Goal: Task Accomplishment & Management: Complete application form

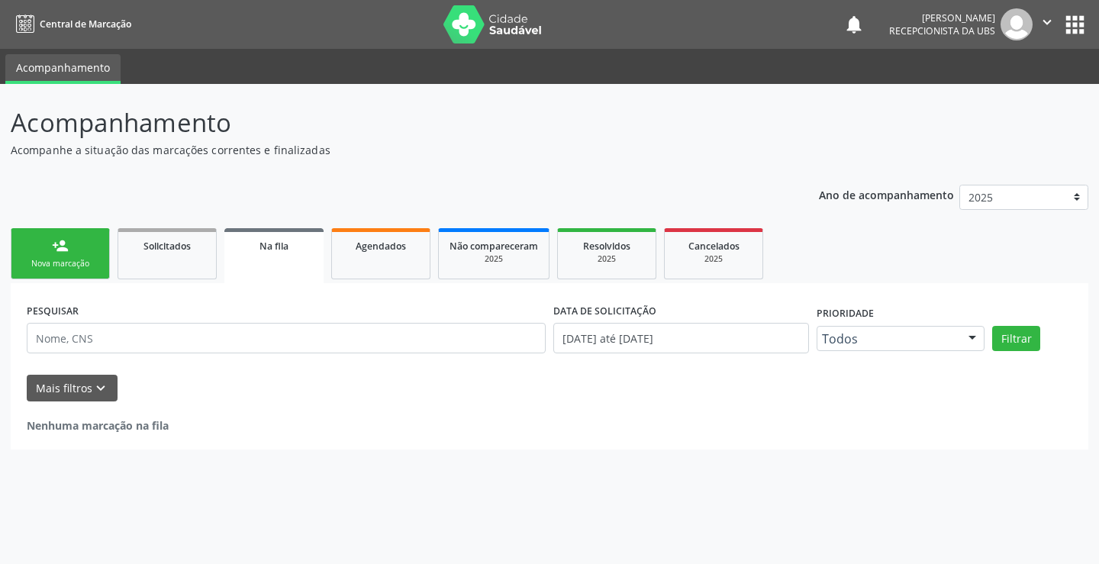
click at [53, 262] on div "Nova marcação" at bounding box center [60, 263] width 76 height 11
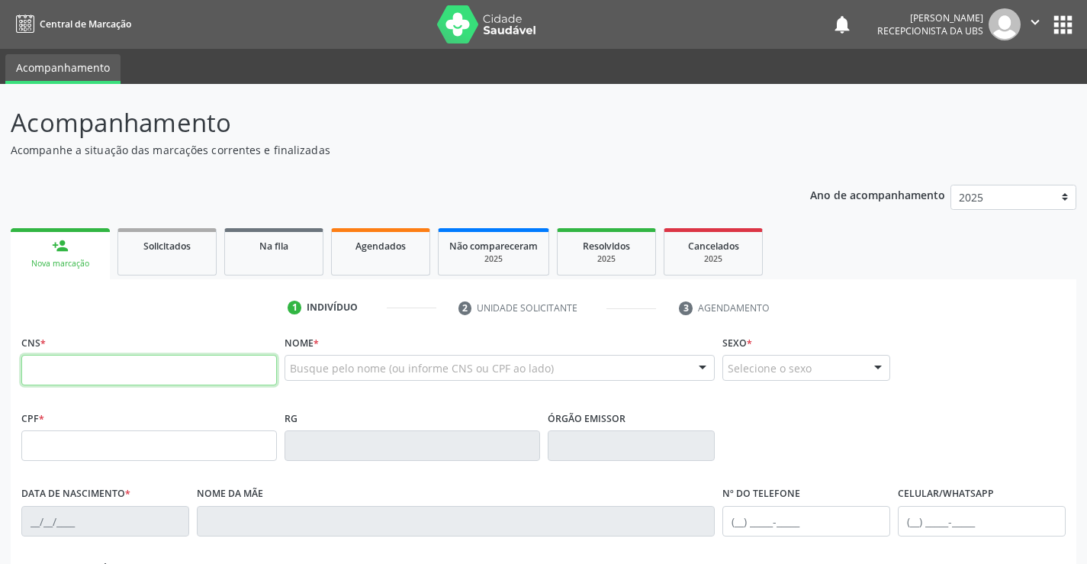
click at [143, 365] on input "text" at bounding box center [149, 370] width 256 height 31
click at [230, 367] on input "text" at bounding box center [149, 370] width 256 height 31
type input "898 0062 2086 6357"
type input "[DATE]"
type input "[PERSON_NAME]"
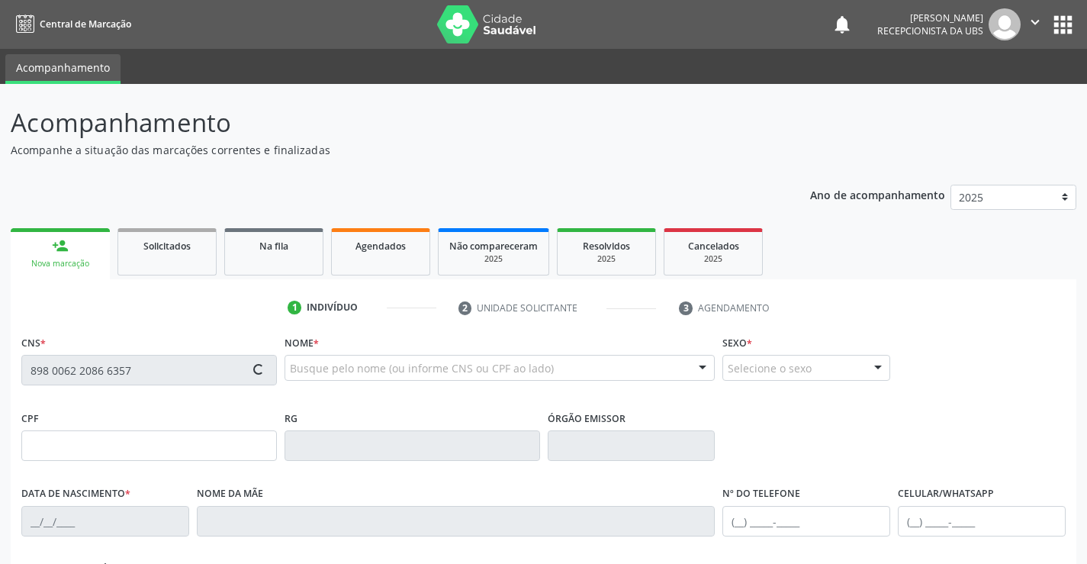
type input "[PHONE_NUMBER]"
type input "092.683.454-12"
type input "235"
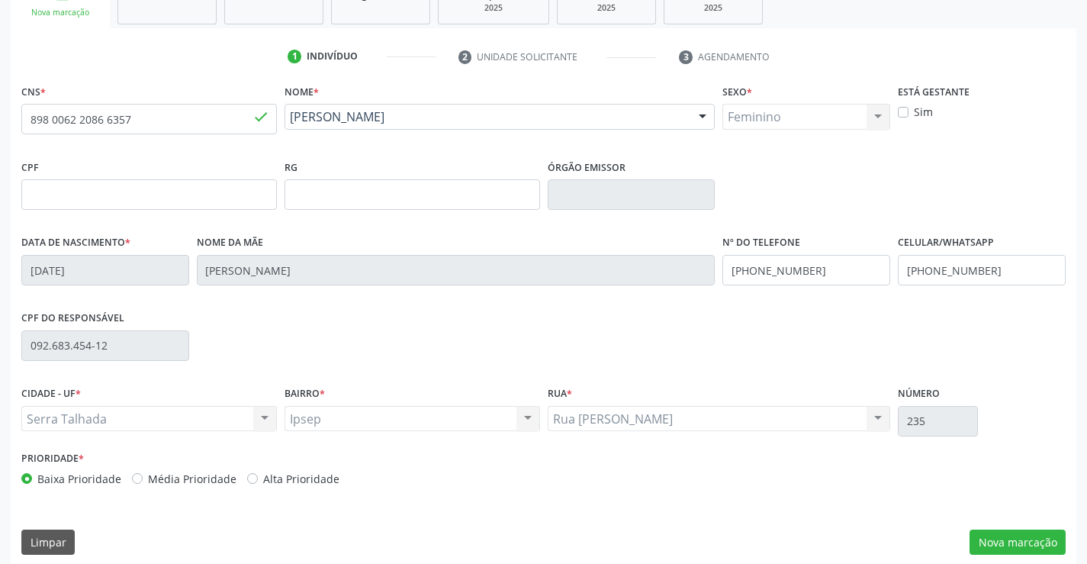
scroll to position [263, 0]
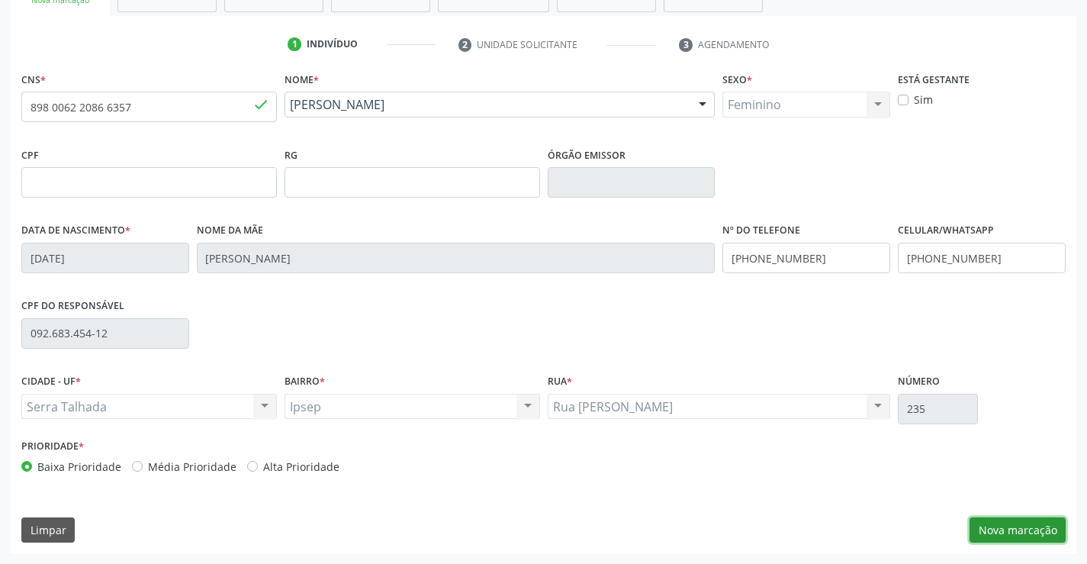
click at [984, 525] on button "Nova marcação" at bounding box center [1018, 530] width 96 height 26
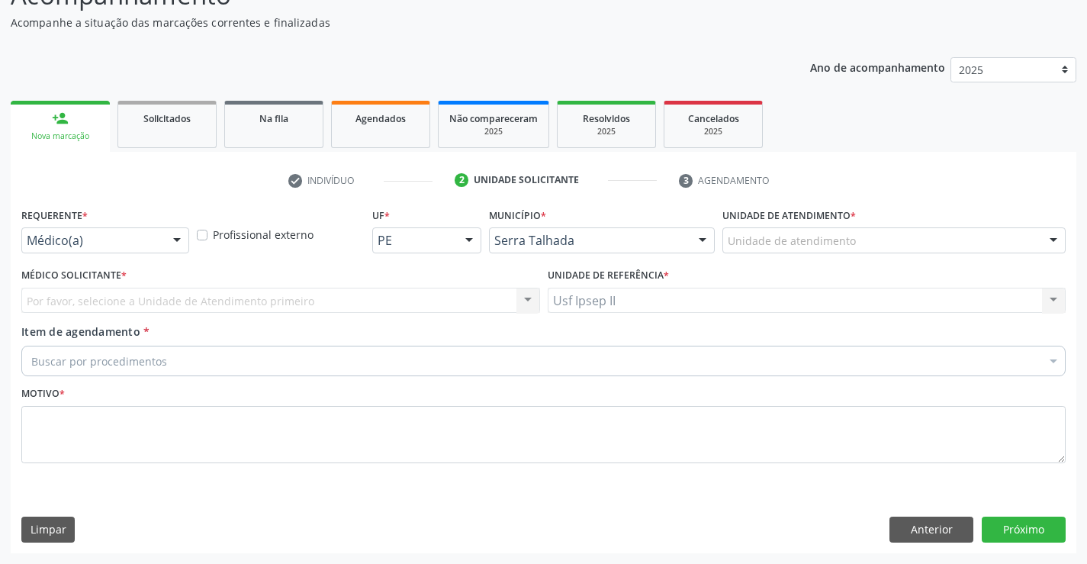
click at [179, 246] on div at bounding box center [177, 241] width 23 height 26
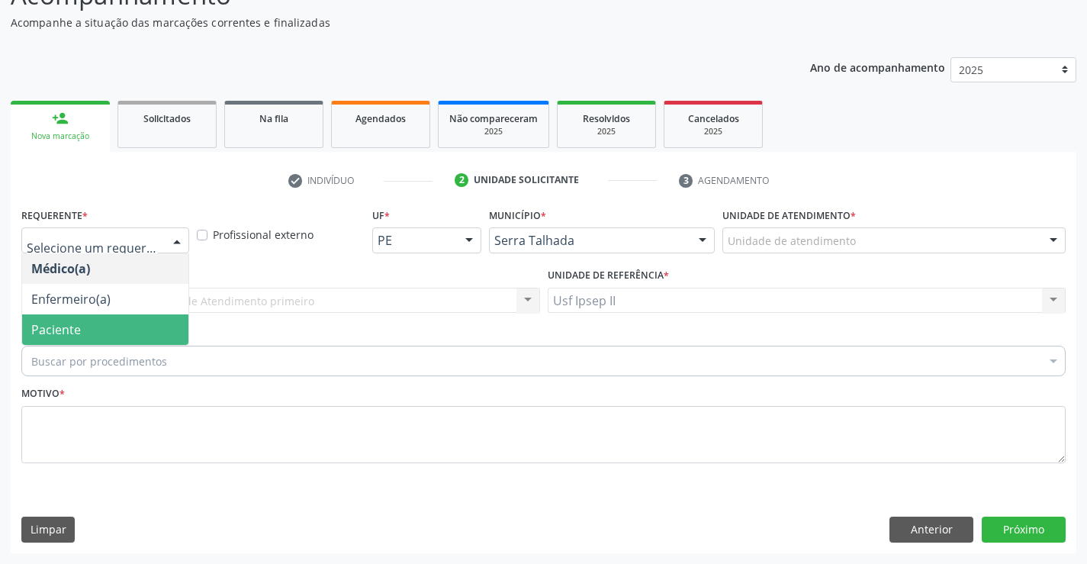
click at [117, 330] on span "Paciente" at bounding box center [105, 329] width 166 height 31
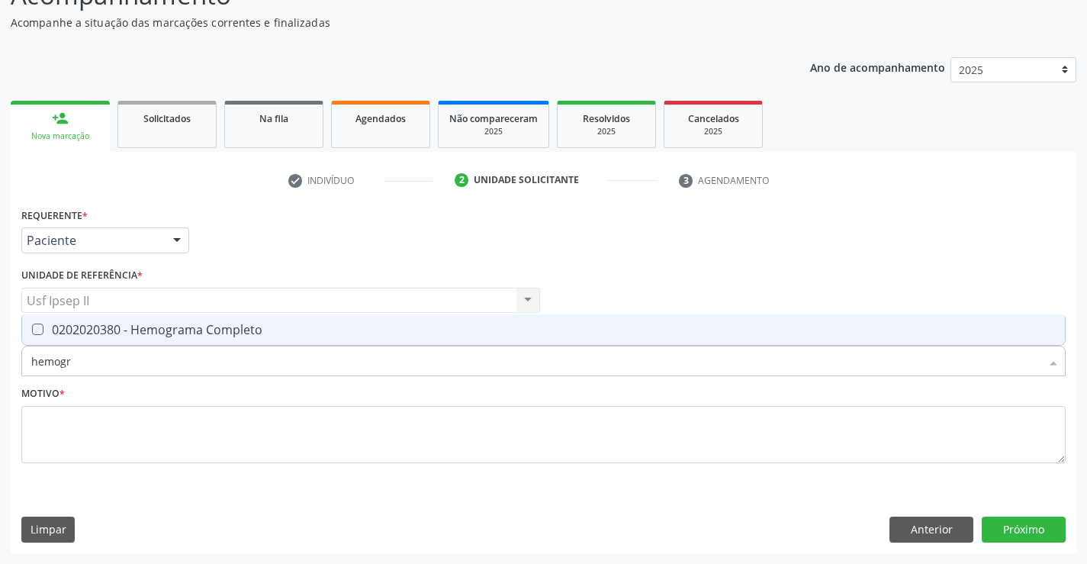
type input "hemogra"
click at [155, 319] on span "0202020380 - Hemograma Completo" at bounding box center [543, 329] width 1043 height 31
checkbox Completo "true"
click at [151, 365] on input "hemogra" at bounding box center [535, 361] width 1009 height 31
type input "hemog"
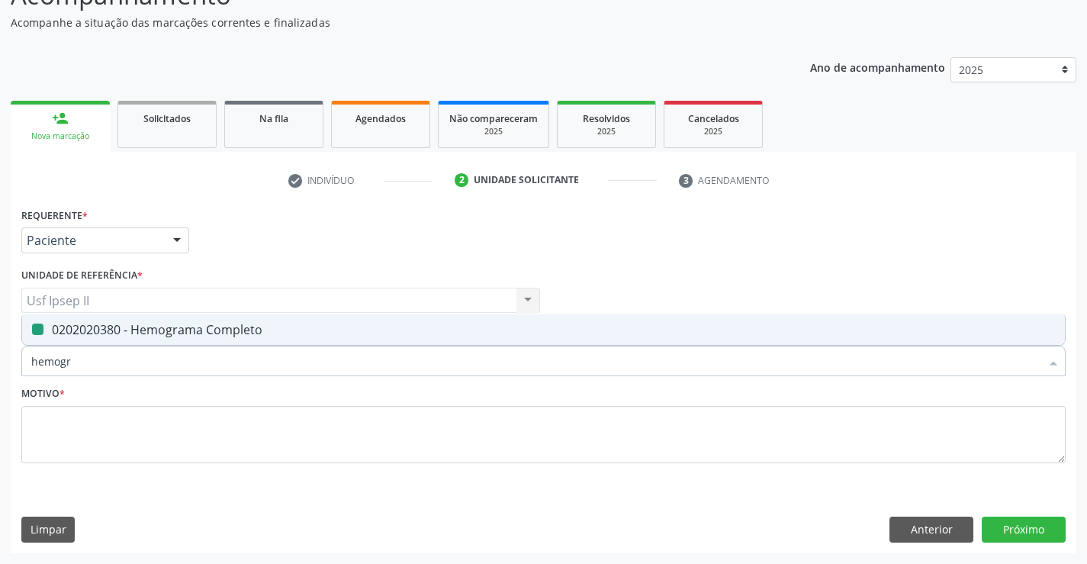
checkbox Completo "false"
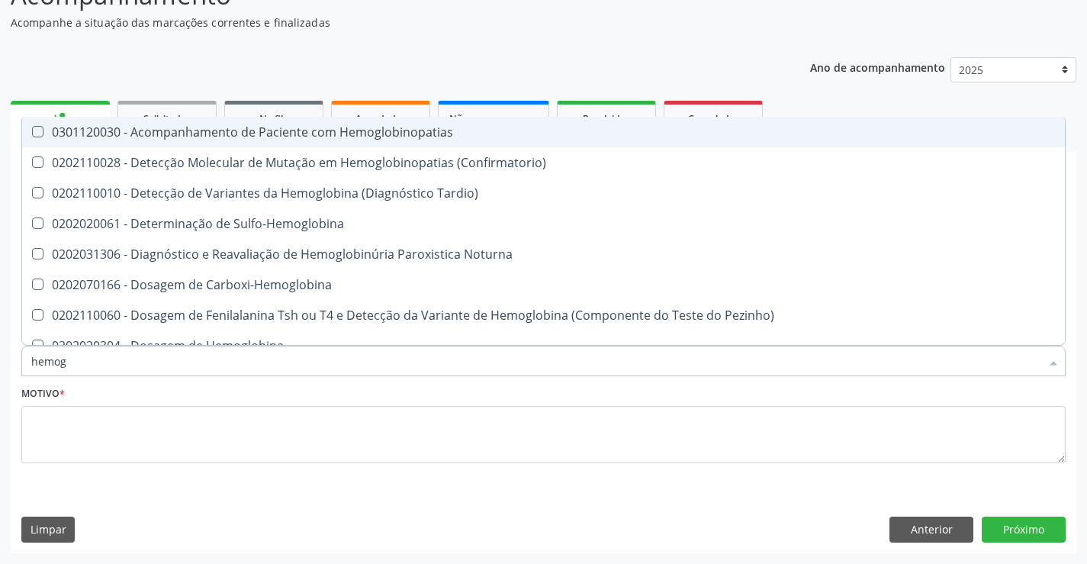
type input "hemo"
checkbox Completo "false"
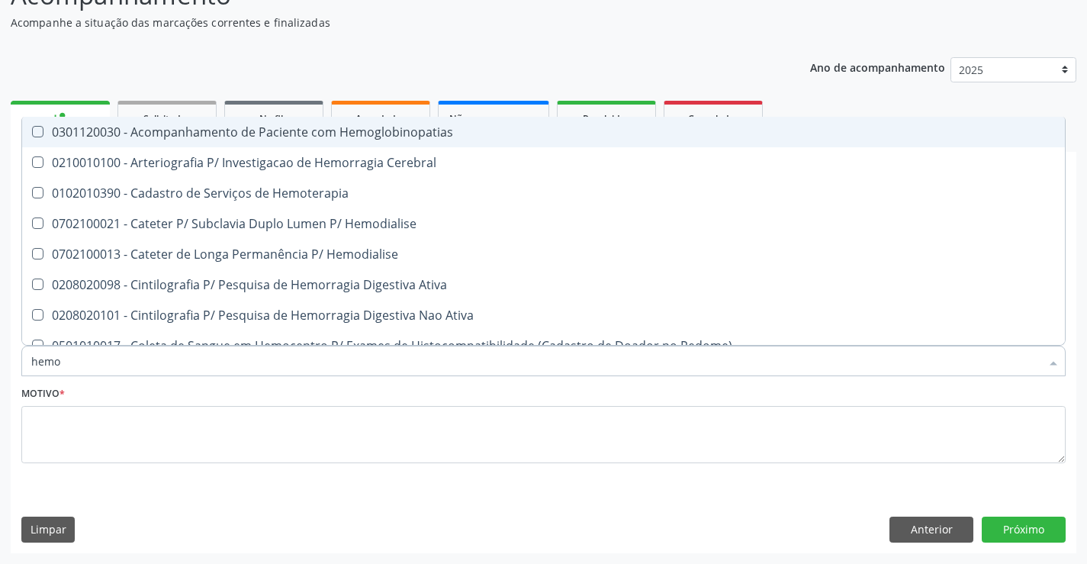
type input "hem"
checkbox Completo "false"
checkbox Elástica "true"
type input "he"
checkbox Elástica "false"
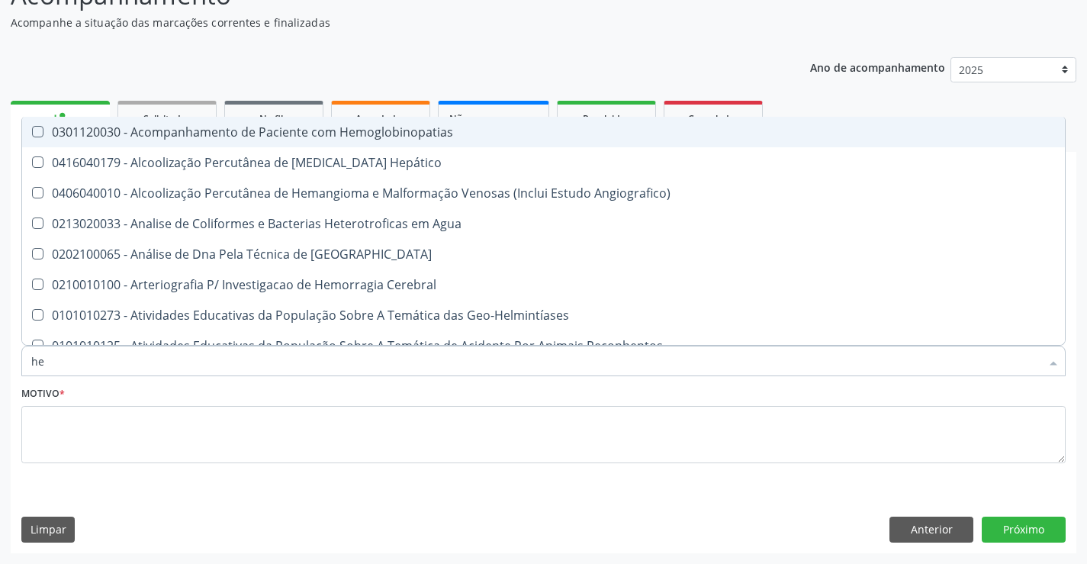
type input "h"
checkbox Completo "false"
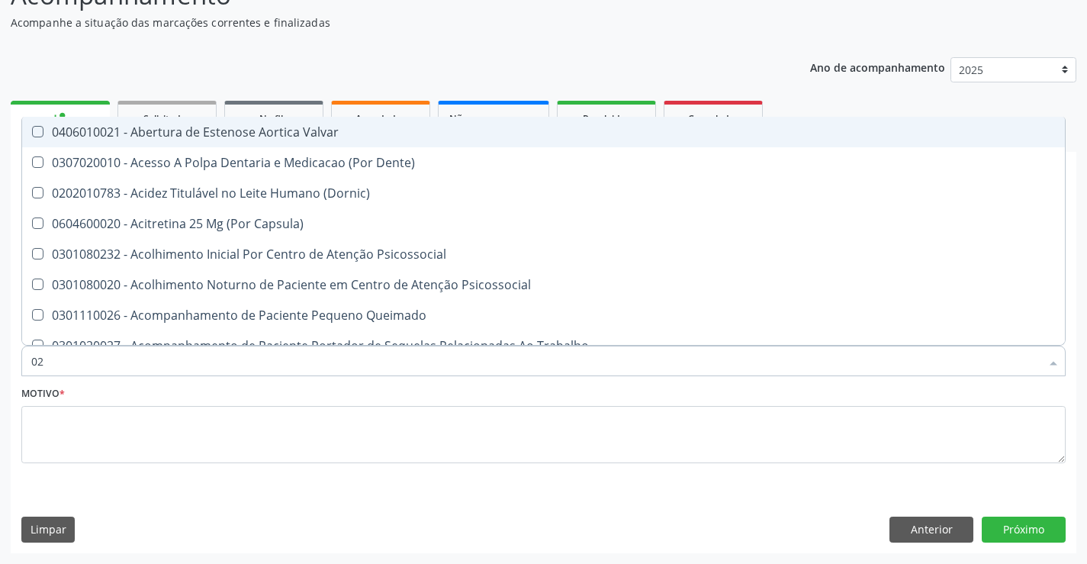
type input "020"
checkbox \(T3\) "true"
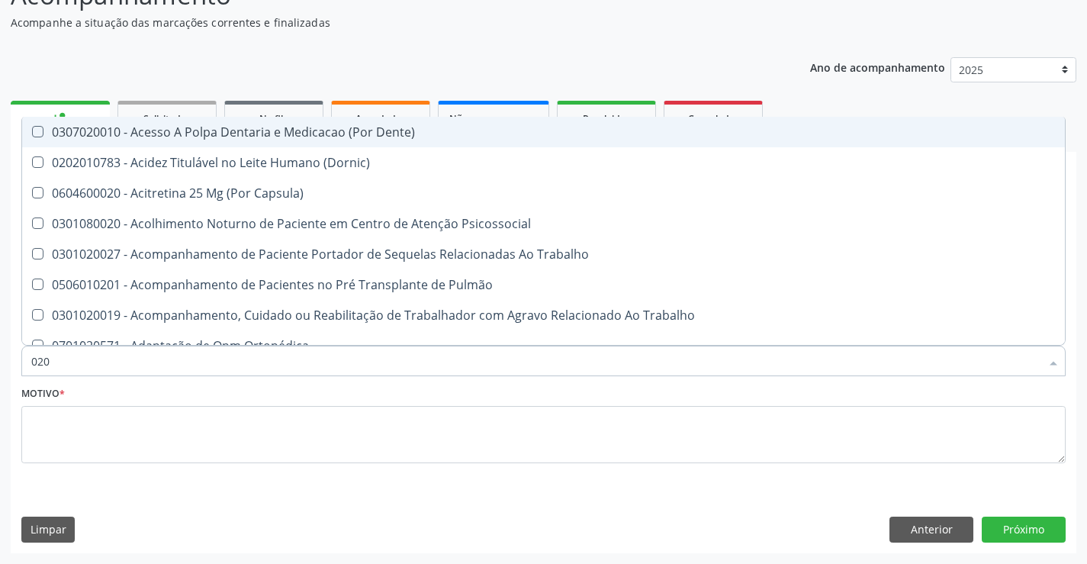
type input "0202"
checkbox Biologica "true"
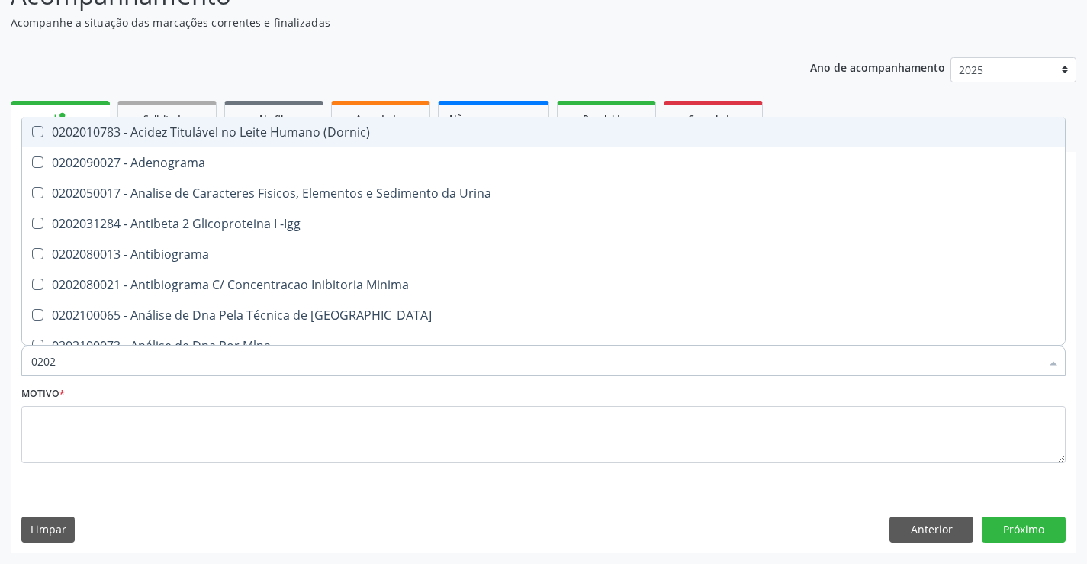
type input "02020"
checkbox Zinco "true"
checkbox Completo "false"
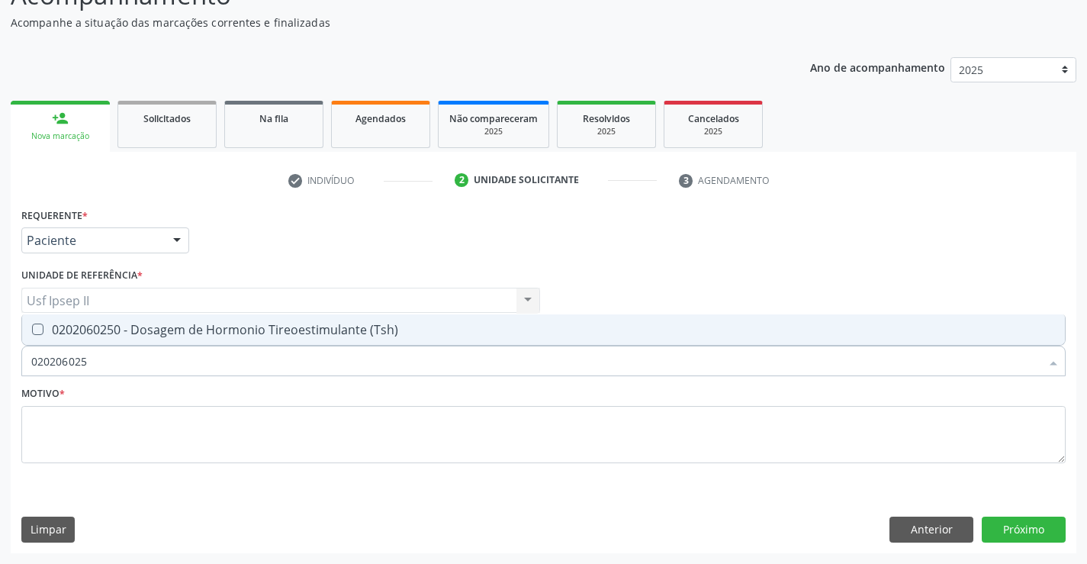
type input "0202060250"
click at [304, 339] on span "0202060250 - Dosagem de Hormonio Tireoestimulante (Tsh)" at bounding box center [543, 329] width 1043 height 31
checkbox \(Tsh\) "true"
click at [282, 352] on input "0202060250" at bounding box center [535, 361] width 1009 height 31
type input "02020602"
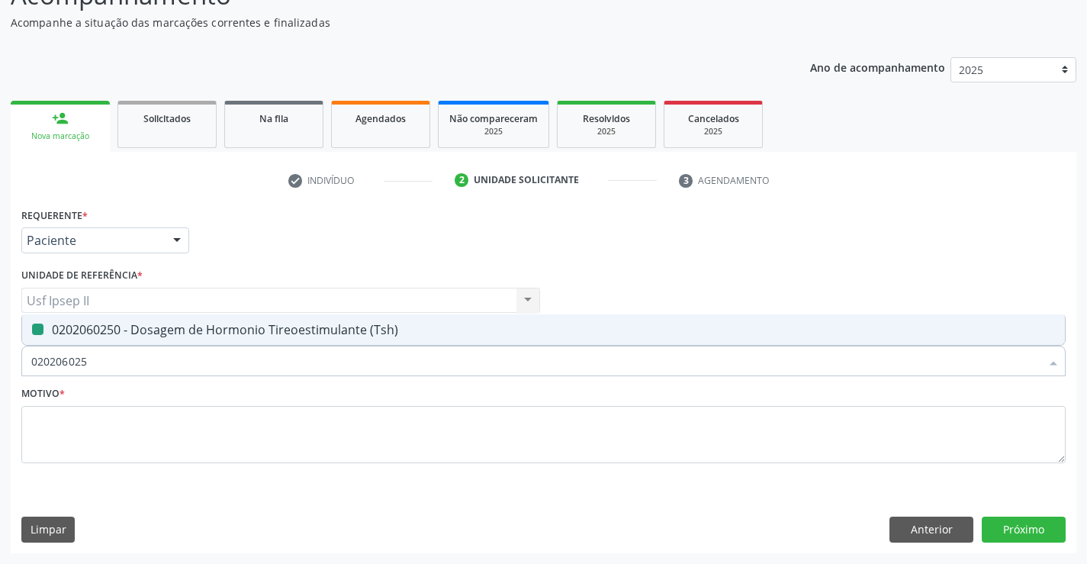
checkbox \(Tsh\) "false"
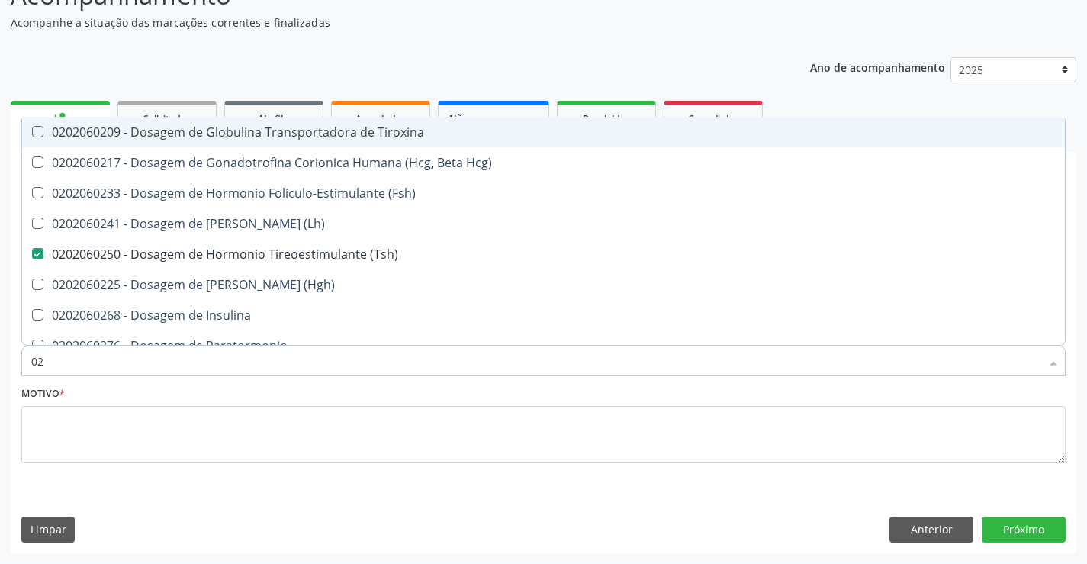
type input "0"
checkbox \(Tsh\) "false"
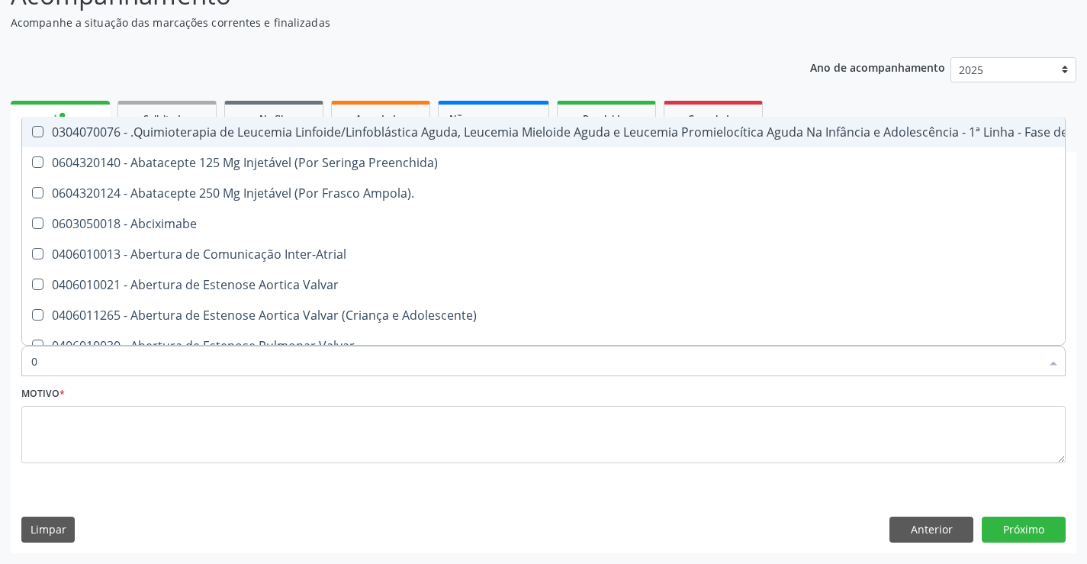
type input "02"
checkbox Simples "true"
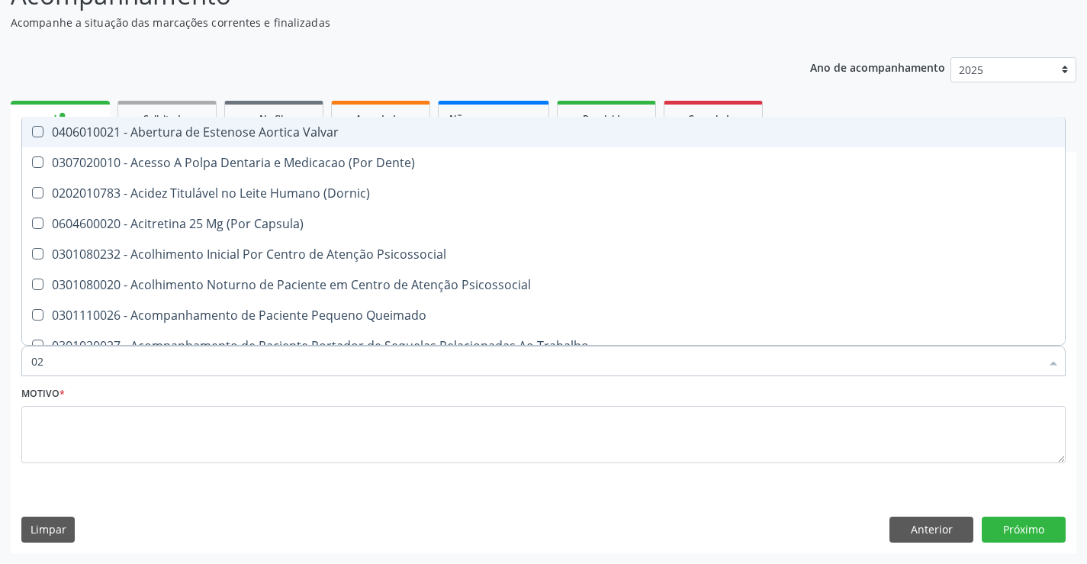
type input "020"
checkbox Hormonais "true"
checkbox \(Tsh\) "false"
checkbox \(T3\) "true"
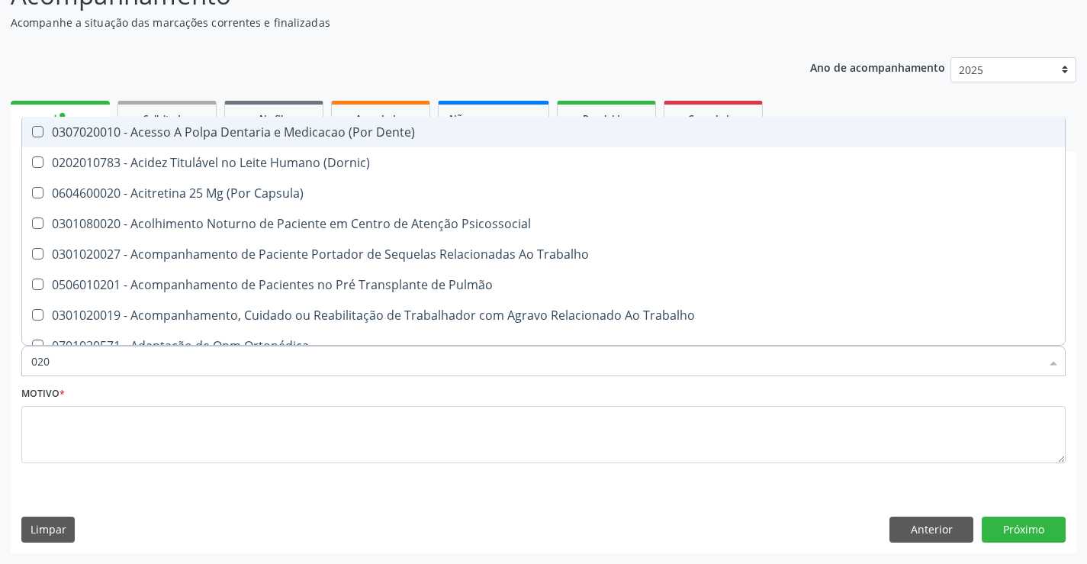
type input "0202"
checkbox Drogas "true"
checkbox Biologica "true"
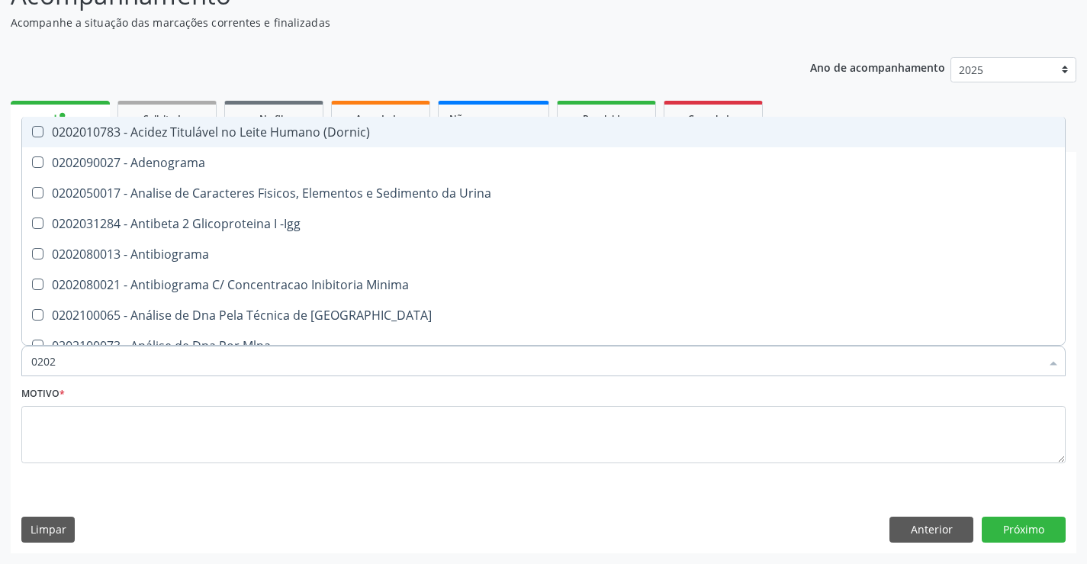
type input "02020"
checkbox Esperma "true"
checkbox \(Tsh\) "false"
checkbox Zinco "true"
checkbox Completo "false"
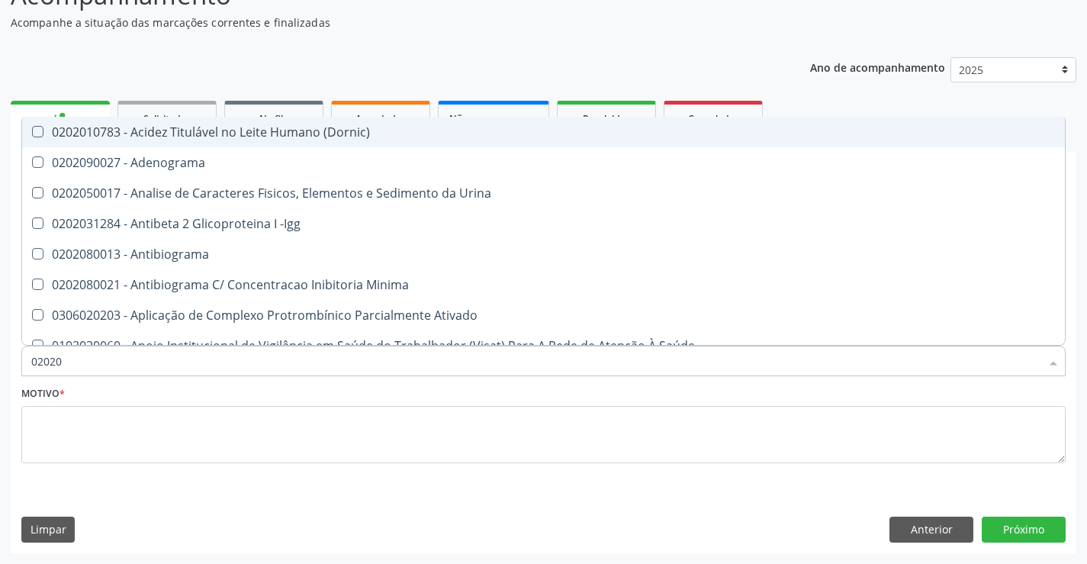
type input "020206"
checkbox Creatinina "true"
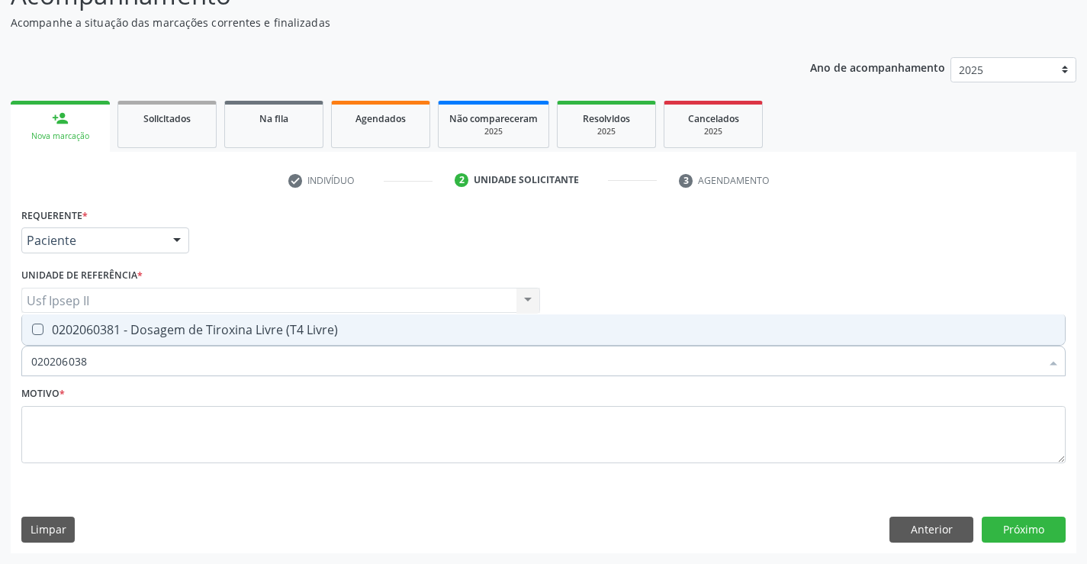
type input "0202060381"
click at [288, 343] on span "0202060381 - Dosagem de Tiroxina Livre (T4 Livre)" at bounding box center [543, 329] width 1043 height 31
checkbox Livre\) "true"
click at [221, 362] on input "0202060381" at bounding box center [535, 361] width 1009 height 31
type input "0"
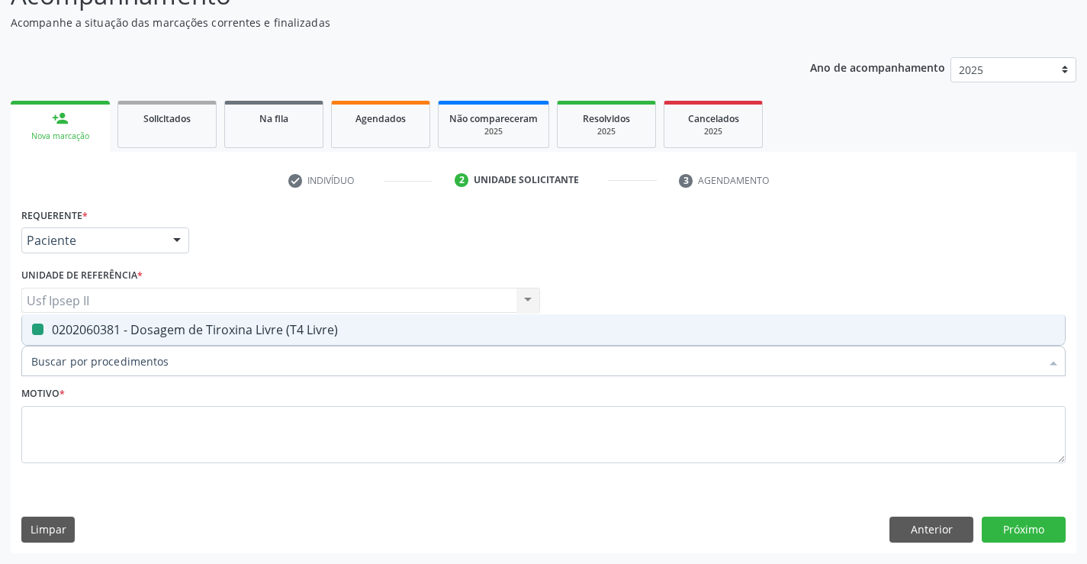
checkbox Livre\) "false"
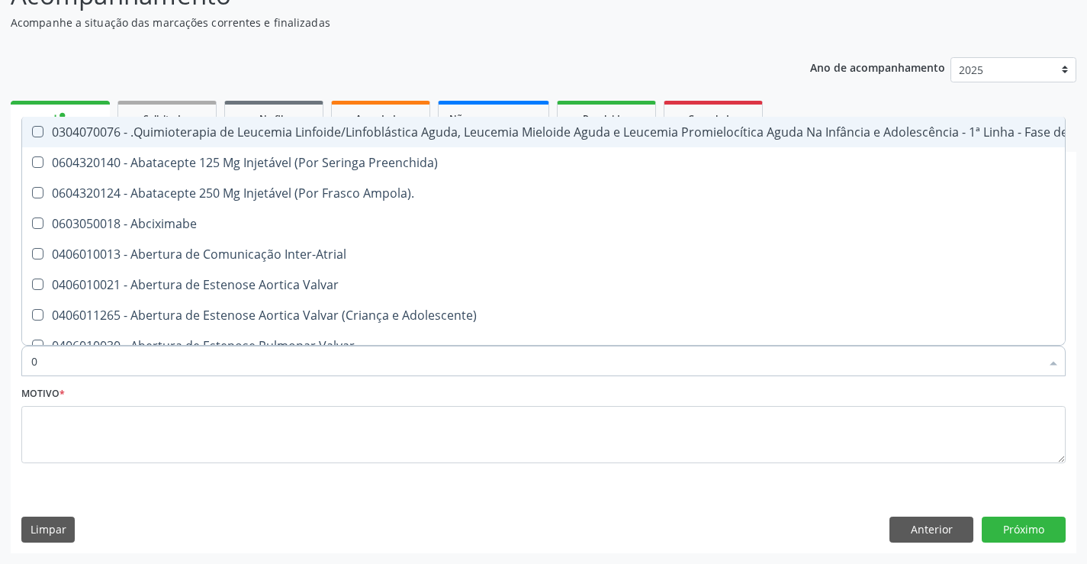
type input "02"
checkbox Simples "true"
checkbox Leprae "true"
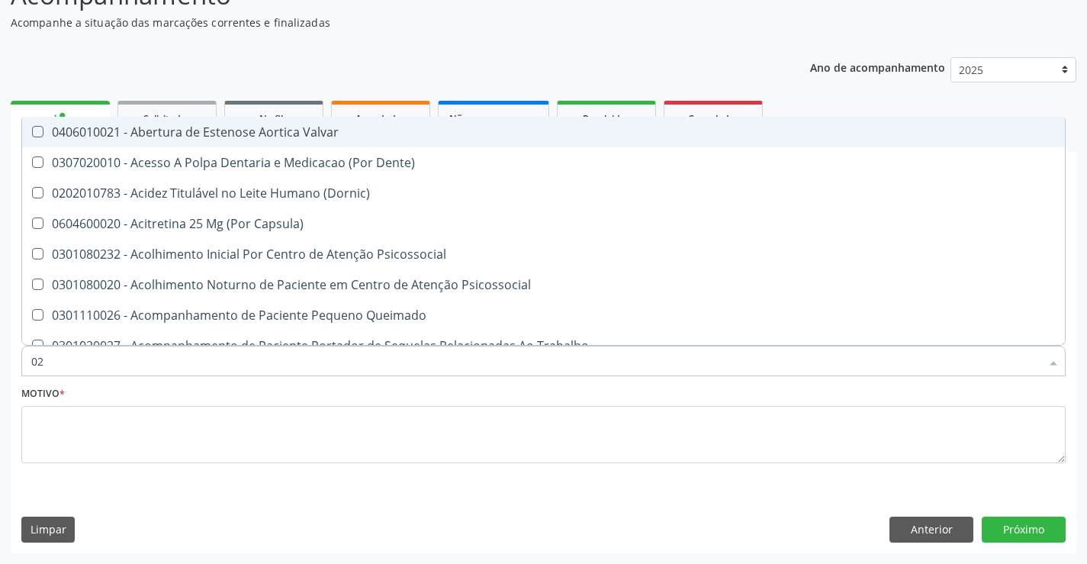
type input "020"
checkbox Hormonais "true"
checkbox Artéria "true"
checkbox \(Tsh\) "false"
checkbox Livre\) "false"
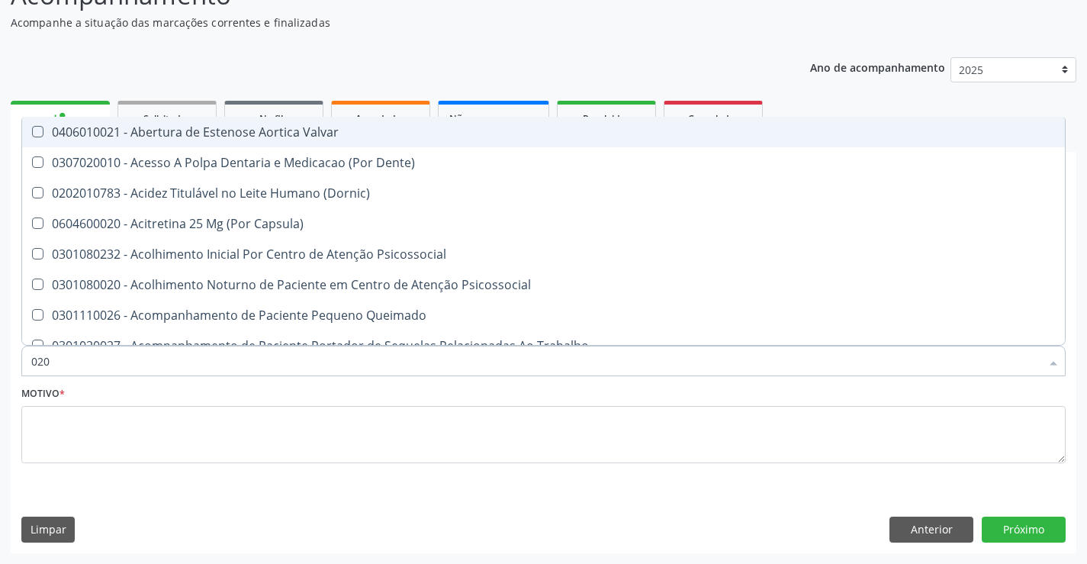
checkbox \(T3\) "true"
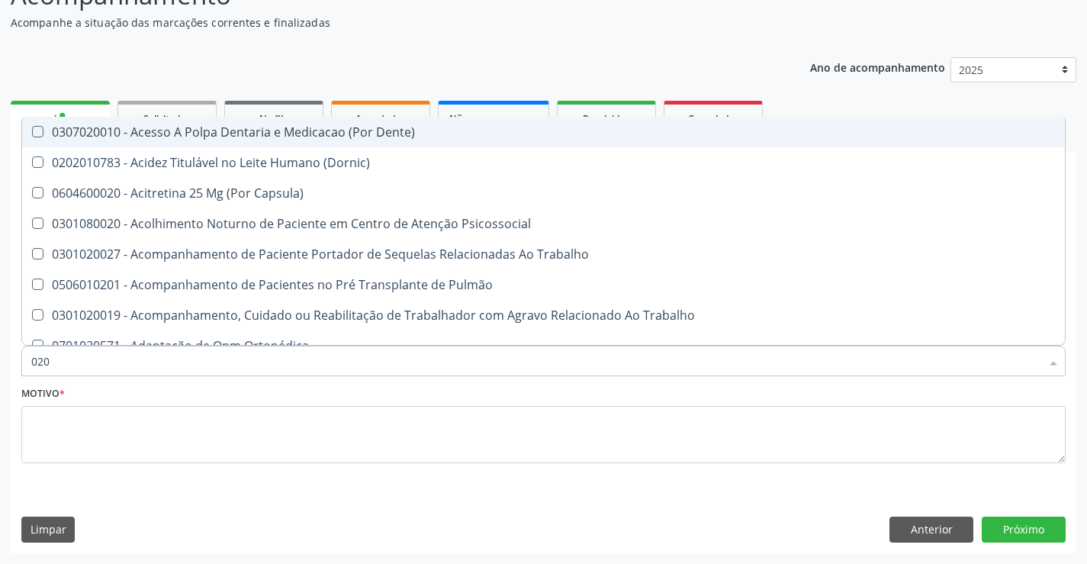
type input "0202"
checkbox Drogas "true"
checkbox Paratireoides "true"
checkbox Biologica "true"
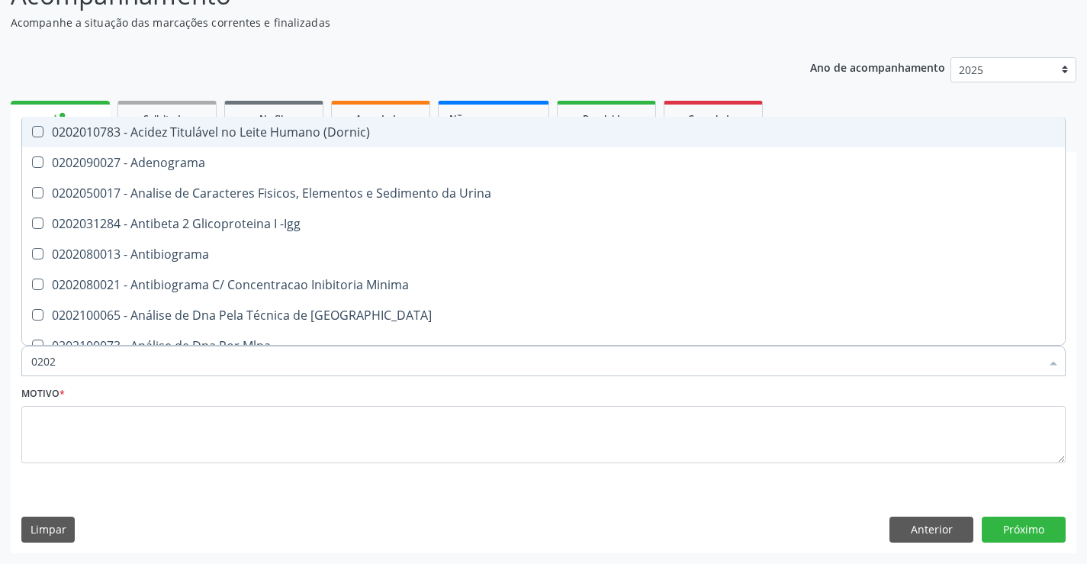
type input "02020"
checkbox Esperma "true"
checkbox \(Tsh\) "false"
checkbox Progesterona "true"
checkbox Livre\) "false"
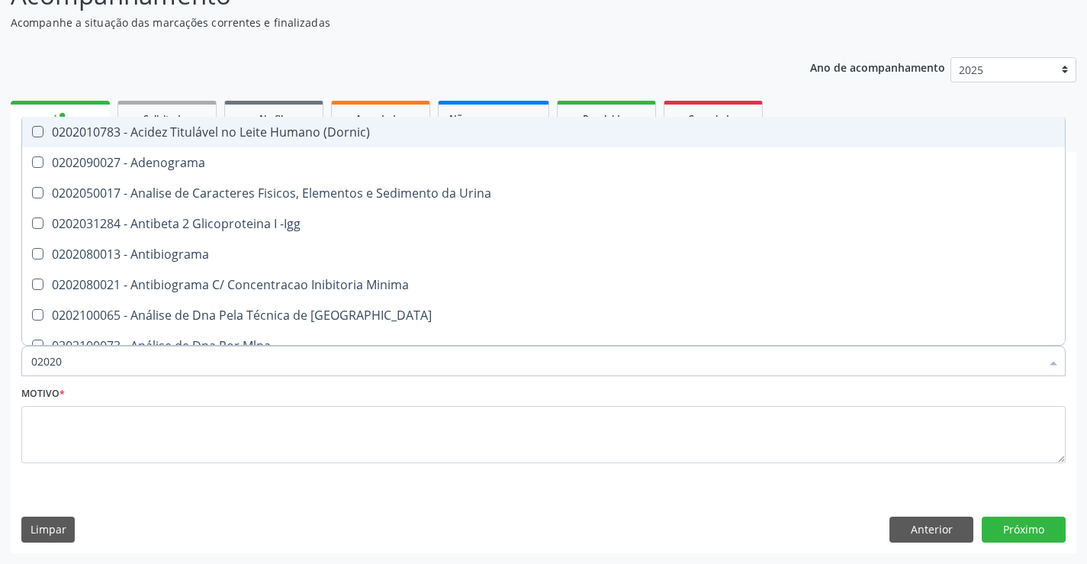
checkbox Zinco "true"
checkbox Completo "false"
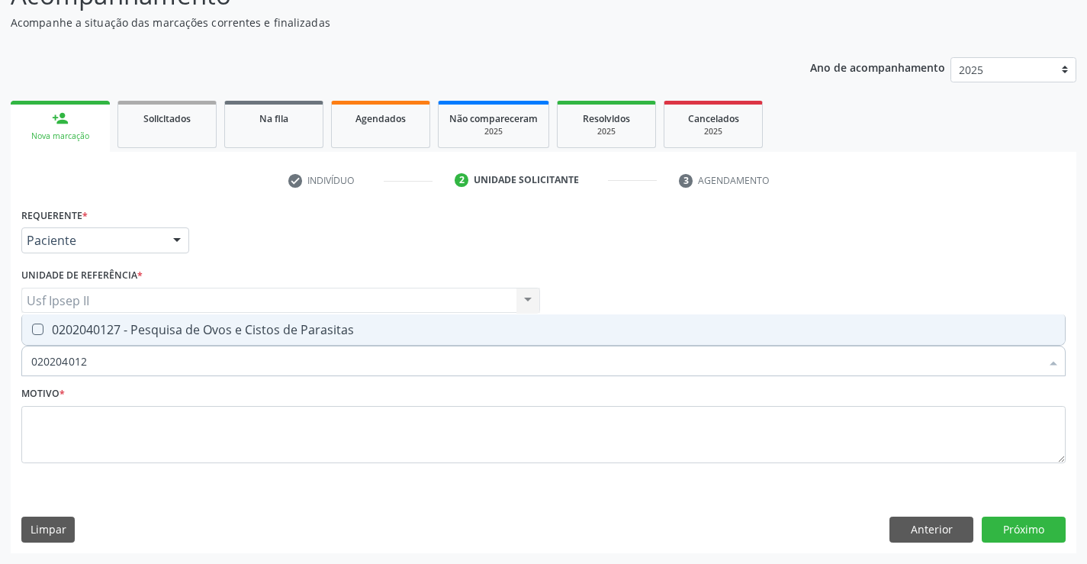
type input "0202040127"
click at [252, 339] on span "0202040127 - Pesquisa de Ovos e Cistos de Parasitas" at bounding box center [543, 329] width 1043 height 31
checkbox Parasitas "true"
click at [167, 356] on input "0202040127" at bounding box center [535, 361] width 1009 height 31
type input "0"
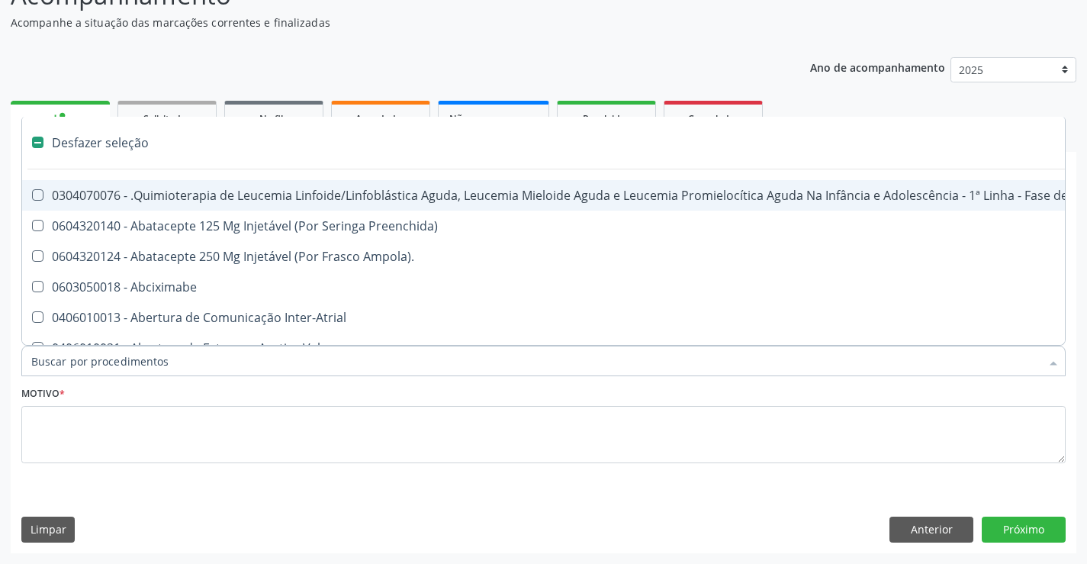
checkbox Manutenção "false"
type input "g"
checkbox Transplantado "true"
checkbox Capsula\) "true"
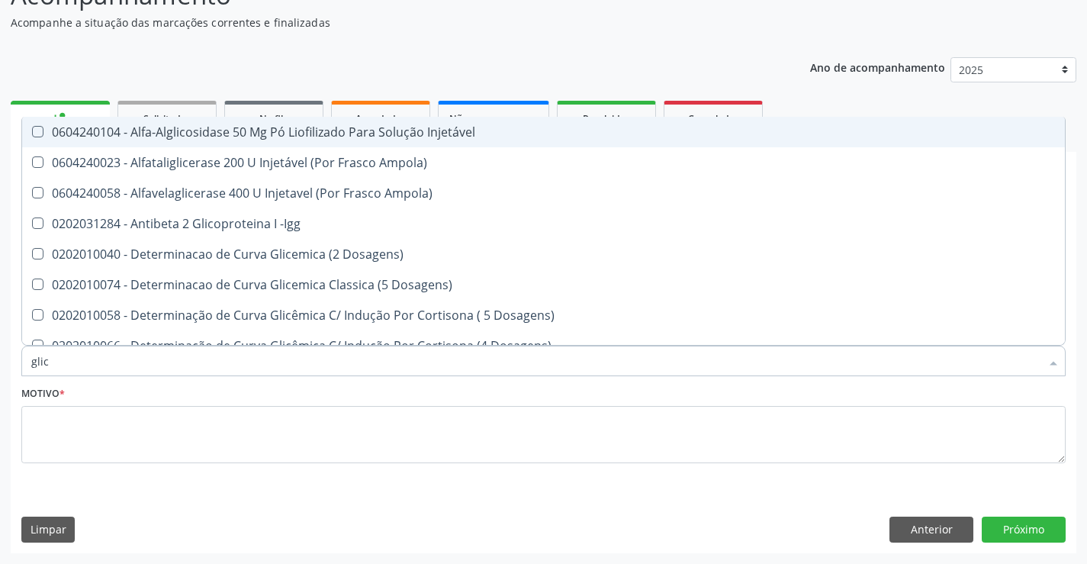
type input "glico"
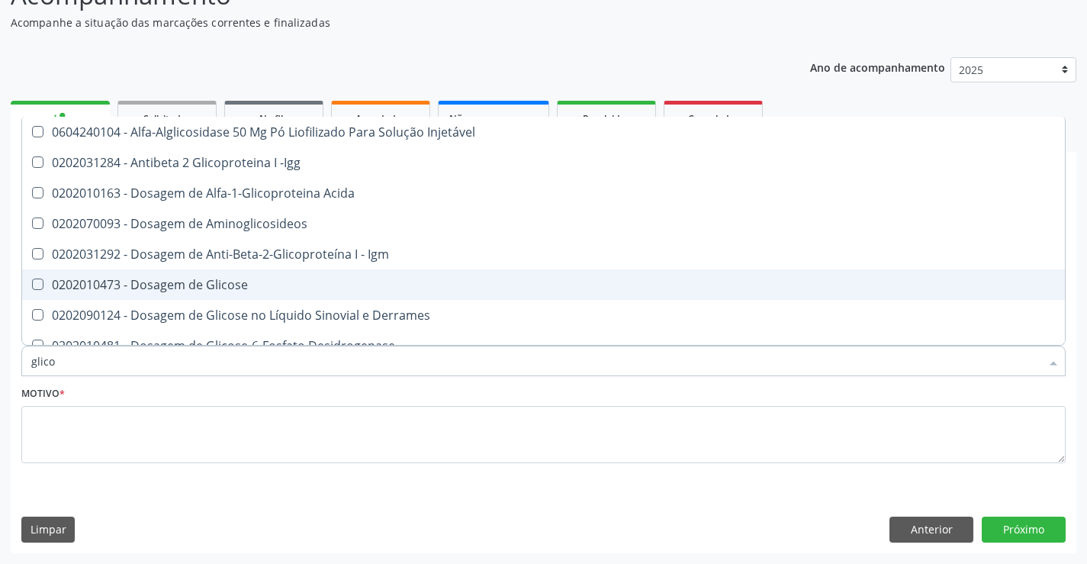
click at [212, 290] on div "0202010473 - Dosagem de Glicose" at bounding box center [543, 284] width 1025 height 12
checkbox Glicose "true"
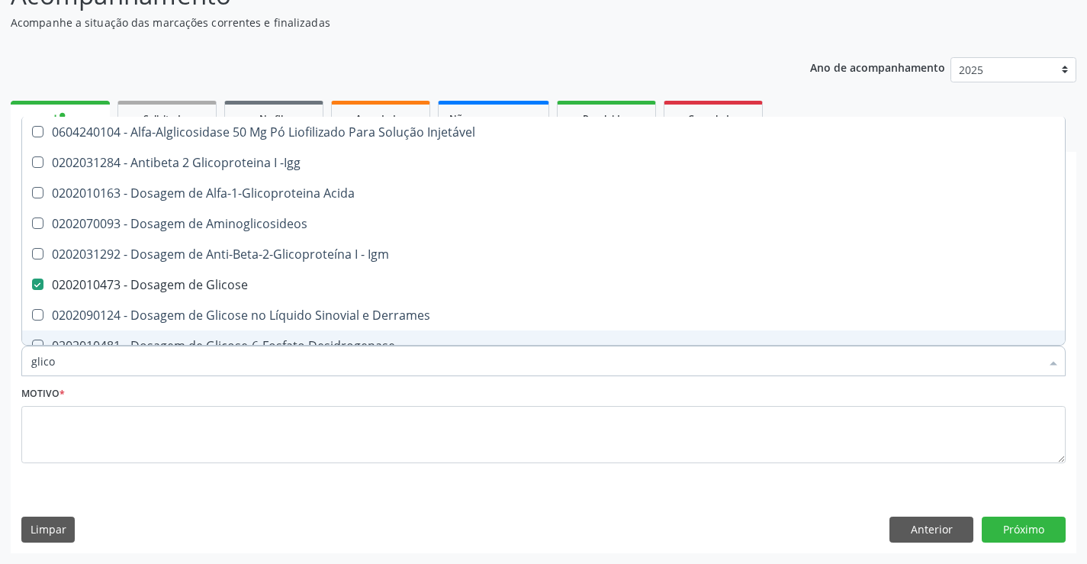
type input "glico"
click at [145, 378] on div "Item de agendamento * glico Desfazer seleção 0604240104 - Alfa-Alglicosidase 50…" at bounding box center [544, 352] width 1052 height 59
checkbox -Igg "true"
checkbox Acida "true"
checkbox Aminoglicosideos "true"
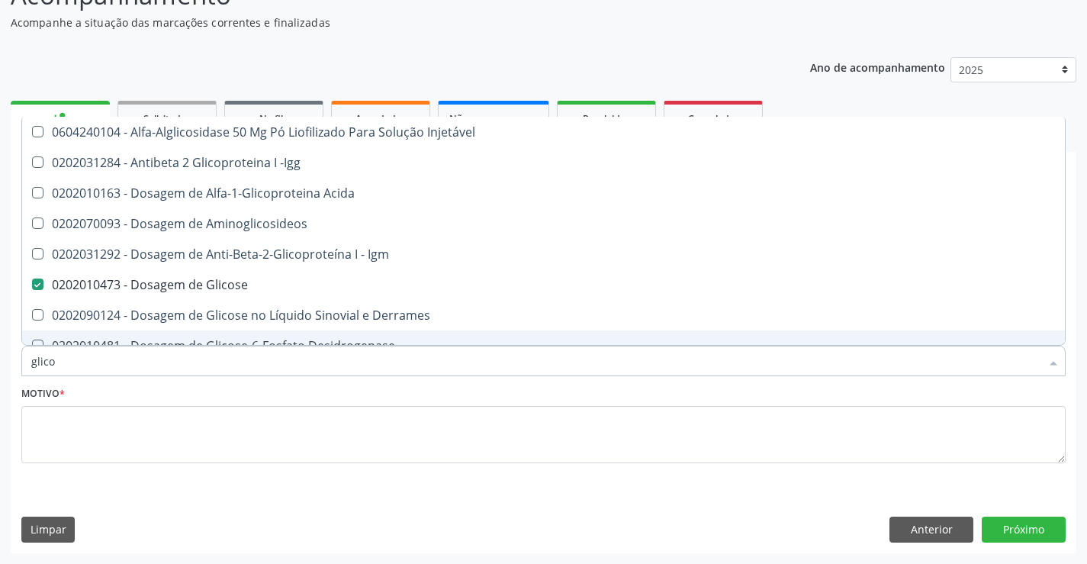
checkbox Igm "true"
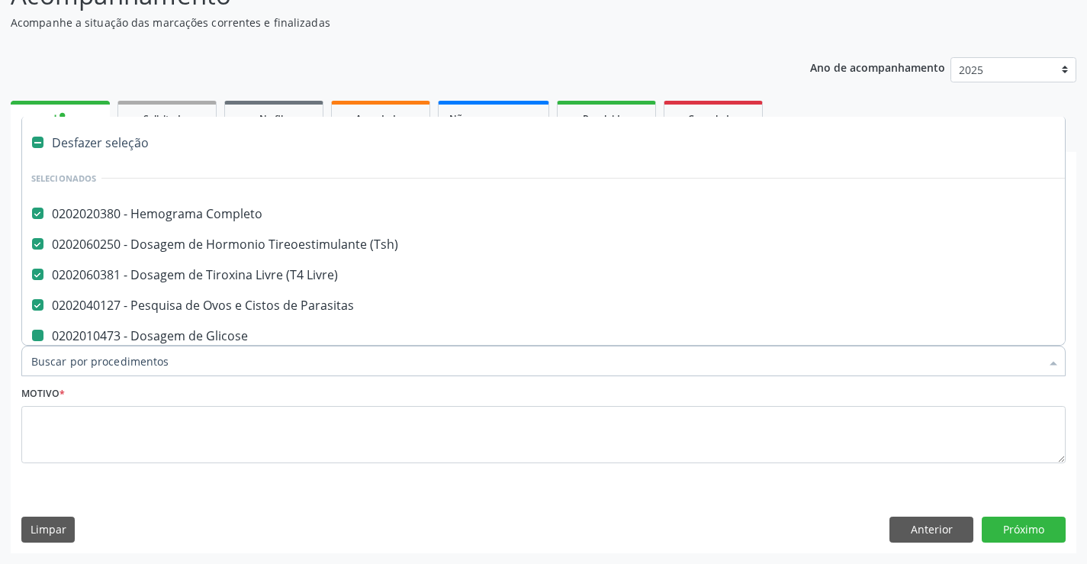
type input "c"
checkbox Glicose "false"
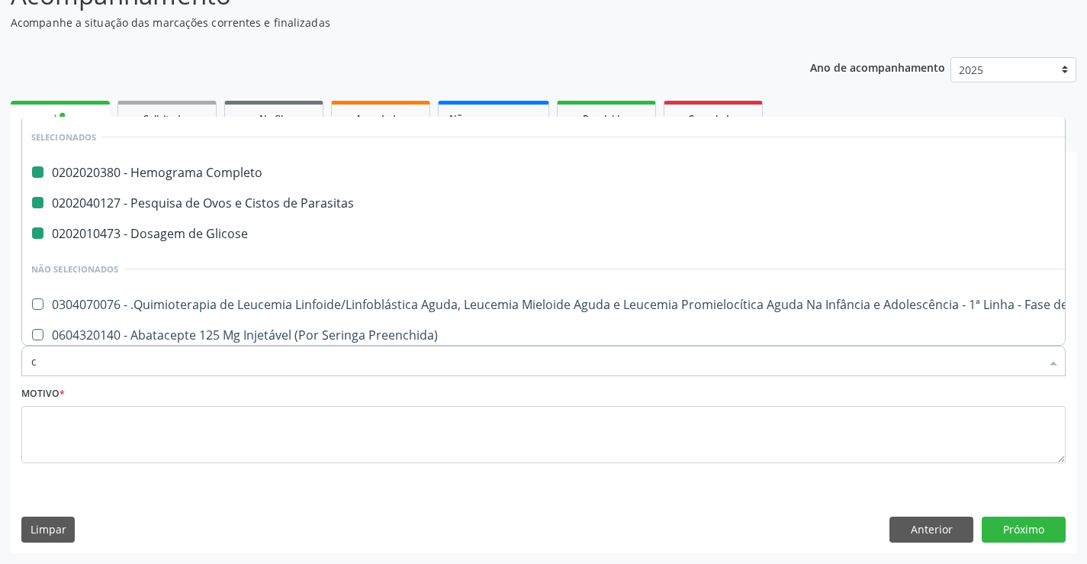
type input "cr"
checkbox Completo "false"
checkbox Parasitas "false"
checkbox Glicose "false"
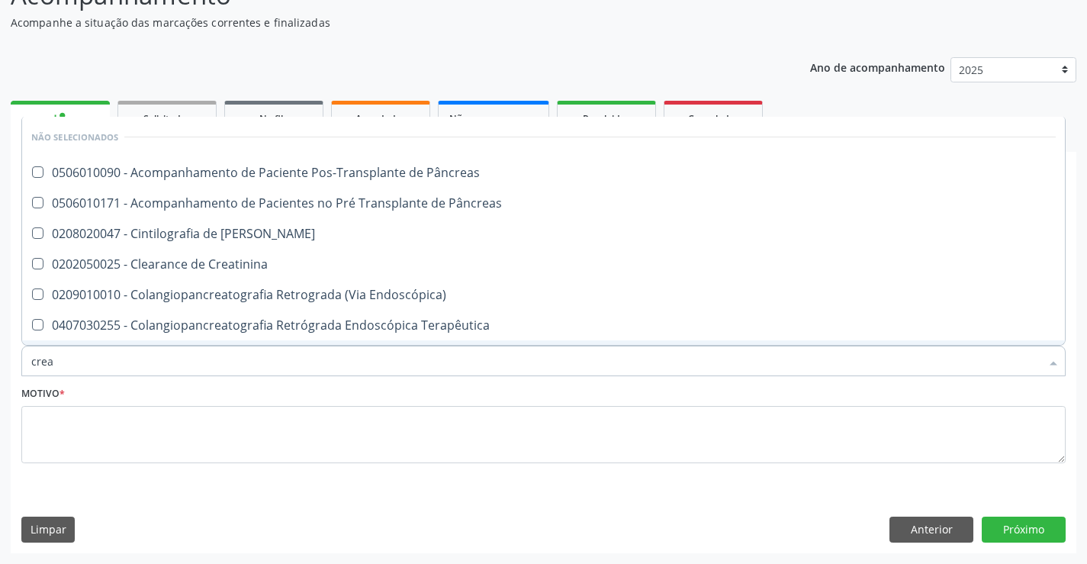
type input "creat"
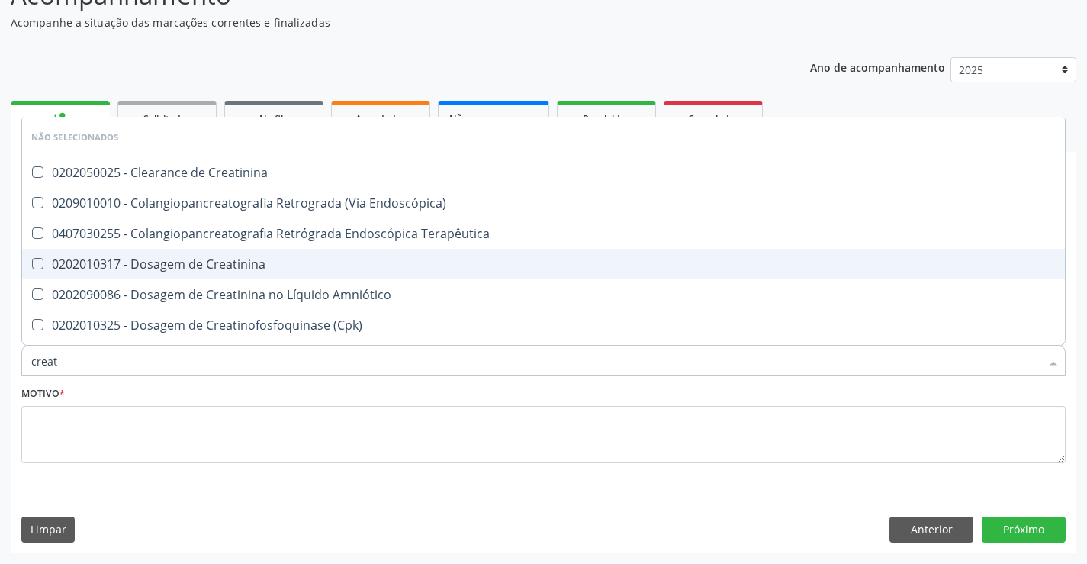
click at [230, 270] on div "0202010317 - Dosagem de Creatinina" at bounding box center [543, 264] width 1025 height 12
checkbox Creatinina "true"
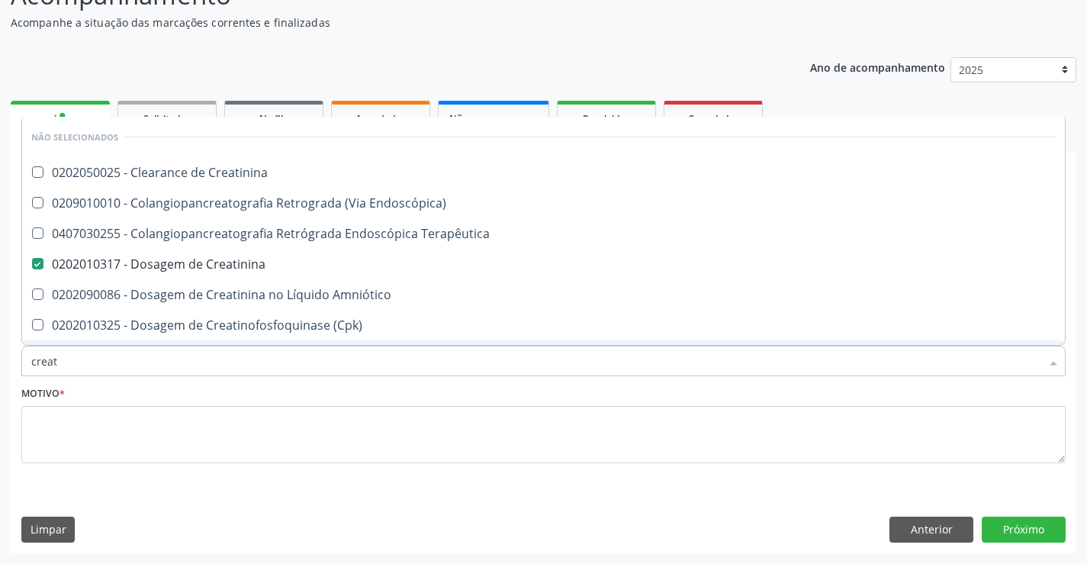
click at [138, 349] on input "creat" at bounding box center [535, 361] width 1009 height 31
type input "crea"
checkbox Mb "true"
checkbox Creatinina "false"
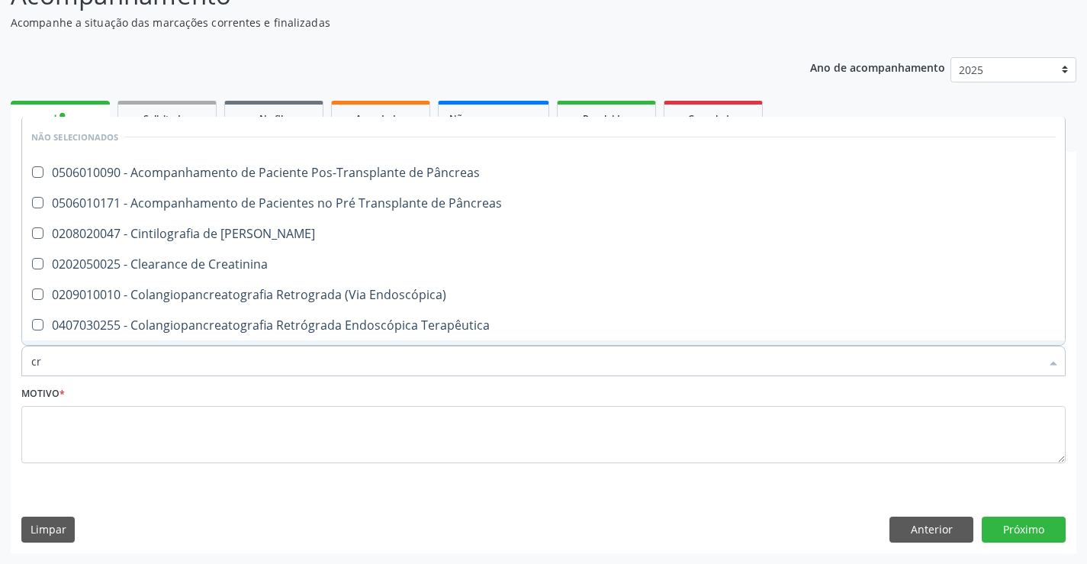
type input "c"
checkbox Pâncreas "true"
checkbox Pancreas "true"
checkbox Endoscópica\) "true"
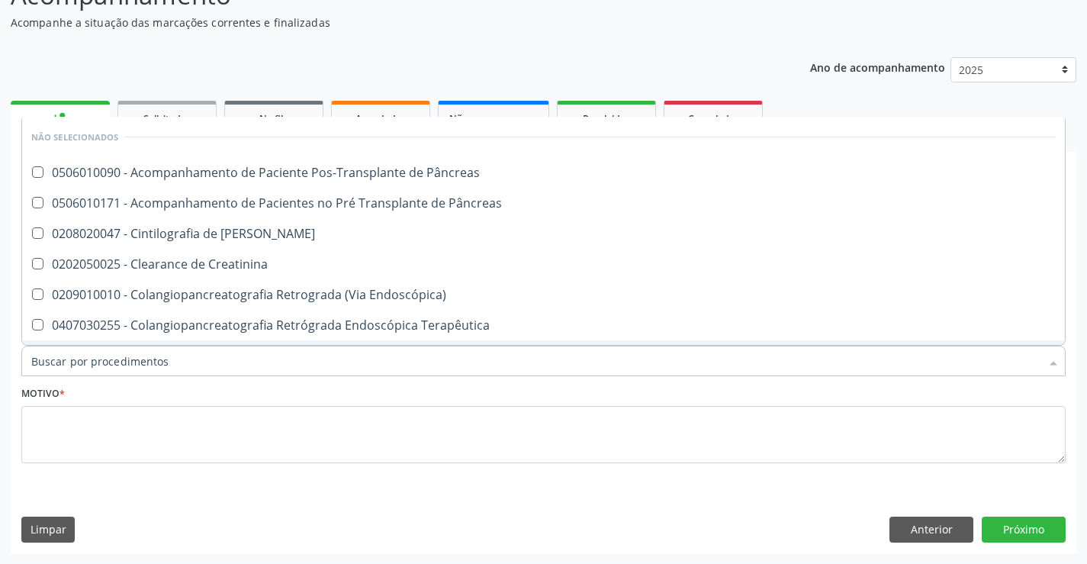
checkbox Creatinina "false"
checkbox Oncologia "false"
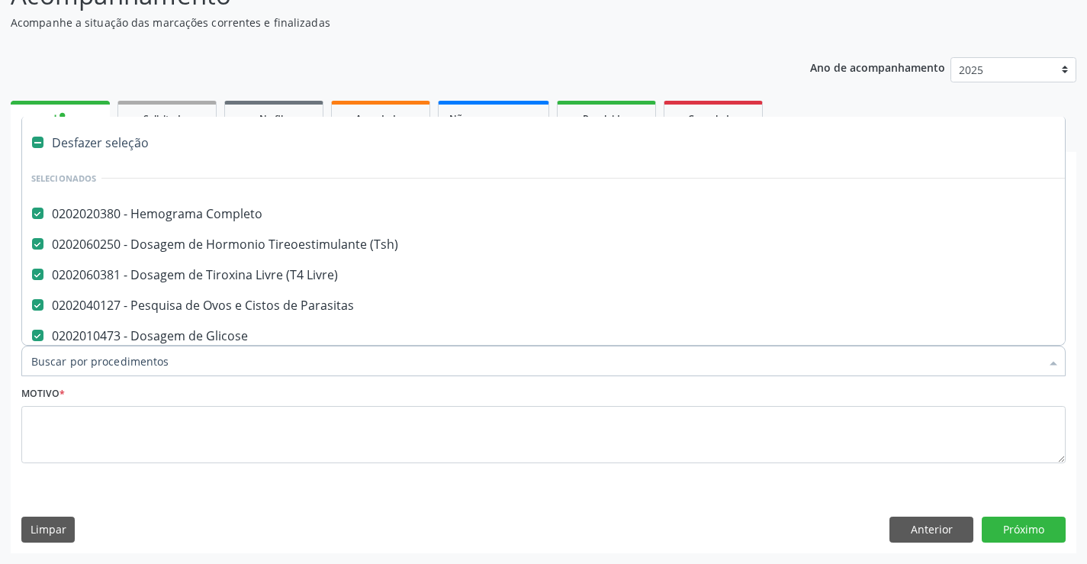
type input "u"
checkbox Glicose "false"
checkbox Parasitas "false"
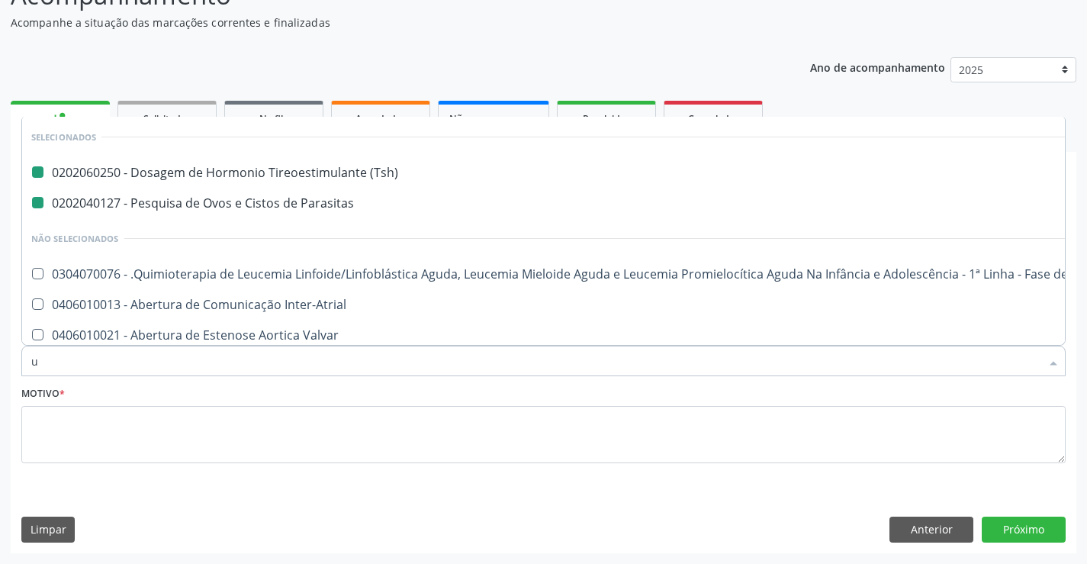
type input "ur"
checkbox \(Tsh\) "false"
checkbox Parasitas "false"
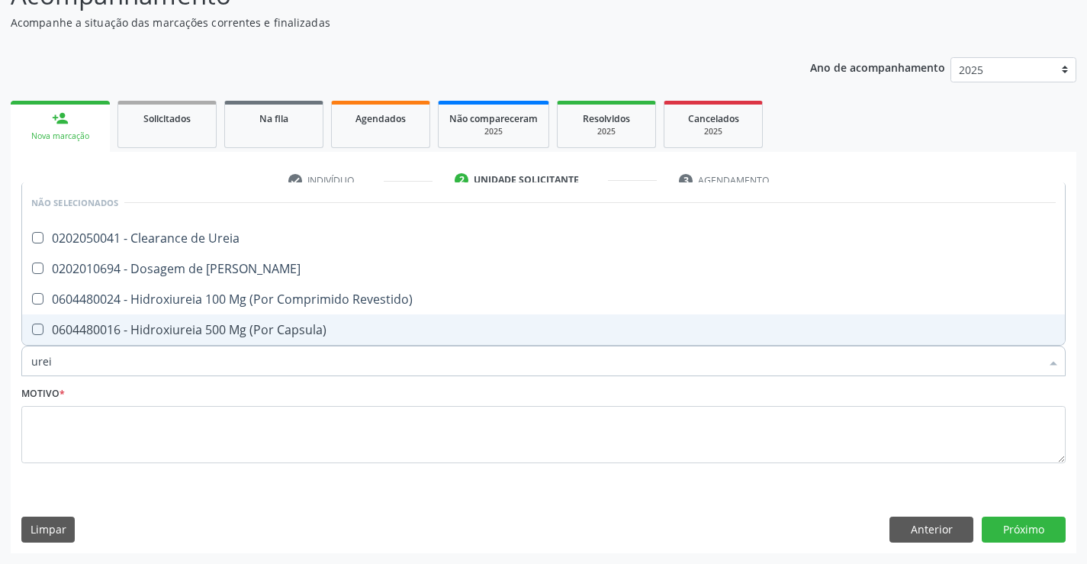
type input "ureia"
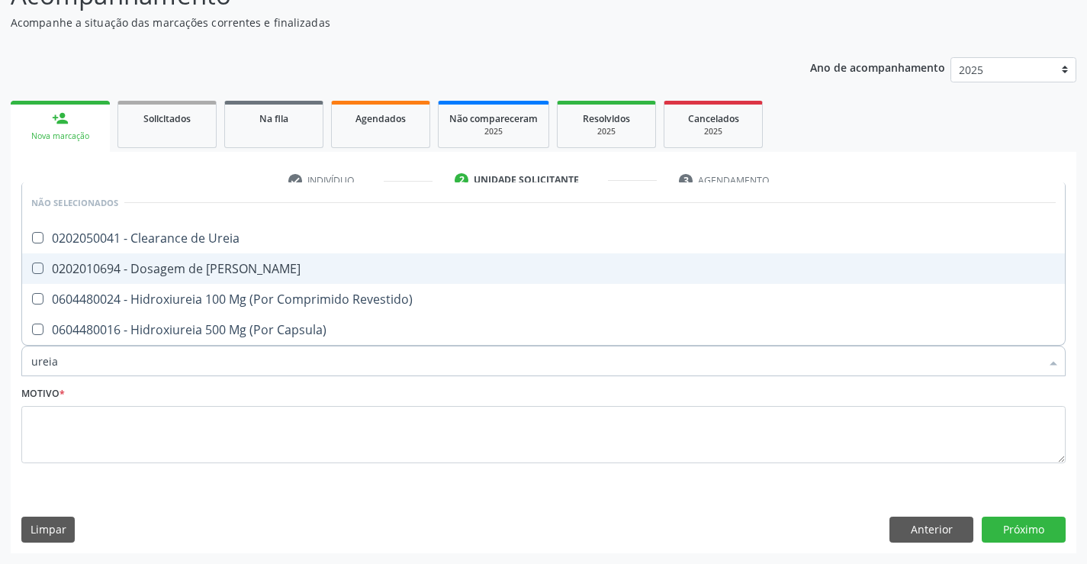
click at [163, 267] on div "0202010694 - Dosagem de [PERSON_NAME]" at bounding box center [543, 268] width 1025 height 12
checkbox Ureia "true"
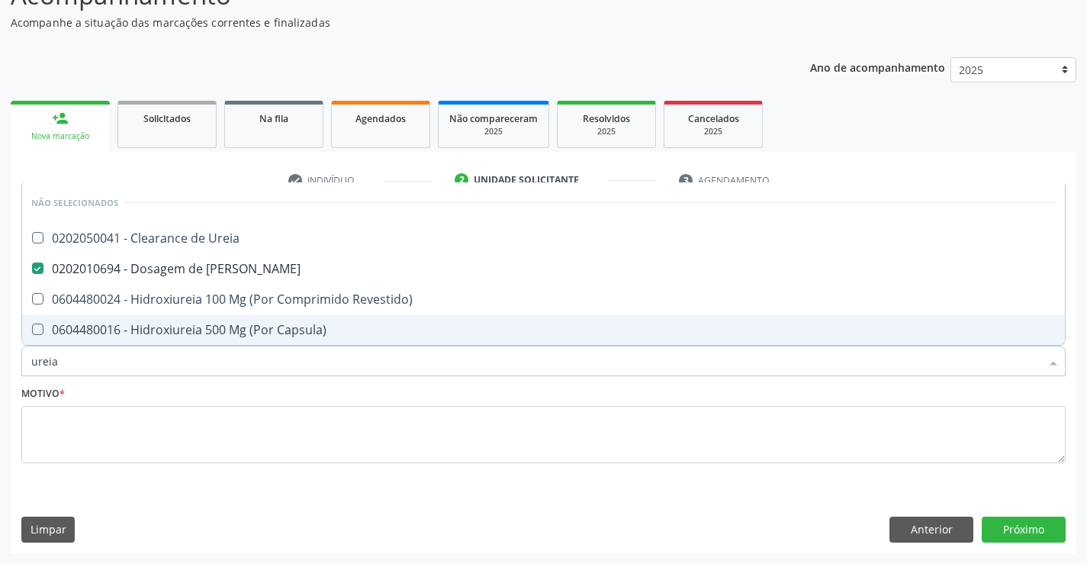
click at [118, 368] on input "ureia" at bounding box center [535, 361] width 1009 height 31
type input "u"
checkbox Ureia "true"
checkbox Capsula\) "true"
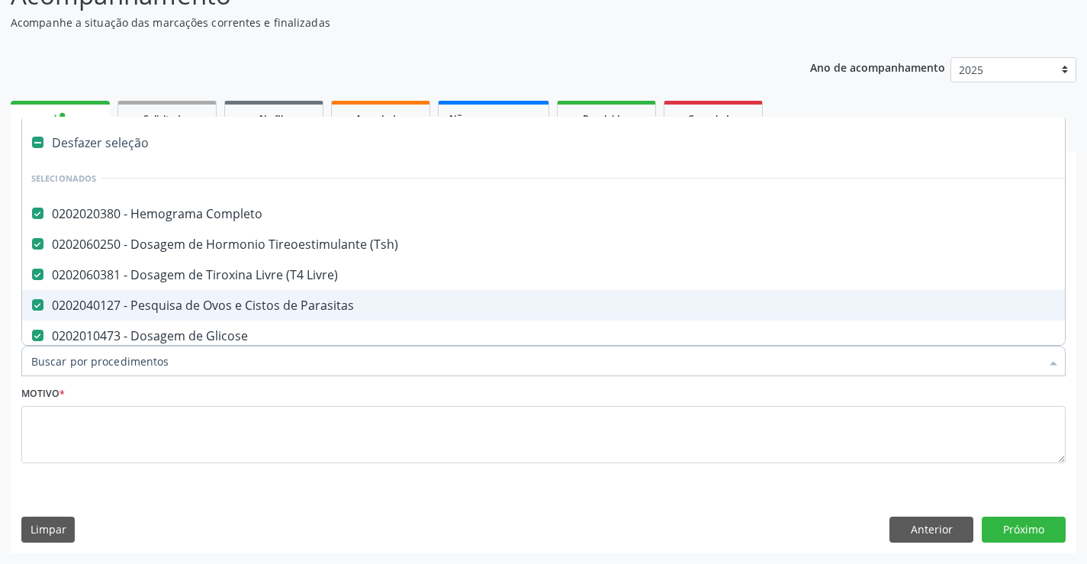
type input "c"
checkbox Glicose "false"
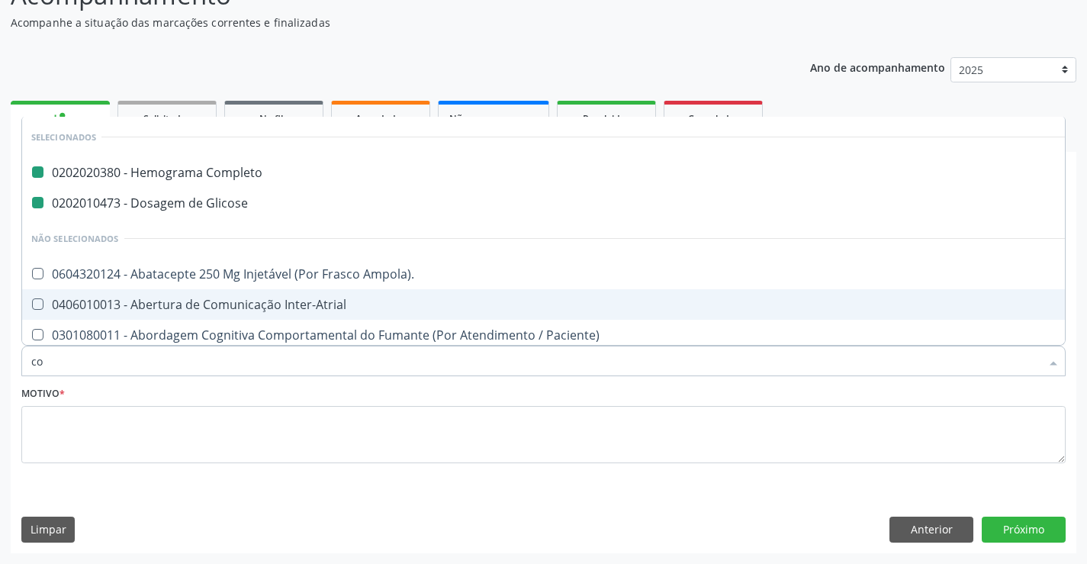
type input "col"
checkbox Completo "false"
checkbox Glicose "false"
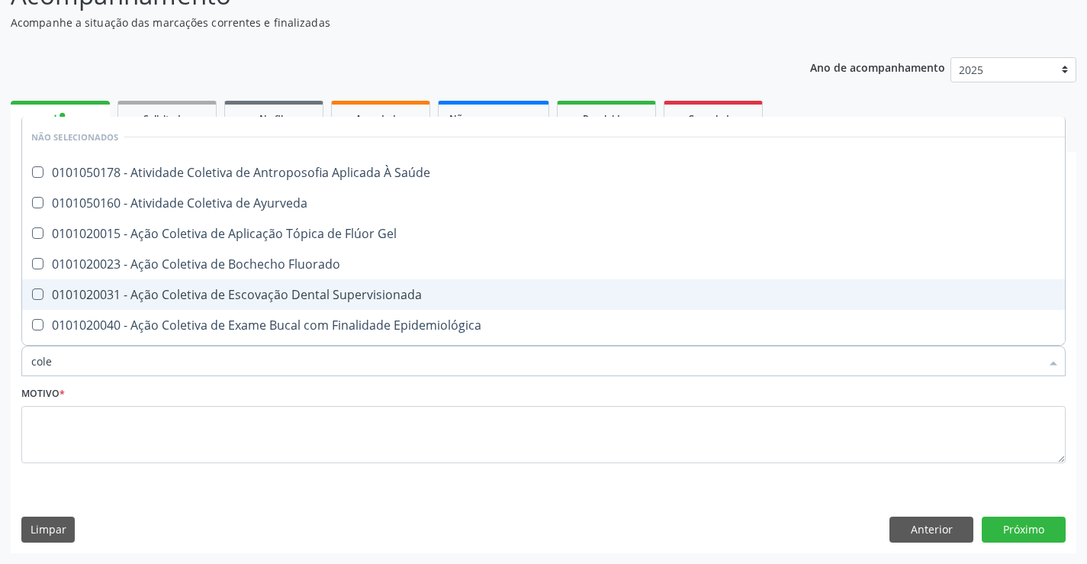
type input "coles"
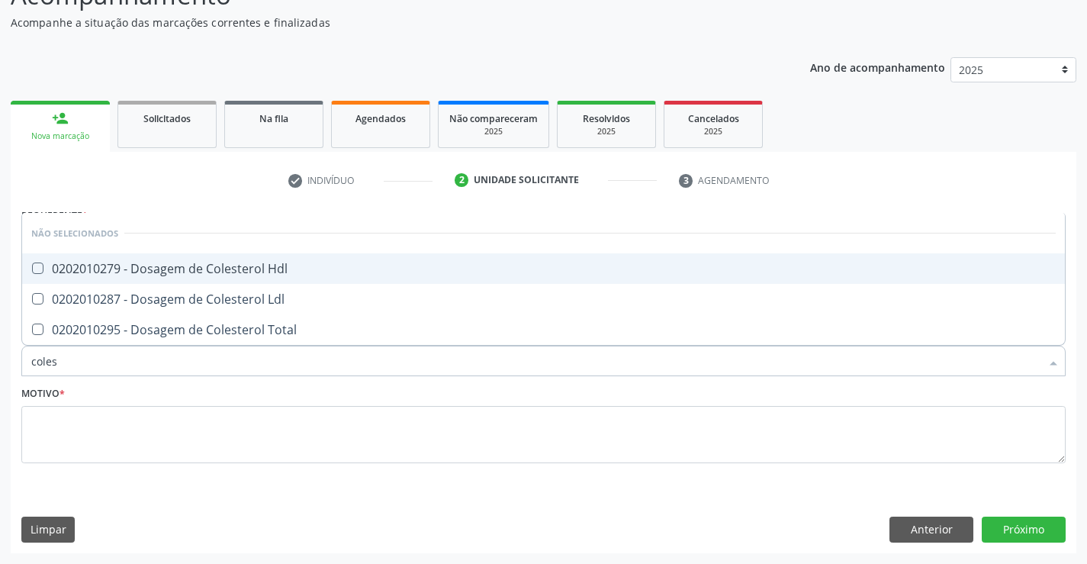
click at [173, 272] on div "0202010279 - Dosagem de Colesterol Hdl" at bounding box center [543, 268] width 1025 height 12
checkbox Hdl "true"
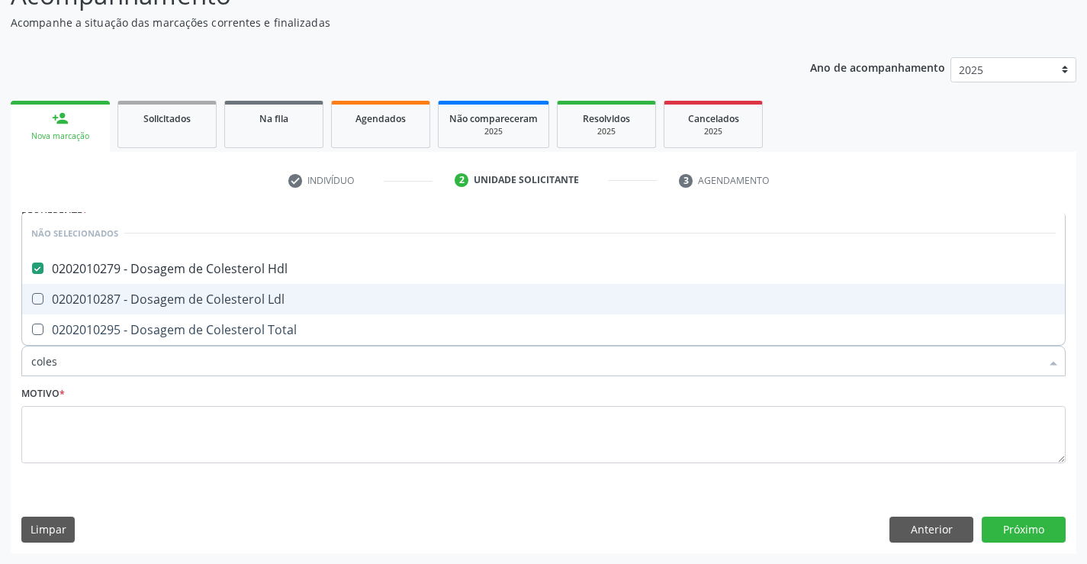
click at [179, 305] on div "0202010287 - Dosagem de Colesterol Ldl" at bounding box center [543, 299] width 1025 height 12
checkbox Ldl "true"
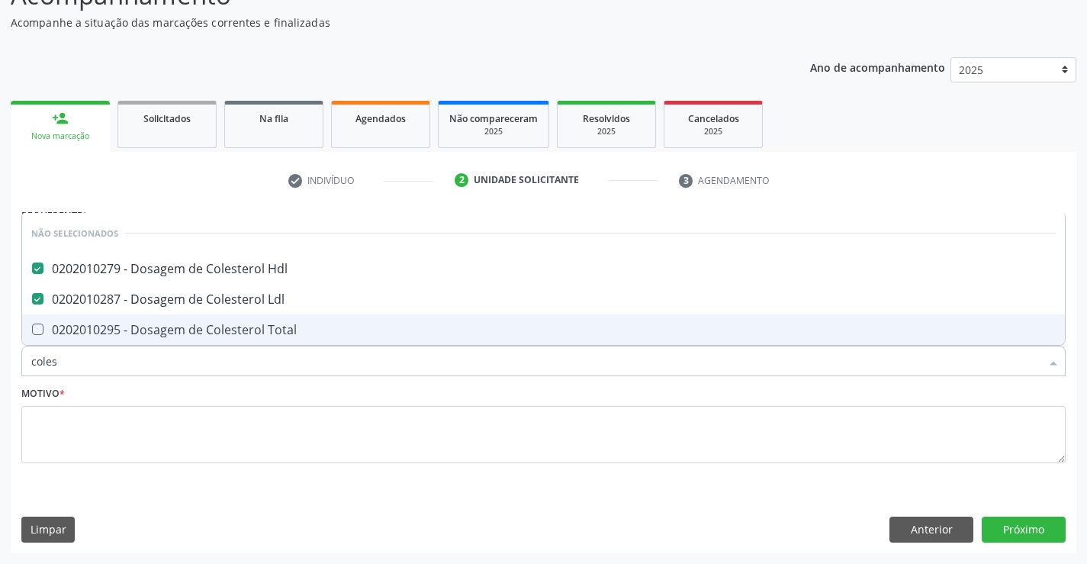
click at [178, 333] on div "0202010295 - Dosagem de Colesterol Total" at bounding box center [543, 329] width 1025 height 12
checkbox Total "true"
click at [135, 368] on input "coles" at bounding box center [535, 361] width 1009 height 31
type input "cole"
checkbox Hdl "false"
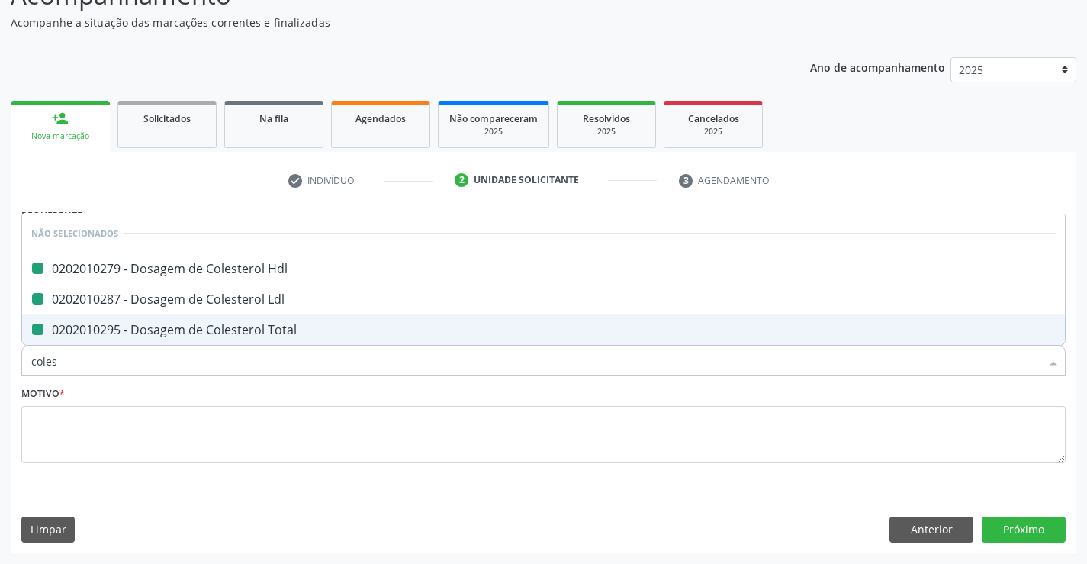
checkbox Ldl "false"
checkbox Total "false"
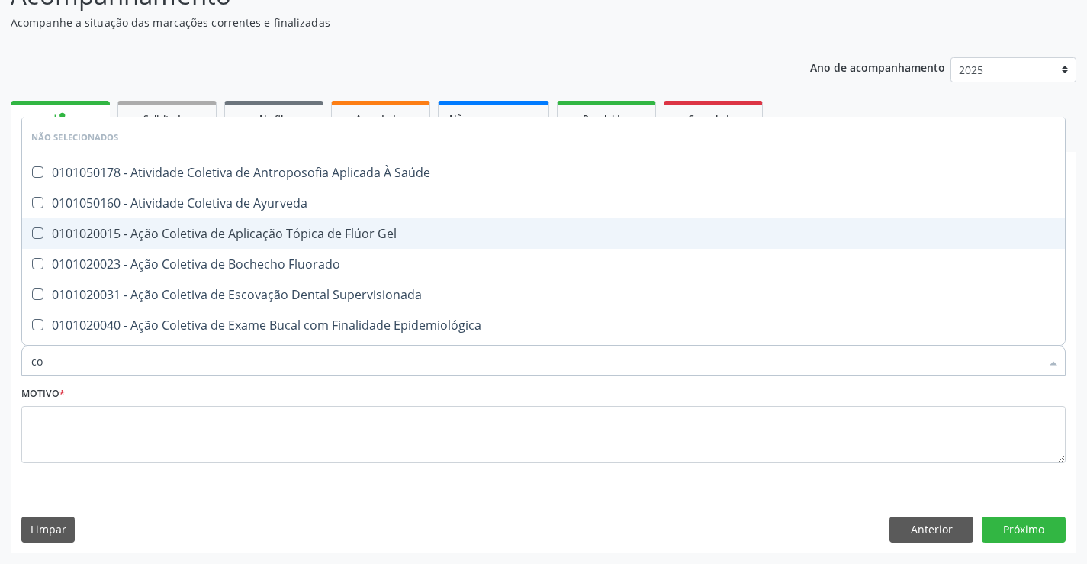
type input "c"
checkbox Saúde "true"
checkbox Ayurveda "true"
checkbox Supervisionada "true"
checkbox Hdl "false"
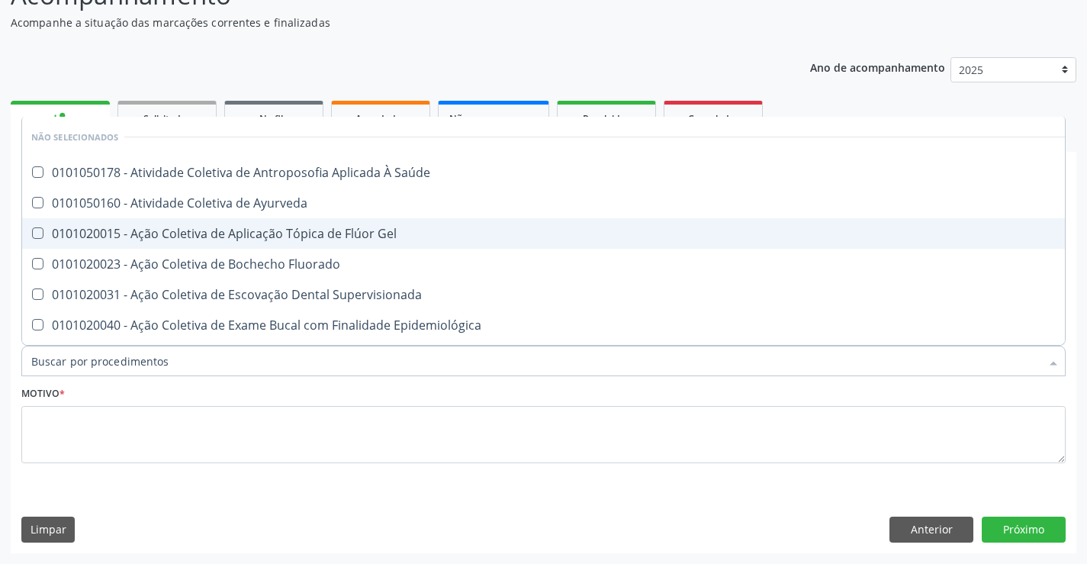
checkbox Ldl "false"
checkbox Total "false"
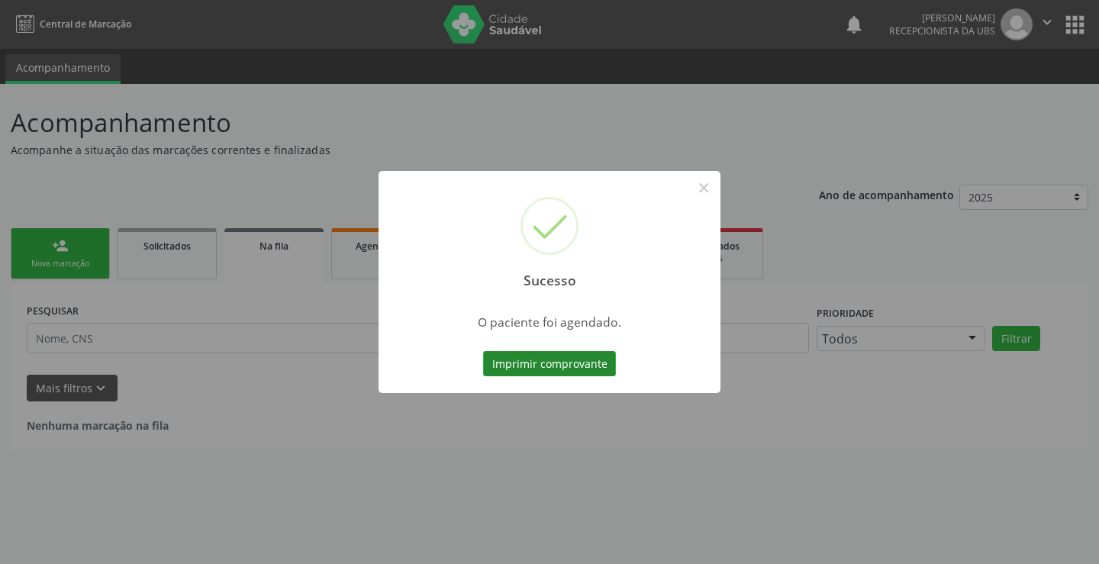
click at [545, 365] on button "Imprimir comprovante" at bounding box center [549, 364] width 133 height 26
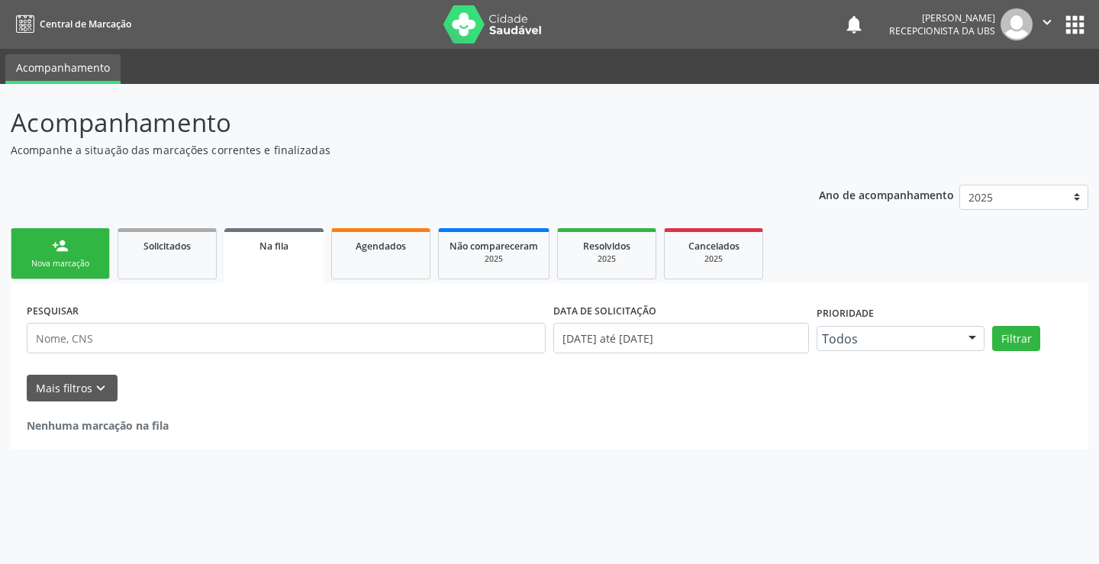
click at [75, 255] on link "person_add Nova marcação" at bounding box center [60, 253] width 99 height 51
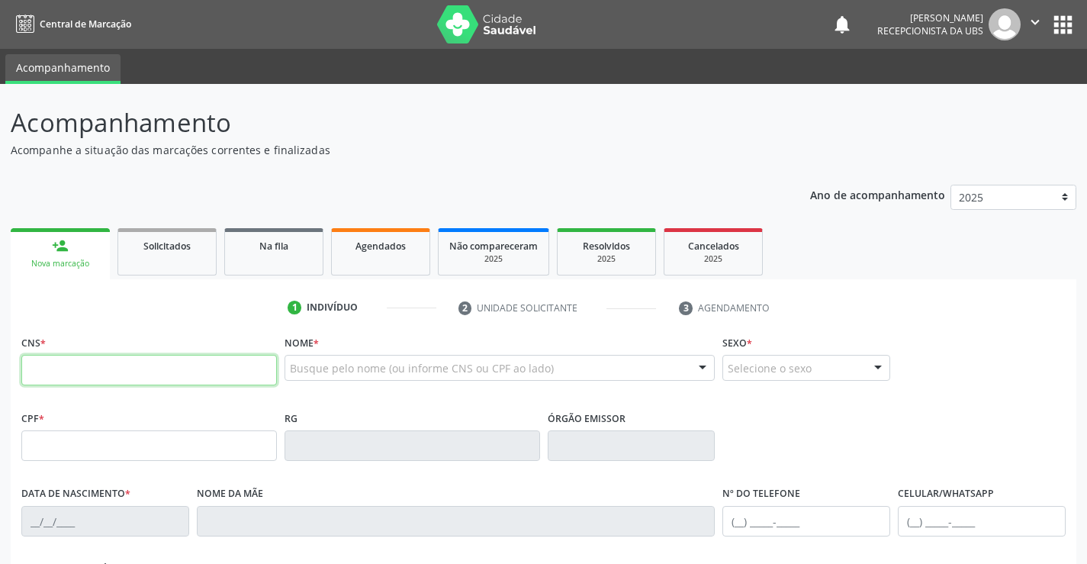
click at [53, 364] on input "text" at bounding box center [149, 370] width 256 height 31
type input "898 0051 9220 0352"
type input "24/06/2017"
type input "[PERSON_NAME]"
type input "(99) 99999-9999"
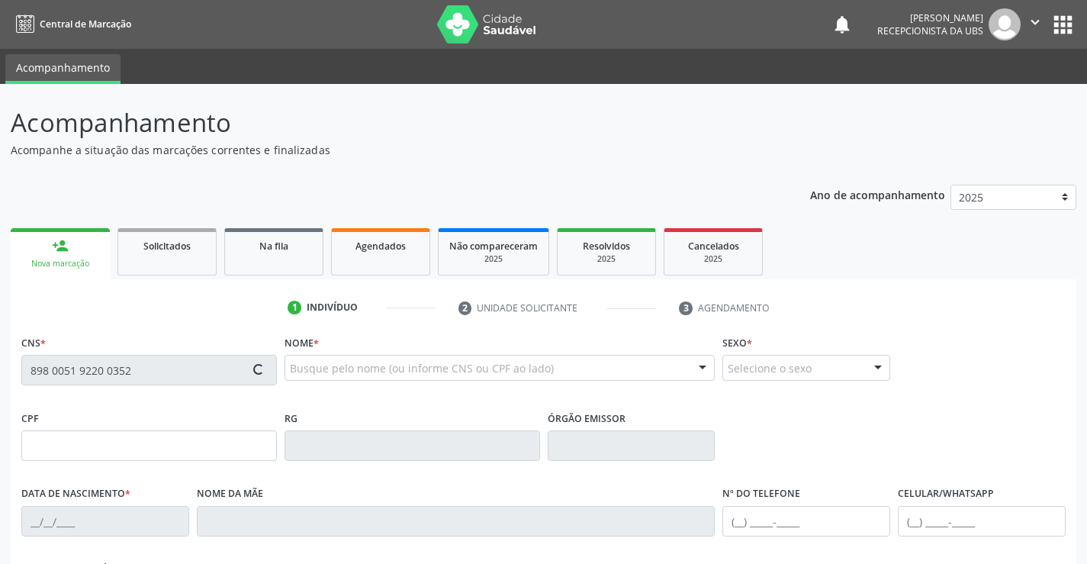
type input "[PHONE_NUMBER]"
type input "092.683.454-12"
type input "235"
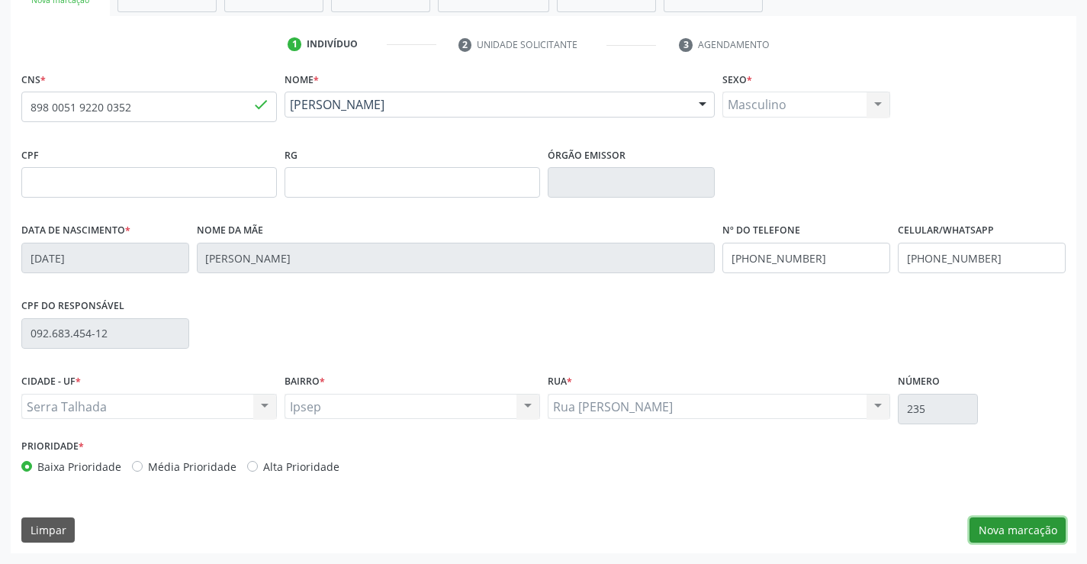
click at [1023, 521] on button "Nova marcação" at bounding box center [1018, 530] width 96 height 26
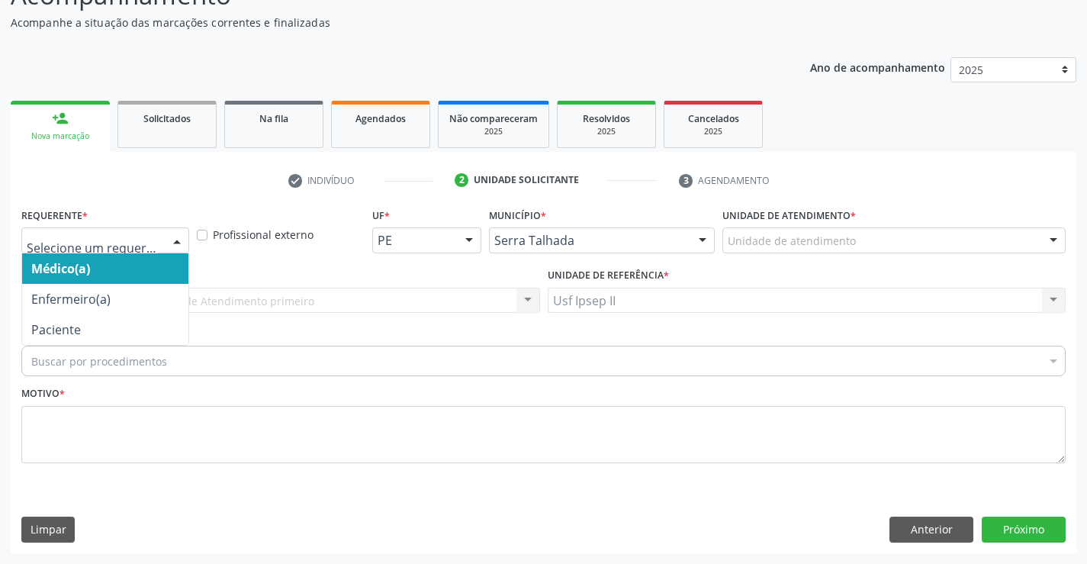
click at [169, 250] on div at bounding box center [177, 241] width 23 height 26
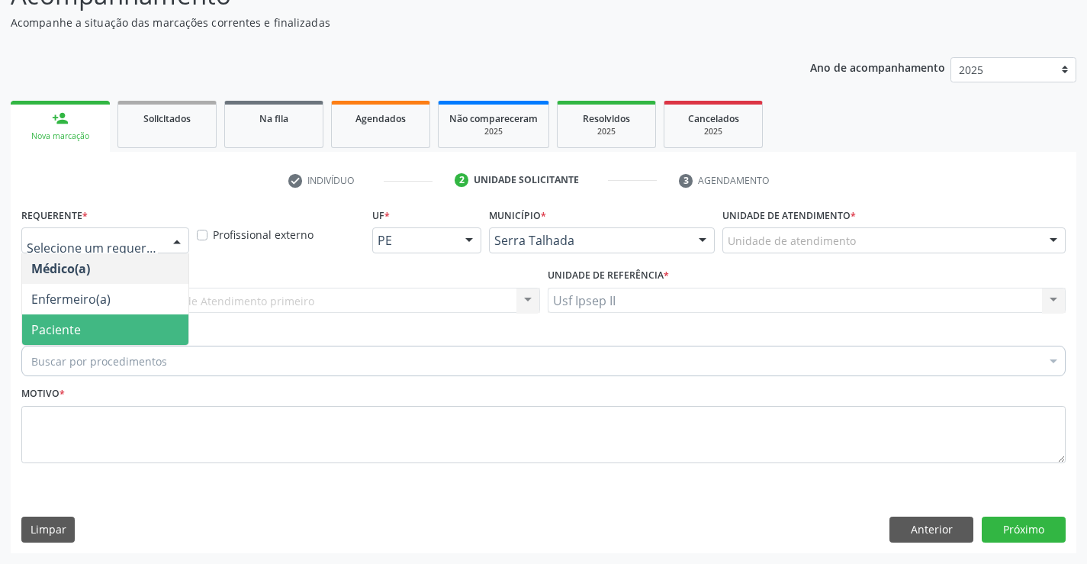
click at [76, 327] on span "Paciente" at bounding box center [56, 329] width 50 height 17
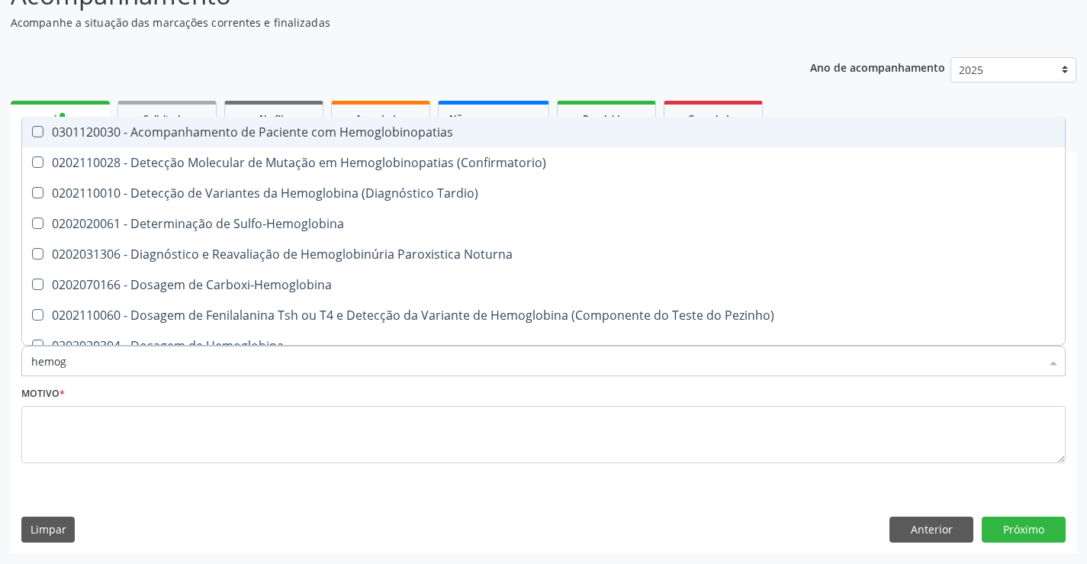
type input "hemogr"
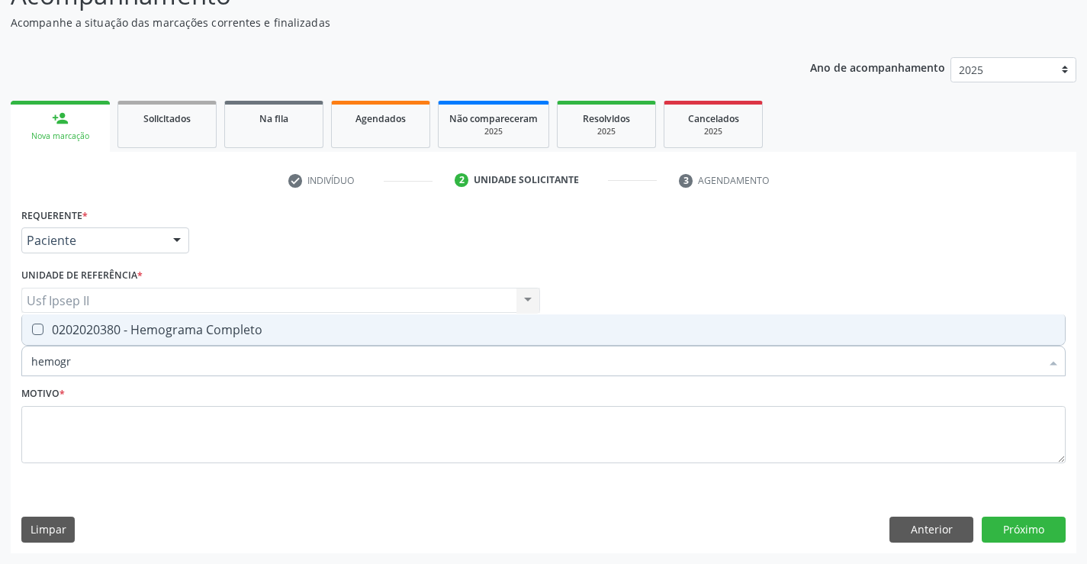
click at [179, 334] on div "0202020380 - Hemograma Completo" at bounding box center [543, 329] width 1025 height 12
checkbox Completo "true"
click at [79, 372] on input "hemogr" at bounding box center [535, 361] width 1009 height 31
type input "hemog"
checkbox Completo "false"
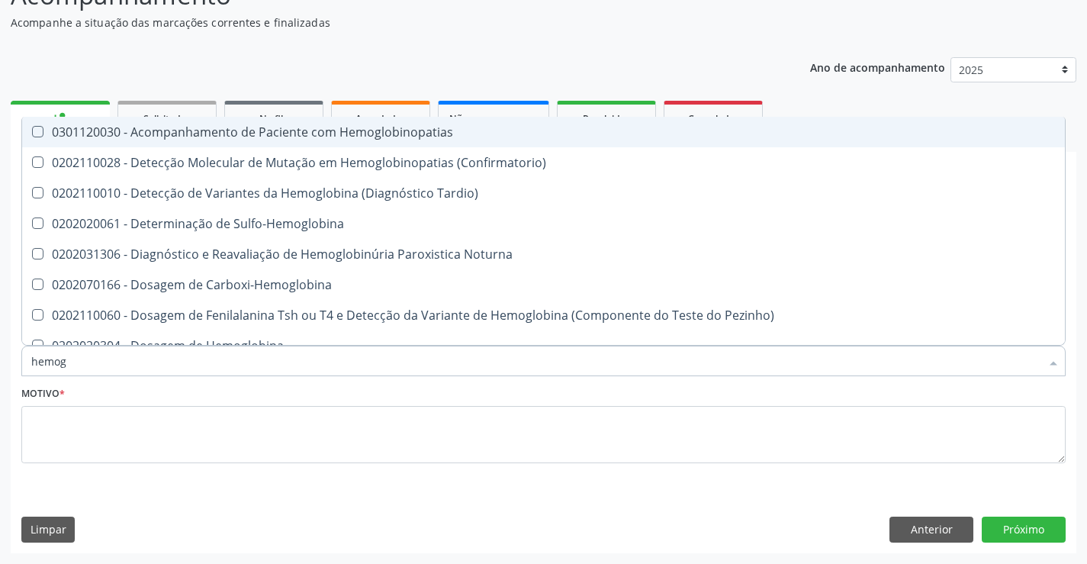
type input "hemo"
checkbox Completo "false"
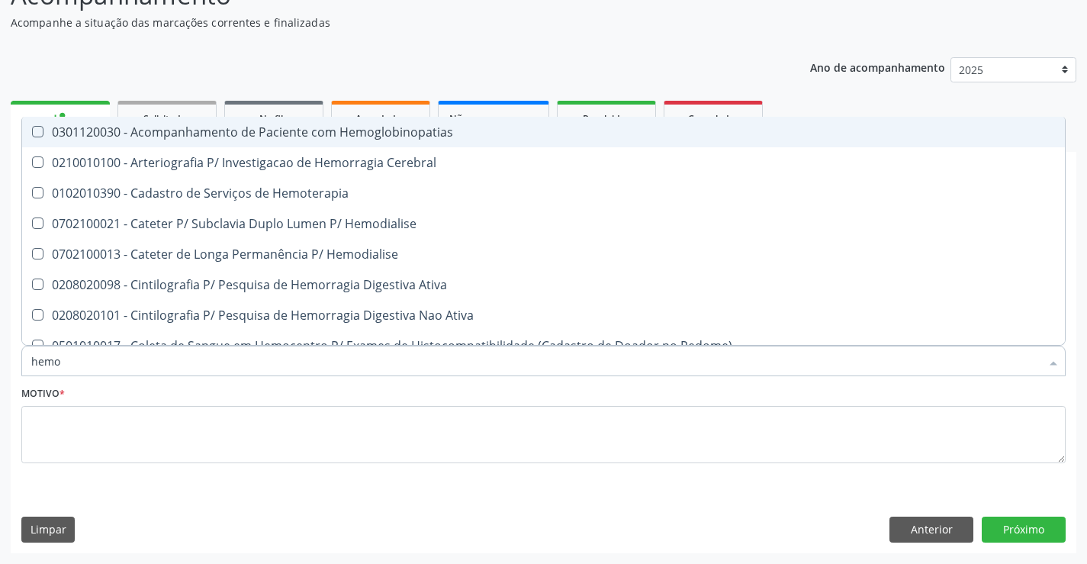
type input "hem"
checkbox Completo "false"
checkbox Elástica "true"
type input "he"
checkbox Elástica "false"
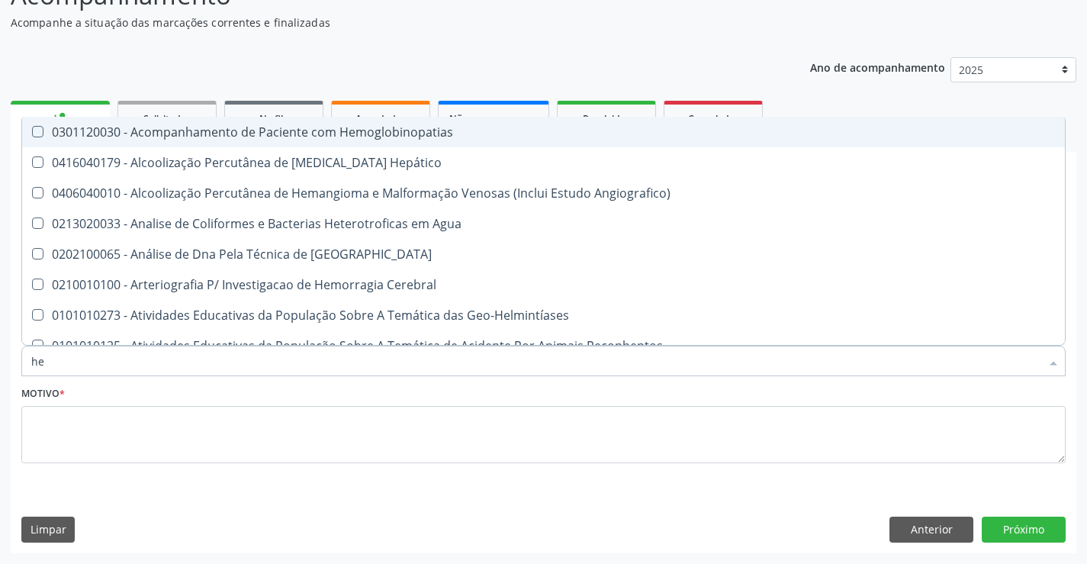
type input "h"
checkbox Completo "false"
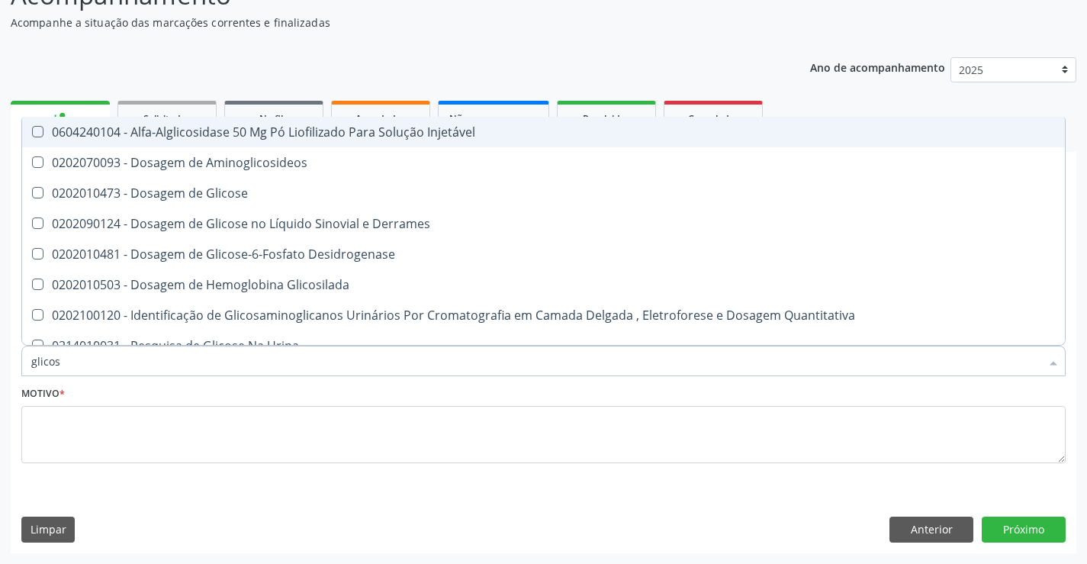
type input "glicose"
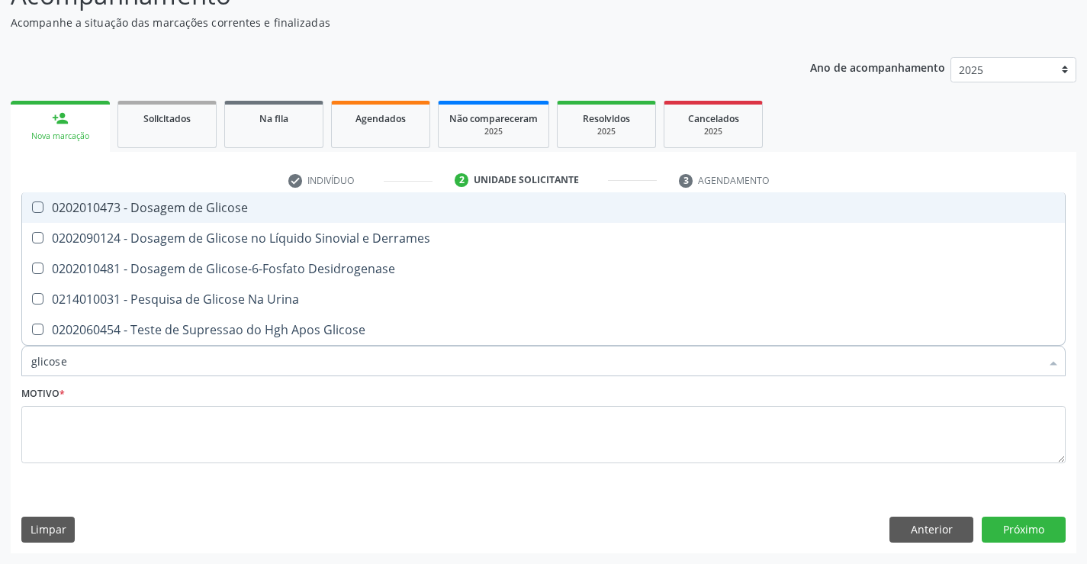
click at [173, 214] on div "0202010473 - Dosagem de Glicose" at bounding box center [543, 207] width 1025 height 12
checkbox Glicose "true"
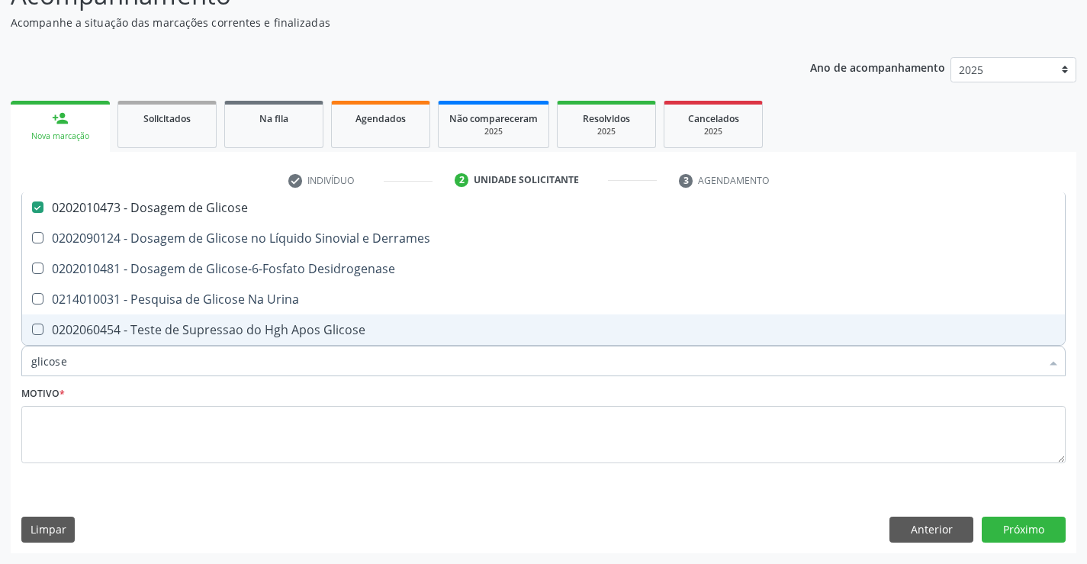
type input "glicose"
click at [417, 442] on textarea at bounding box center [543, 435] width 1044 height 58
checkbox Derrames "true"
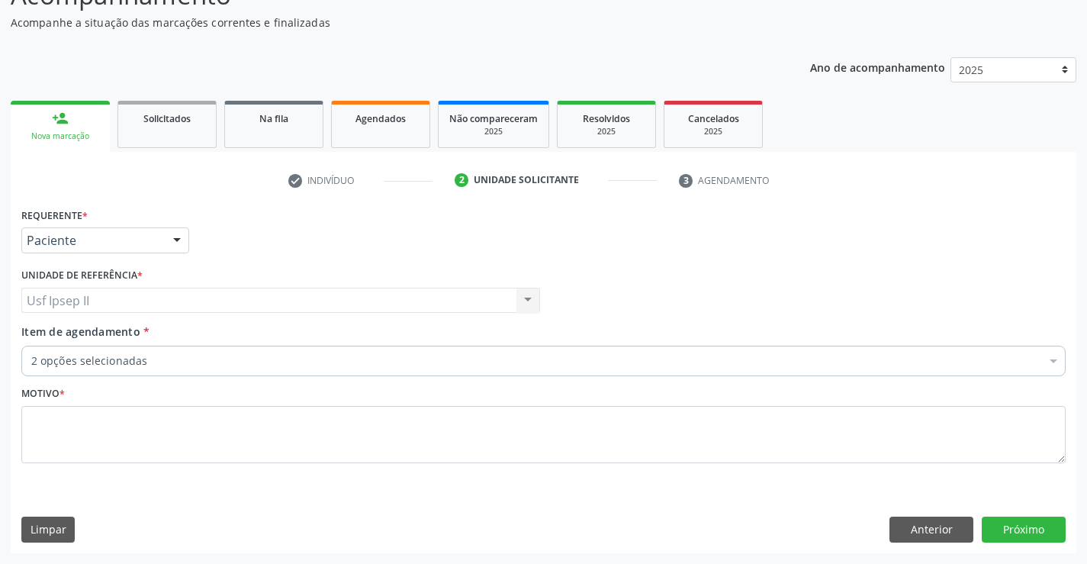
click at [175, 373] on div "2 opções selecionadas" at bounding box center [543, 361] width 1044 height 31
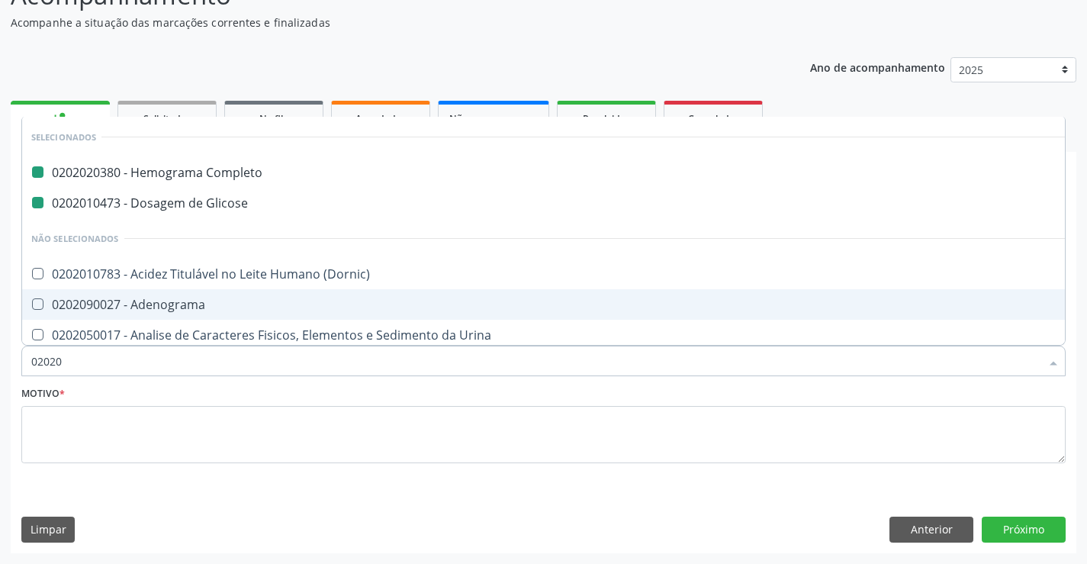
type input "020206"
checkbox Completo "false"
checkbox Glicose "false"
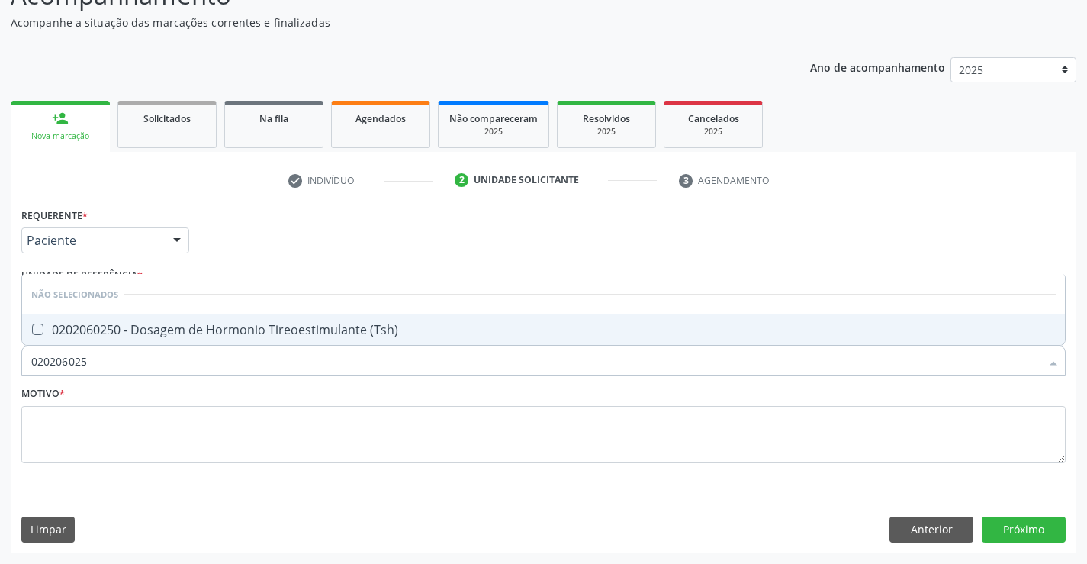
type input "0202060250"
click at [264, 339] on span "0202060250 - Dosagem de Hormonio Tireoestimulante (Tsh)" at bounding box center [543, 329] width 1043 height 31
checkbox \(Tsh\) "true"
type input "0"
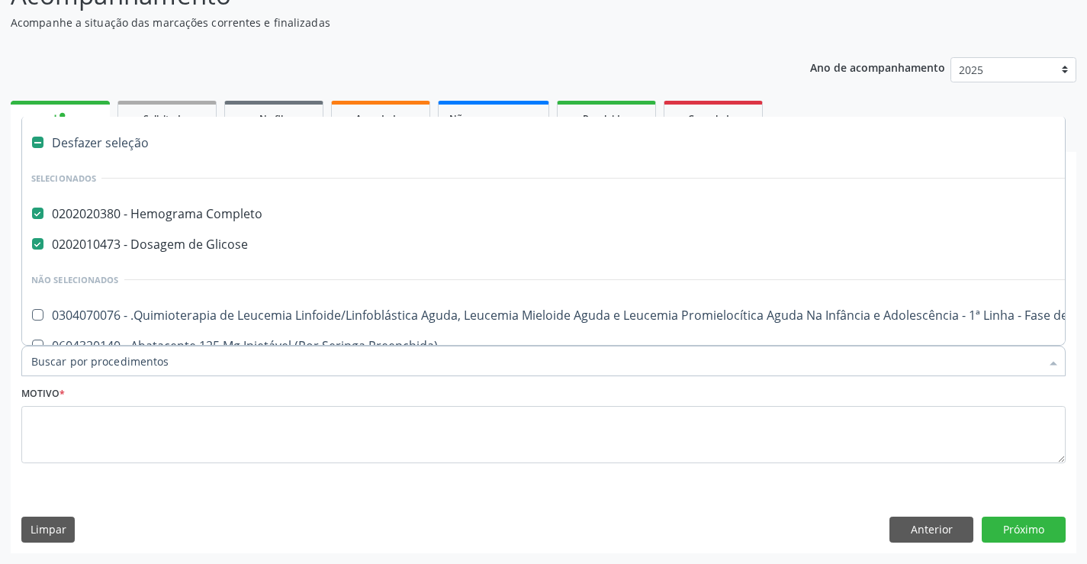
checkbox Completo "true"
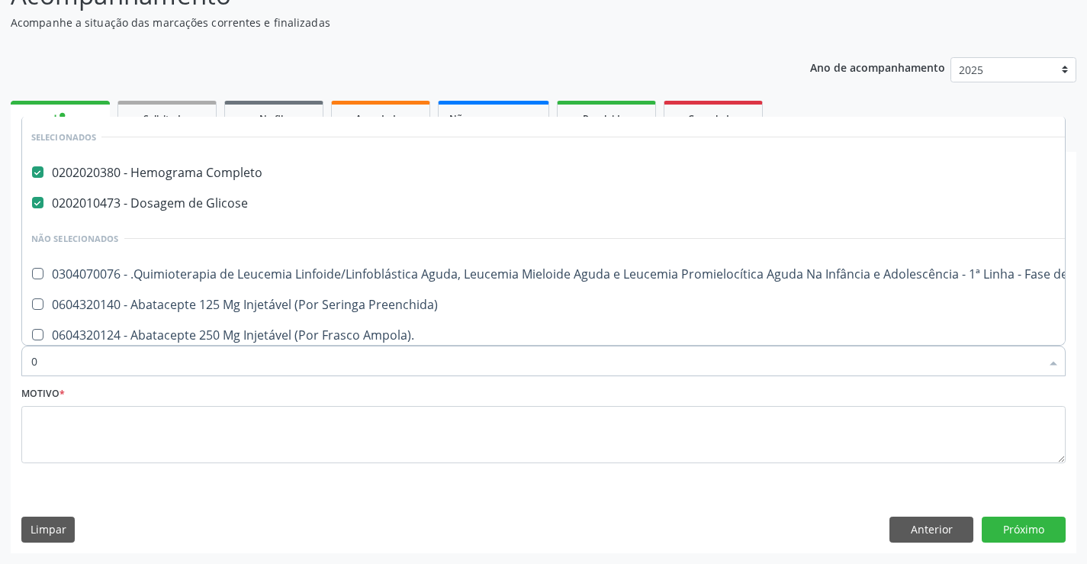
type input "02"
checkbox Cistometro "true"
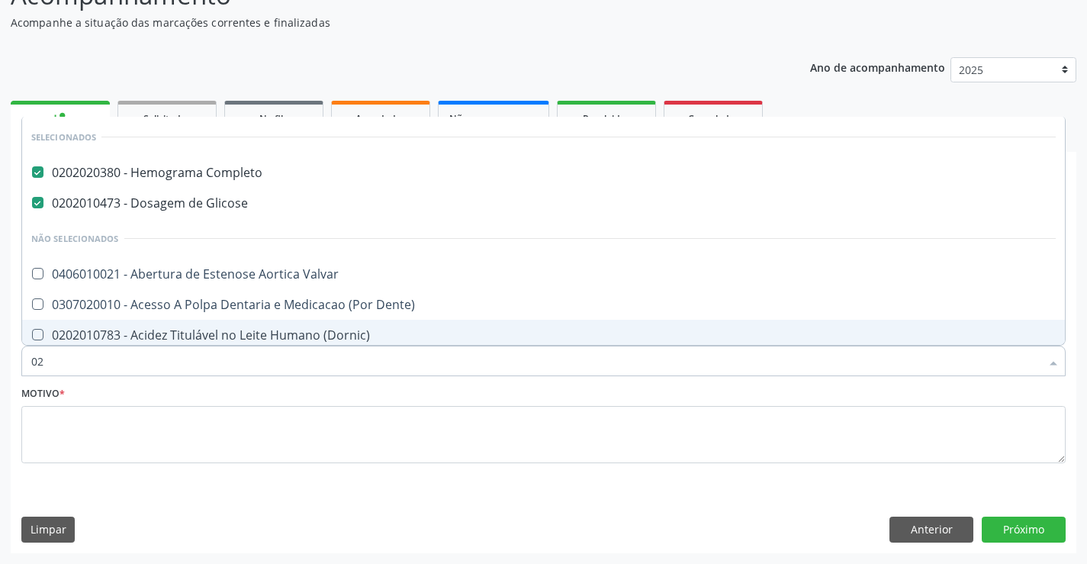
type input "020"
checkbox Intra-Abdominal "true"
checkbox \(Tsh\) "false"
type input "0202"
checkbox Percutanea "true"
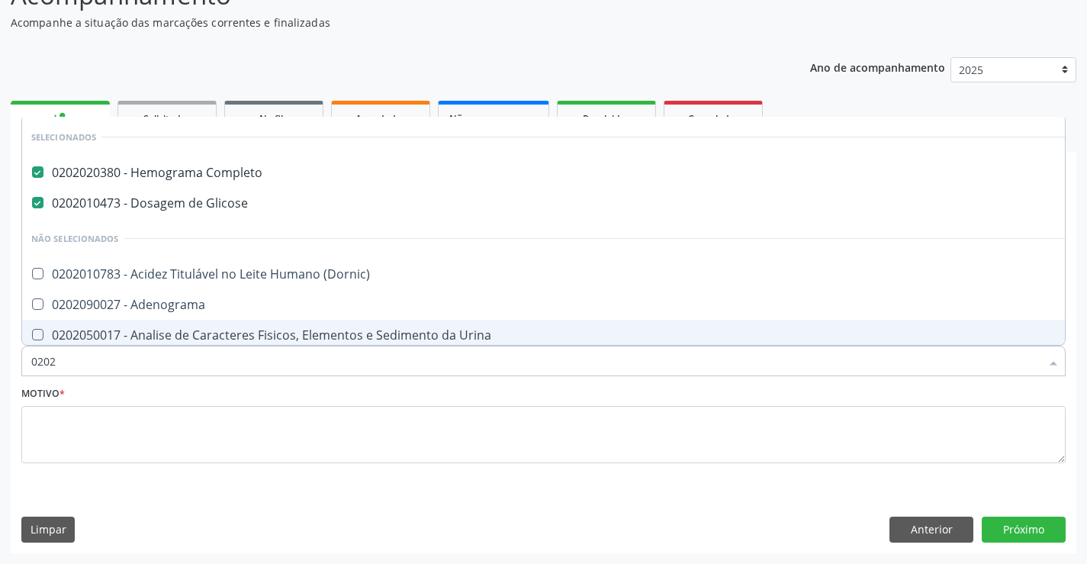
type input "02020"
checkbox Alcalina "true"
checkbox \(Tsh\) "false"
type input "020206"
checkbox Completo "false"
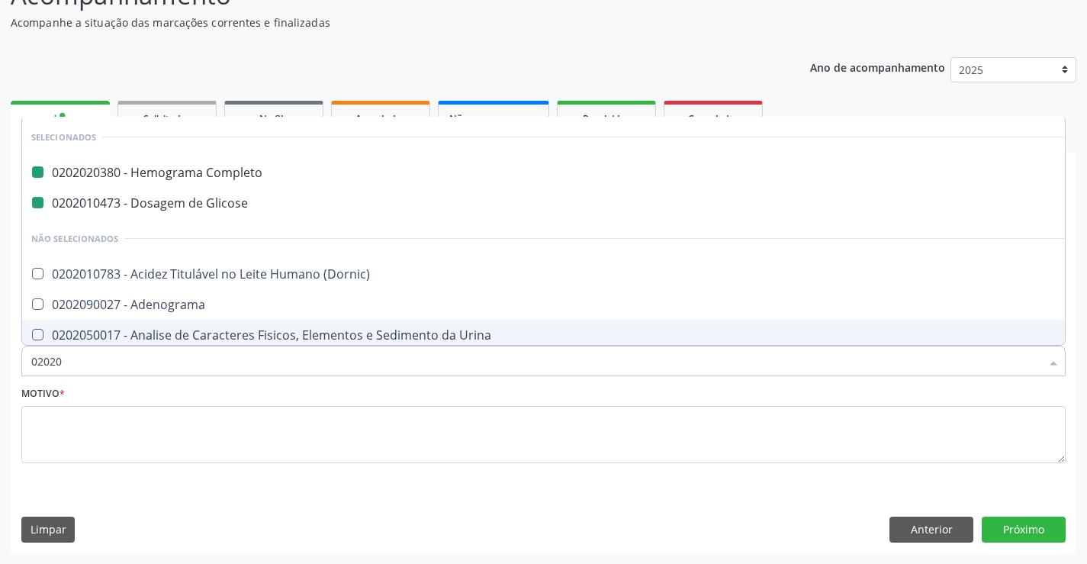
checkbox Glicose "false"
checkbox Herpesvirus "true"
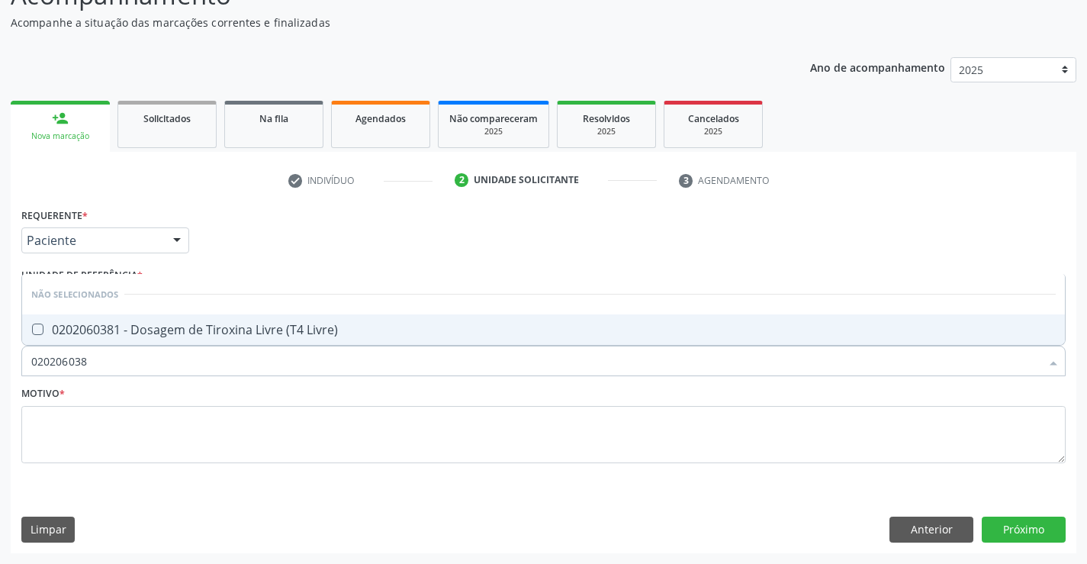
type input "0202060381"
click at [256, 326] on div "0202060381 - Dosagem de Tiroxina Livre (T4 Livre)" at bounding box center [543, 329] width 1025 height 12
checkbox Livre\) "true"
click at [141, 362] on input "0202060381" at bounding box center [535, 361] width 1009 height 31
type input "020206"
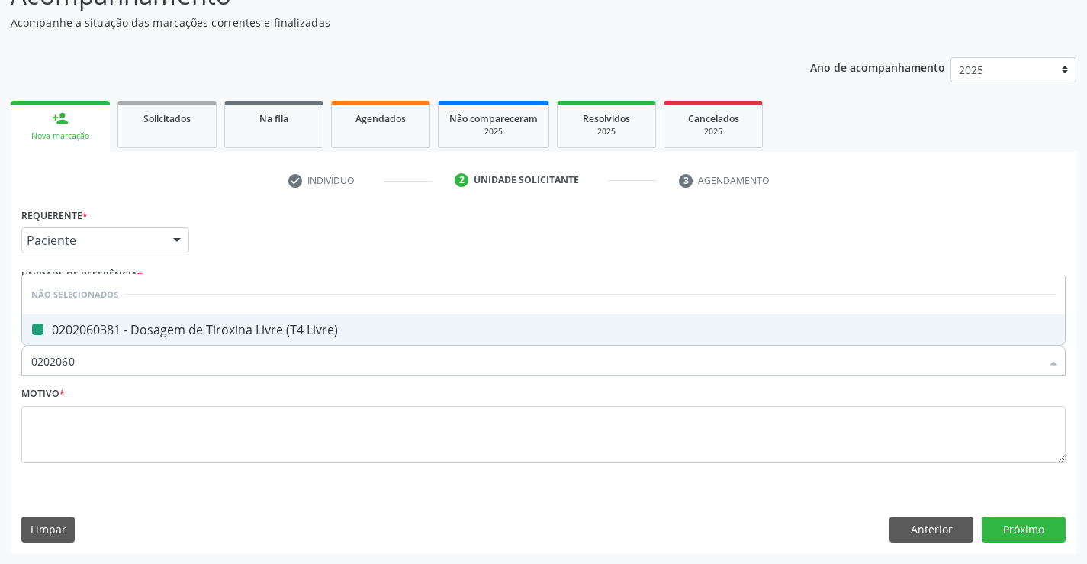
checkbox Livre\) "false"
type input "0"
checkbox Livre\) "true"
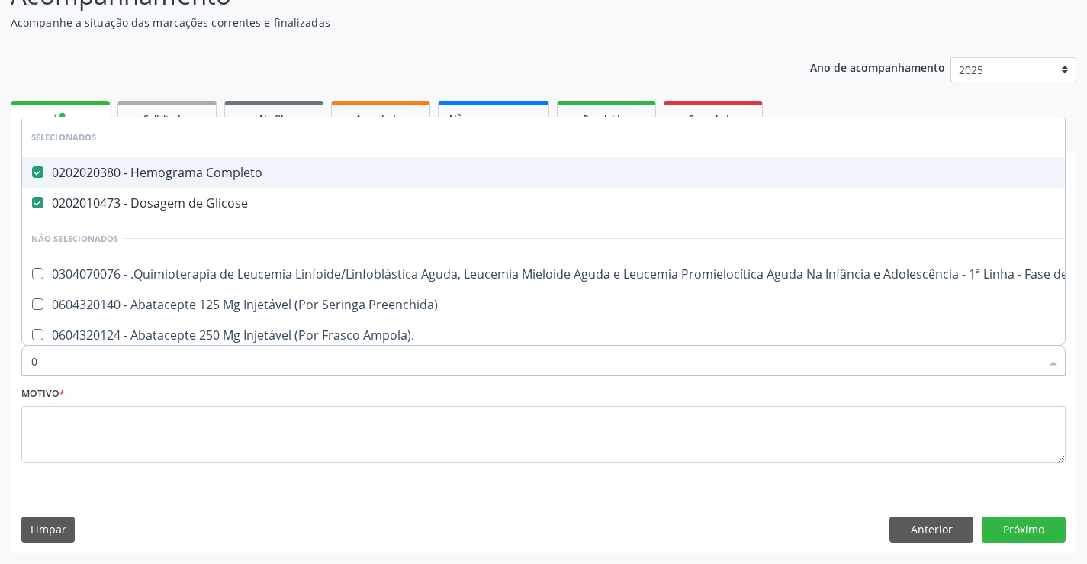
type input "02"
checkbox Cistometro "true"
checkbox Bronco-Alveolar "true"
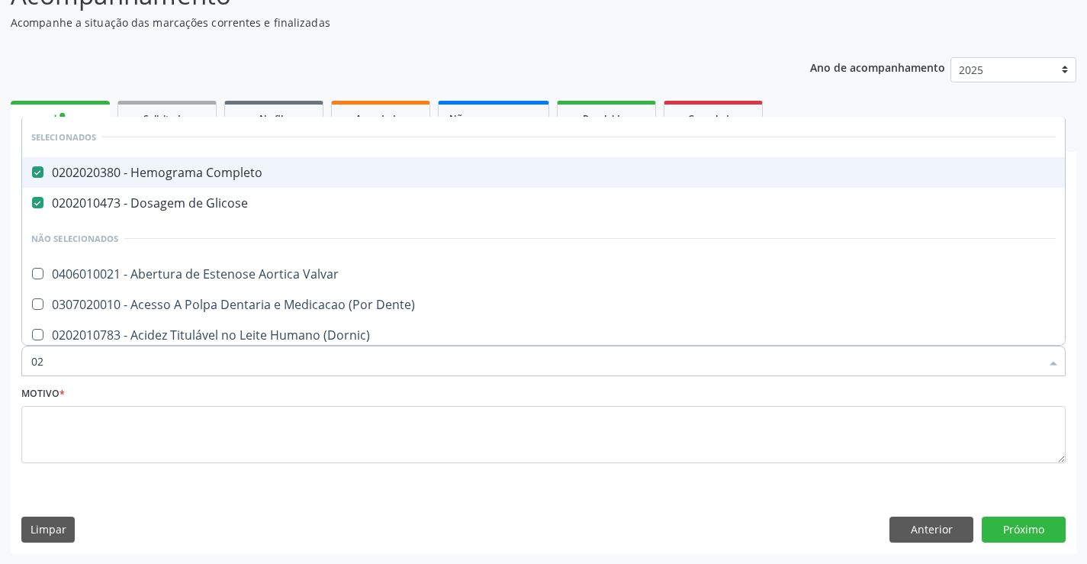
type input "020"
checkbox Intra-Abdominal "true"
checkbox Pescoço "true"
checkbox \(Tsh\) "false"
checkbox Livre\) "false"
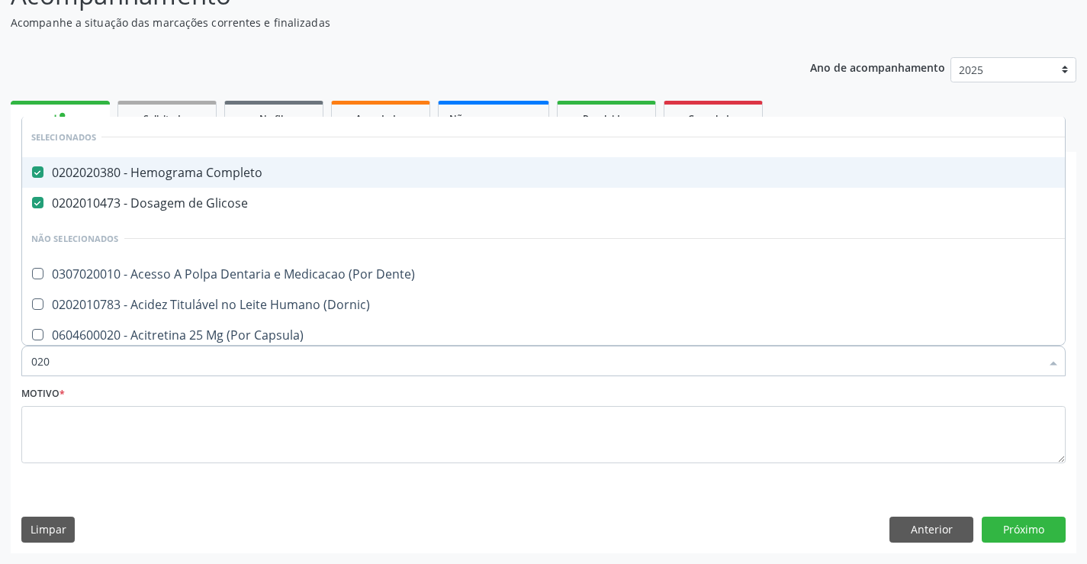
type input "0202"
checkbox Percutanea "true"
checkbox Pancreas "true"
type input "02020"
checkbox Alcalina "true"
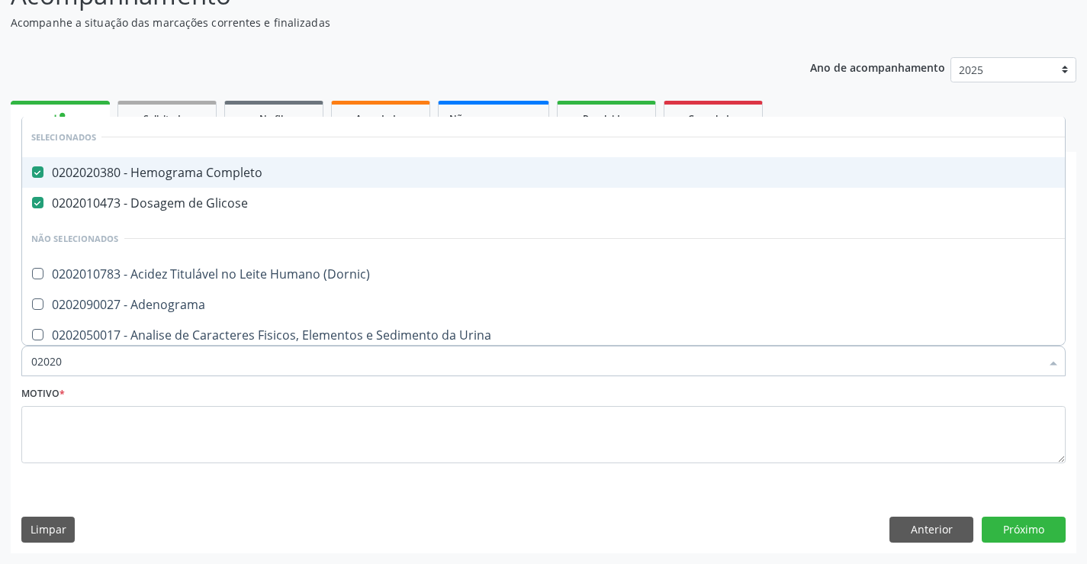
checkbox \(Tsh\) "false"
checkbox Progesterona "true"
checkbox Livre\) "false"
type input "020204"
checkbox Completo "false"
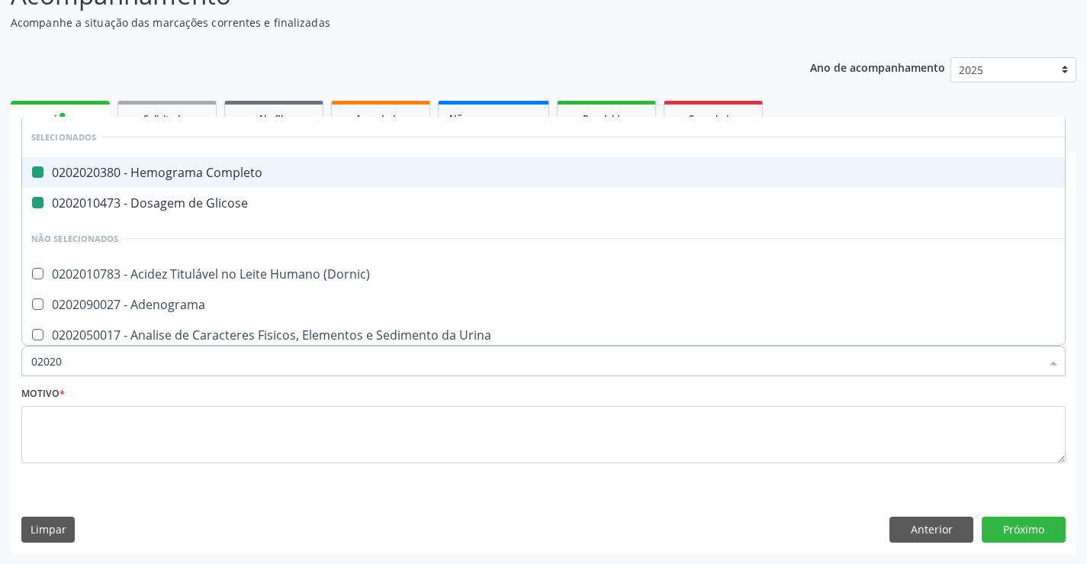
checkbox Glicose "false"
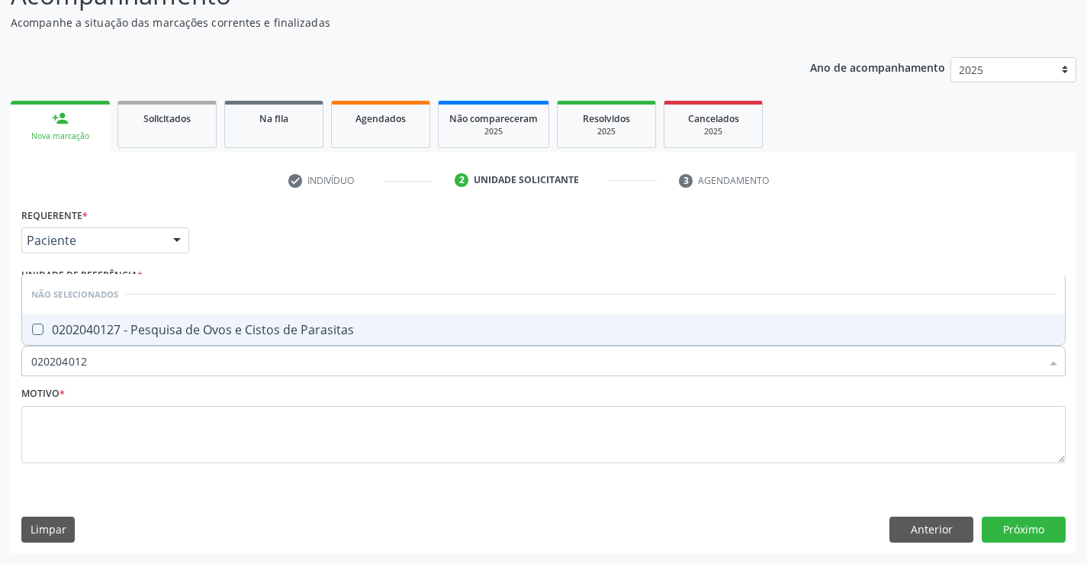
type input "0202040127"
click at [209, 333] on div "0202040127 - Pesquisa de Ovos e Cistos de Parasitas" at bounding box center [543, 329] width 1025 height 12
checkbox Parasitas "true"
click at [146, 366] on input "0202040127" at bounding box center [535, 361] width 1009 height 31
type input "0202040"
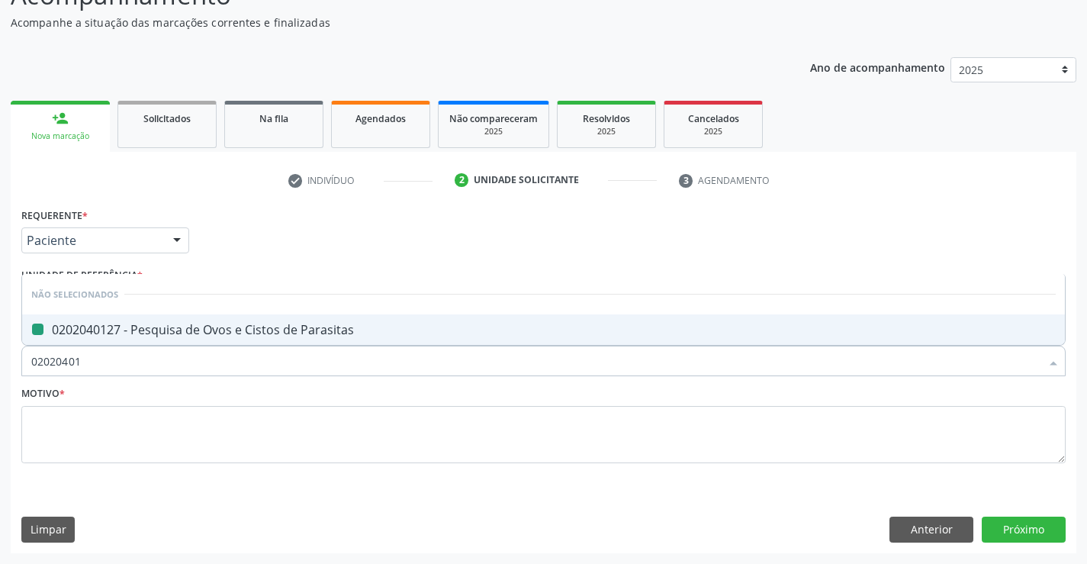
checkbox Parasitas "false"
type input "0"
checkbox Parasitas "true"
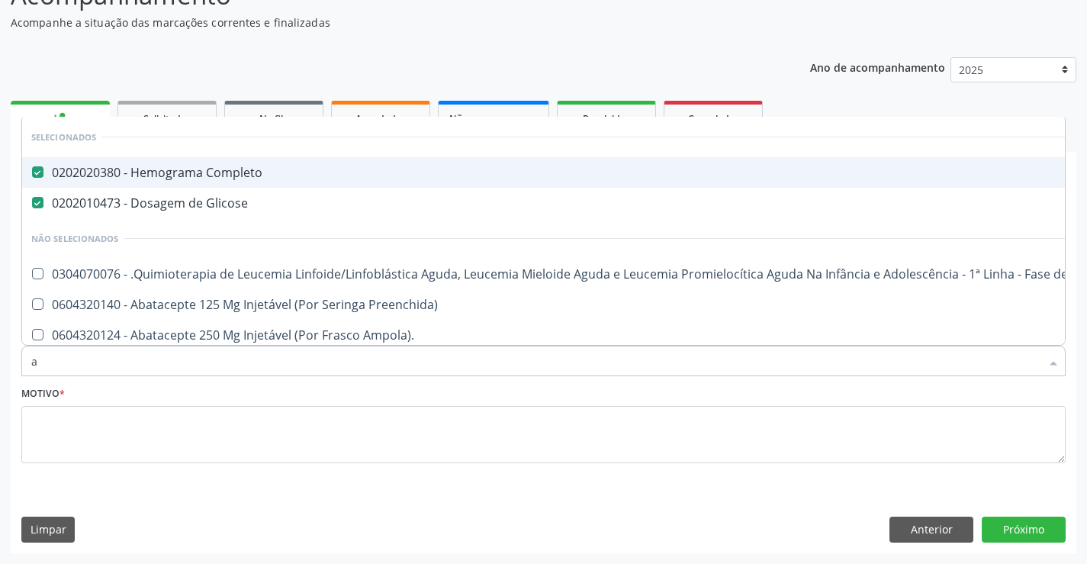
type input "an"
checkbox Completo "false"
checkbox Glicose "false"
checkbox Cólera\ "true"
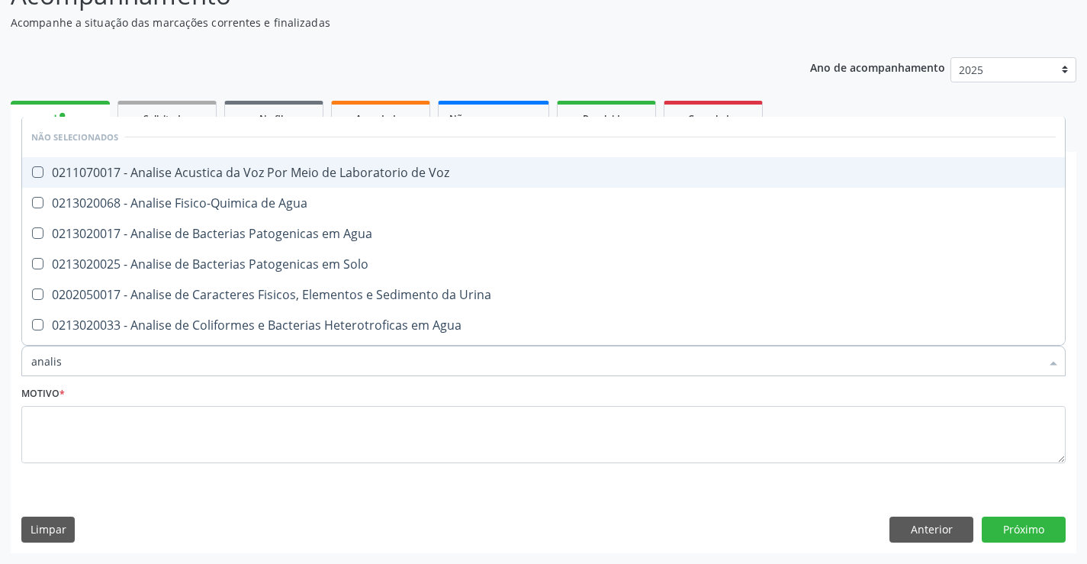
type input "analise"
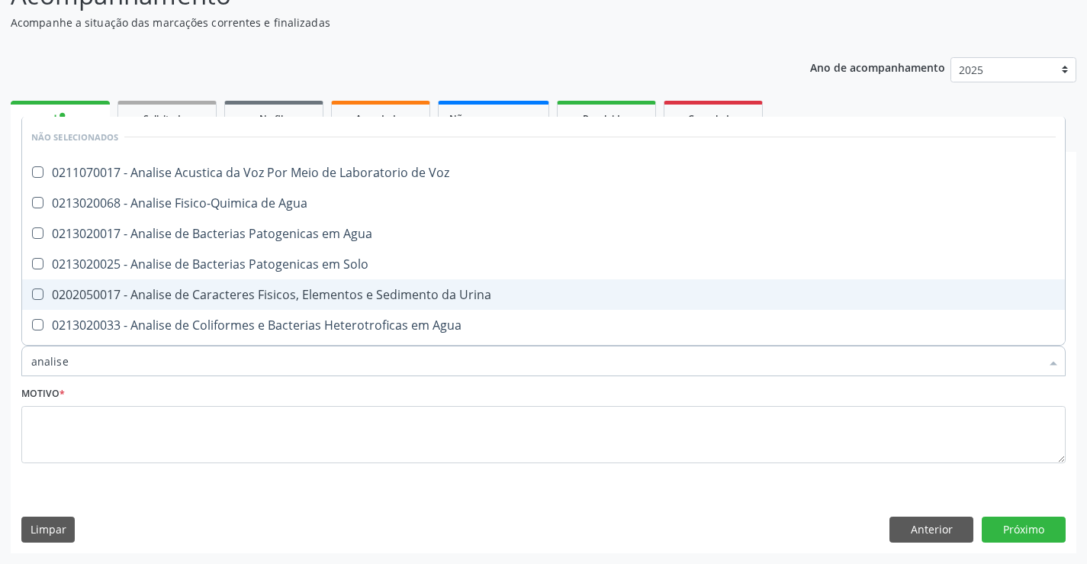
click at [292, 305] on span "0202050017 - Analise de Caracteres Fisicos, Elementos e Sedimento da Urina" at bounding box center [543, 294] width 1043 height 31
checkbox Urina "true"
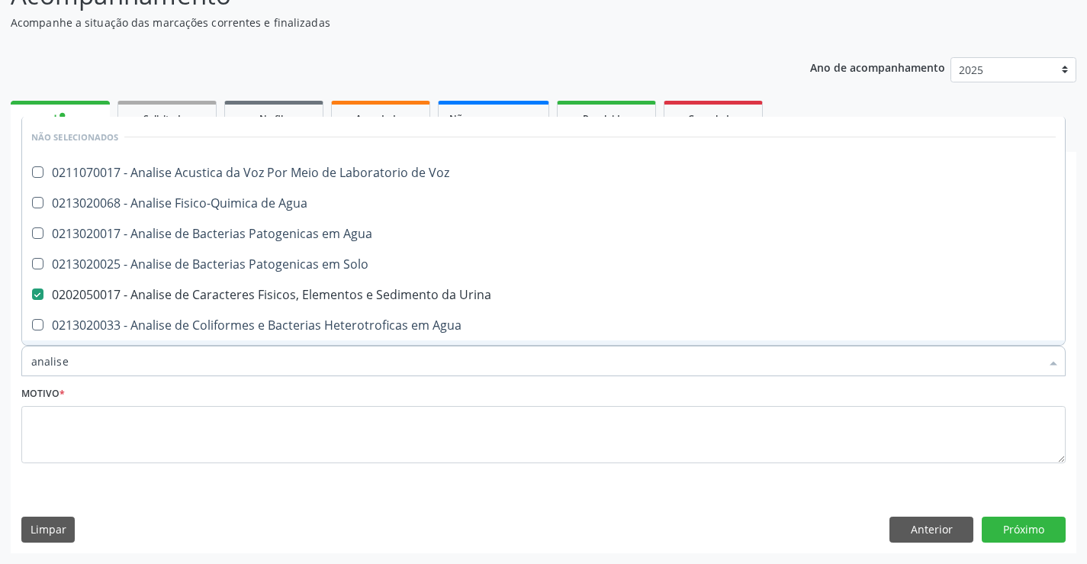
click at [156, 353] on input "analise" at bounding box center [535, 361] width 1009 height 31
type input "a"
checkbox Voz "true"
checkbox Agua "true"
checkbox Urina "false"
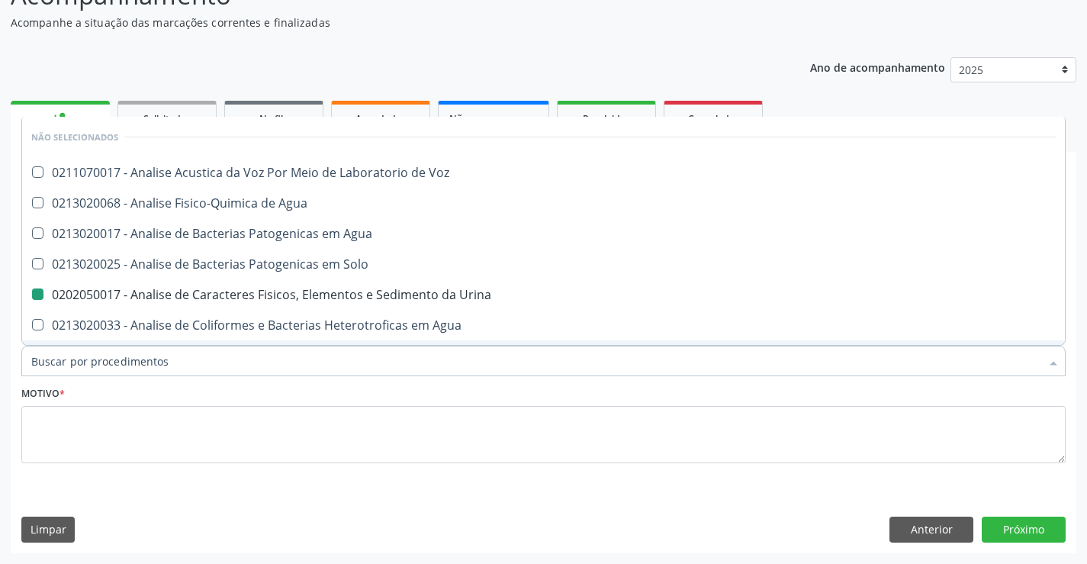
checkbox Agua "false"
checkbox Alimentos "false"
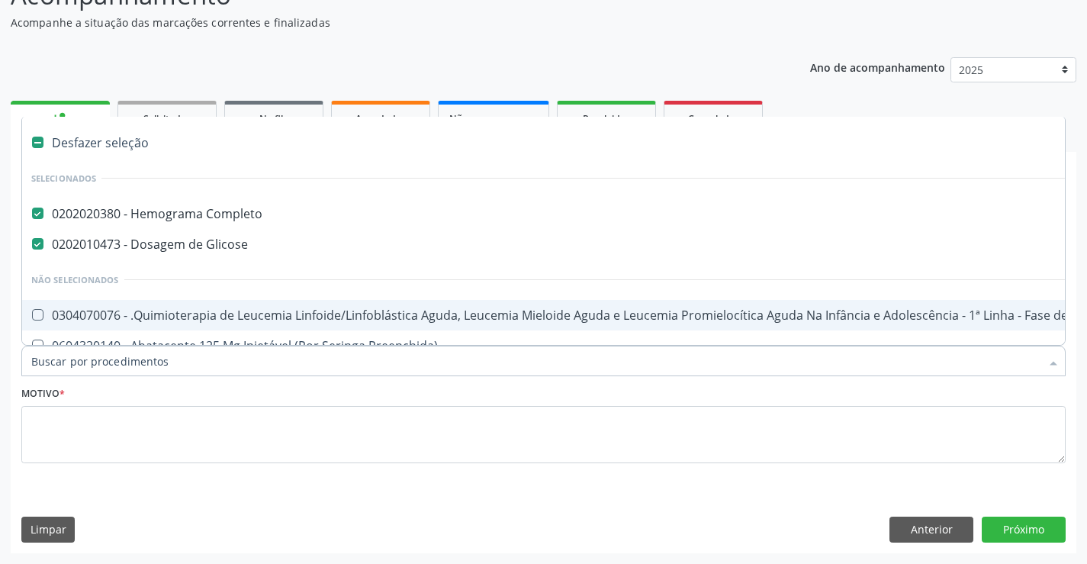
type input "c"
checkbox Punho "true"
checkbox Urina "false"
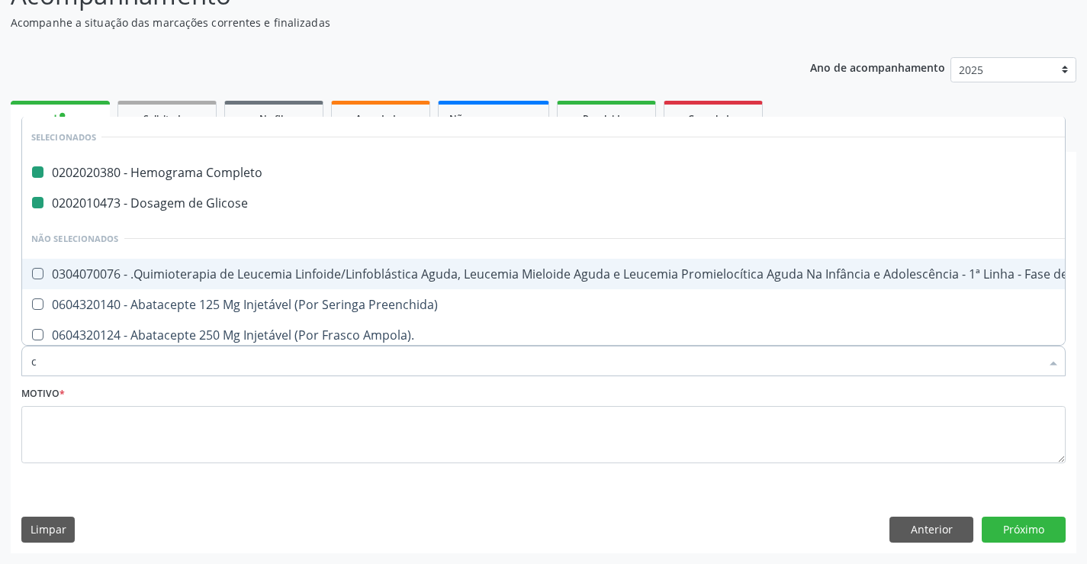
type input "cr"
checkbox Completo "false"
checkbox Glicose "false"
checkbox Urina "false"
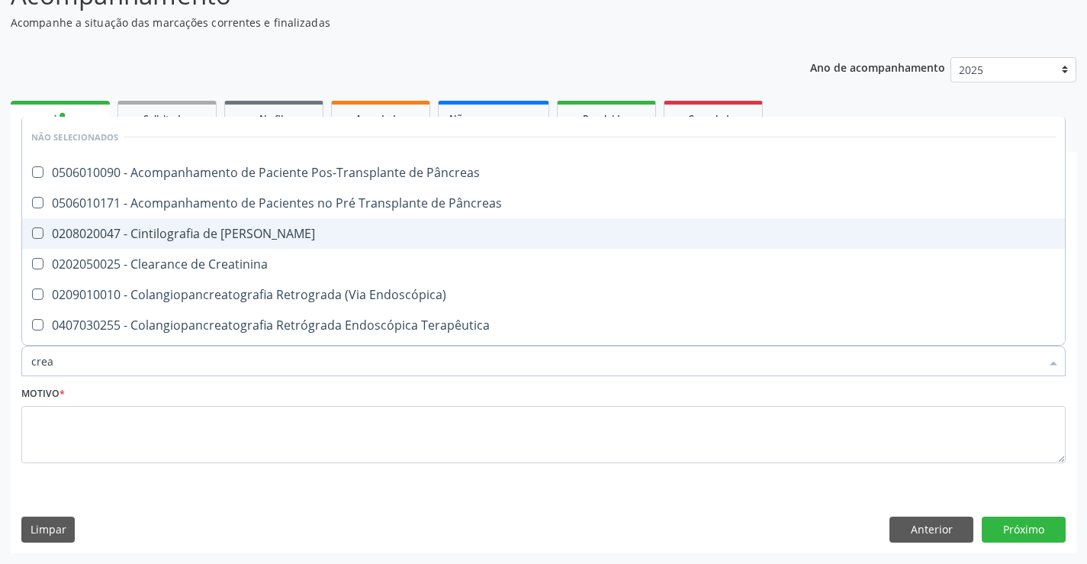
type input "creat"
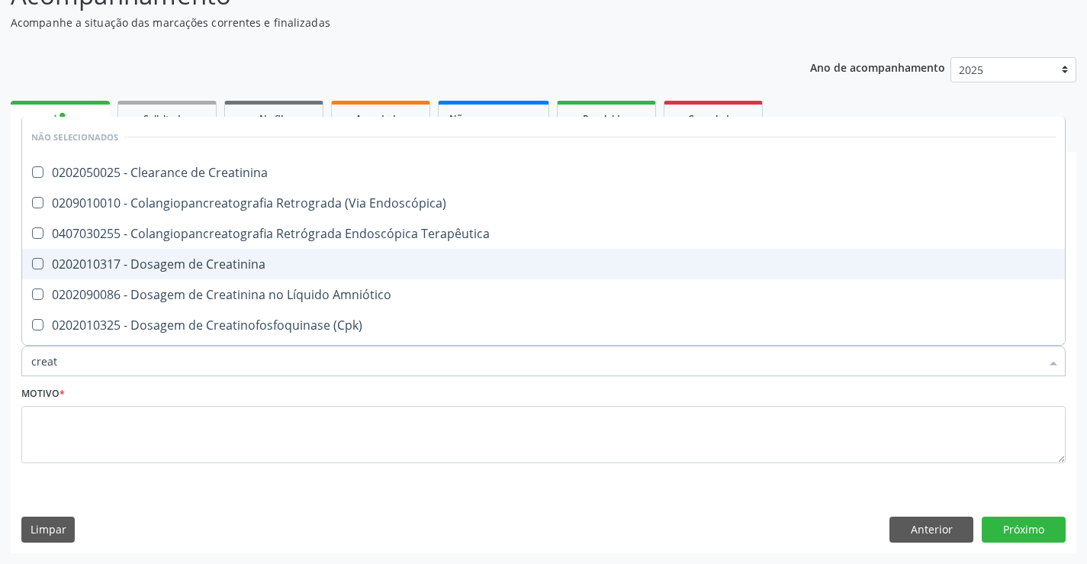
click at [194, 263] on div "0202010317 - Dosagem de Creatinina" at bounding box center [543, 264] width 1025 height 12
checkbox Creatinina "true"
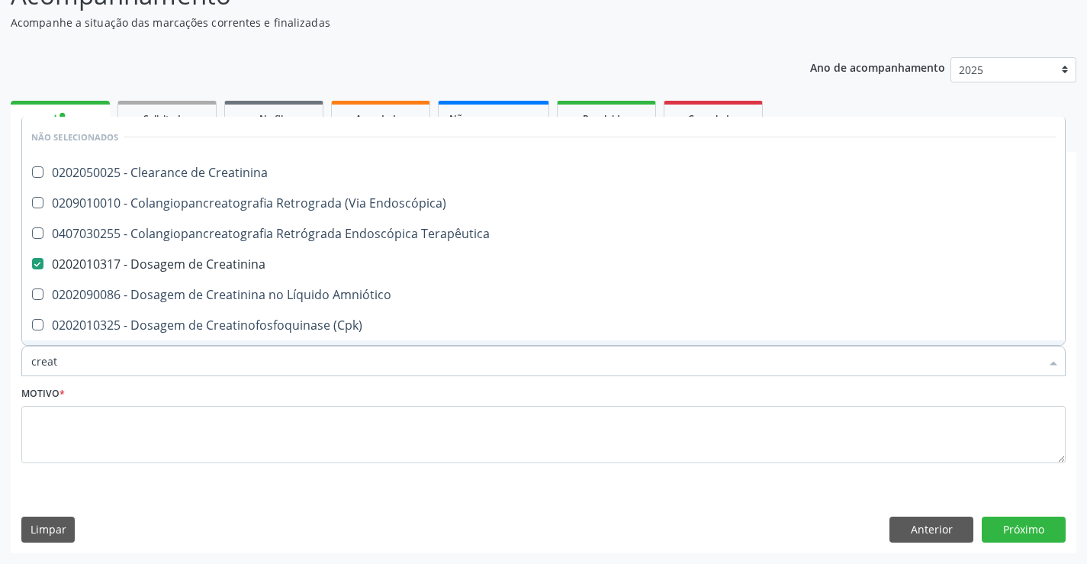
click at [130, 362] on input "creat" at bounding box center [535, 361] width 1009 height 31
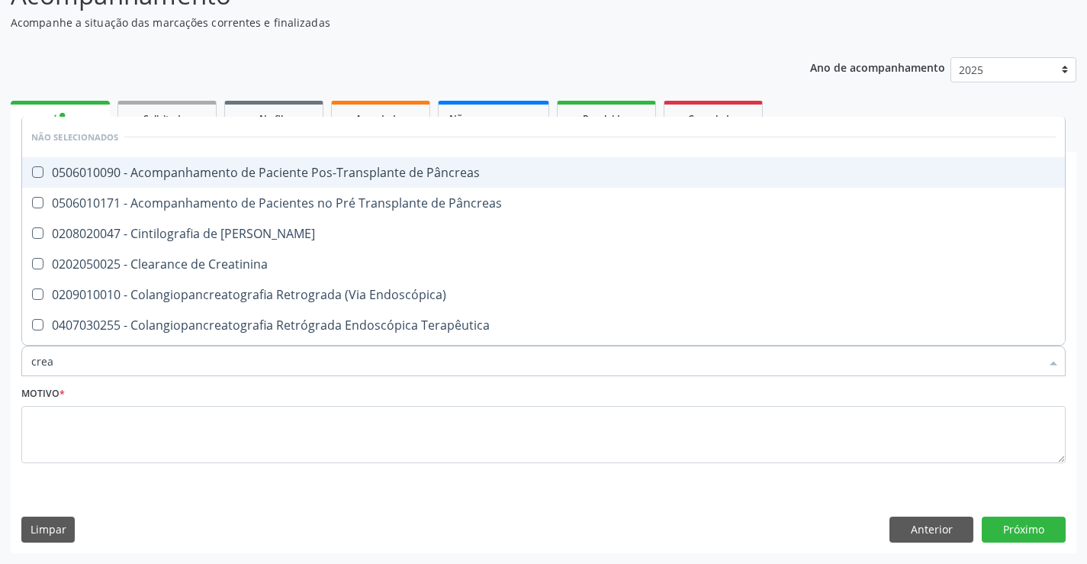
type input "cre"
checkbox Creatinina "false"
checkbox Oncologia "true"
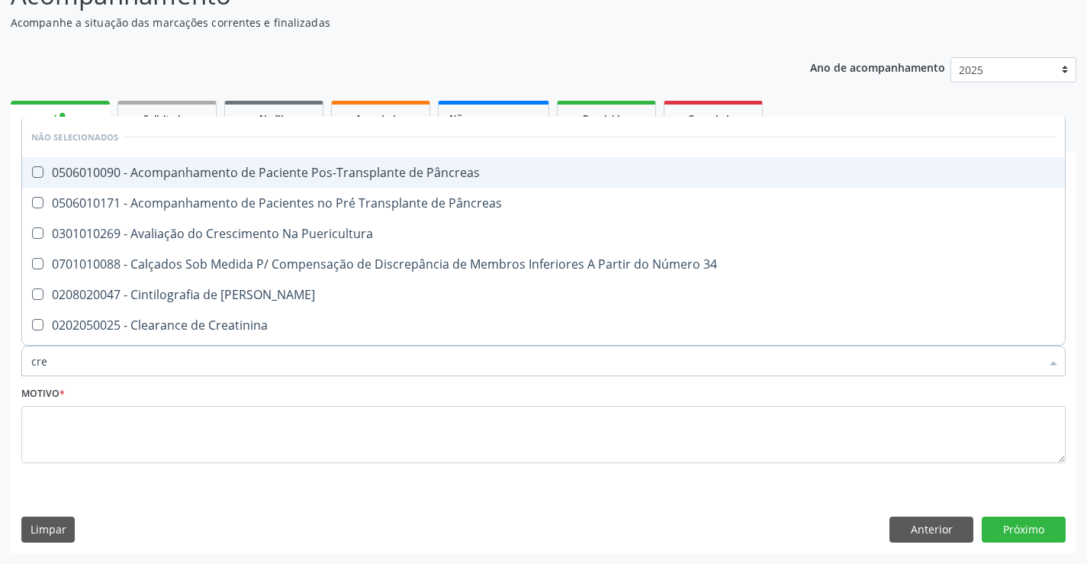
type input "cr"
checkbox Creatinina "false"
type input "c"
checkbox Pâncreas "true"
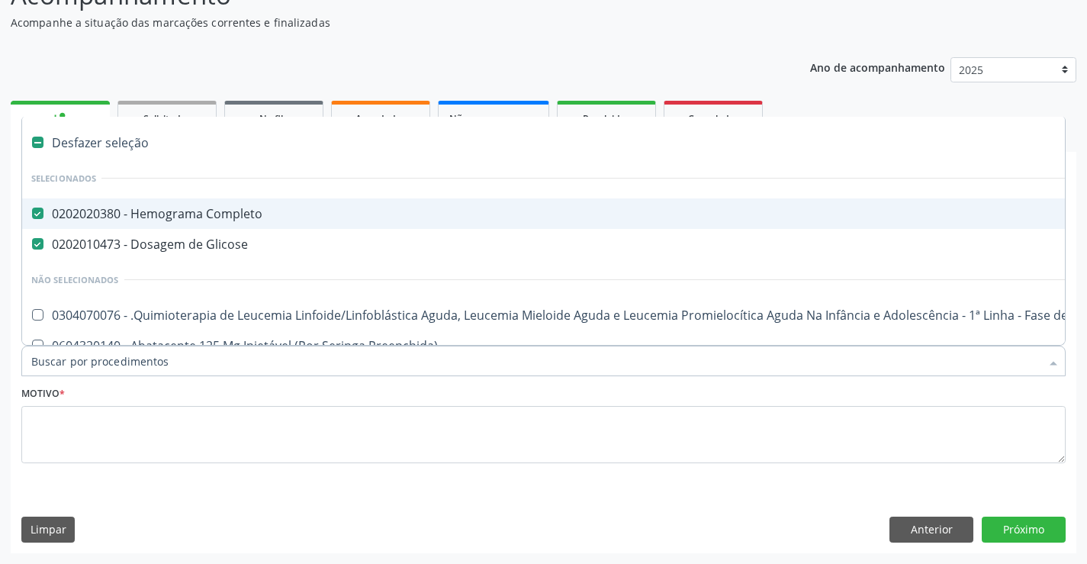
type input "u"
checkbox Completo "false"
checkbox Glicose "false"
checkbox Agudizadas "true"
checkbox Urina "false"
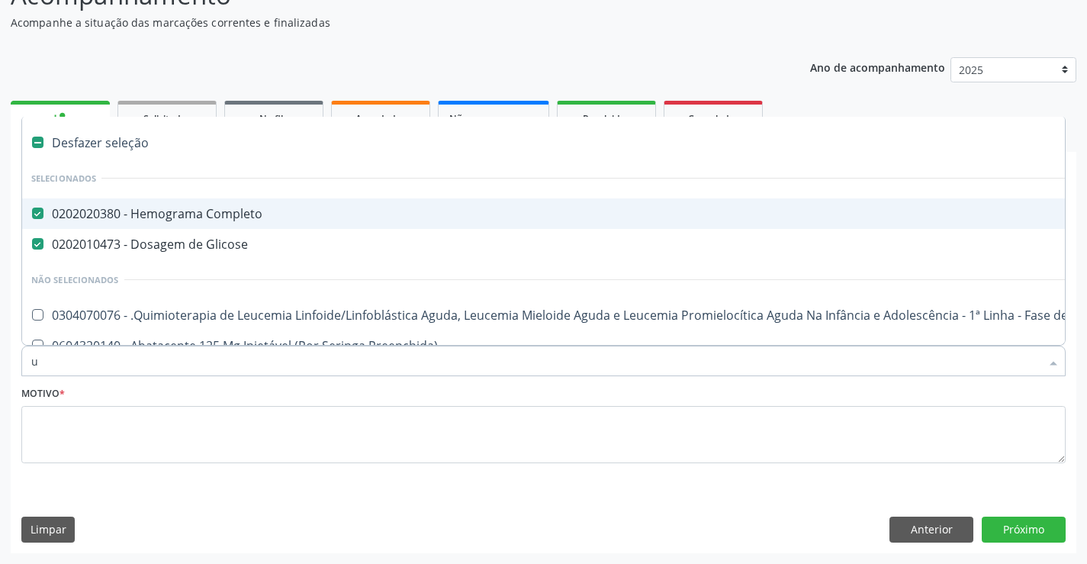
checkbox Ml\) "true"
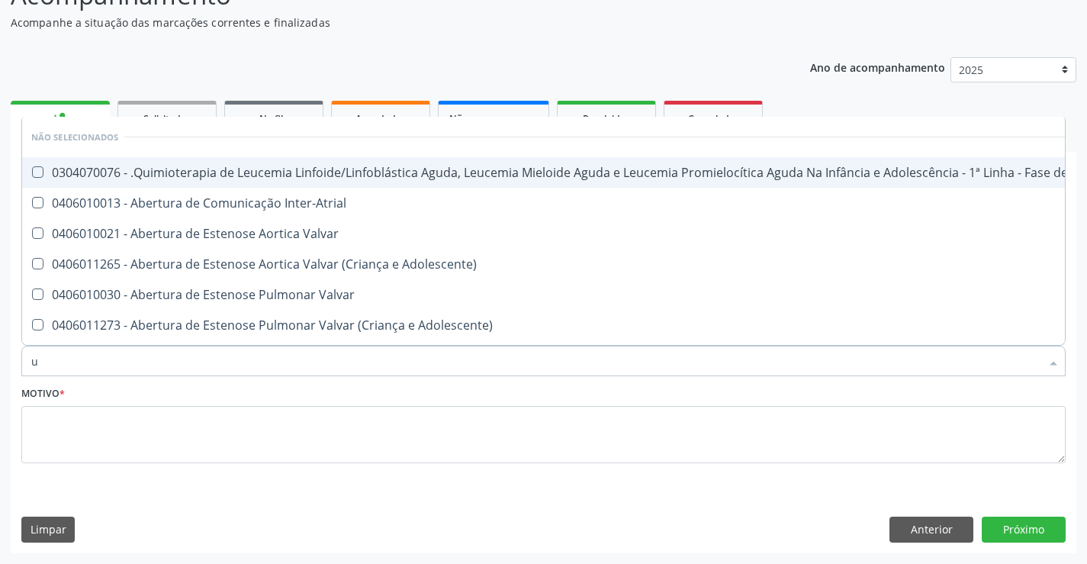
type input "ur"
checkbox Diálise "true"
checkbox Urina "false"
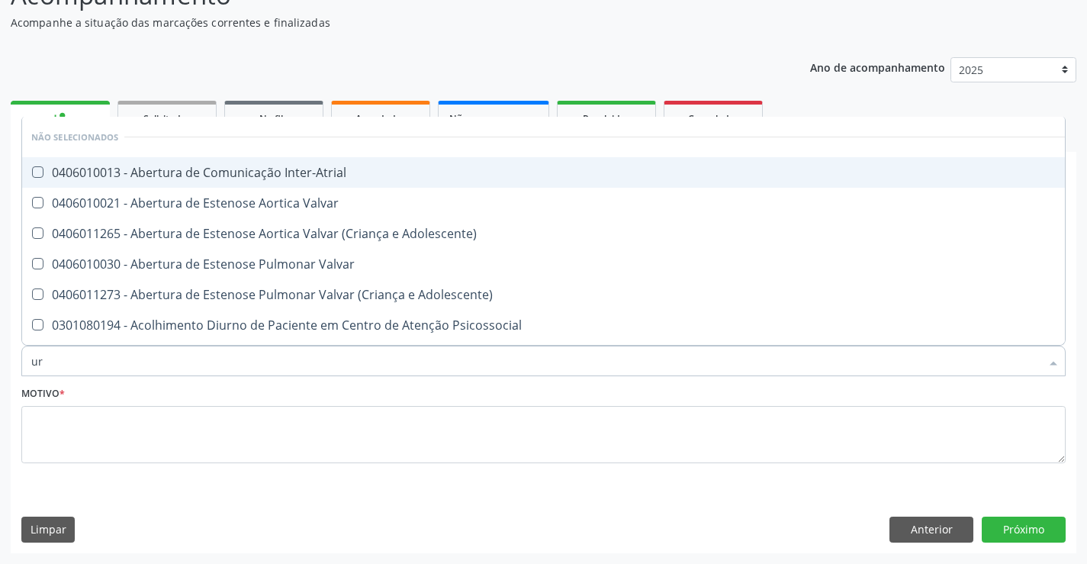
type input "ure"
checkbox Urina "false"
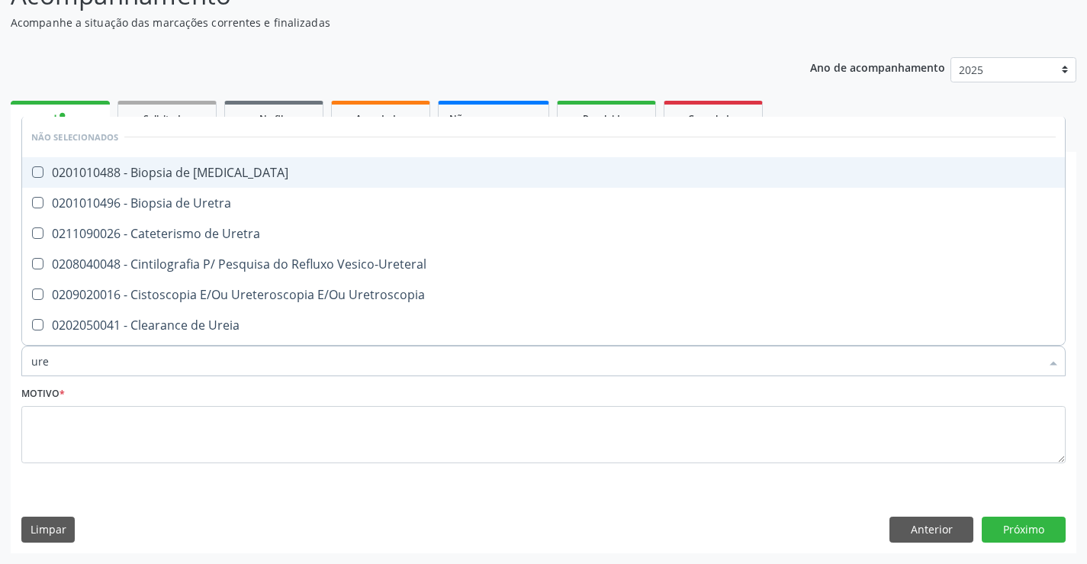
type input "urei"
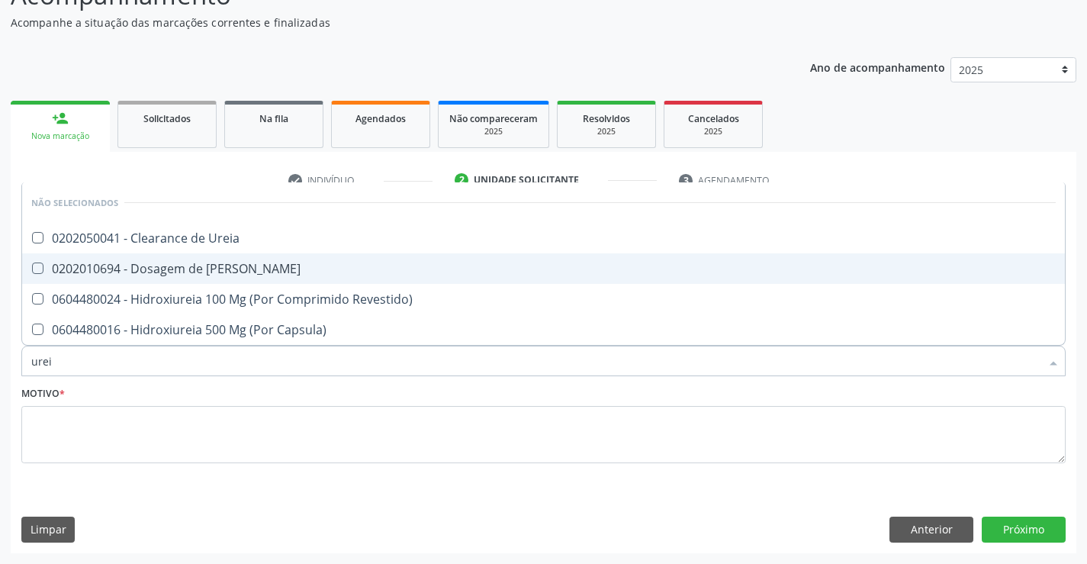
click at [186, 262] on div "0202010694 - Dosagem de [PERSON_NAME]" at bounding box center [543, 268] width 1025 height 12
checkbox Ureia "true"
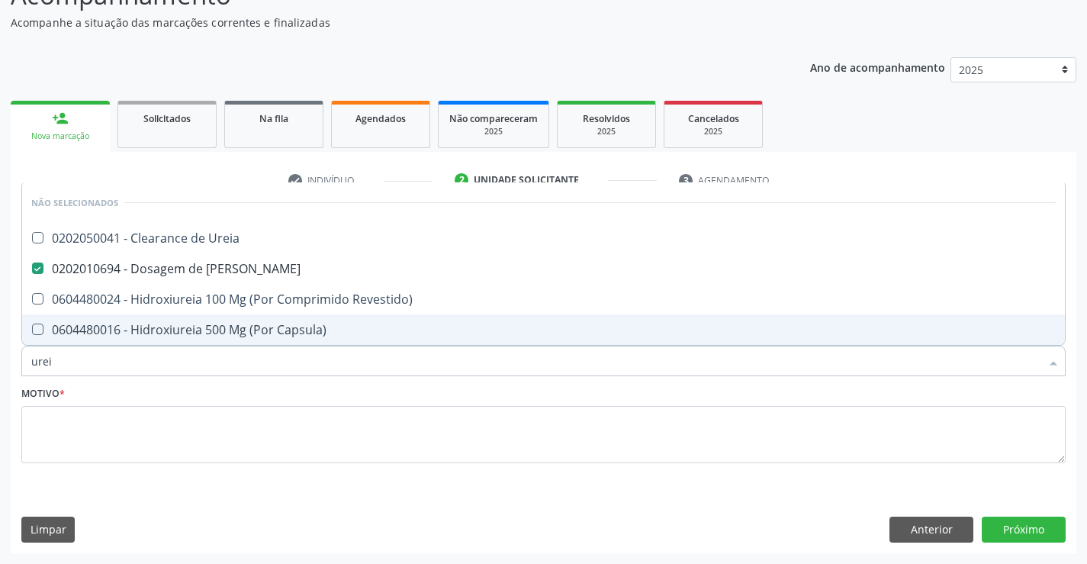
click at [114, 372] on input "urei" at bounding box center [535, 361] width 1009 height 31
type input "ure"
checkbox Ureia "false"
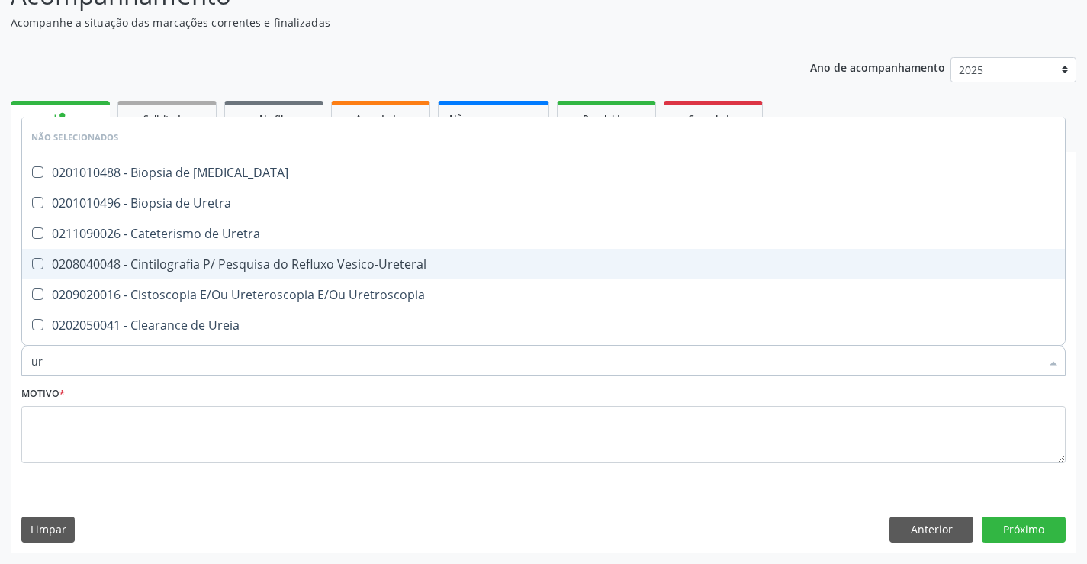
type input "u"
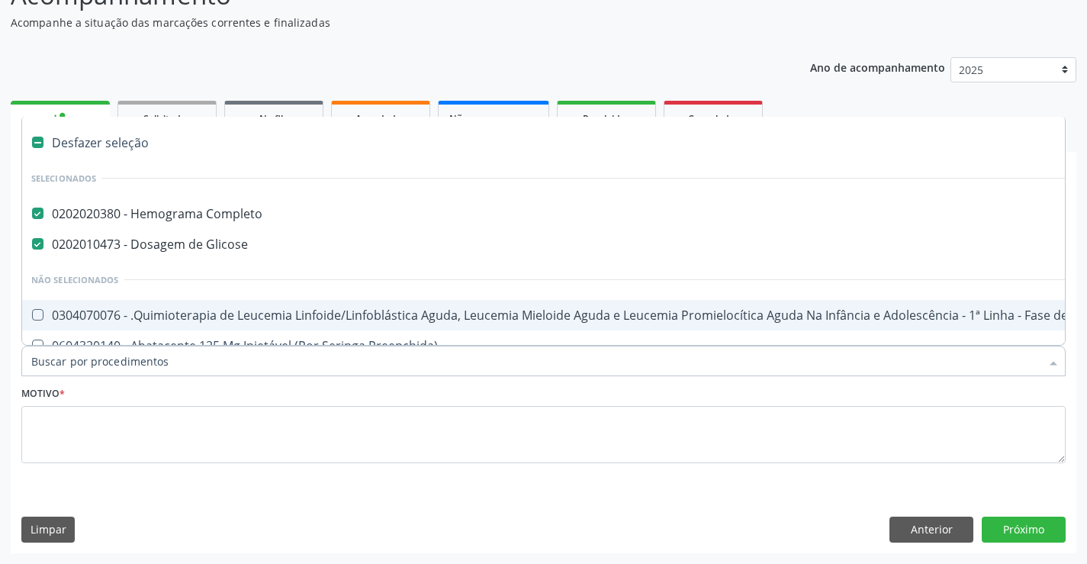
checkbox Completo "true"
checkbox Glicose "true"
checkbox Dente\) "false"
checkbox Comprimido\) "false"
type input "c"
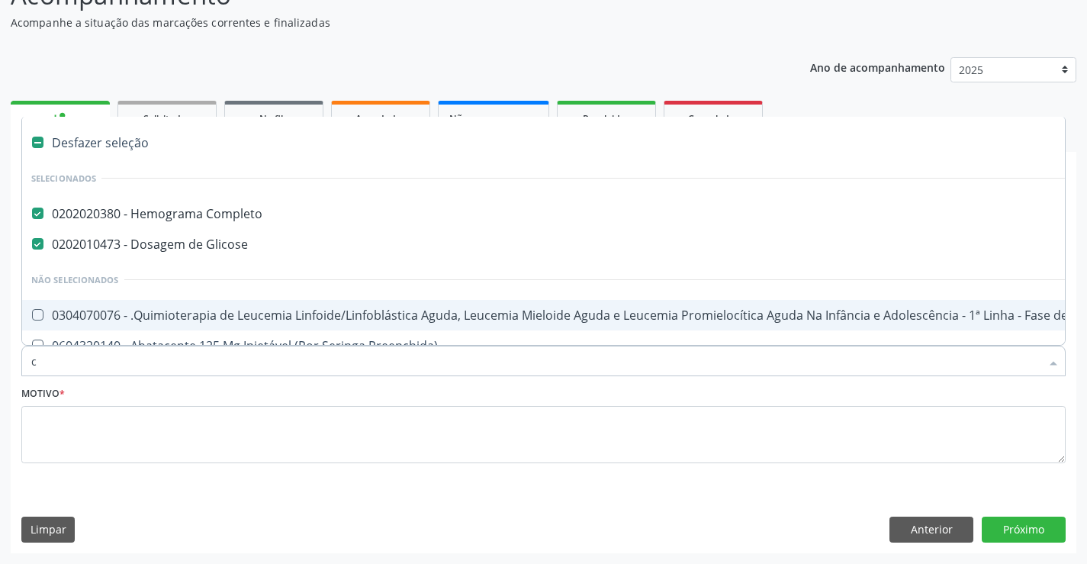
checkbox Punho "true"
checkbox Urina "false"
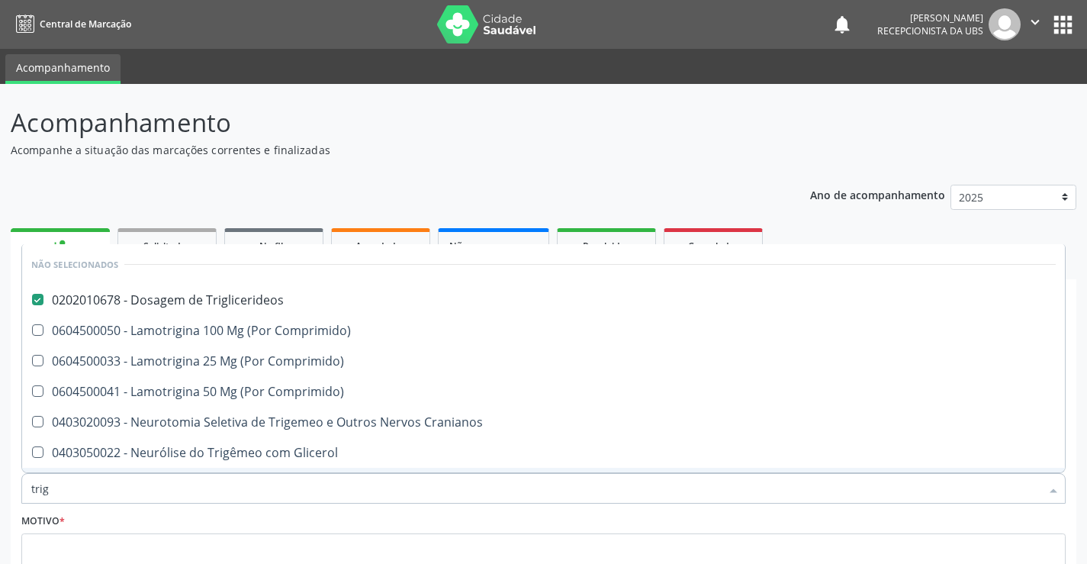
scroll to position [127, 0]
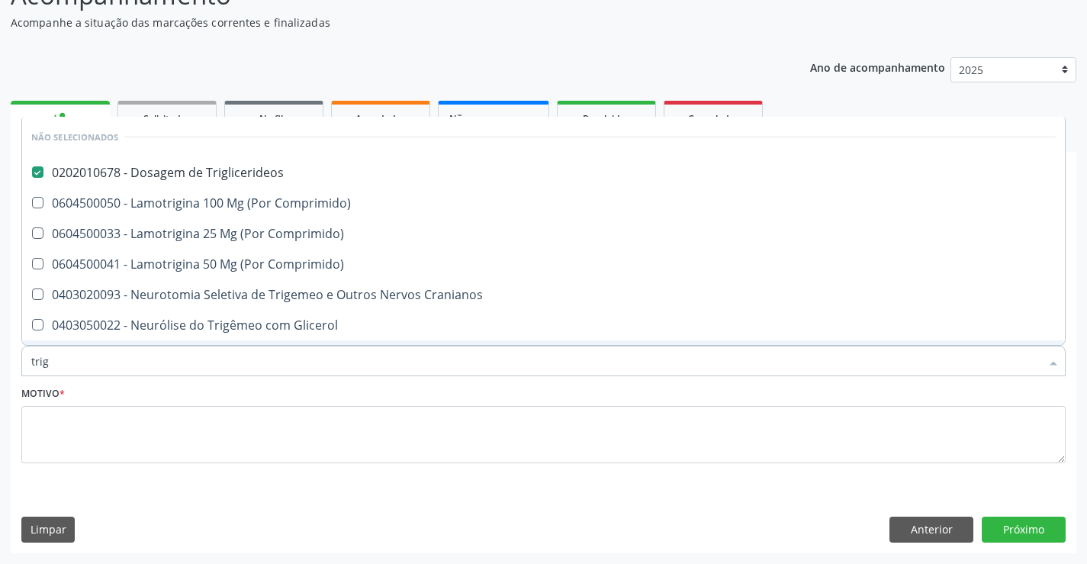
click at [117, 361] on input "trig" at bounding box center [535, 361] width 1009 height 31
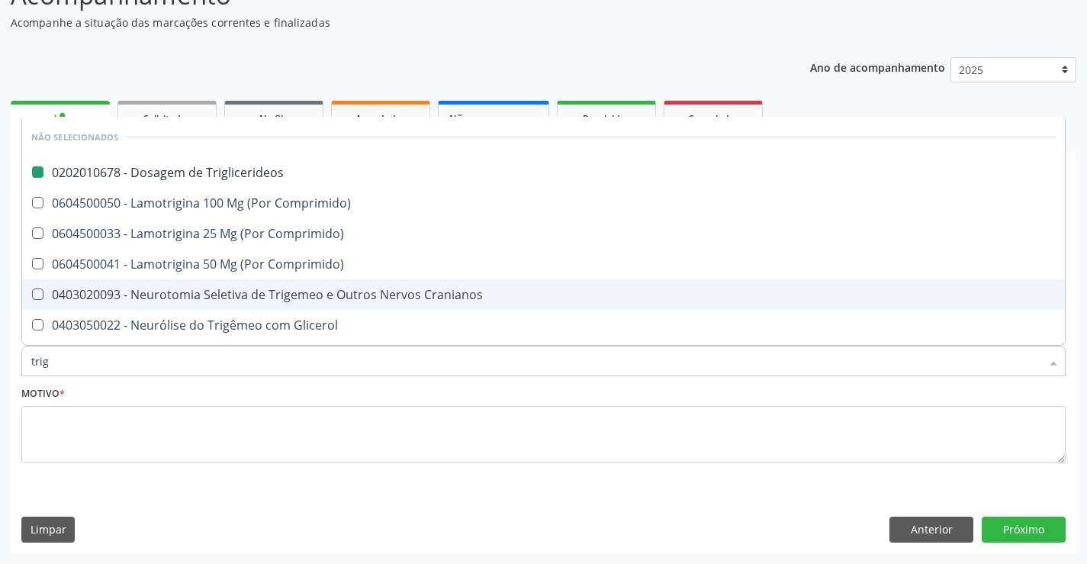
type input "tri"
checkbox Triglicerideos "false"
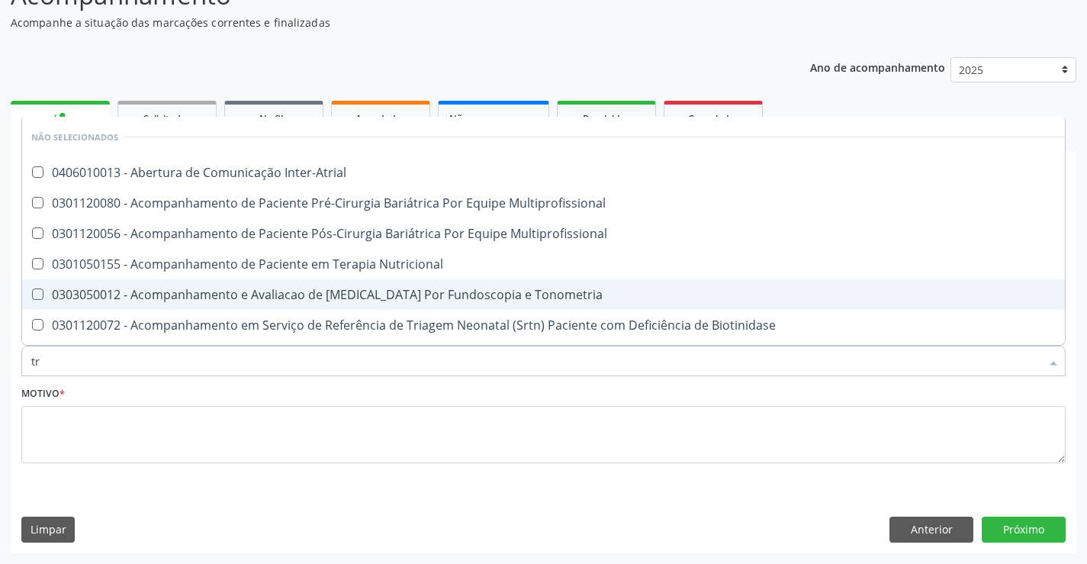
type input "t"
checkbox Inter-Atrial "true"
checkbox Triglicerideos "false"
checkbox Recem-Nascido "true"
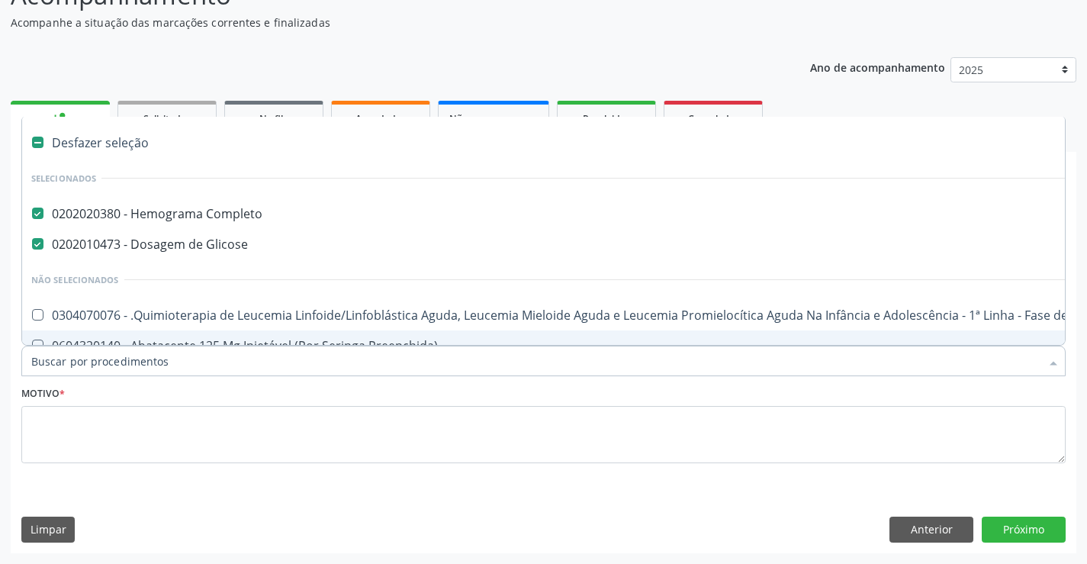
checkbox Reto "false"
checkbox Urina "true"
type input "h"
checkbox Urina "false"
checkbox A "true"
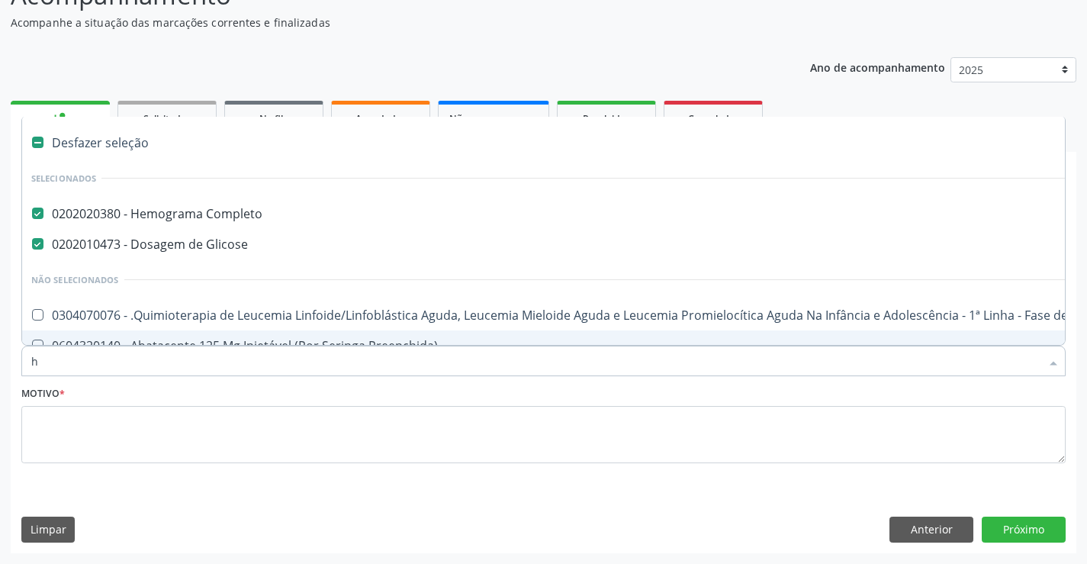
checkbox Recombinante "true"
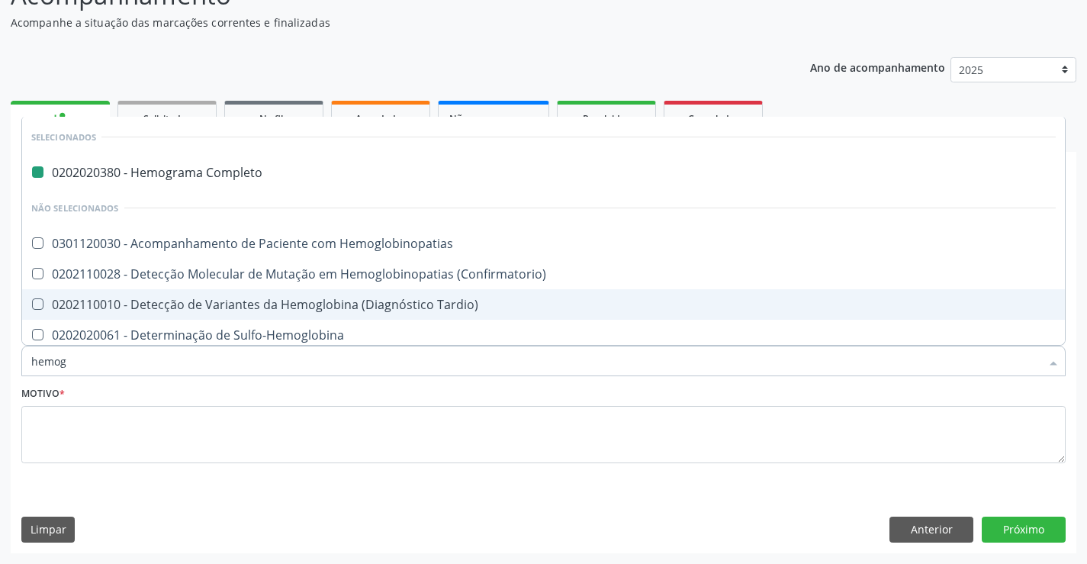
type input "hemogl"
checkbox Completo "false"
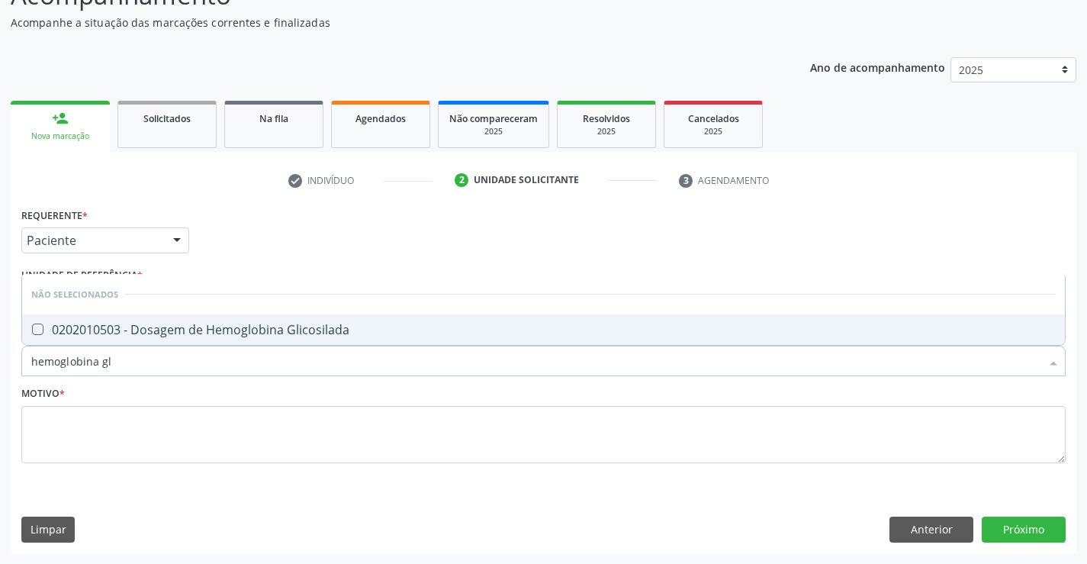
type input "hemoglobina gli"
click at [162, 332] on div "0202010503 - Dosagem de Hemoglobina Glicosilada" at bounding box center [543, 329] width 1025 height 12
checkbox Glicosilada "true"
click at [154, 375] on input "hemoglobina gli" at bounding box center [535, 361] width 1009 height 31
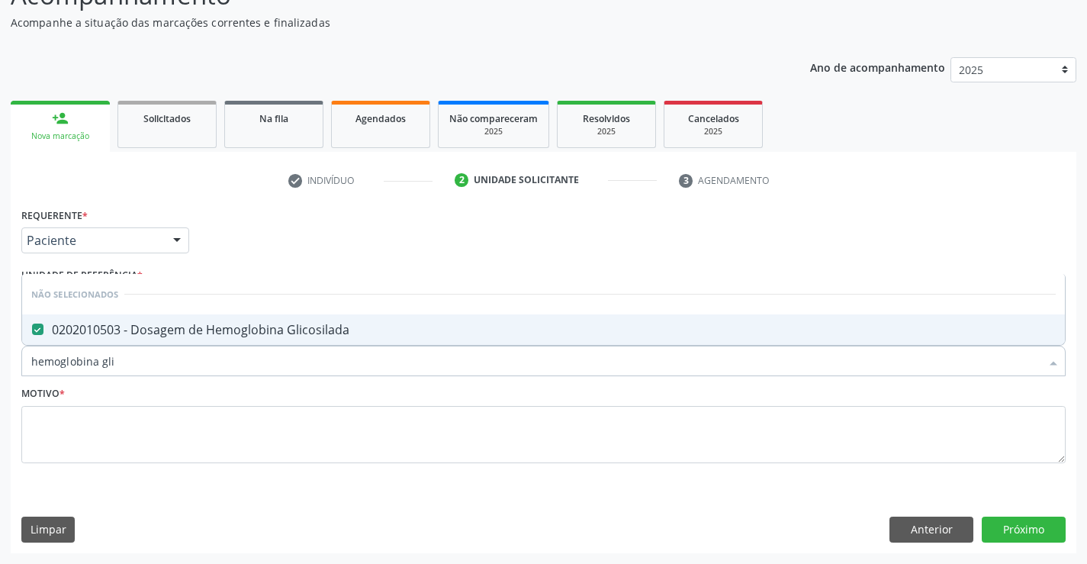
click at [147, 368] on input "hemoglobina gli" at bounding box center [535, 361] width 1009 height 31
click at [146, 359] on input "hemoglobina gli" at bounding box center [535, 361] width 1009 height 31
type input "hemoglobi"
checkbox Glicosilada "false"
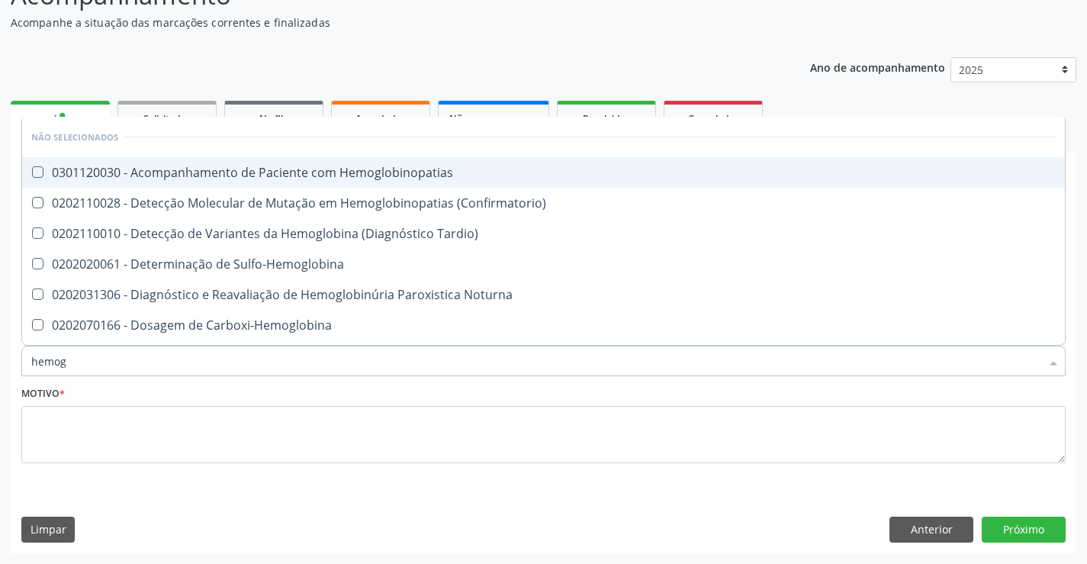
type input "hemo"
checkbox Hemoglobinopatias "true"
checkbox Glicosilada "false"
checkbox Hemoglobina "false"
type input "h"
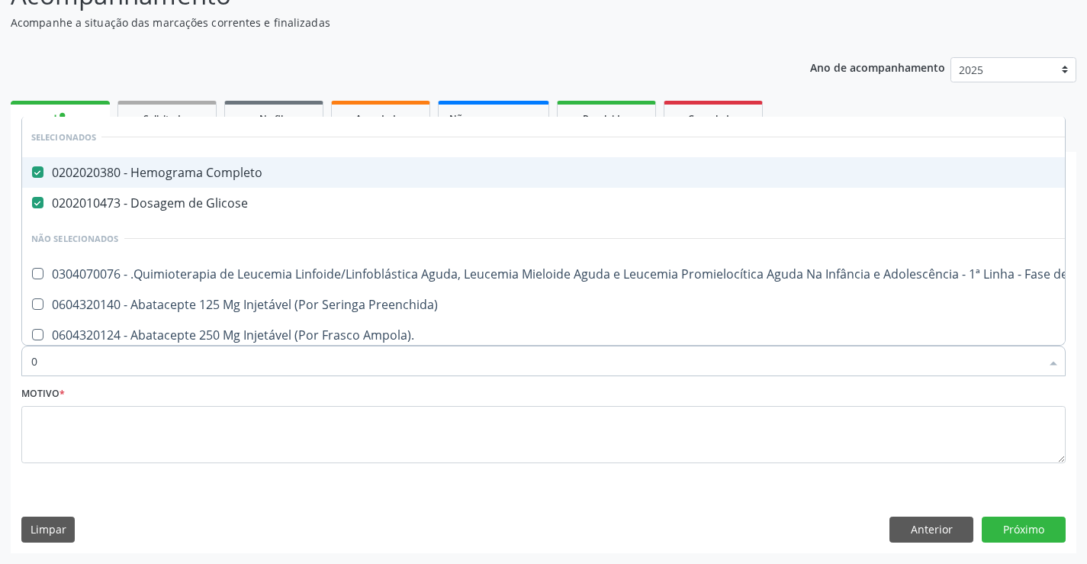
type input "02"
checkbox Coração "true"
checkbox Urina "false"
checkbox Comprimido\) "true"
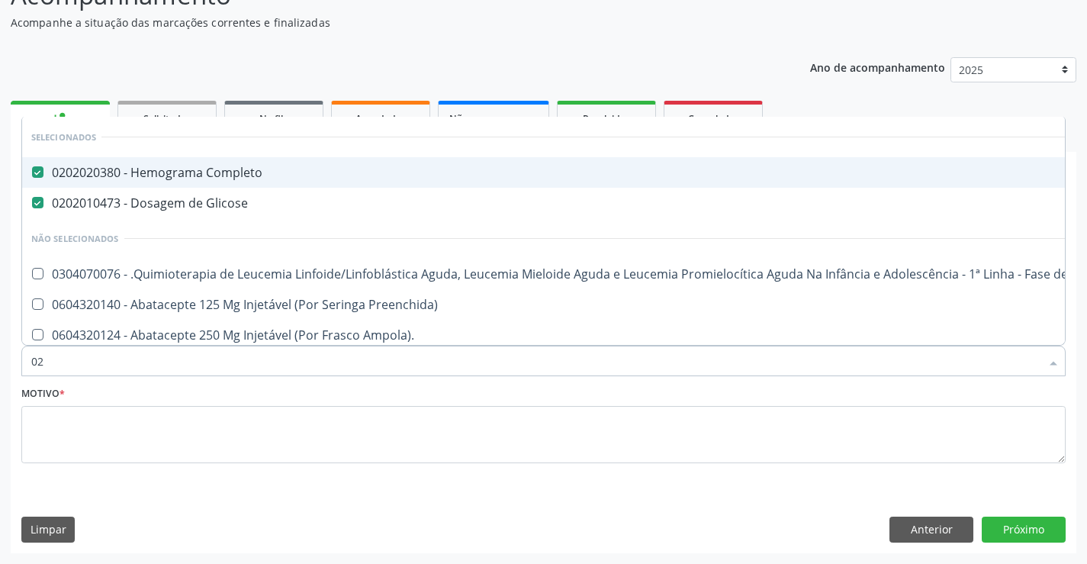
checkbox Transferências "true"
checkbox Meckel "true"
checkbox Direta "true"
checkbox Cistometro "true"
checkbox Bronco-Alveolar "true"
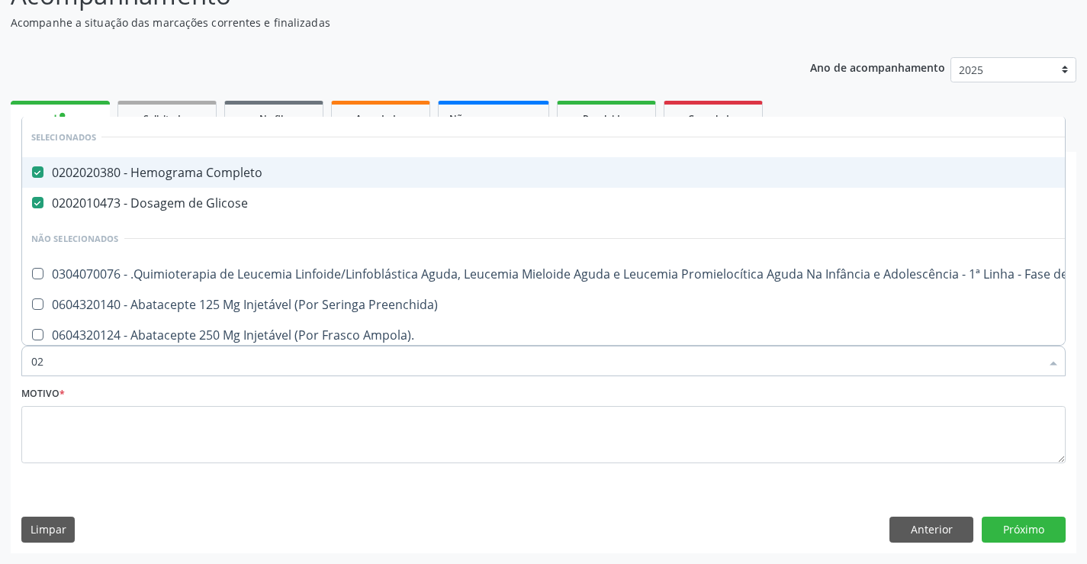
checkbox Leprae "true"
checkbox Laboratorial "true"
checkbox Hpv "true"
checkbox Aparentado "true"
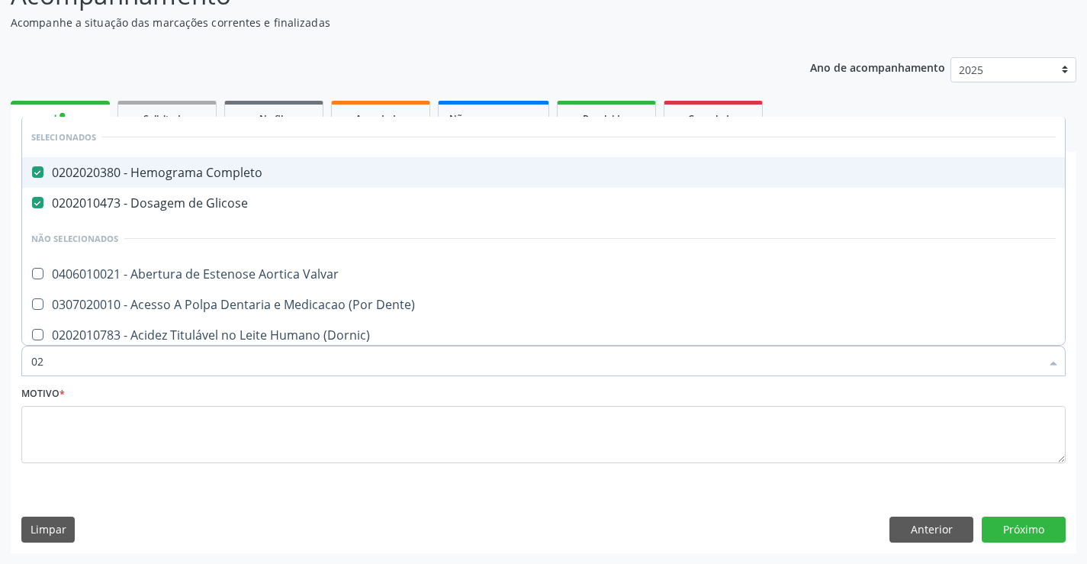
type input "020"
checkbox Terapeutica "true"
checkbox Urina "false"
checkbox Epispádia "true"
checkbox Anos\) "true"
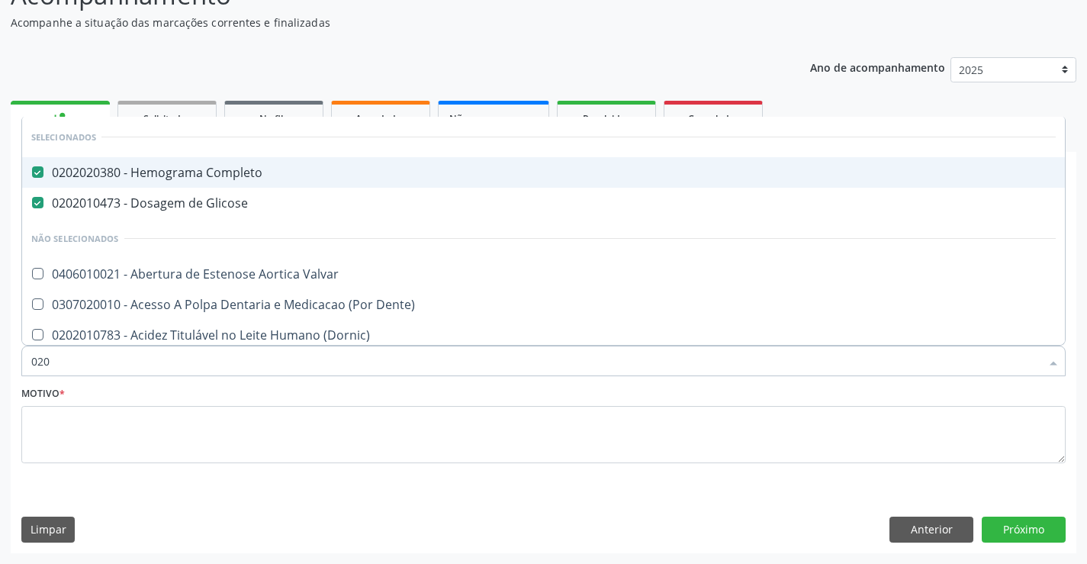
checkbox Congênita "true"
checkbox Complementar\) "true"
checkbox Dosagens\) "true"
checkbox Intra-Abdominal "true"
checkbox Pescoço "true"
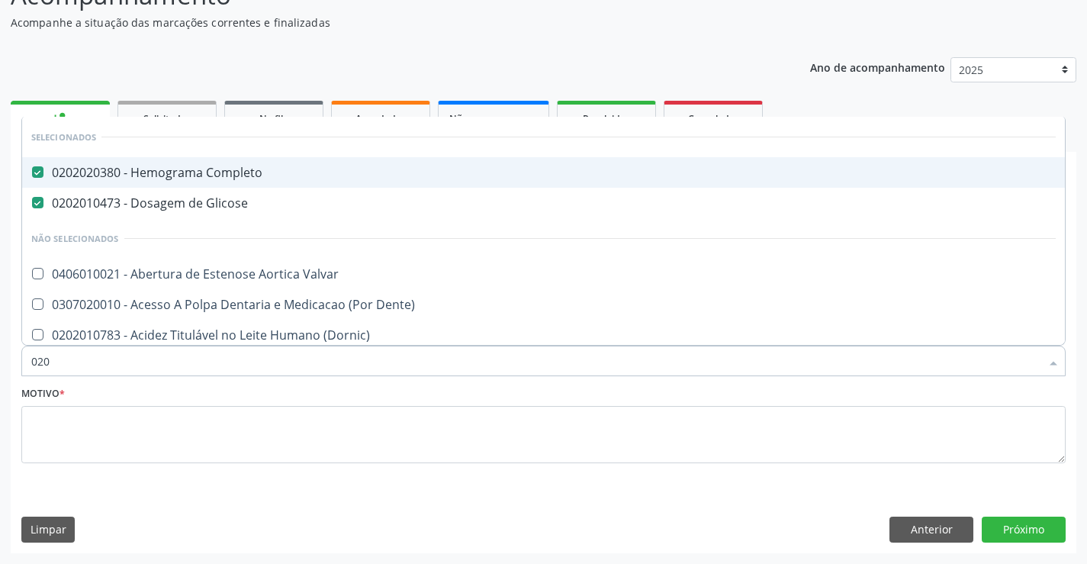
checkbox Artéria "true"
checkbox Semana\) "true"
checkbox Maior "true"
checkbox II "true"
checkbox Hdl "false"
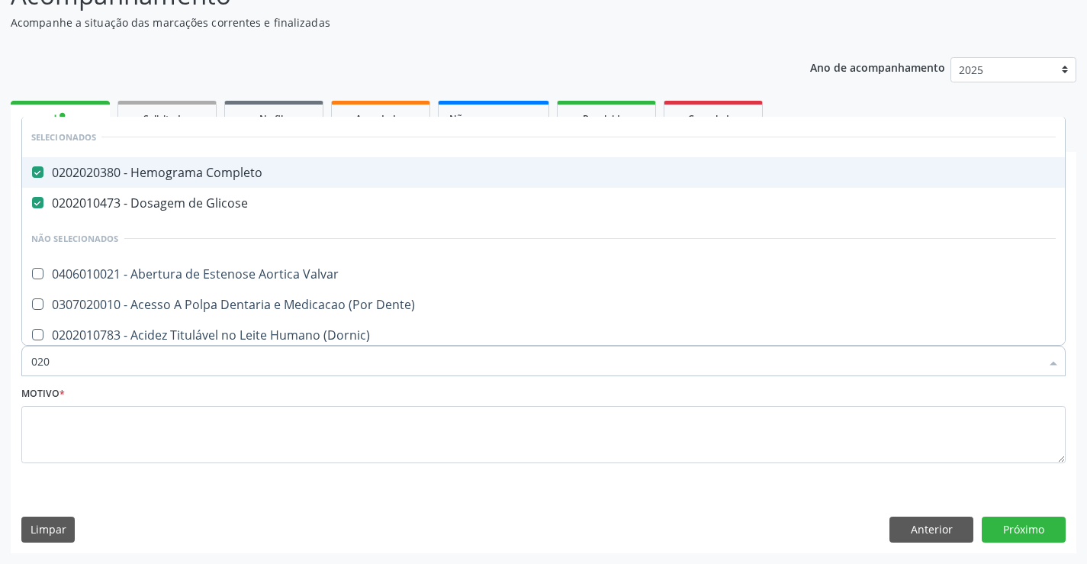
checkbox Ldl "false"
checkbox Total "false"
checkbox Creatinina "false"
checkbox Glicosilada "false"
checkbox \(Tsh\) "false"
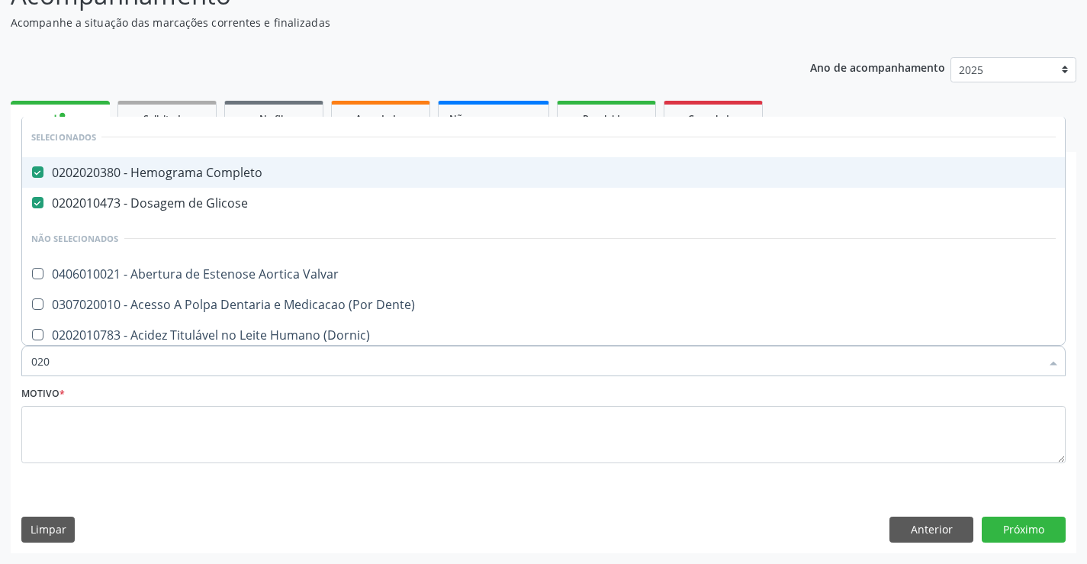
checkbox Livre\) "false"
checkbox \(Tgo\) "false"
checkbox \(Tgp\) "false"
checkbox Triglicerideos "false"
checkbox Ureia "false"
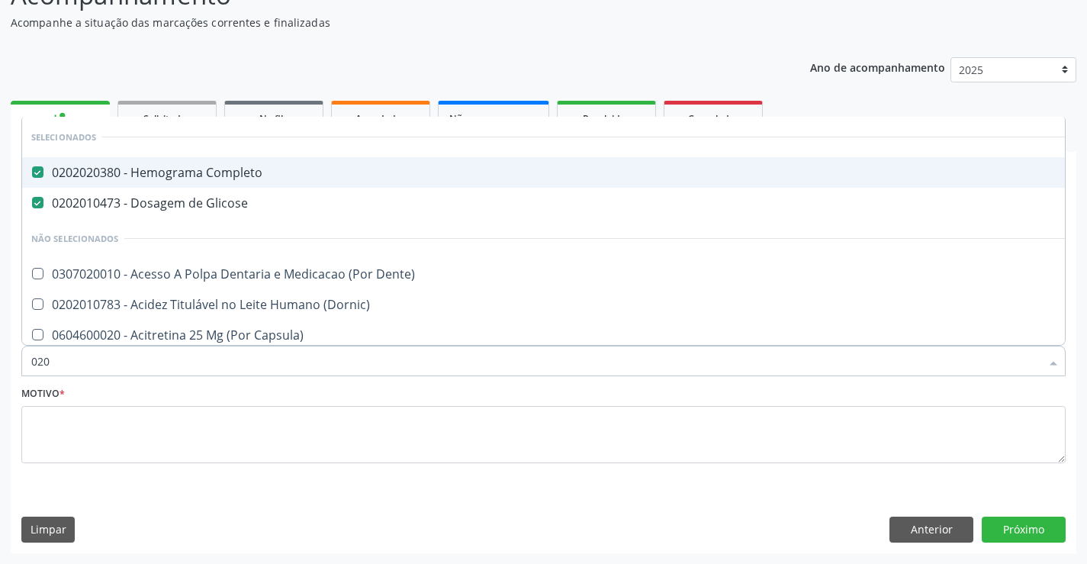
type input "0202"
checkbox Capsula\) "true"
checkbox Urina "false"
checkbox Faringe\/Laringe "true"
checkbox Puncao "true"
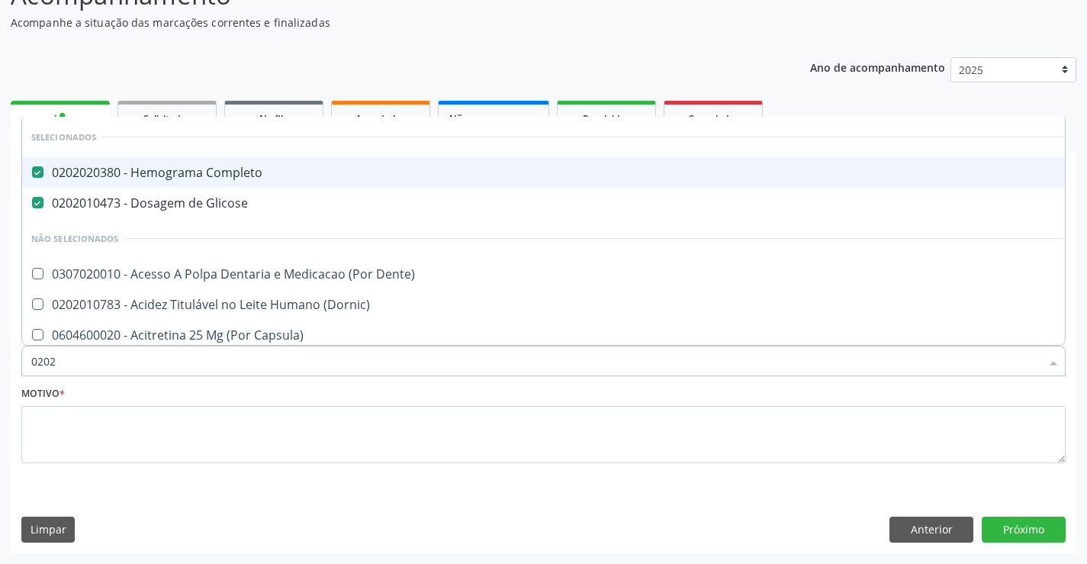
checkbox Fragmento "true"
checkbox Ossea "true"
checkbox Venosa "true"
checkbox Percutanea "true"
checkbox Pancreas "true"
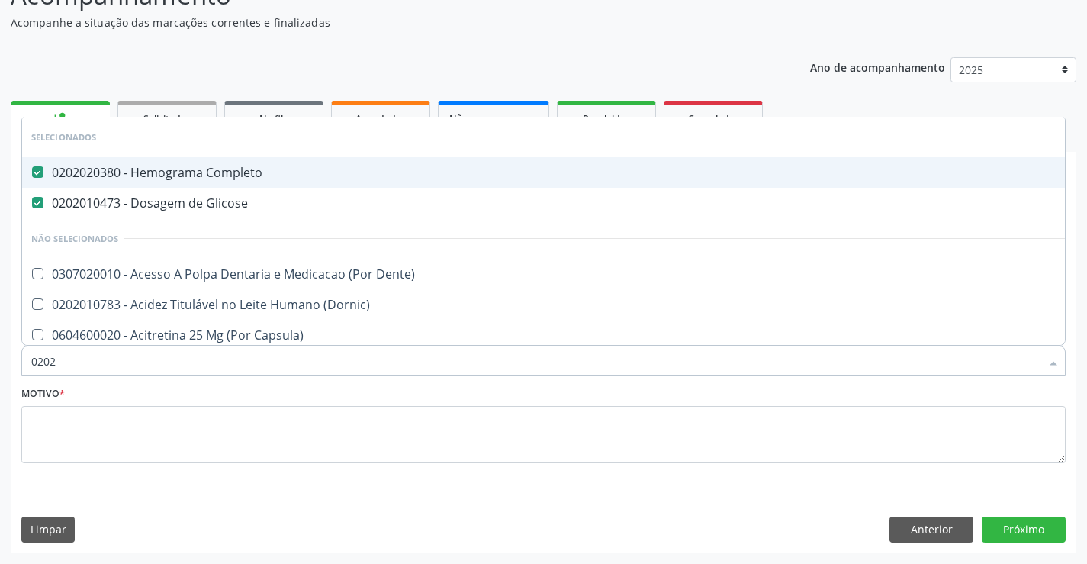
checkbox Paratireoides "true"
checkbox \(Spcto\) "true"
checkbox Projecoes\) "true"
checkbox Escrotal "true"
checkbox 17-Alfa-Hidroxiprogesterona "true"
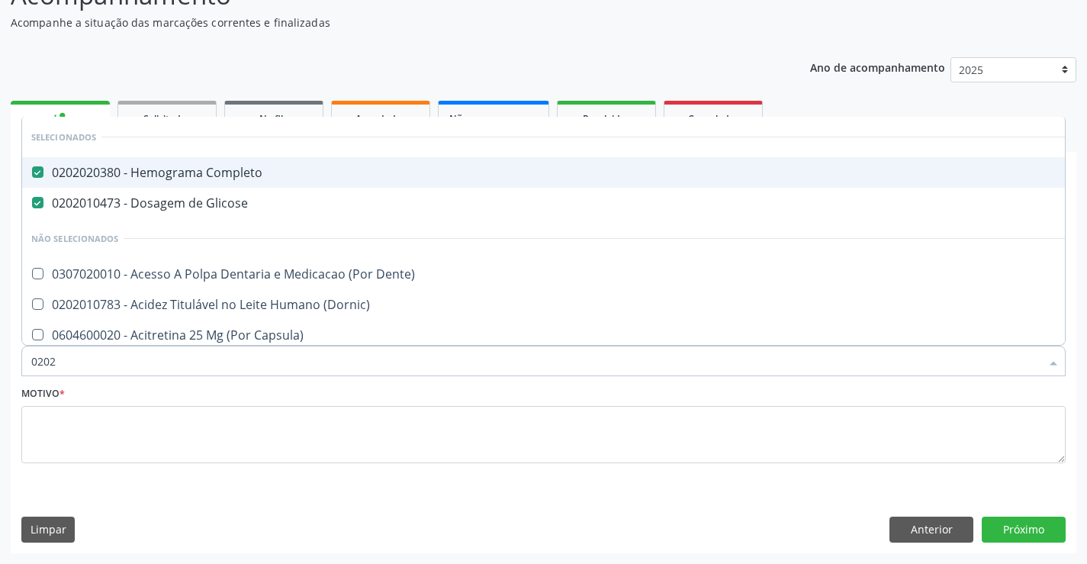
checkbox Hdl "false"
checkbox Ldl "false"
checkbox Total "false"
checkbox Creatinina "false"
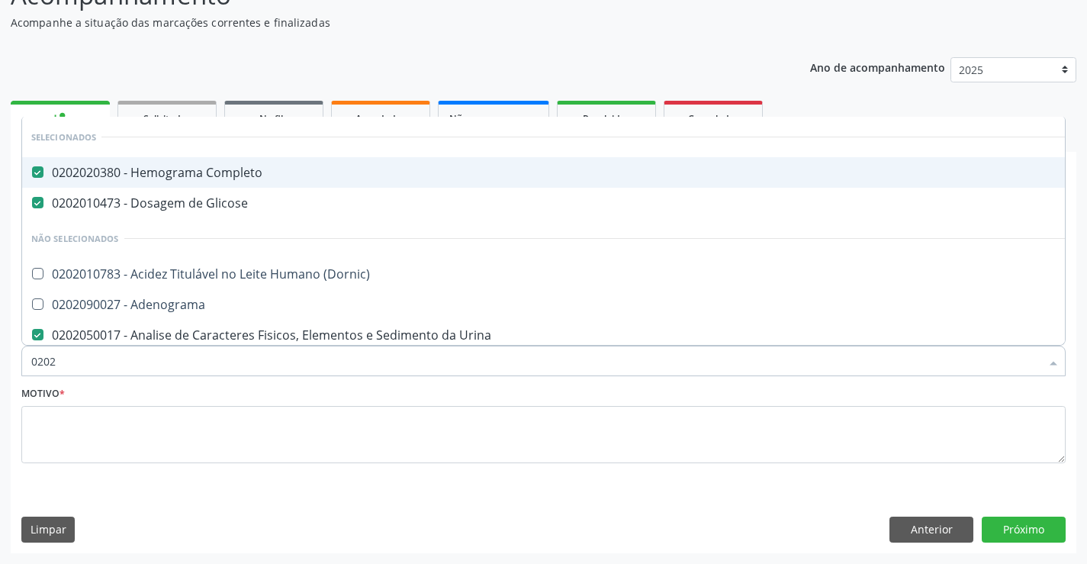
type input "02020"
checkbox \(Psa\) "true"
checkbox III "true"
checkbox Barbituratos "true"
checkbox Calcio "true"
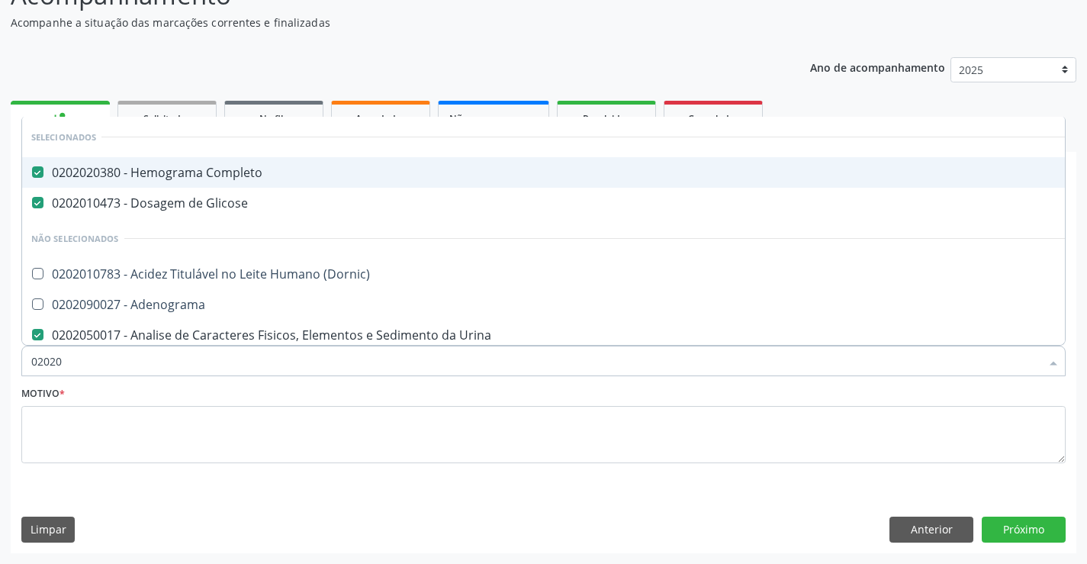
checkbox Hdl "false"
checkbox Ldl "false"
checkbox Total "false"
checkbox Creatinina "false"
checkbox Serico "true"
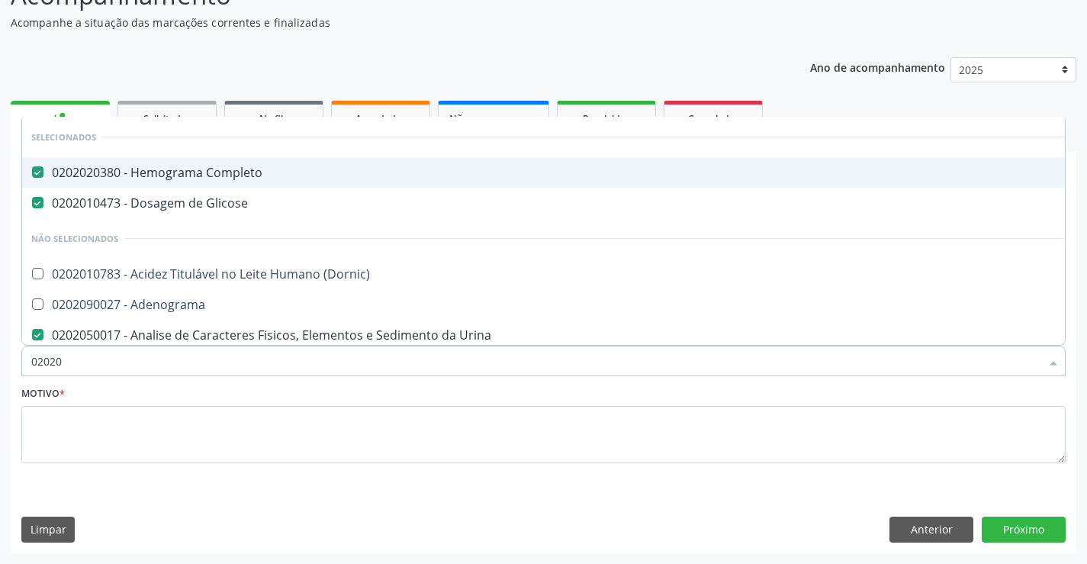
checkbox Alcalina "true"
checkbox Glicosilada "false"
checkbox \(Tsh\) "false"
checkbox Progesterona "true"
checkbox Prolactina "true"
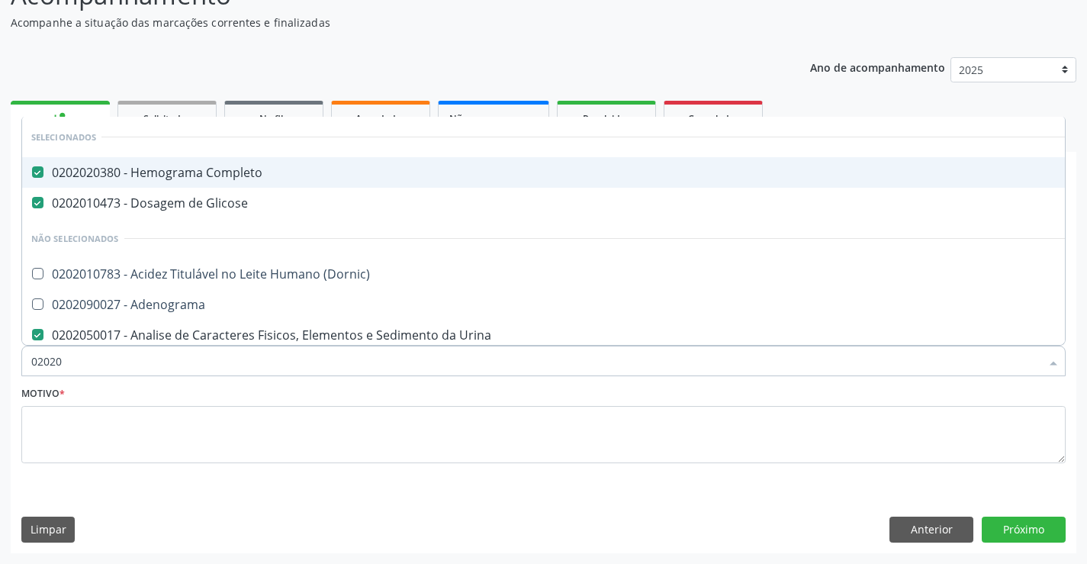
checkbox Funcional "true"
checkbox Derrames "true"
checkbox Livre\) "false"
checkbox \(Tgo\) "false"
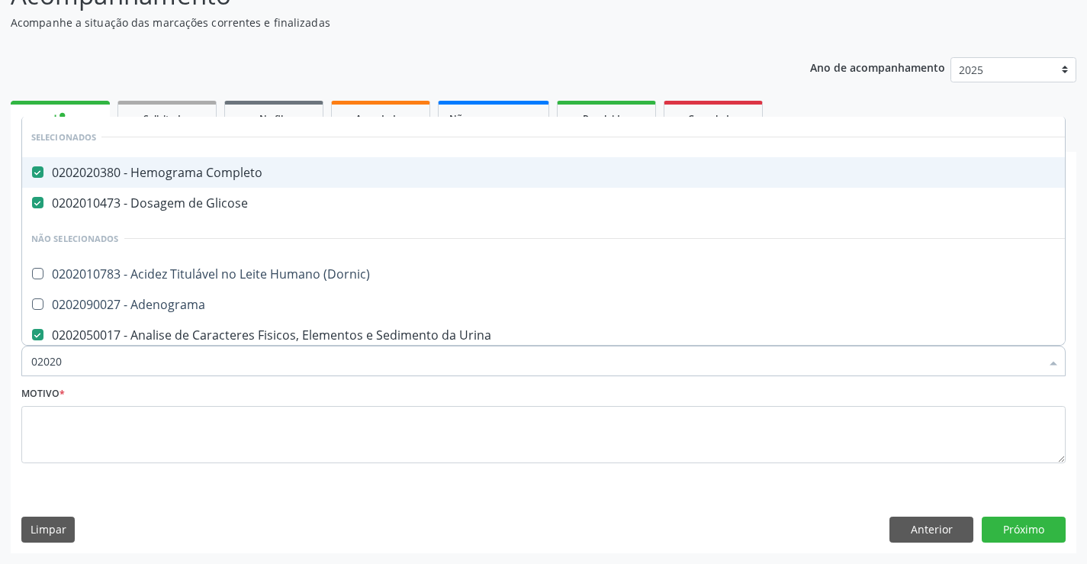
checkbox \(Tgp\) "false"
checkbox Triglicerideos "false"
checkbox Ureia "false"
checkbox \(Anti-Hdv\) "true"
checkbox Parasitas "false"
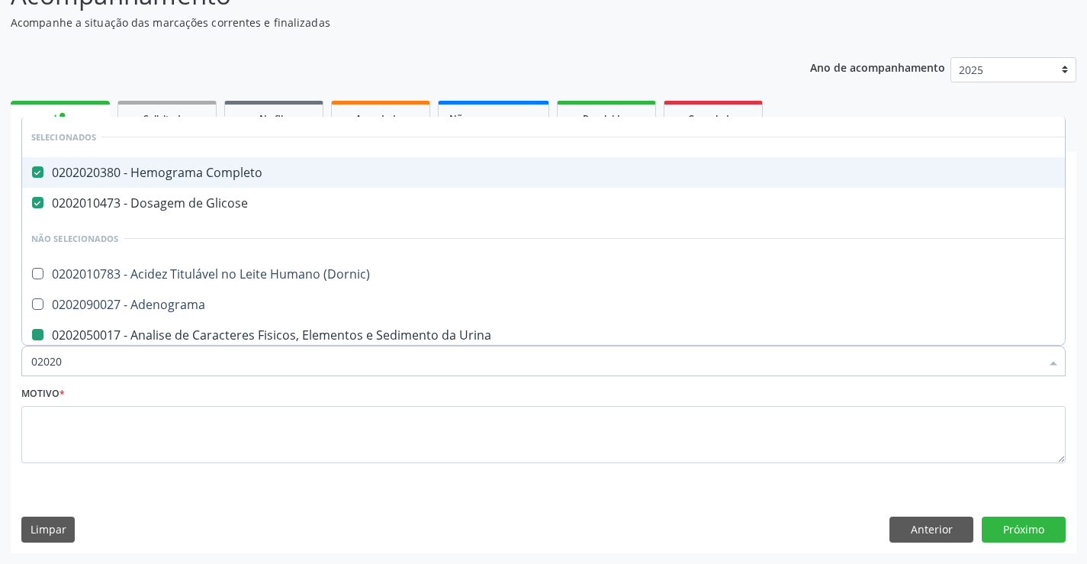
type input "020203"
checkbox Urina "false"
checkbox Hdl "false"
checkbox Ldl "false"
checkbox Total "false"
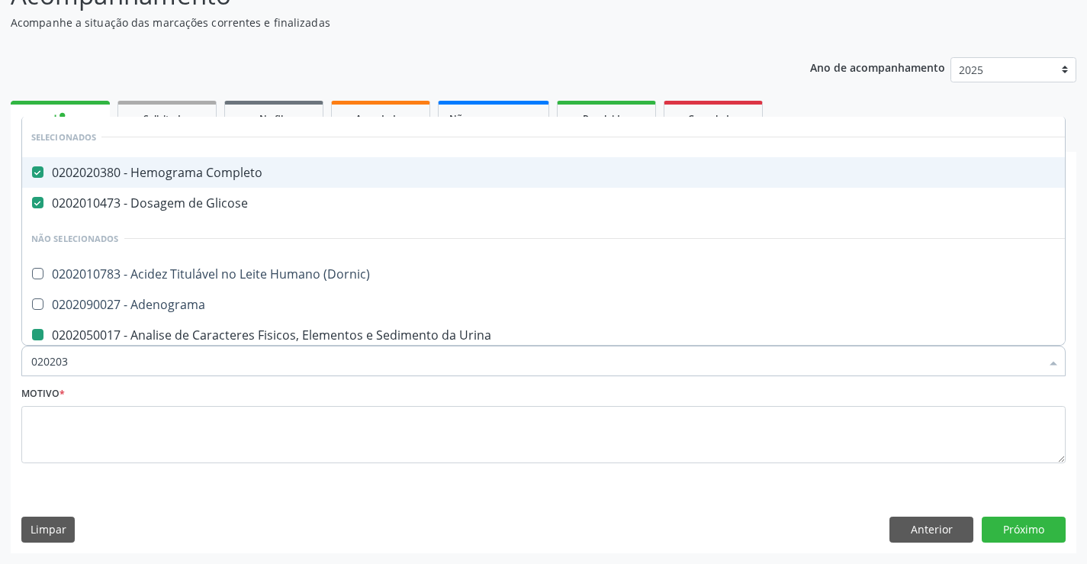
checkbox Creatinina "false"
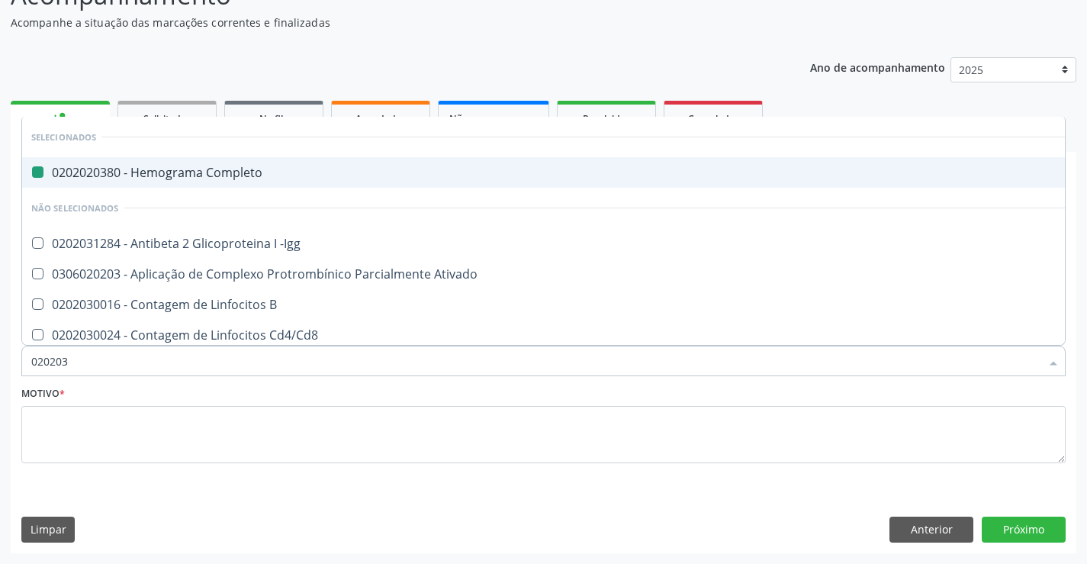
type input "0202030"
checkbox Completo "false"
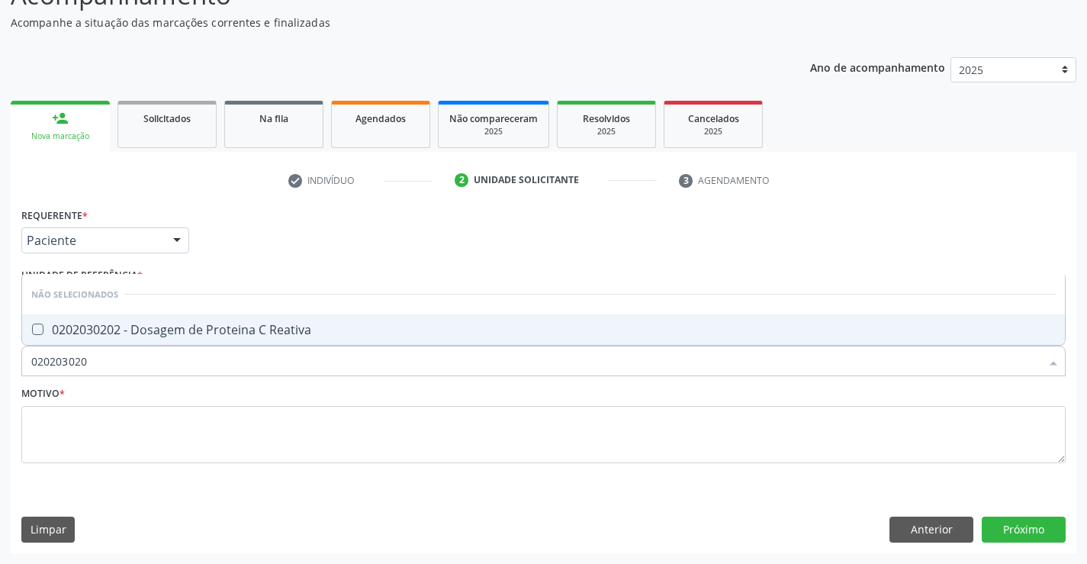
type input "0202030202"
click at [230, 333] on div "0202030202 - Dosagem de Proteina C Reativa" at bounding box center [543, 329] width 1025 height 12
checkbox Reativa "true"
click at [177, 373] on input "0202030202" at bounding box center [535, 361] width 1009 height 31
click at [177, 370] on input "0202030202" at bounding box center [535, 361] width 1009 height 31
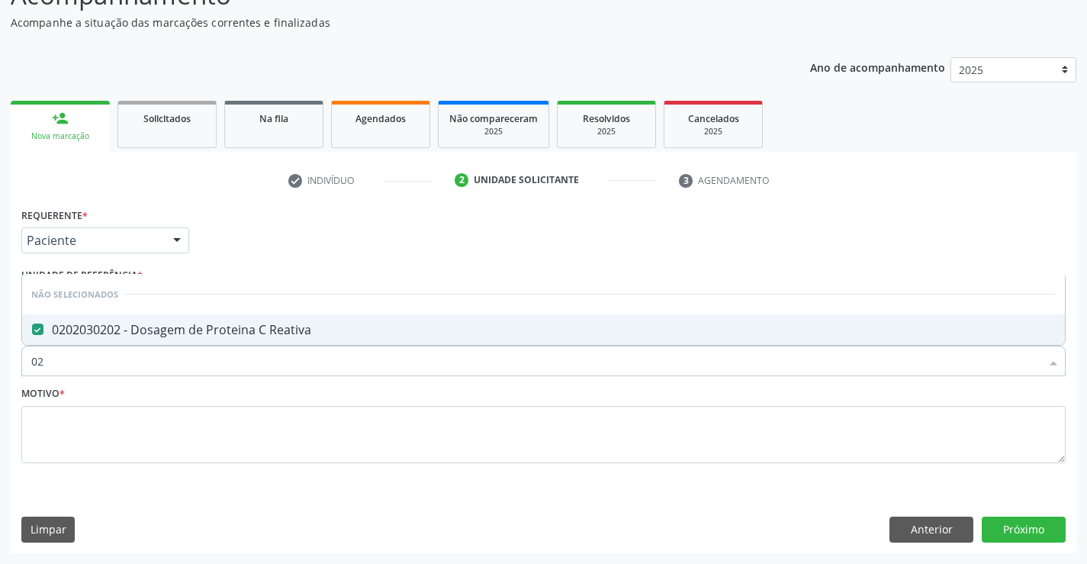
type input "0"
checkbox Reativa "true"
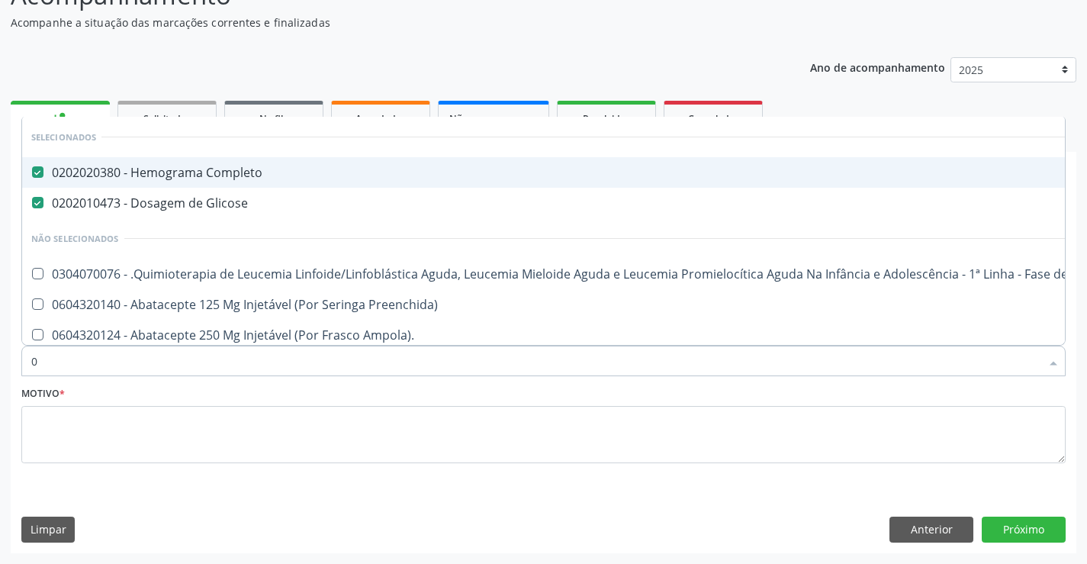
type input "02"
checkbox Coração "true"
checkbox Urina "false"
checkbox Comprimido\) "true"
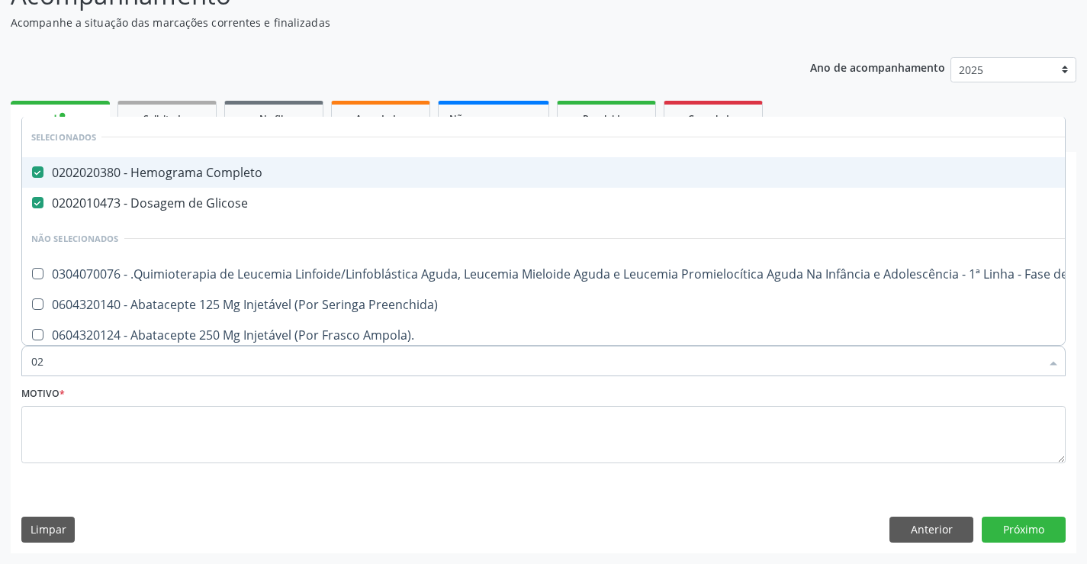
checkbox Transferências "true"
checkbox Meckel "true"
checkbox Direta "true"
checkbox Cistometro "true"
checkbox Embolizante "true"
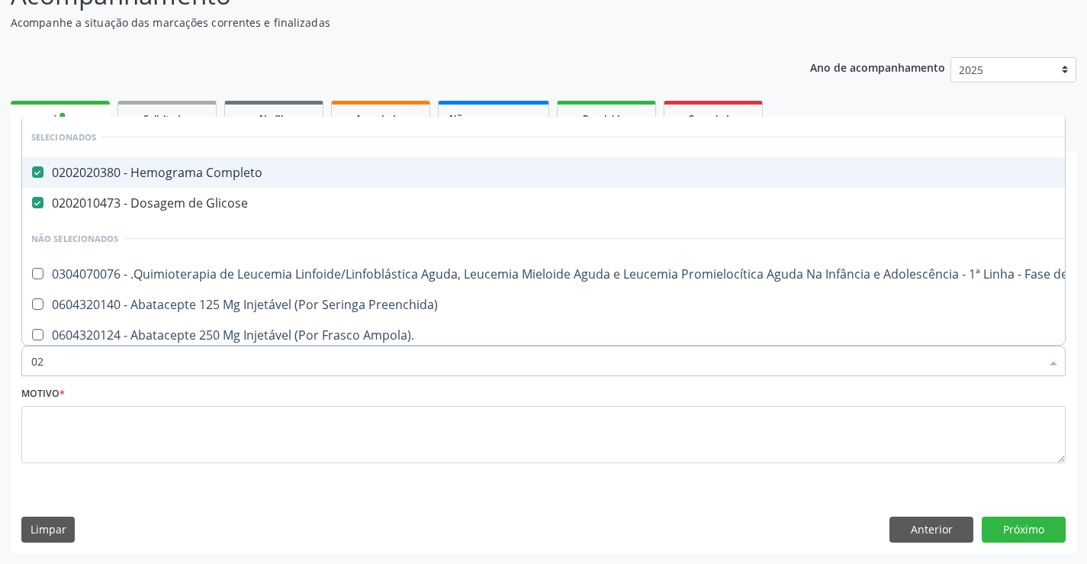
checkbox Bronco-Alveolar "true"
checkbox Leprae "true"
checkbox Laboratorial "true"
checkbox Hpv "true"
checkbox Aparentado "true"
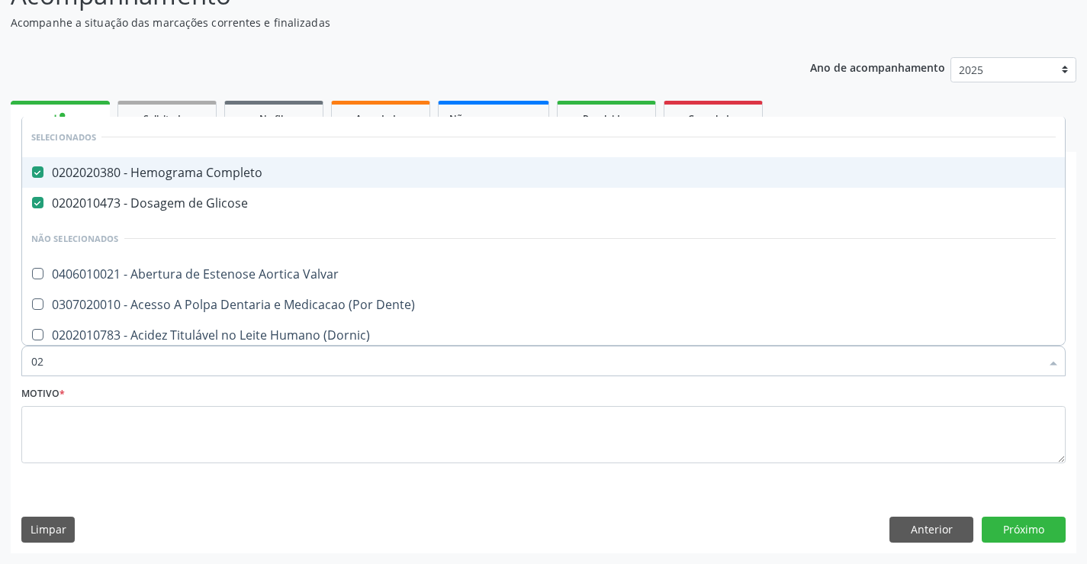
type input "020"
checkbox Terapeutica "true"
checkbox Urina "false"
checkbox Epispádia "true"
checkbox Anos\) "true"
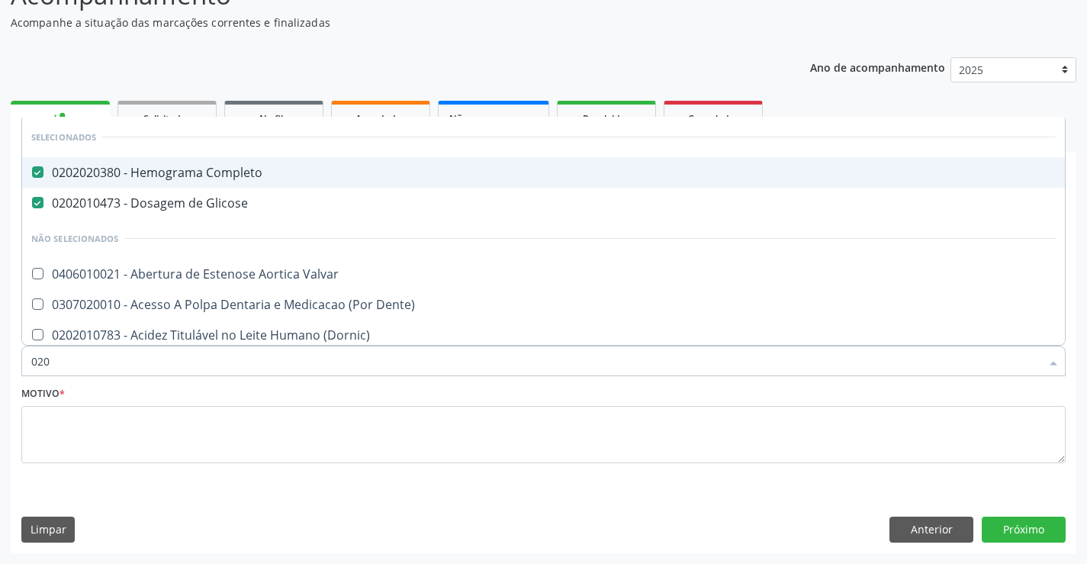
checkbox Congênita "true"
checkbox Complementar\) "true"
checkbox Dosagens\) "true"
checkbox Intra-Abdominal "true"
checkbox Pernoite "true"
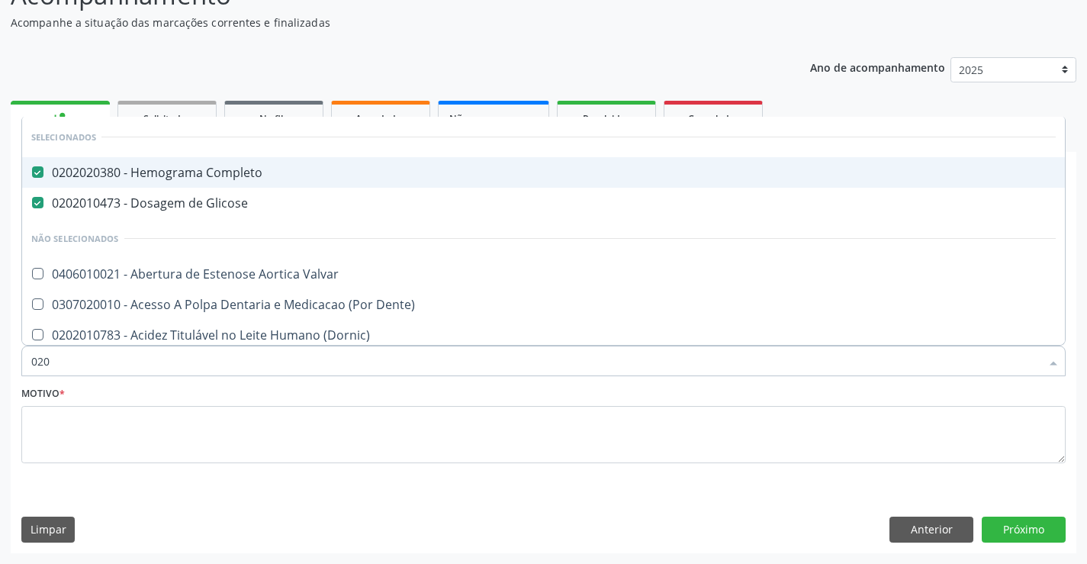
checkbox Pescoço "true"
checkbox Artéria "true"
checkbox Semana\) "true"
checkbox Maior "true"
checkbox II "true"
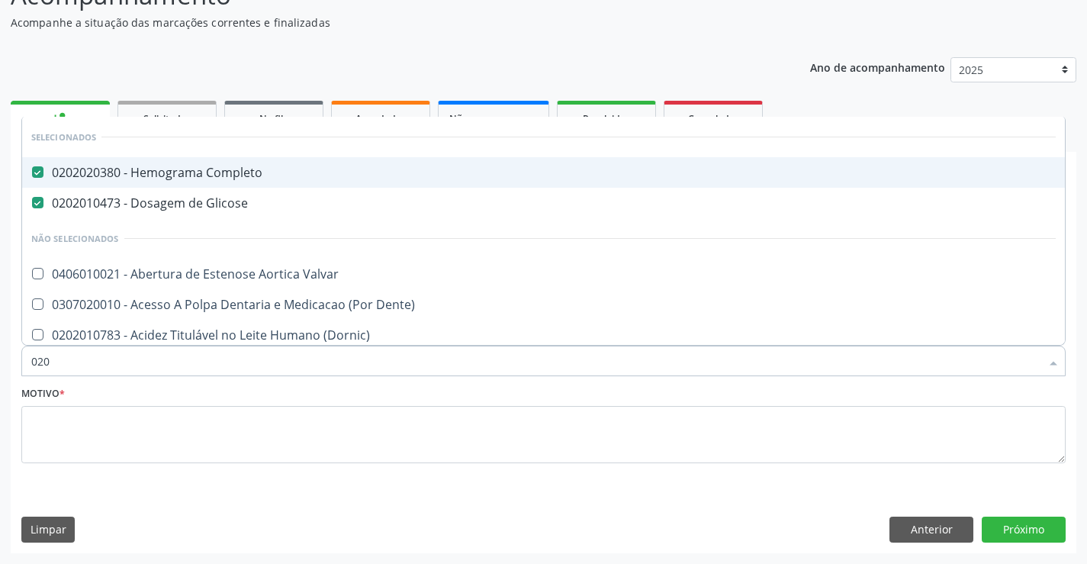
checkbox Hdl "false"
checkbox Ldl "false"
checkbox Total "false"
checkbox Creatinina "false"
checkbox Glicosilada "false"
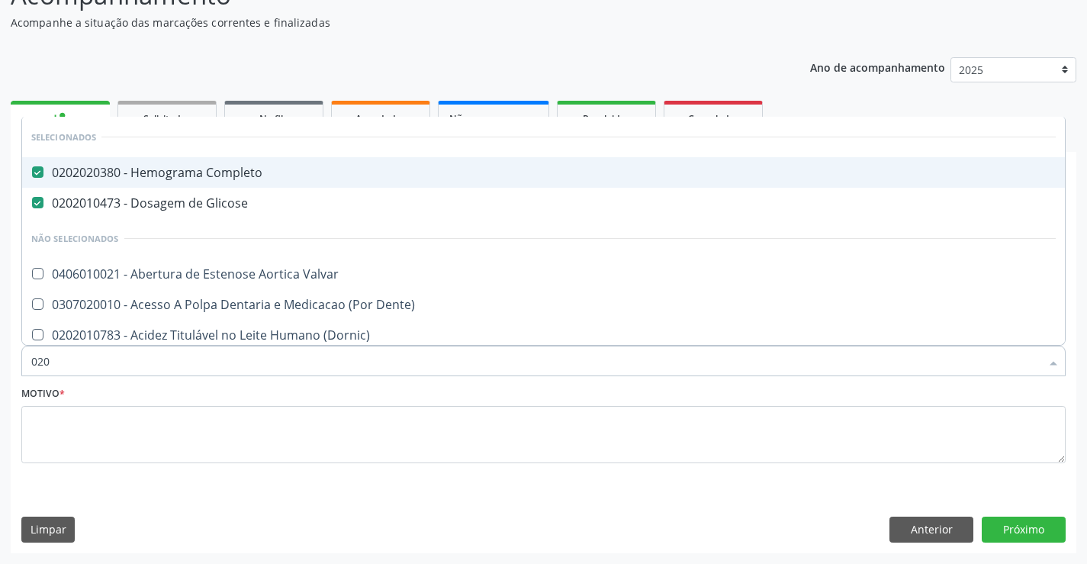
checkbox \(Tsh\) "false"
checkbox Reativa "false"
checkbox Livre\) "false"
checkbox \(Tgo\) "false"
checkbox \(Tgp\) "false"
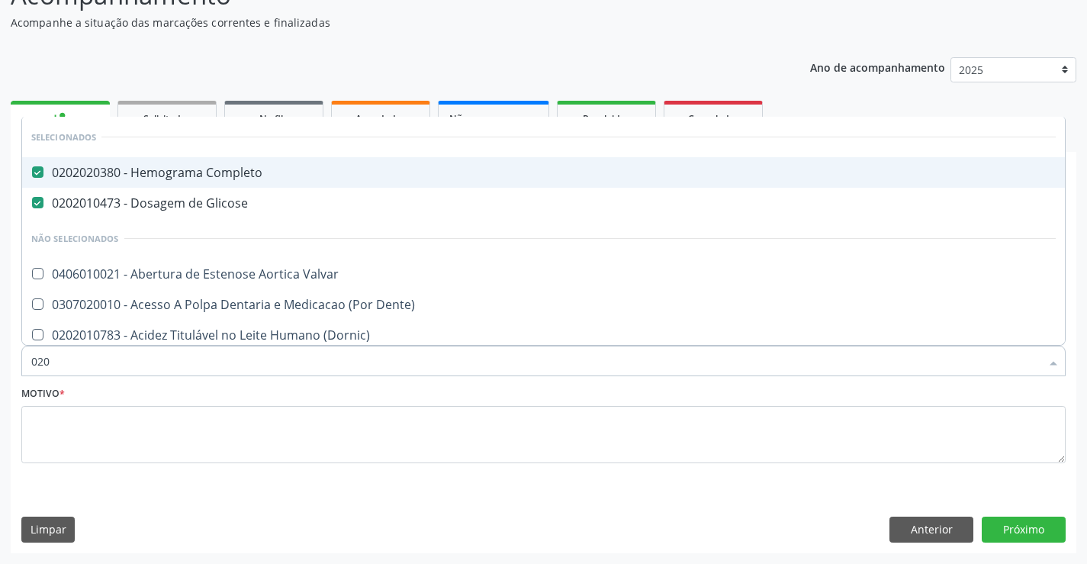
checkbox Triglicerideos "false"
checkbox Ureia "false"
type input "0202"
checkbox Capsula\) "true"
checkbox Urina "false"
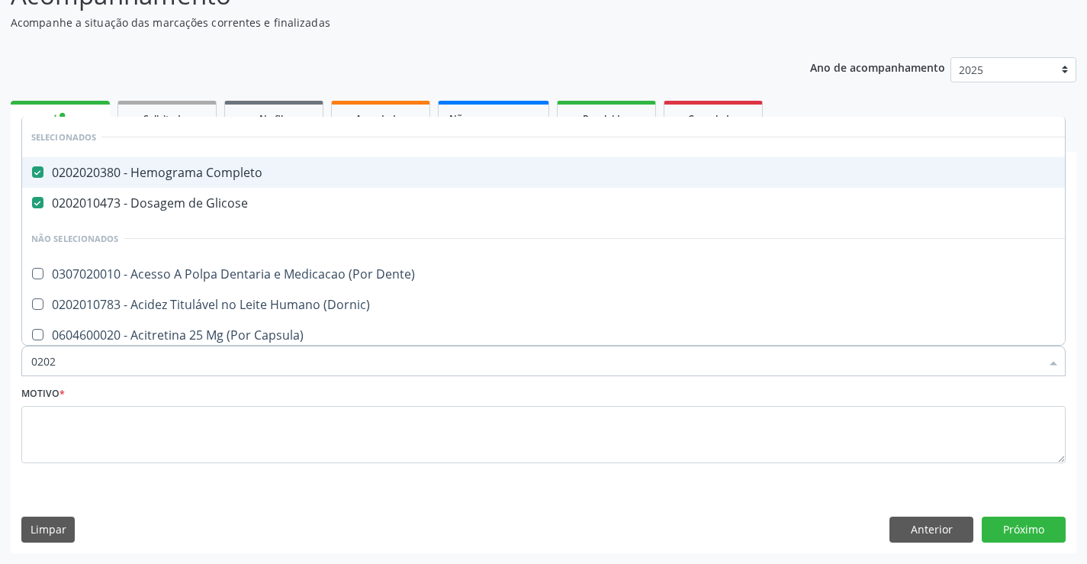
checkbox Faringe\/Laringe "true"
checkbox Puncao "true"
checkbox Fragmento "true"
checkbox Ossea "true"
checkbox Venosa "true"
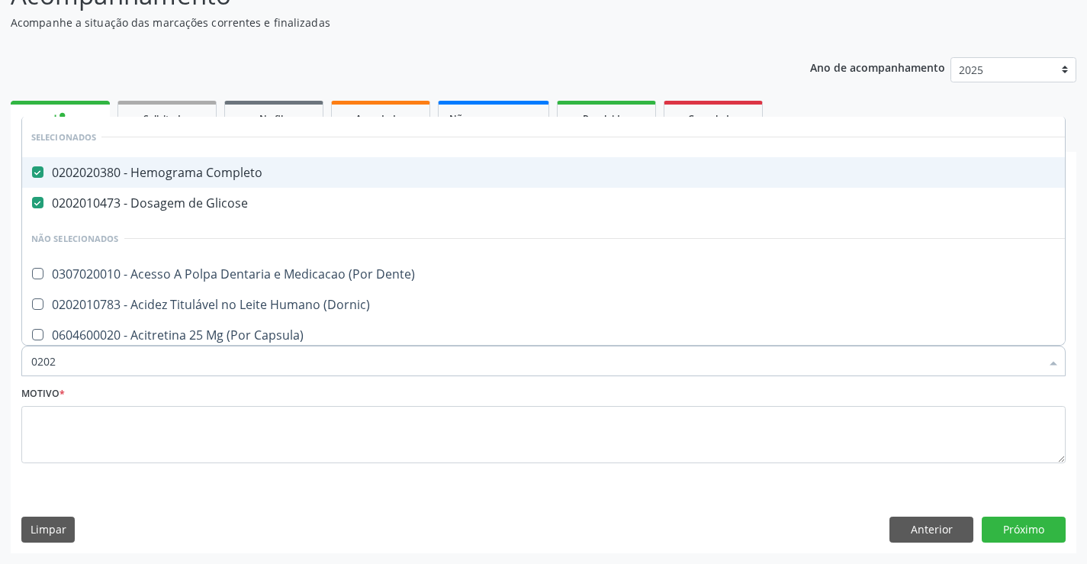
checkbox Percutanea "true"
checkbox Ativa "true"
checkbox Pancreas "true"
checkbox Paratireoides "true"
checkbox \(Spcto\) "true"
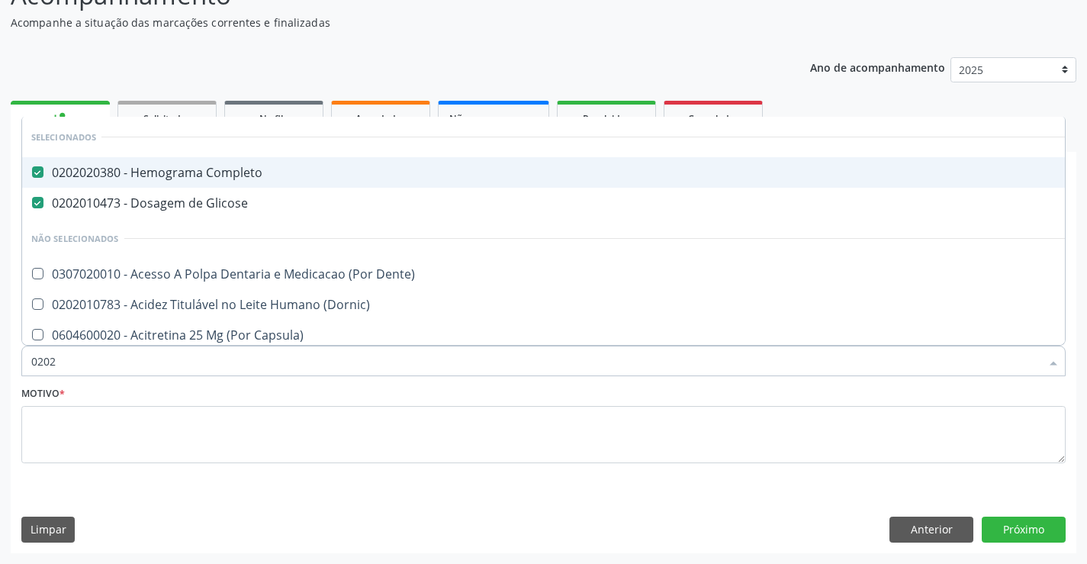
checkbox Projecoes\) "true"
checkbox Escrotal "true"
checkbox 17-Alfa-Hidroxiprogesterona "true"
checkbox Hdl "false"
checkbox Ldl "false"
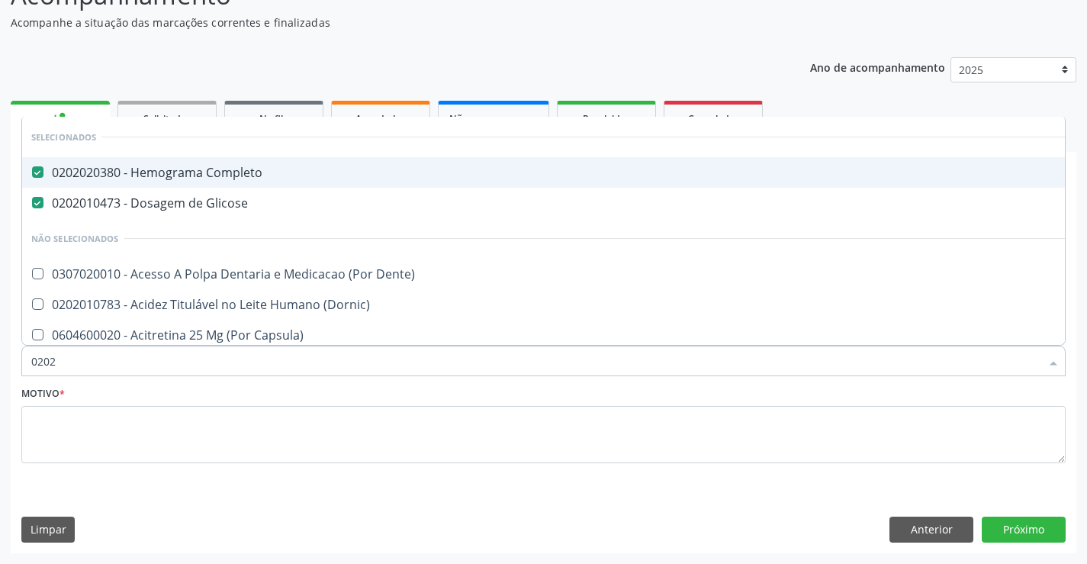
checkbox Total "false"
checkbox Creatinina "false"
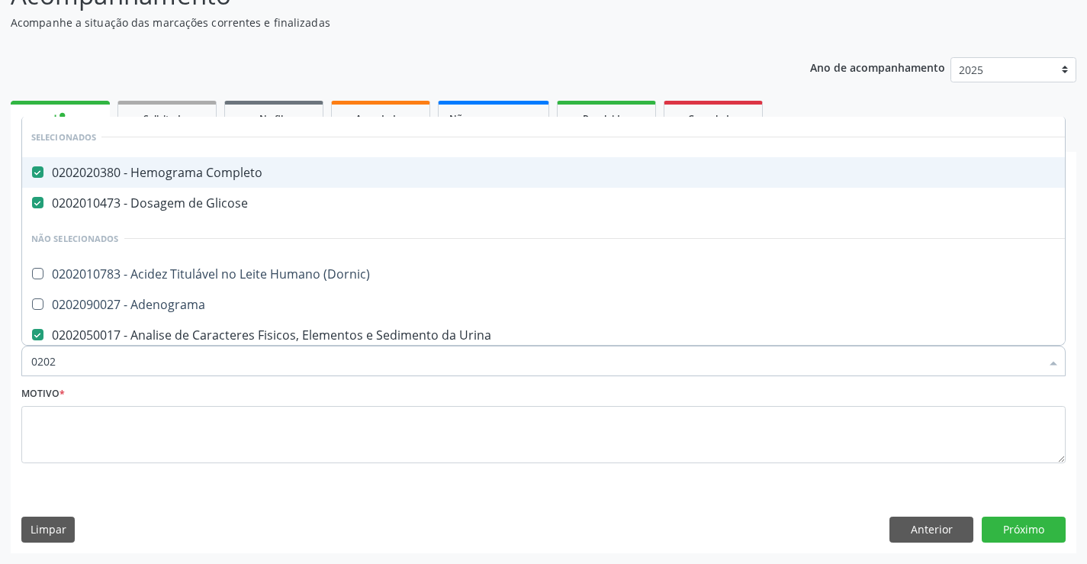
type input "02020"
checkbox \(Psa\) "true"
checkbox III "true"
checkbox Barbituratos "true"
checkbox Calcio "true"
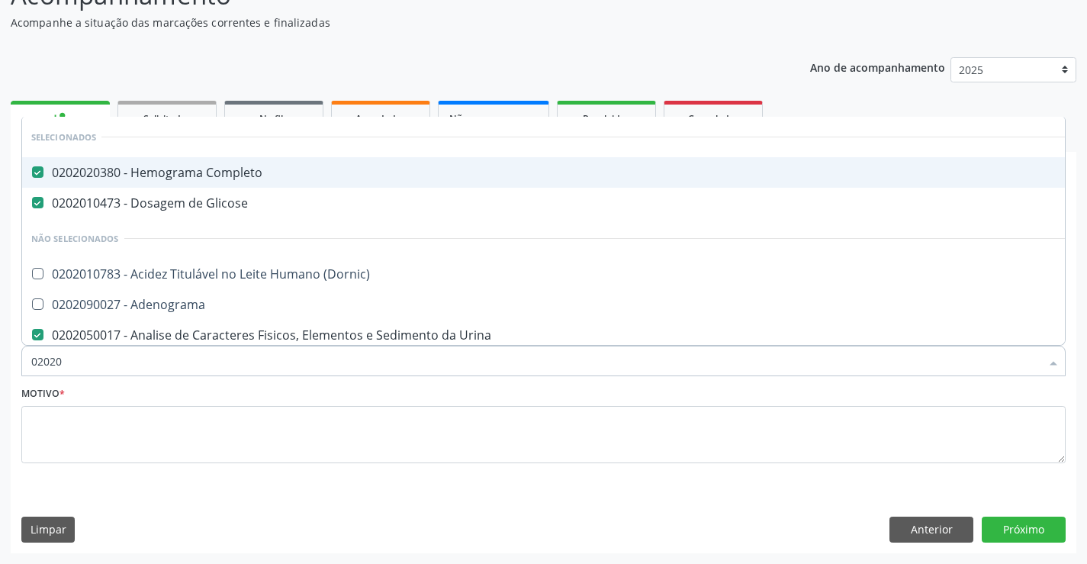
checkbox Hdl "false"
checkbox Ldl "false"
checkbox Total "false"
checkbox Creatinina "false"
checkbox Serico "true"
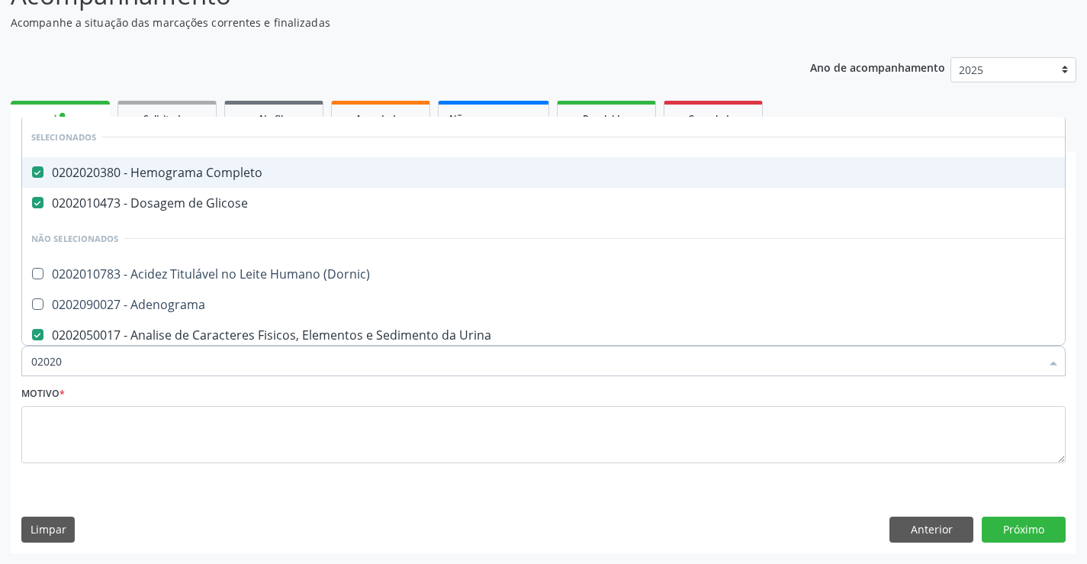
checkbox Alcalina "true"
checkbox Glicosilada "false"
checkbox \(Tsh\) "false"
checkbox Insulina "true"
checkbox Progesterona "true"
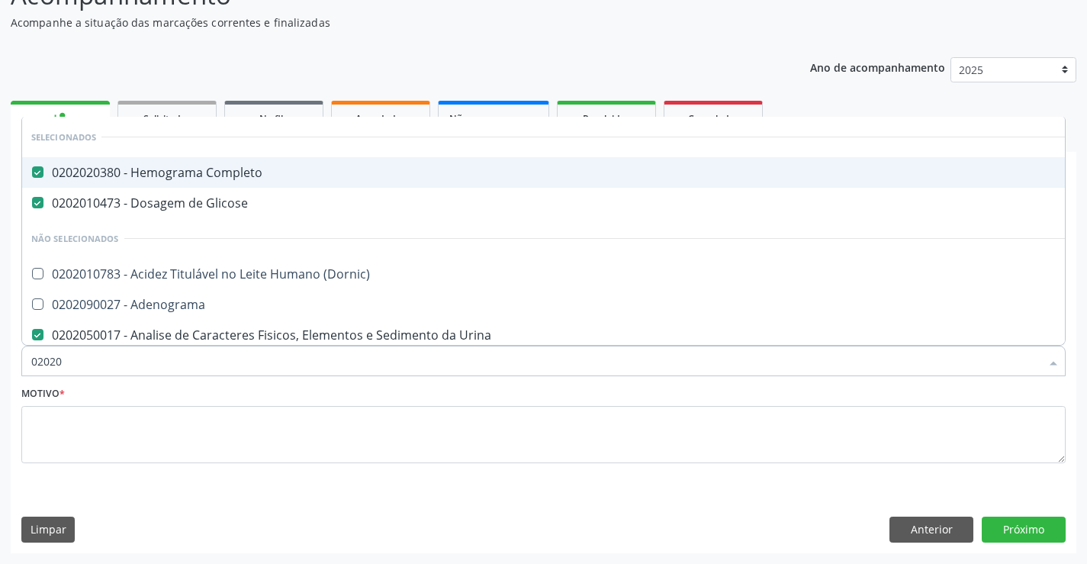
checkbox Prolactina "true"
checkbox Funcional "true"
checkbox Reativa "false"
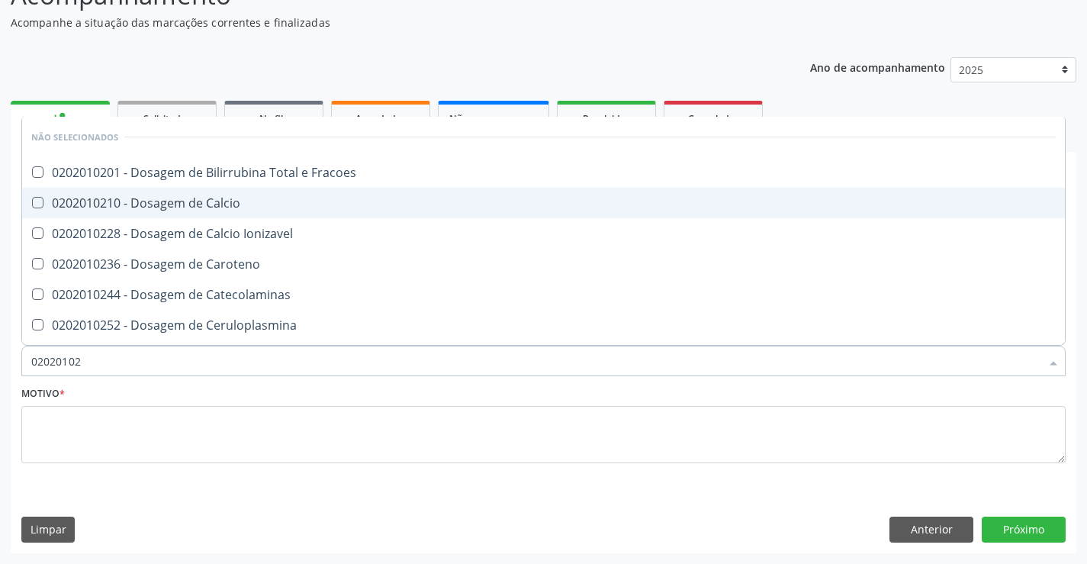
click at [188, 199] on div "0202010210 - Dosagem de Calcio" at bounding box center [543, 203] width 1025 height 12
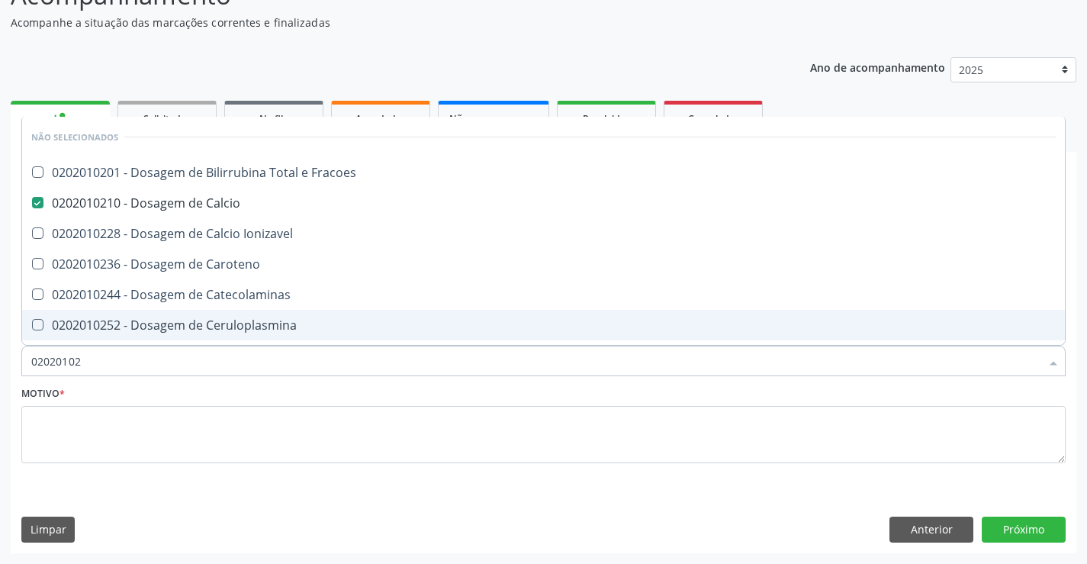
click at [128, 365] on input "02020102" at bounding box center [535, 361] width 1009 height 31
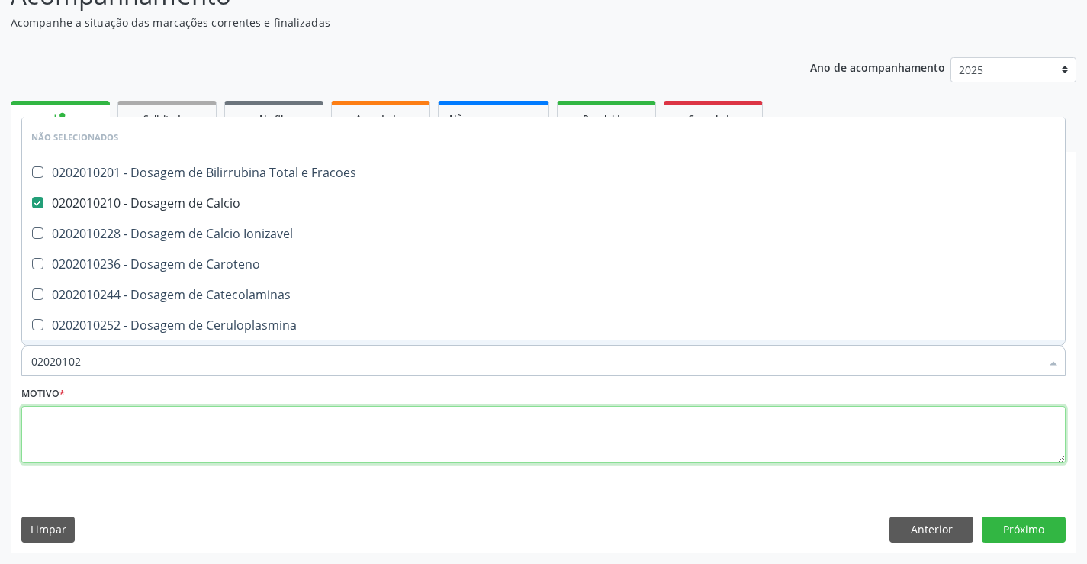
drag, startPoint x: 124, startPoint y: 407, endPoint x: 121, endPoint y: 397, distance: 11.1
click at [122, 410] on textarea at bounding box center [543, 435] width 1044 height 58
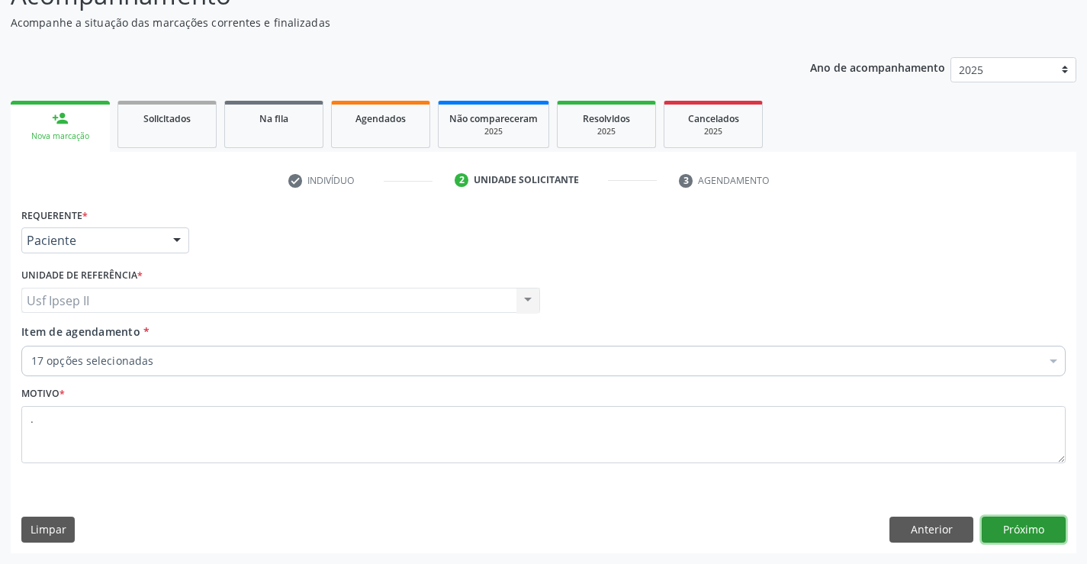
click at [1005, 526] on button "Próximo" at bounding box center [1024, 529] width 84 height 26
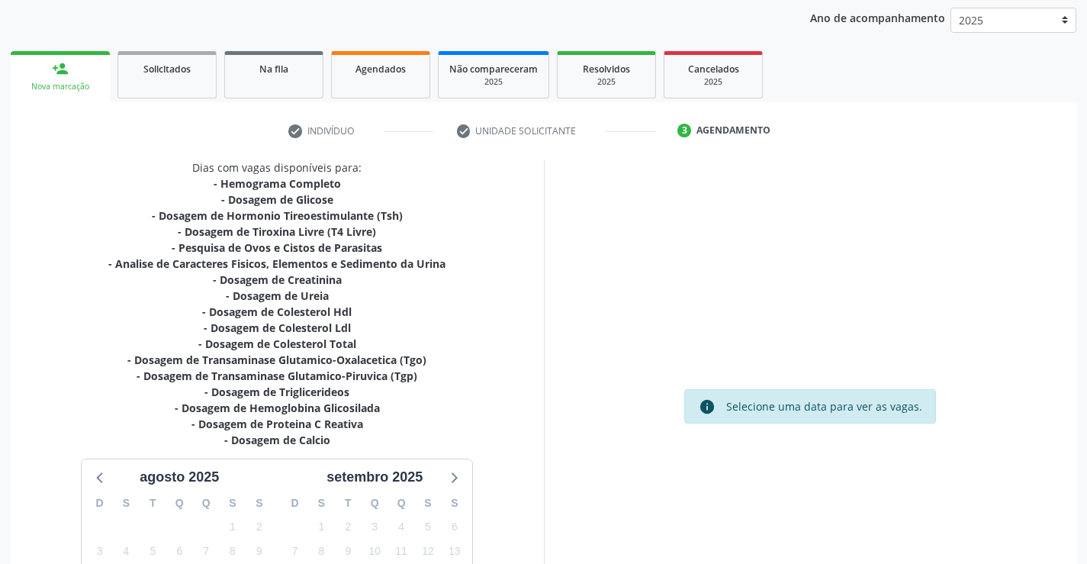
scroll to position [280, 0]
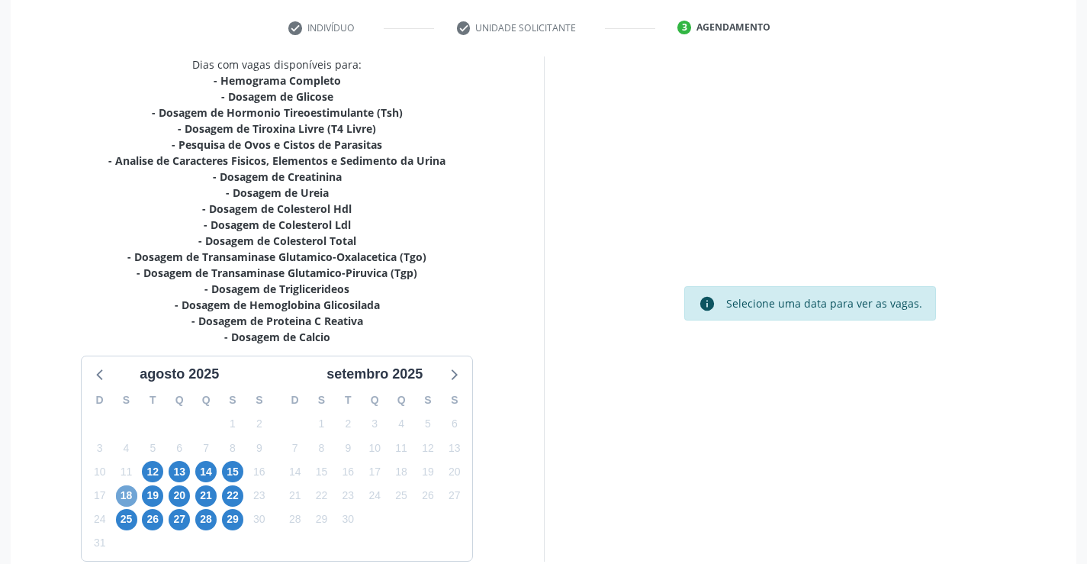
click at [127, 492] on span "18" at bounding box center [126, 495] width 21 height 21
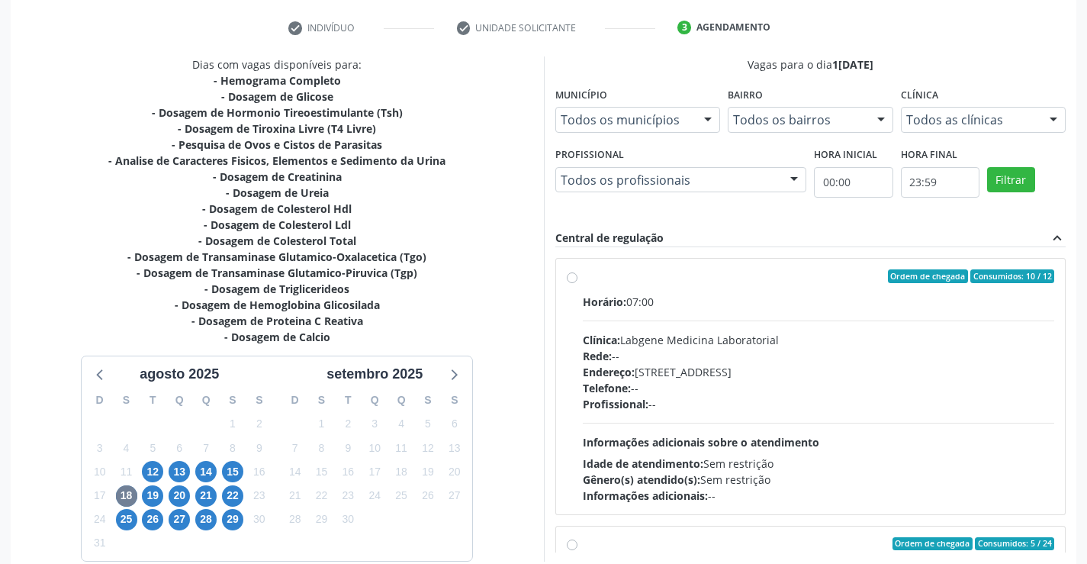
click at [583, 280] on label "Ordem de chegada Consumidos: 10 / 12 Horário: 07:00 Clínica: Labgene Medicina L…" at bounding box center [819, 386] width 472 height 234
click at [575, 280] on input "Ordem de chegada Consumidos: 10 / 12 Horário: 07:00 Clínica: Labgene Medicina L…" at bounding box center [572, 276] width 11 height 14
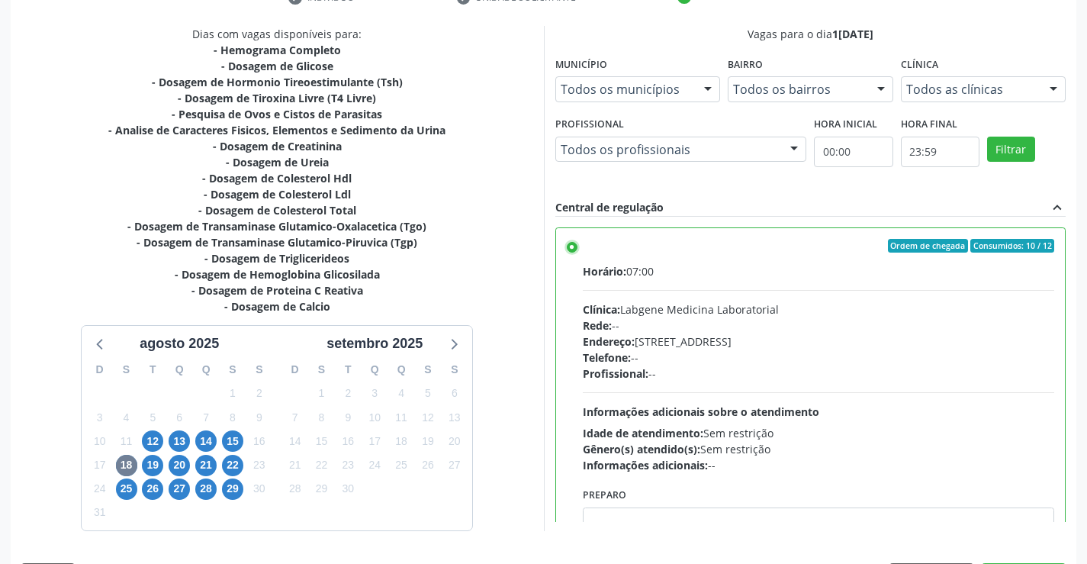
scroll to position [356, 0]
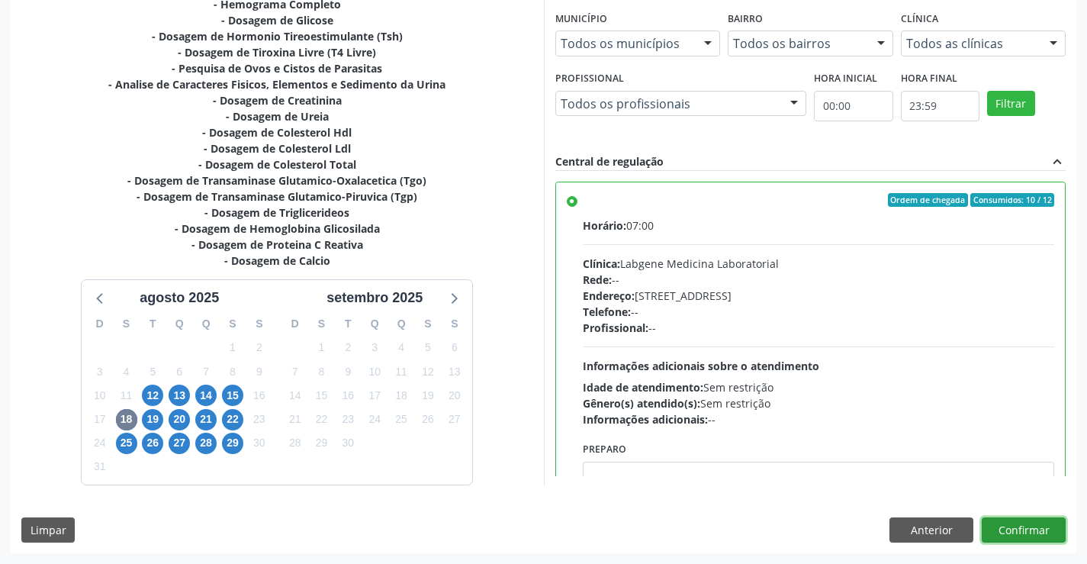
click at [1009, 536] on button "Confirmar" at bounding box center [1024, 530] width 84 height 26
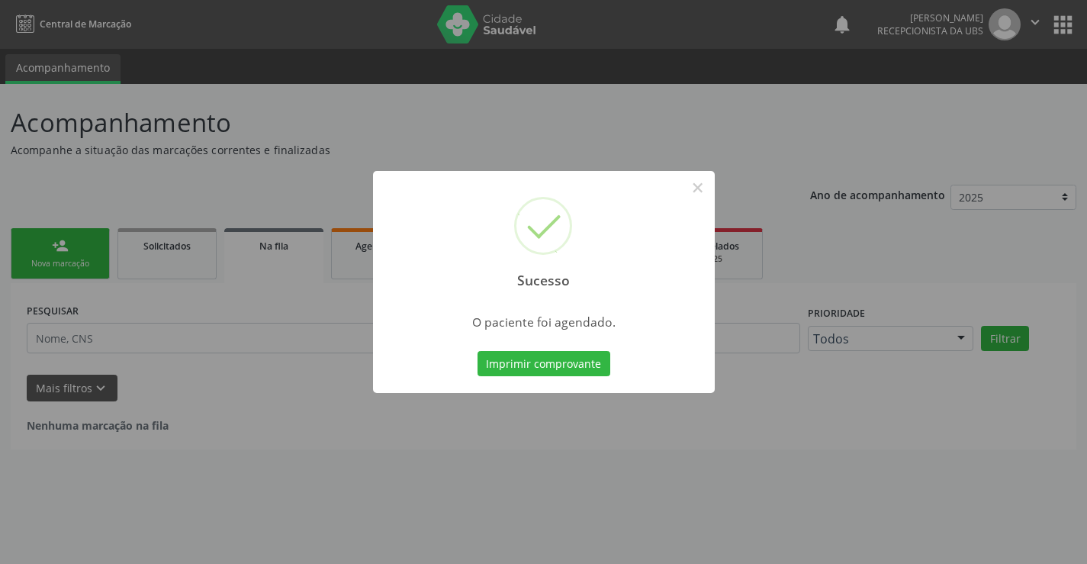
scroll to position [0, 0]
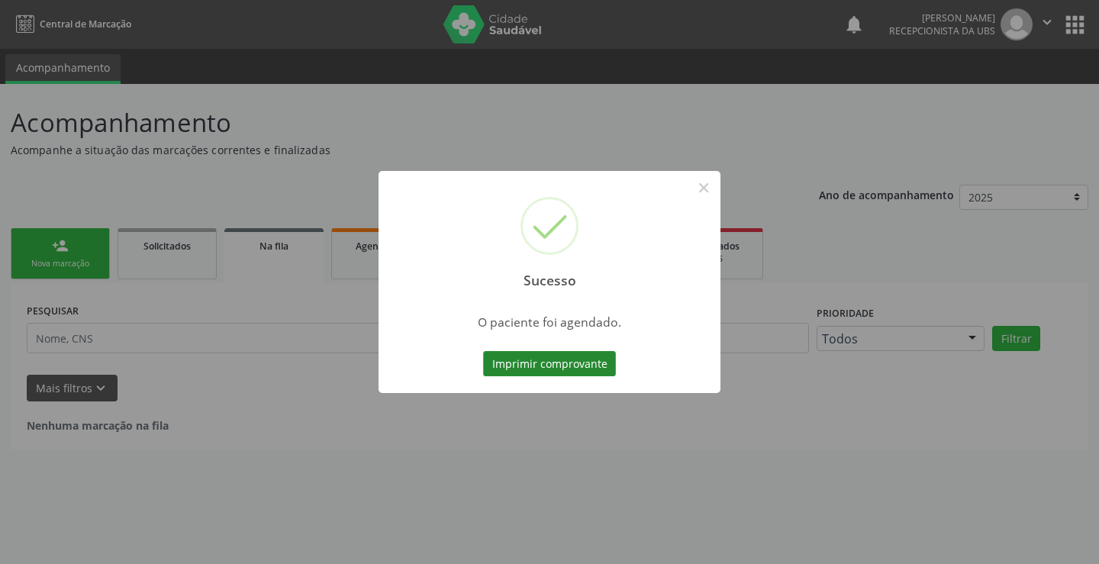
click at [513, 360] on button "Imprimir comprovante" at bounding box center [549, 364] width 133 height 26
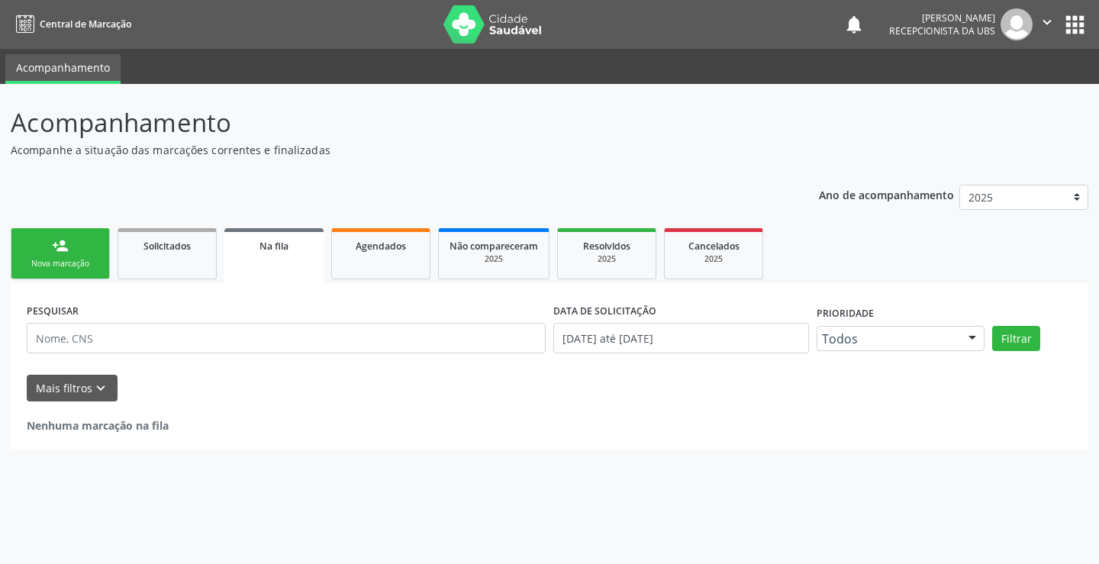
click at [73, 246] on link "person_add Nova marcação" at bounding box center [60, 253] width 99 height 51
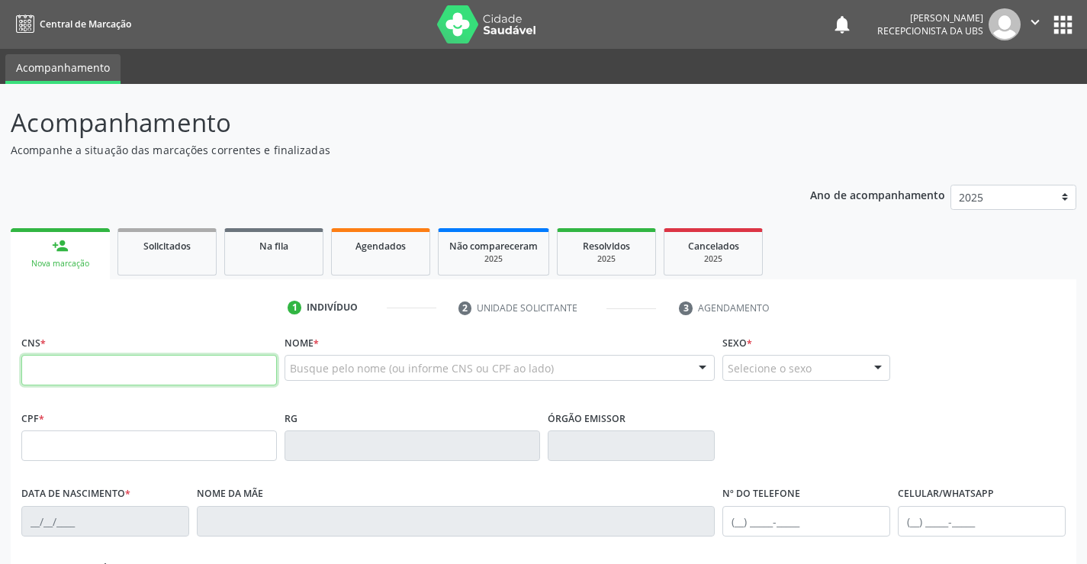
click at [90, 372] on input "text" at bounding box center [149, 370] width 256 height 31
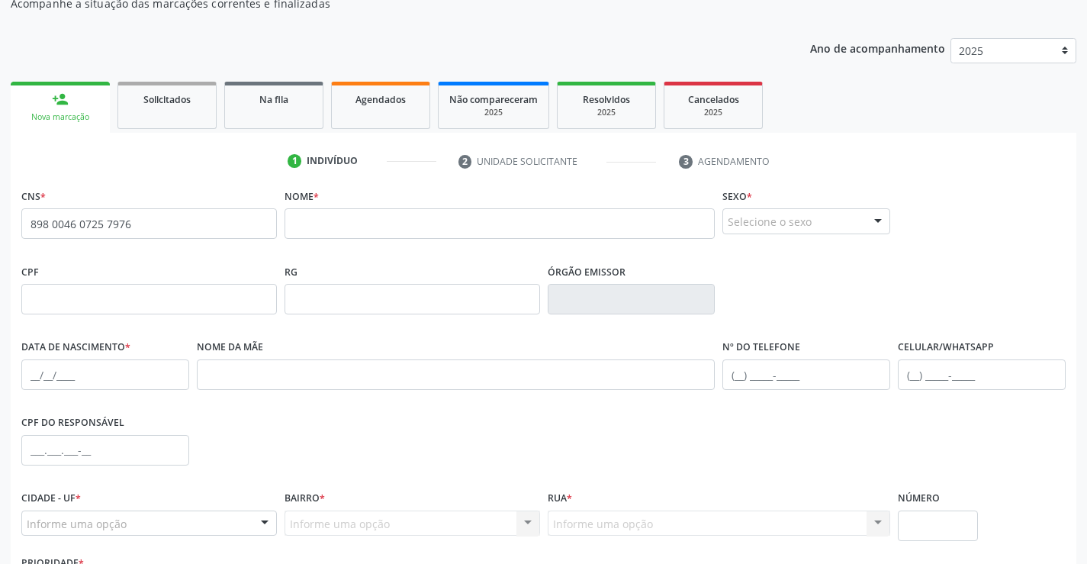
scroll to position [153, 0]
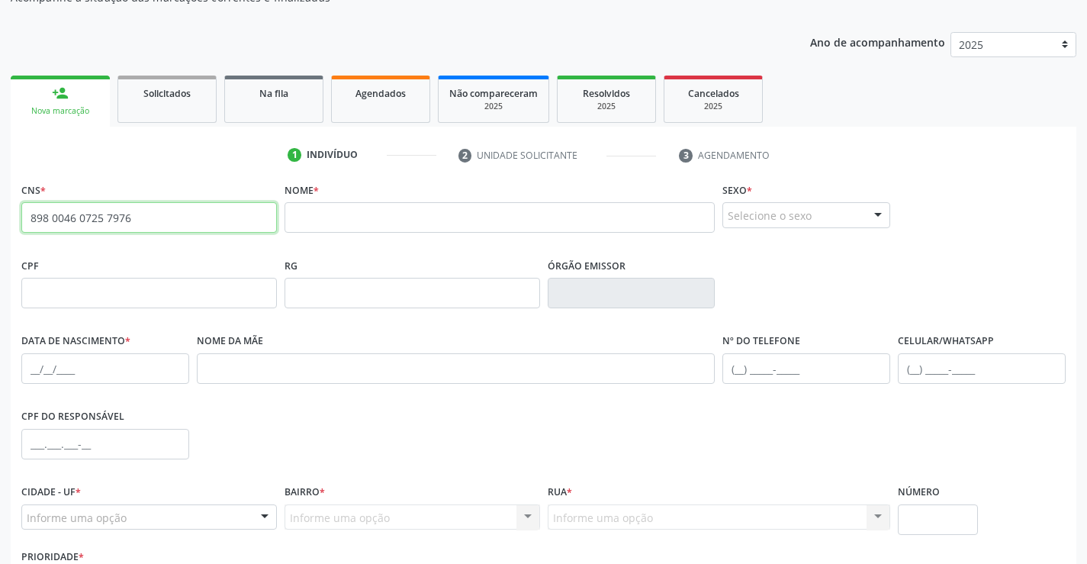
click at [148, 204] on input "898 0046 0725 7976" at bounding box center [149, 217] width 256 height 31
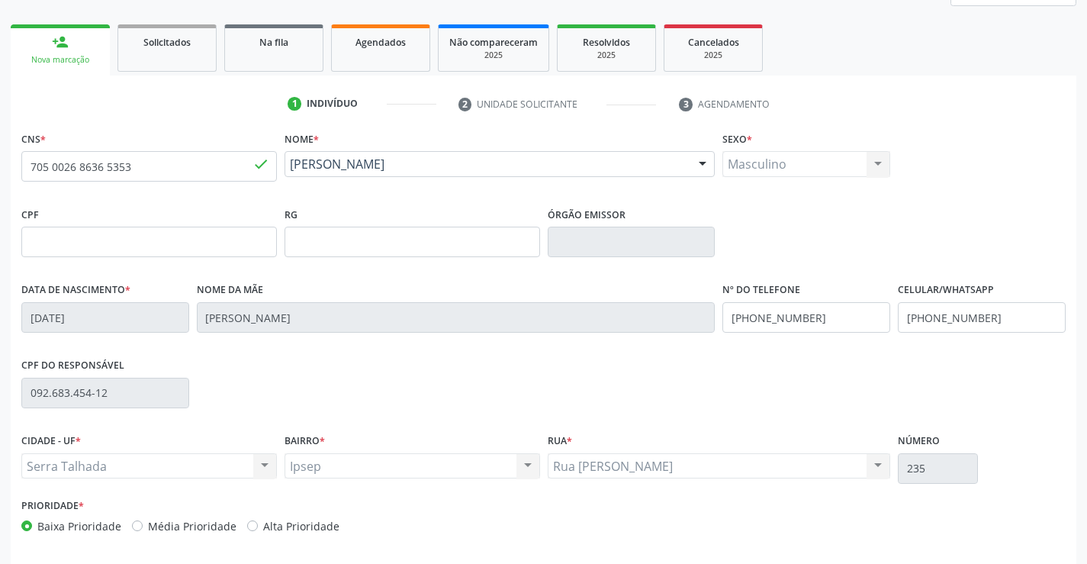
scroll to position [263, 0]
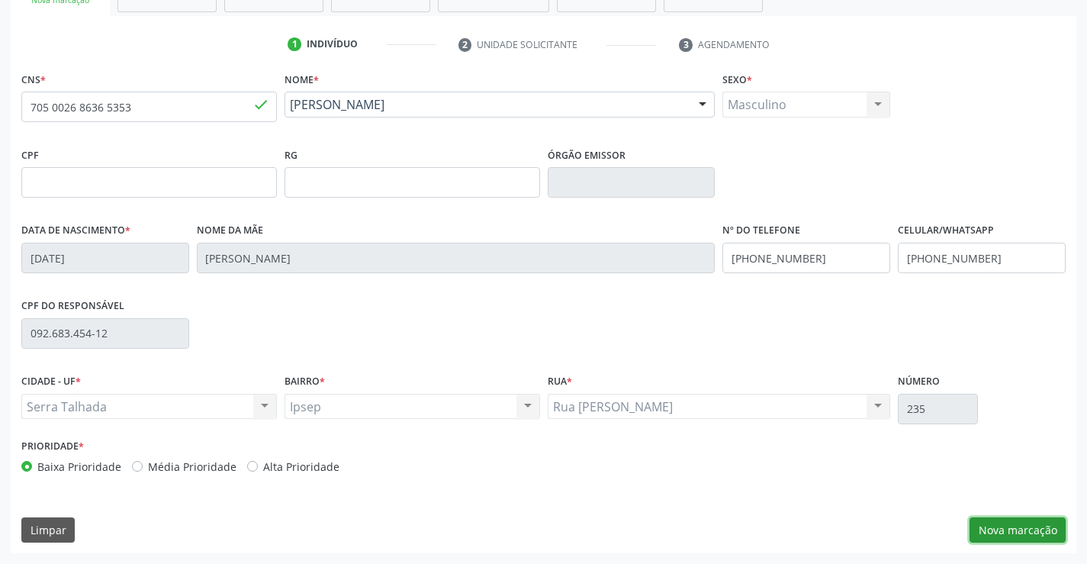
click at [1011, 522] on button "Nova marcação" at bounding box center [1018, 530] width 96 height 26
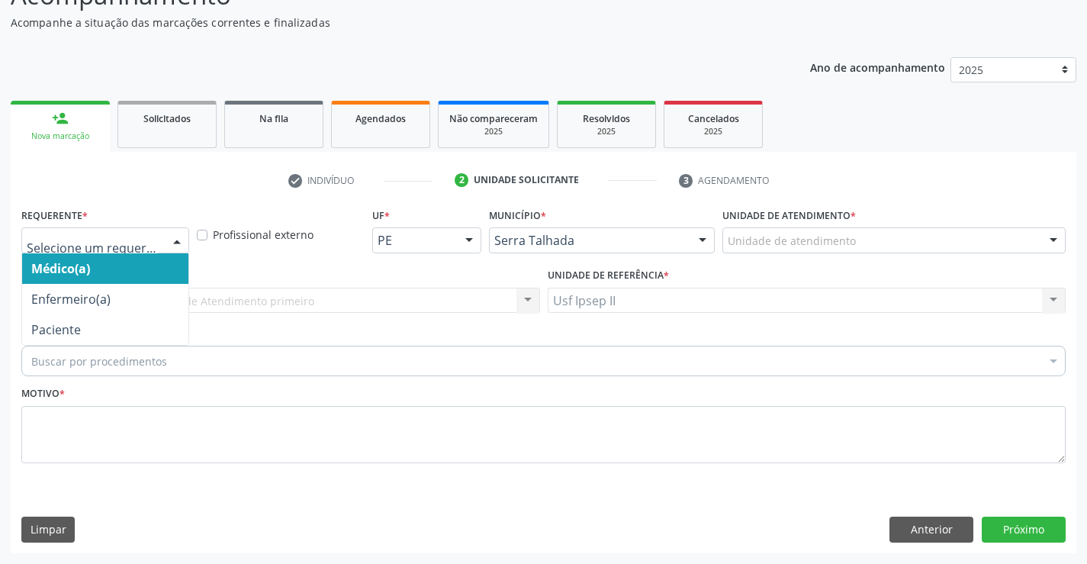
click at [183, 241] on div at bounding box center [177, 241] width 23 height 26
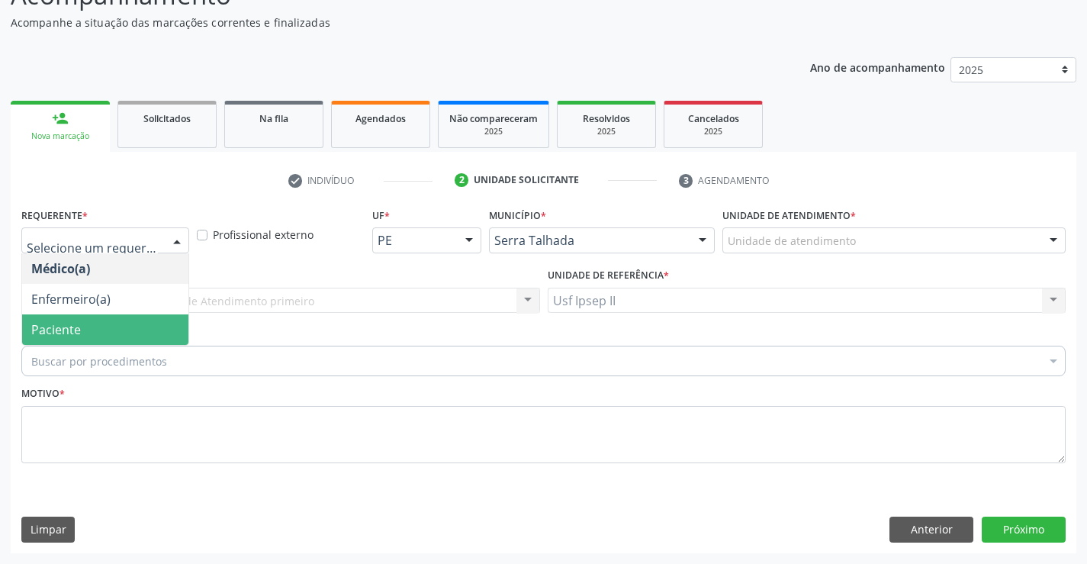
click at [93, 326] on span "Paciente" at bounding box center [105, 329] width 166 height 31
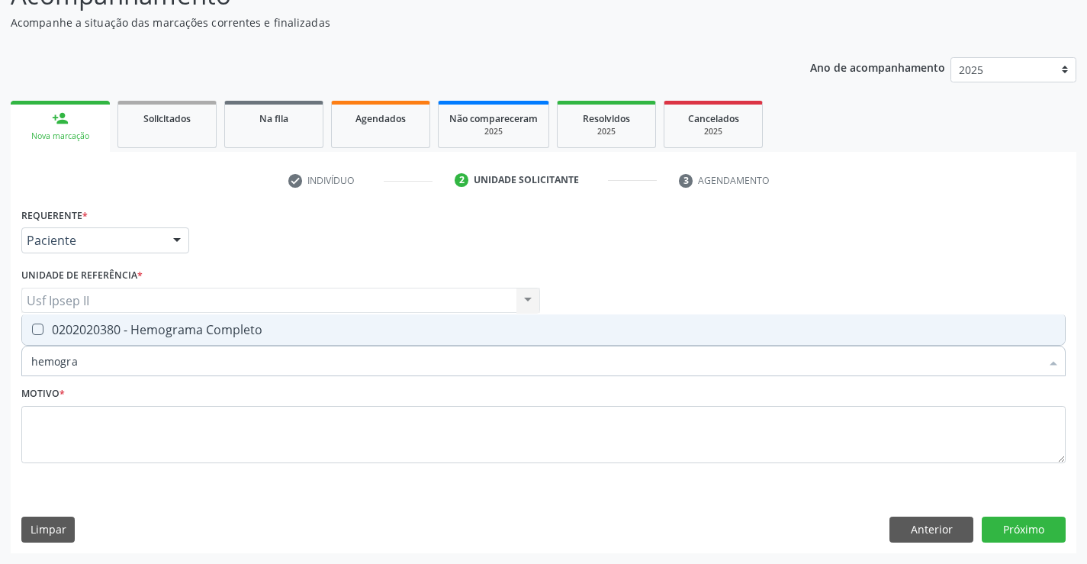
click at [179, 331] on div "0202020380 - Hemograma Completo" at bounding box center [543, 329] width 1025 height 12
click at [137, 356] on input "hemogra" at bounding box center [535, 361] width 1009 height 31
click at [147, 330] on div "0202030202 - Dosagem de Proteina C Reativa" at bounding box center [543, 329] width 1025 height 12
click at [98, 365] on input "0202030202" at bounding box center [535, 361] width 1009 height 31
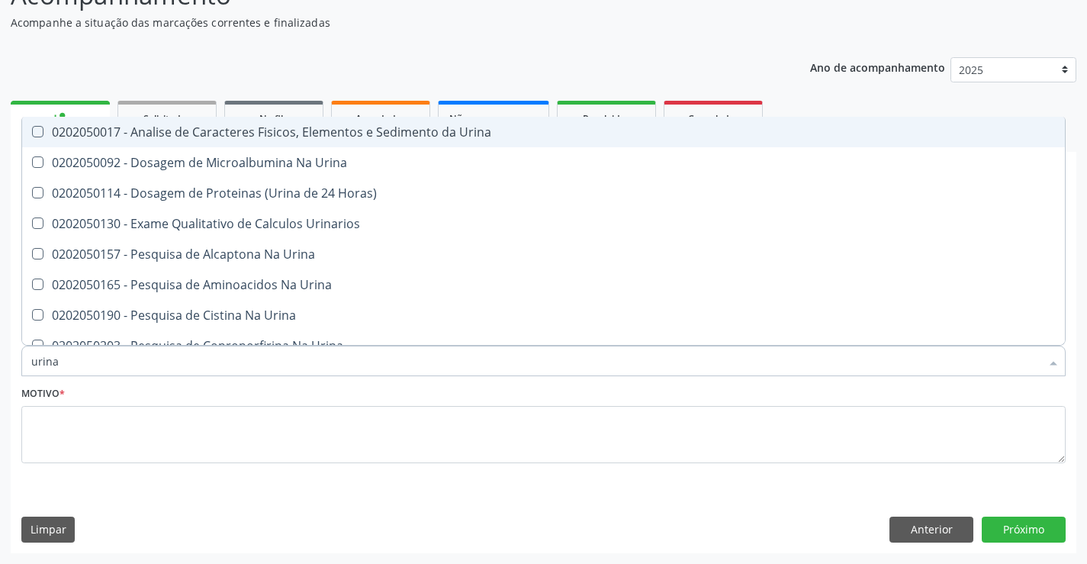
click at [220, 136] on div "0202050017 - Analise de Caracteres Fisicos, Elementos e Sedimento da Urina" at bounding box center [543, 132] width 1025 height 12
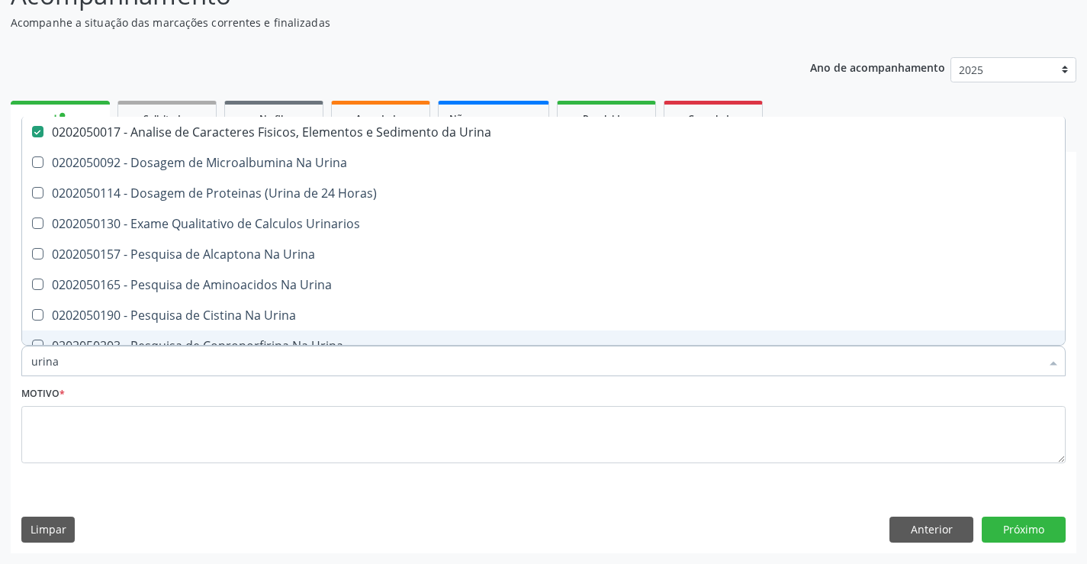
click at [98, 363] on input "urina" at bounding box center [535, 361] width 1009 height 31
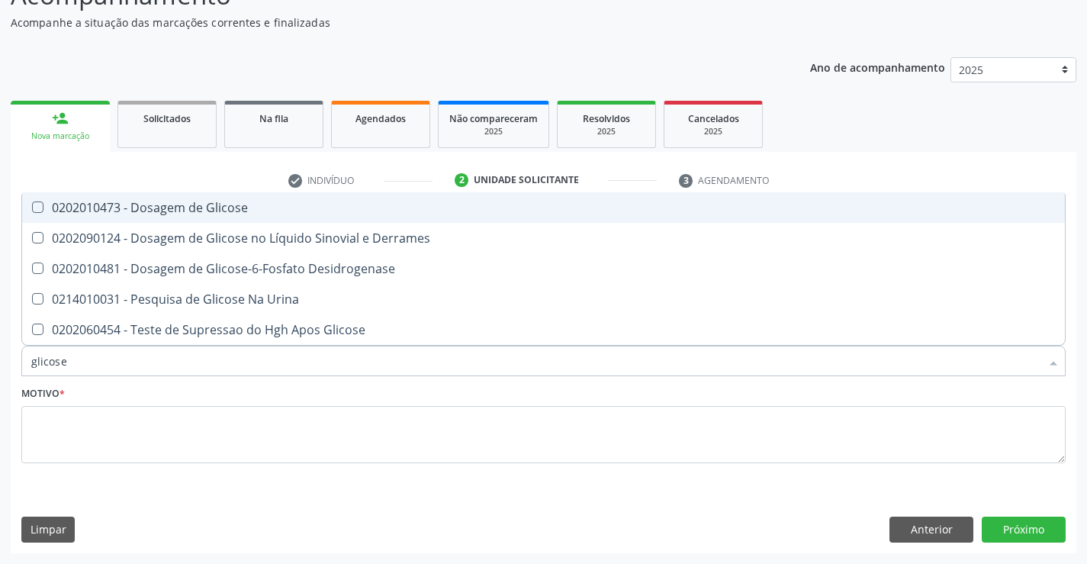
click at [172, 204] on div "0202010473 - Dosagem de Glicose" at bounding box center [543, 207] width 1025 height 12
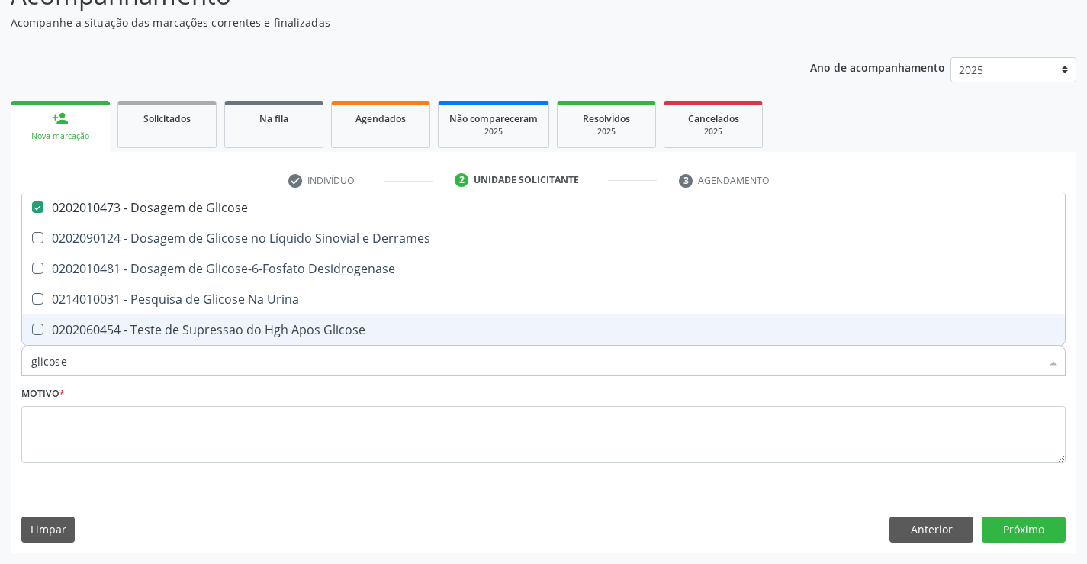
click at [98, 366] on input "glicose" at bounding box center [535, 361] width 1009 height 31
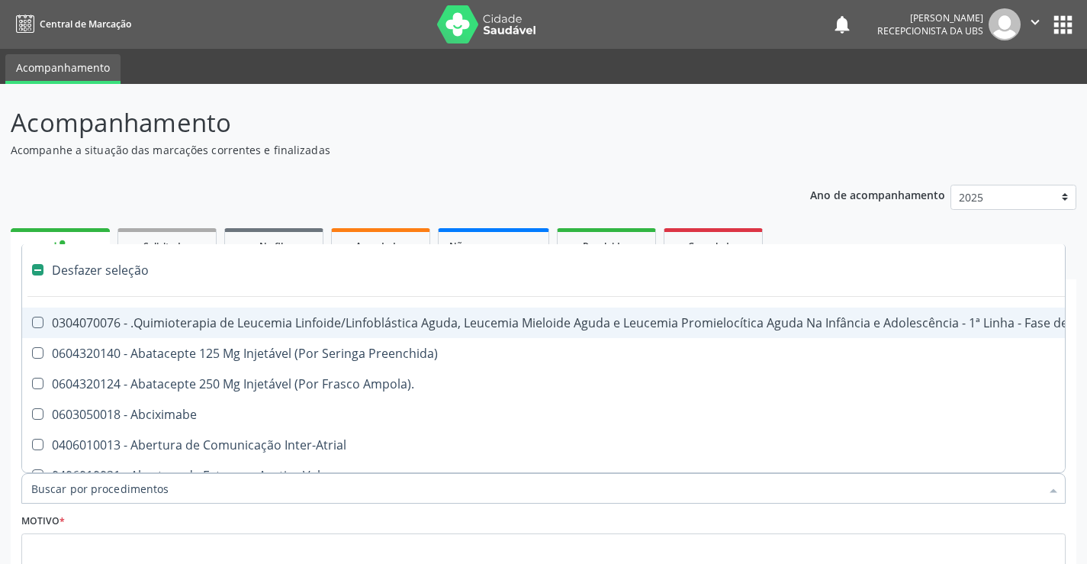
scroll to position [127, 0]
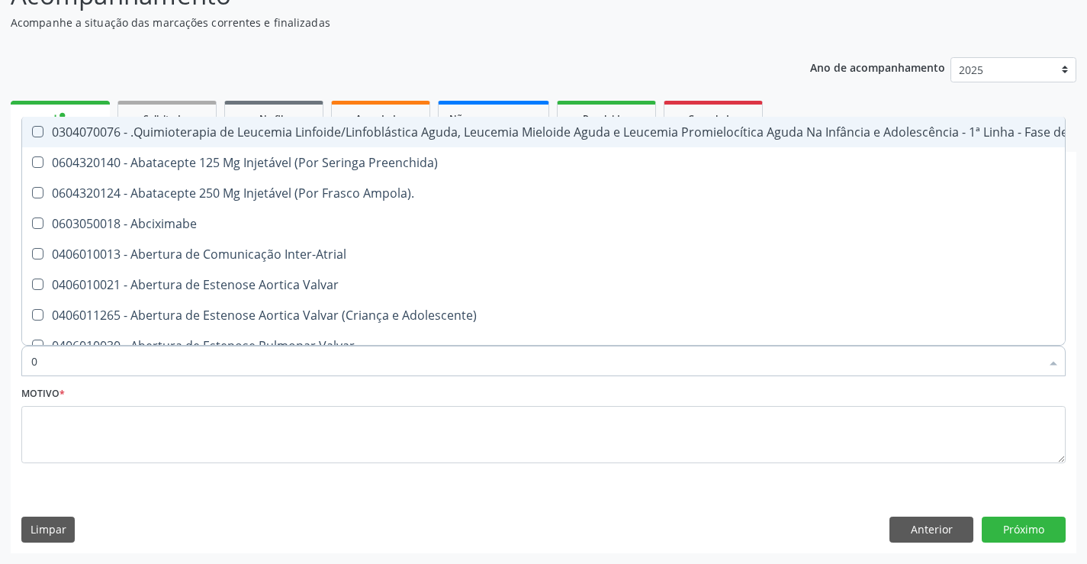
type input "02"
checkbox Coração "true"
checkbox Urina "false"
checkbox Comprimido\) "true"
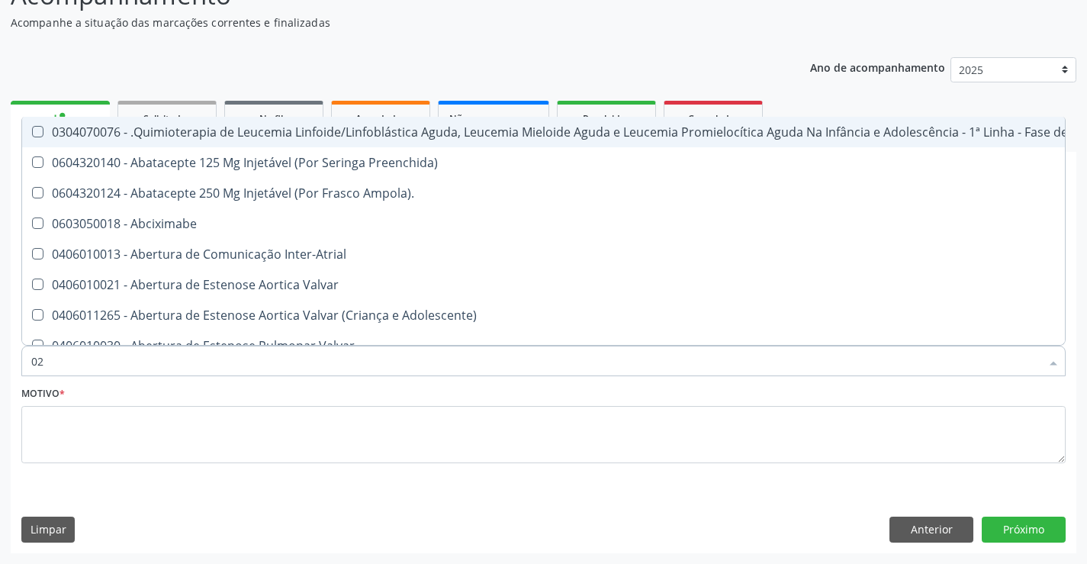
checkbox Transferências "true"
checkbox Meckel "true"
checkbox Bilateral "true"
checkbox Per-Operatoria "true"
checkbox Laboratorial "true"
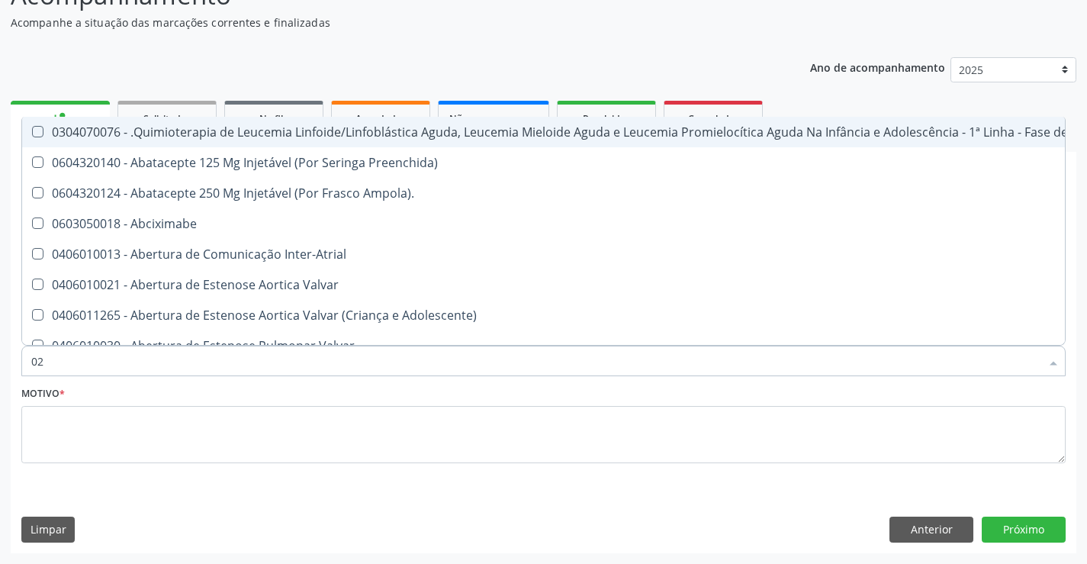
checkbox Citopatológico "true"
checkbox Transfusao "true"
checkbox Transplante "true"
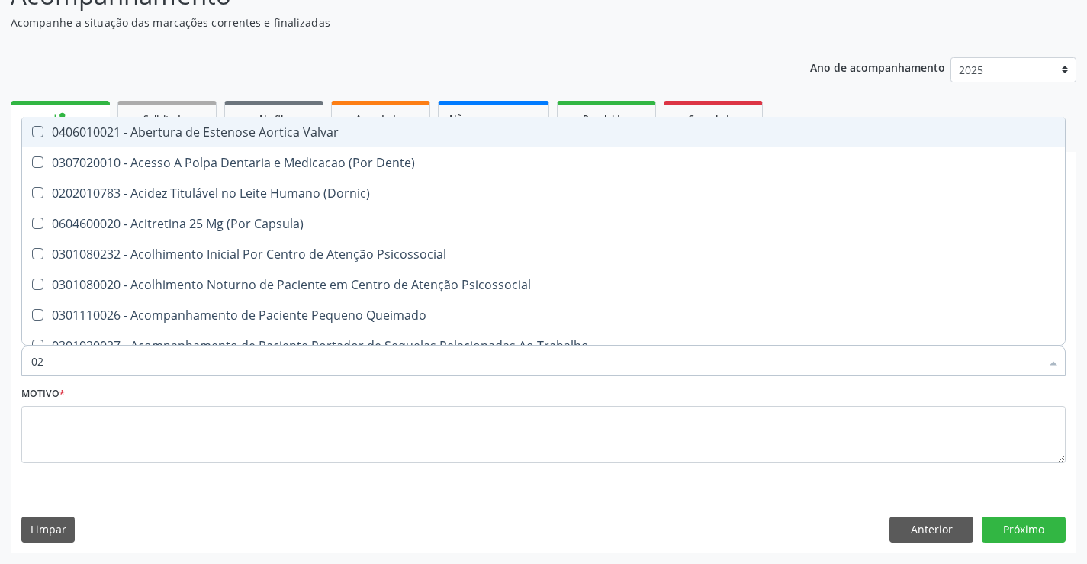
type input "020"
checkbox Terapeutica "true"
checkbox Urina "false"
checkbox Epispádia "true"
checkbox Anos\) "true"
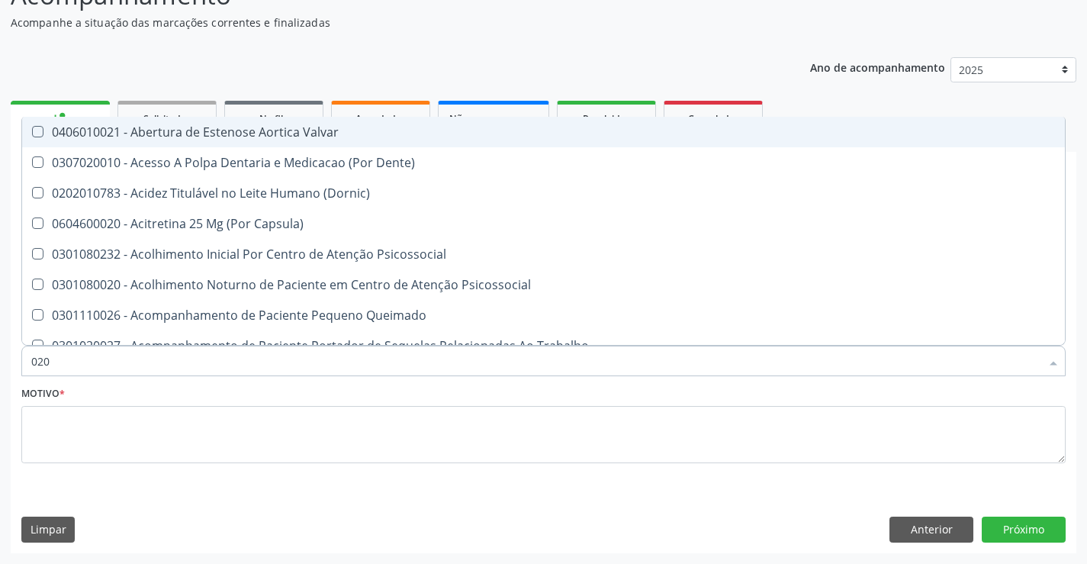
checkbox Congênita "true"
checkbox Complementar\) "true"
checkbox \(Qualitativo\) "true"
checkbox Pernoite "true"
checkbox Semana\) "true"
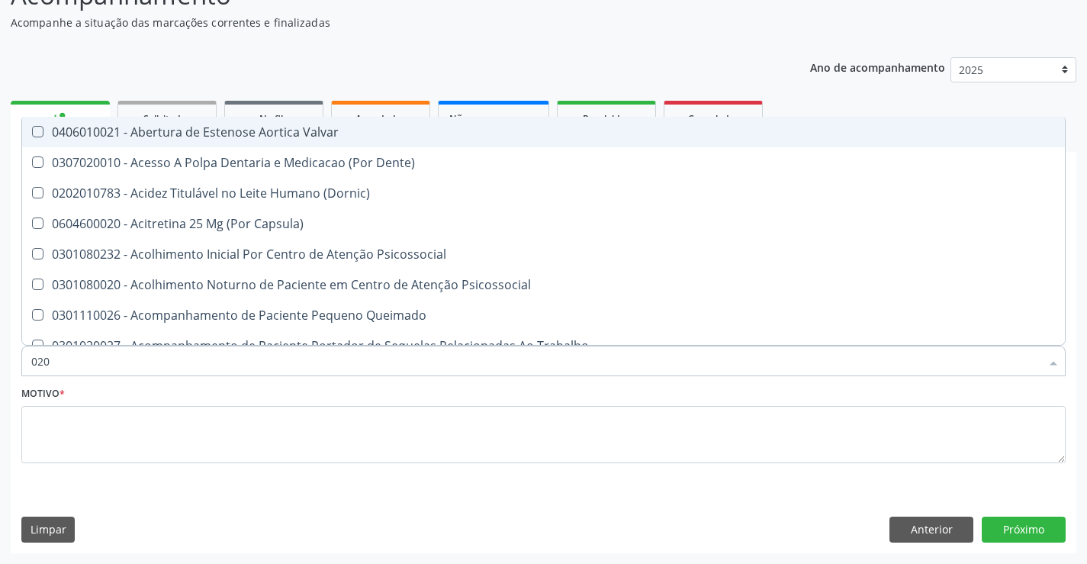
checkbox Pediátrico "true"
checkbox Dias "true"
checkbox Ii\) "true"
checkbox Hdl "false"
checkbox Ldl "false"
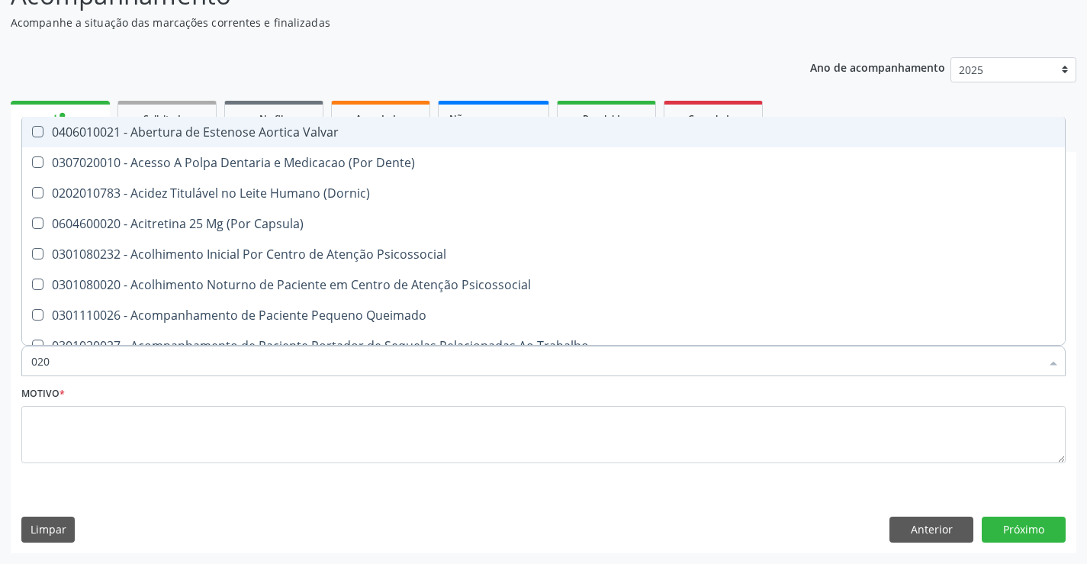
checkbox Total "false"
checkbox Creatinina "false"
checkbox Glicose "false"
checkbox Reativa "false"
checkbox \(Tgo\) "false"
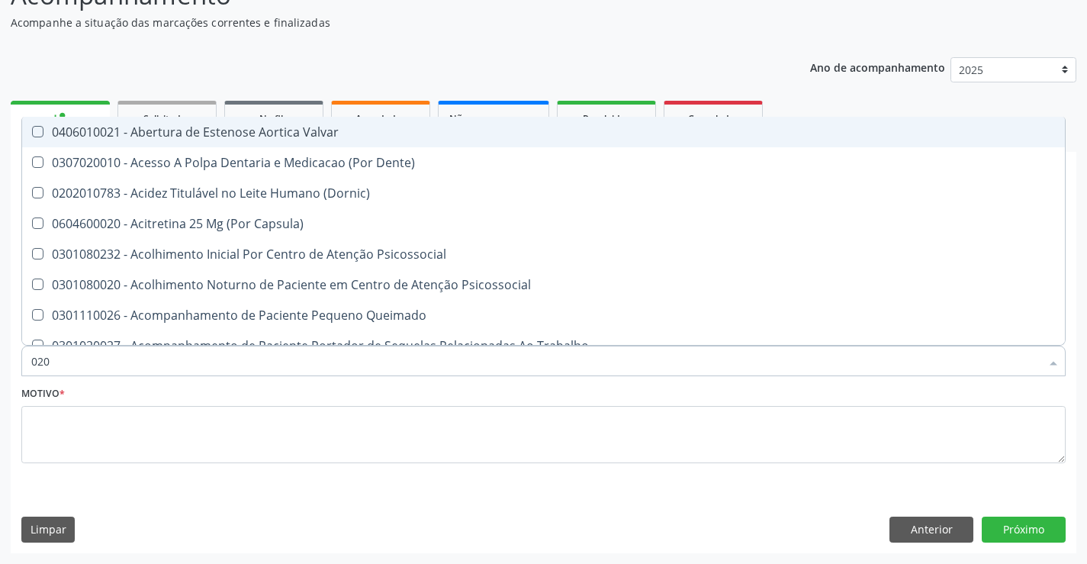
checkbox \(Tgp\) "false"
checkbox Triglicerideos "false"
checkbox \(T3\) "true"
checkbox Ureia "false"
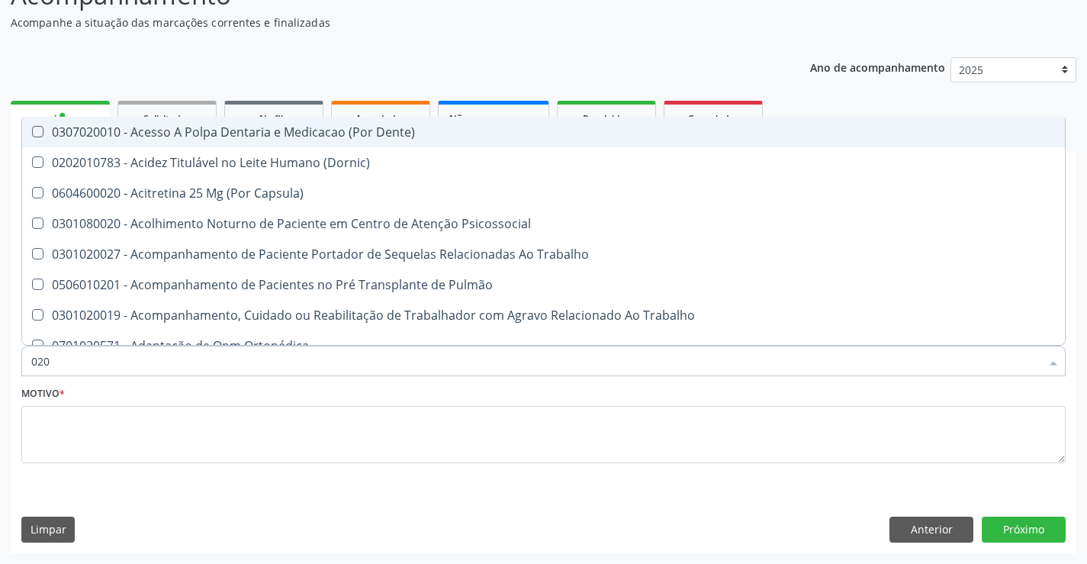
type input "0202"
checkbox Capsula\) "true"
checkbox Urina "false"
checkbox Faringe\/Laringe "true"
checkbox Puncao "true"
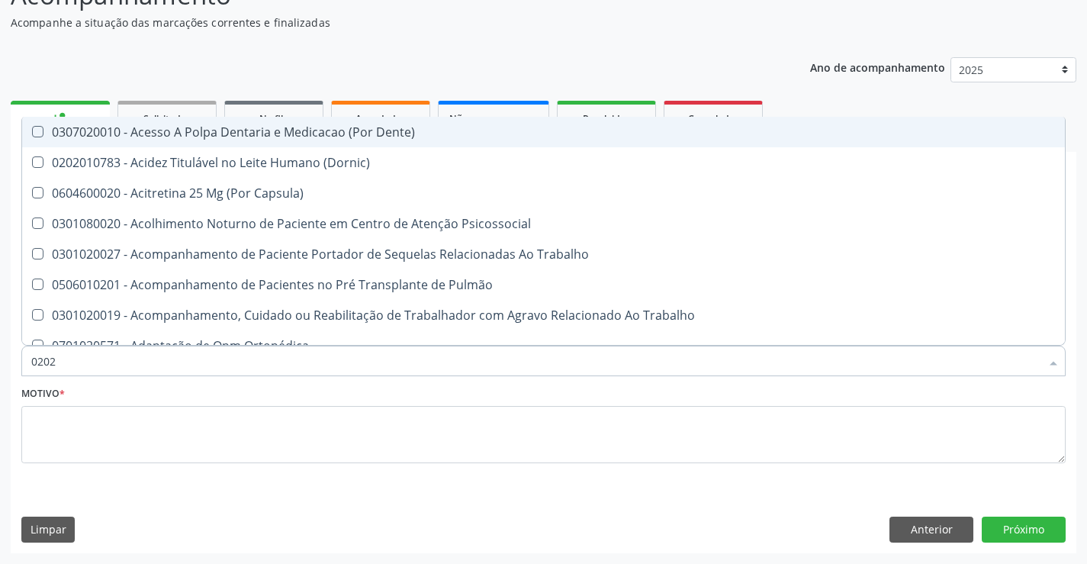
checkbox Fragmento "true"
checkbox Ossea "true"
checkbox Laser "true"
checkbox Gastro-Esofagico "true"
checkbox \(Spcto\) "true"
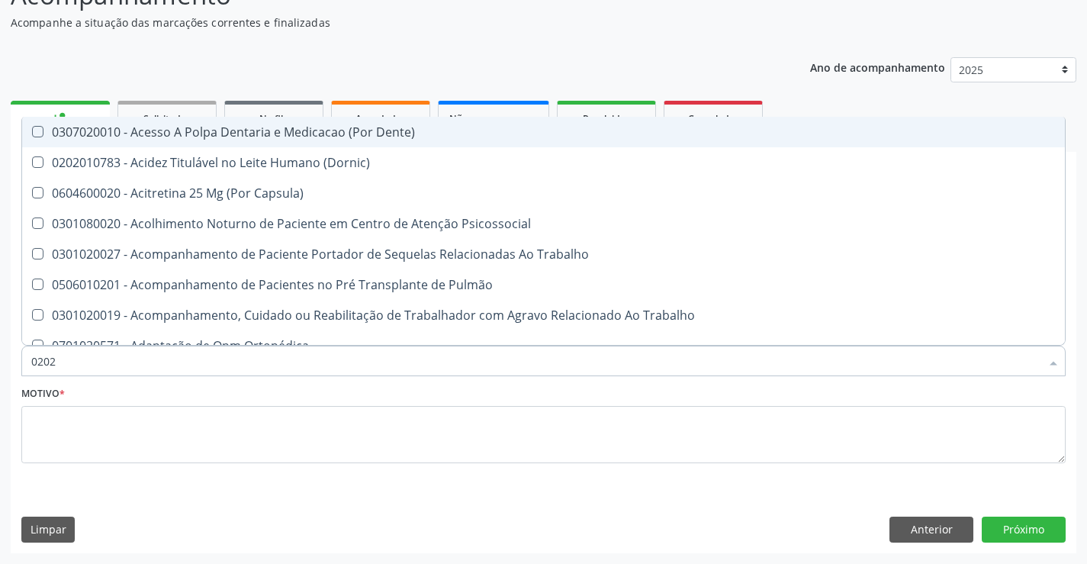
checkbox 67 "true"
checkbox Projecoes\) "true"
checkbox Estimulo "true"
checkbox Biologica "true"
checkbox Hdl "false"
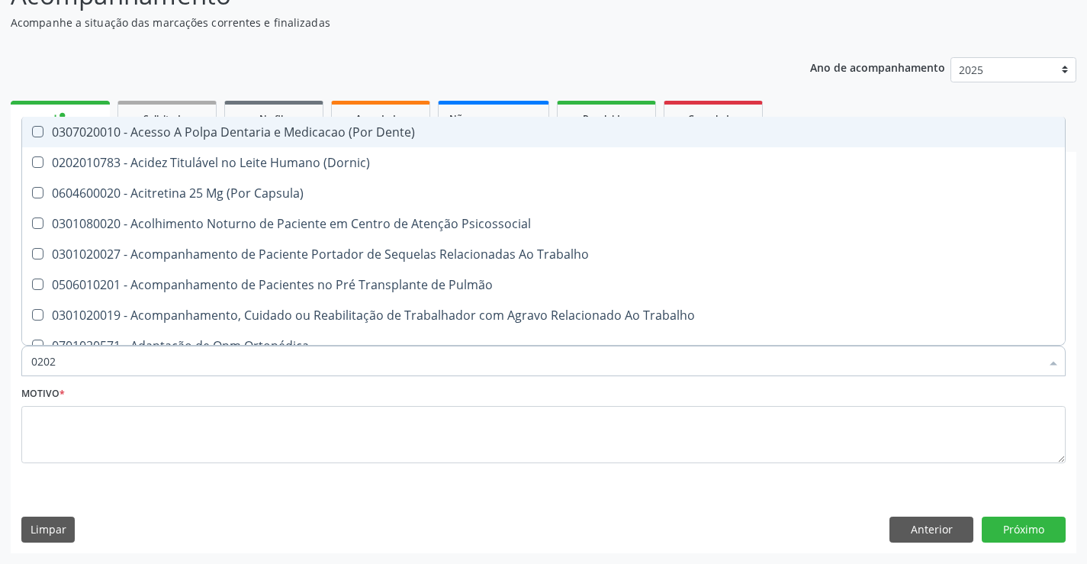
checkbox Ldl "false"
checkbox Total "false"
checkbox Creatinina "false"
checkbox Glicose "false"
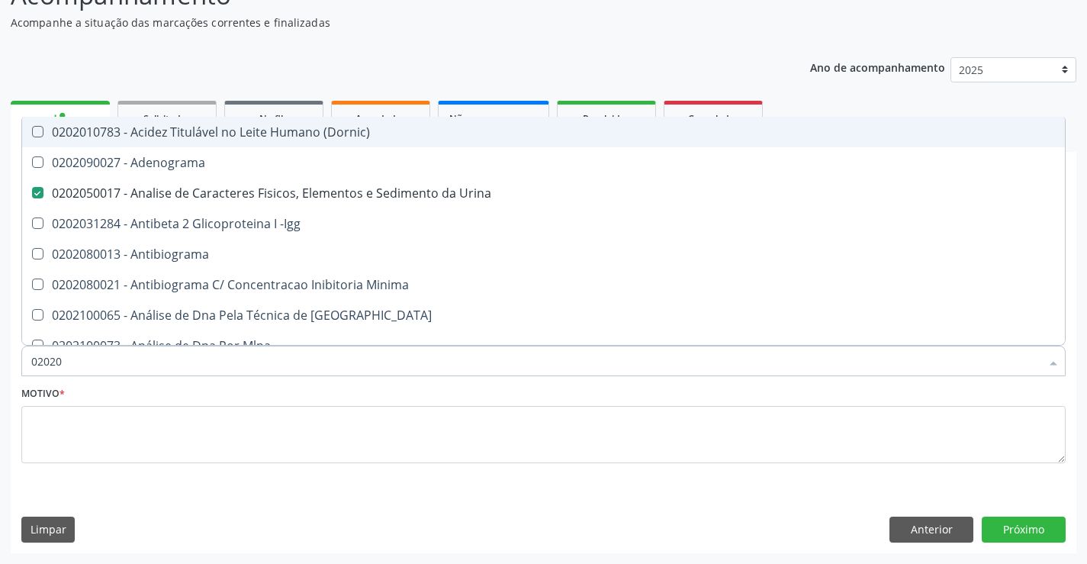
type input "020206"
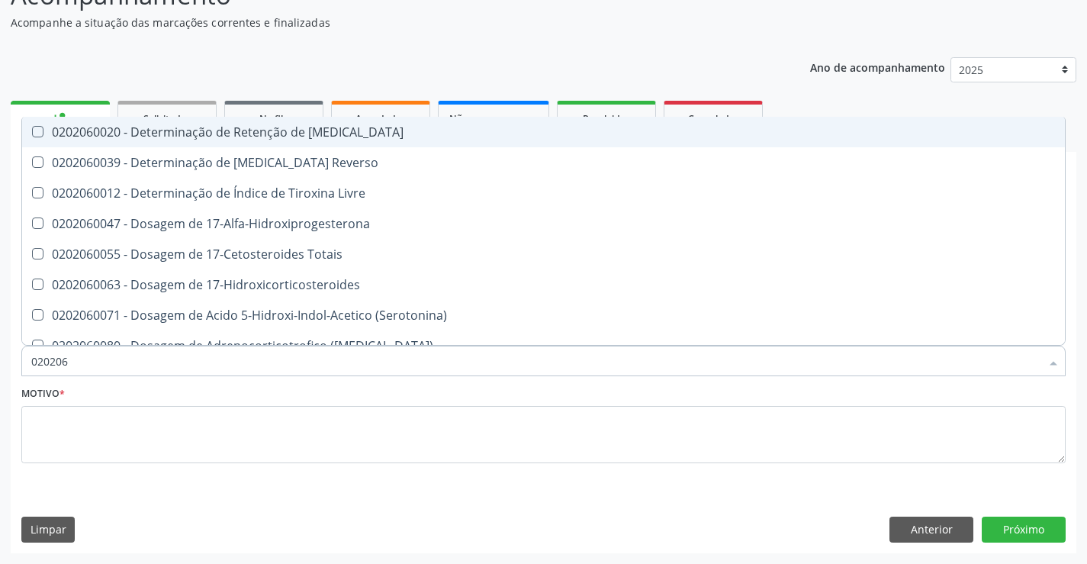
checkbox Livre "false"
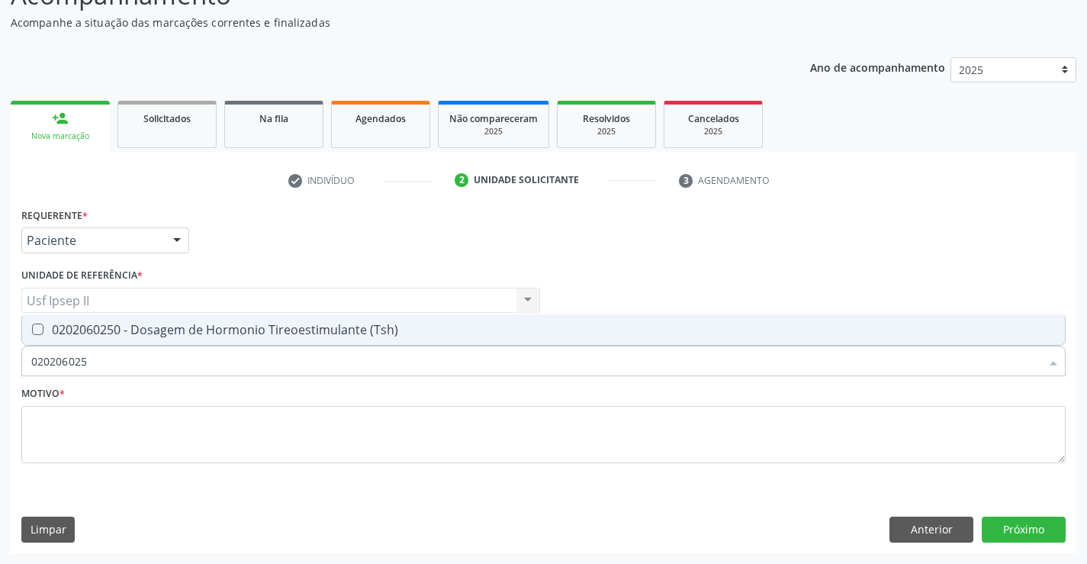
type input "0202060250"
click at [139, 329] on div "0202060250 - Dosagem de Hormonio Tireoestimulante (Tsh)" at bounding box center [543, 329] width 1025 height 12
checkbox \(Tsh\) "true"
type input "0202060250"
click at [114, 377] on div "Item de agendamento * 0202060250 Desfazer seleção 0202060250 - Dosagem de Hormo…" at bounding box center [544, 352] width 1052 height 59
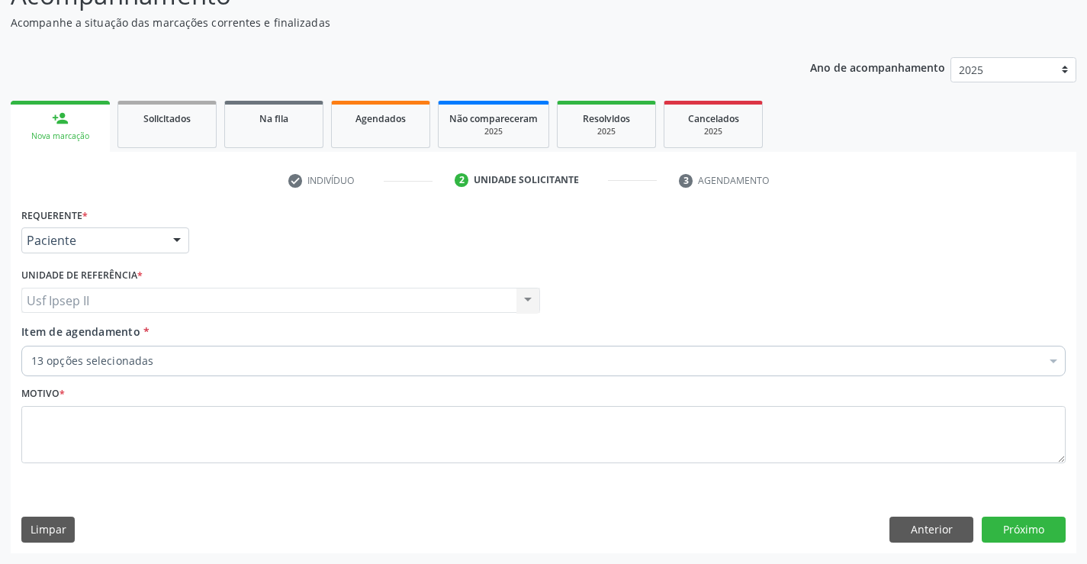
click at [114, 372] on div "13 opções selecionadas" at bounding box center [543, 361] width 1044 height 31
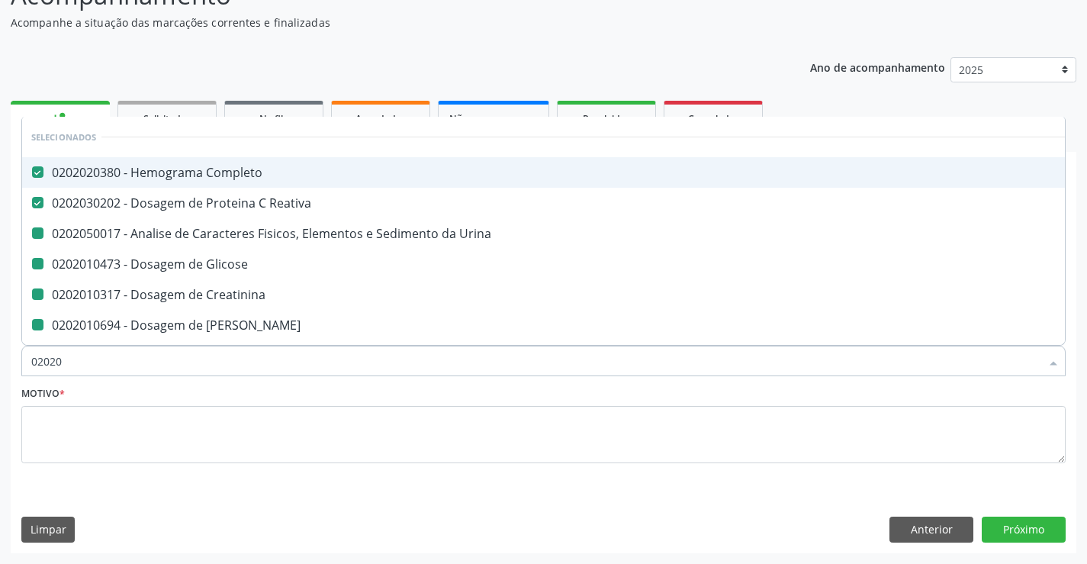
type input "020206"
checkbox Urina "false"
checkbox Glicose "false"
checkbox Creatinina "false"
checkbox Ureia "false"
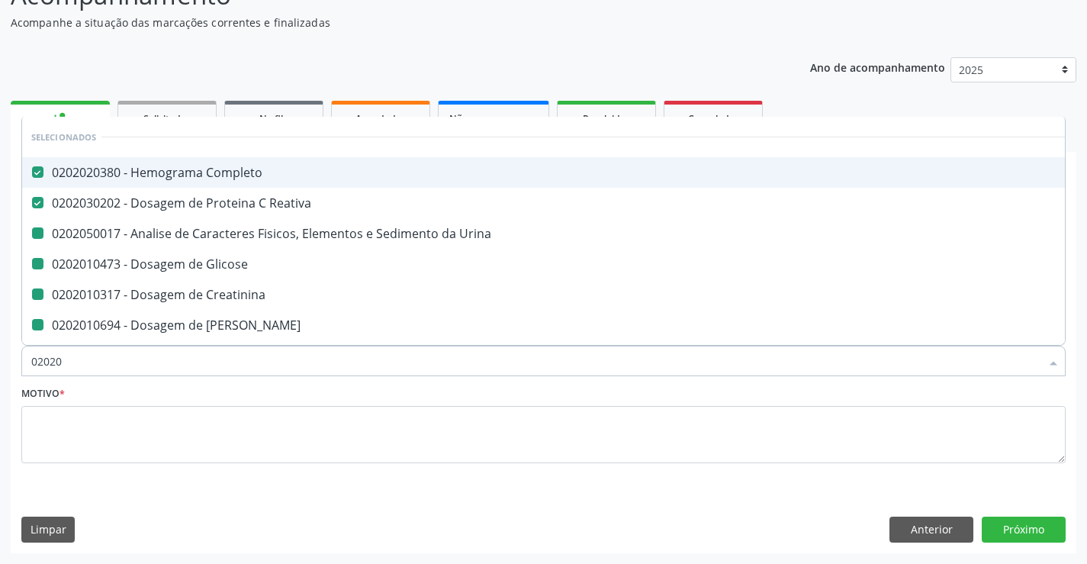
checkbox Hdl "false"
checkbox Ldl "false"
checkbox Total "false"
checkbox \(Tgo\) "false"
checkbox \(Tgp\) "false"
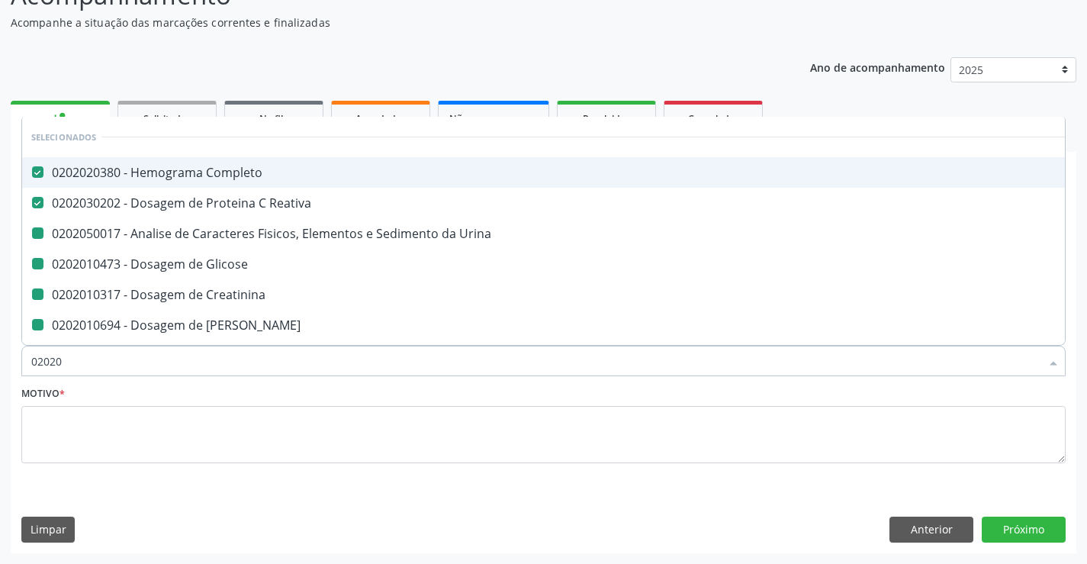
checkbox Triglicerideos "false"
checkbox \(Tsh\) "false"
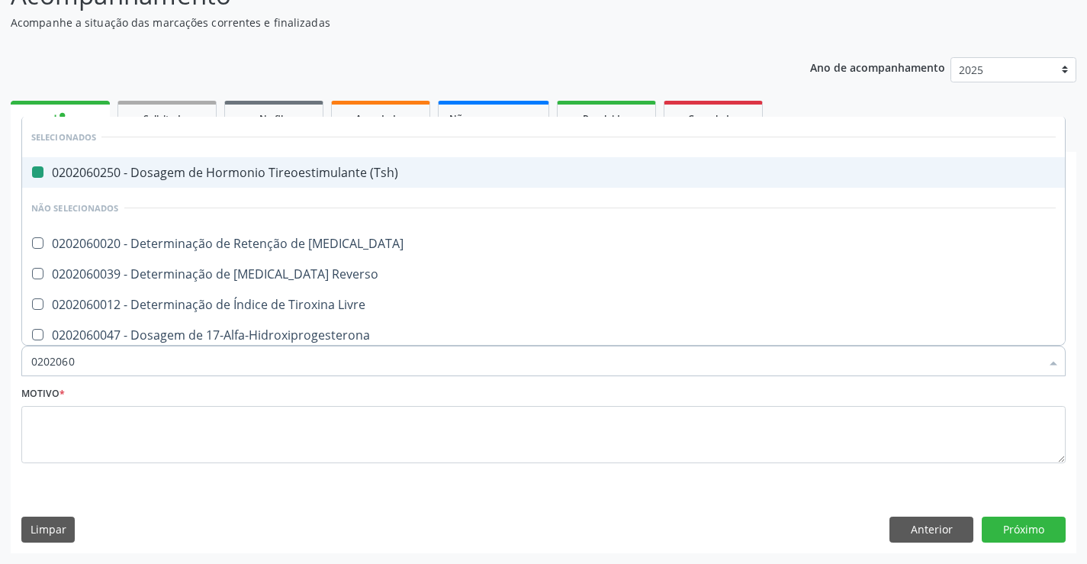
type input "02020603"
checkbox \(Tsh\) "false"
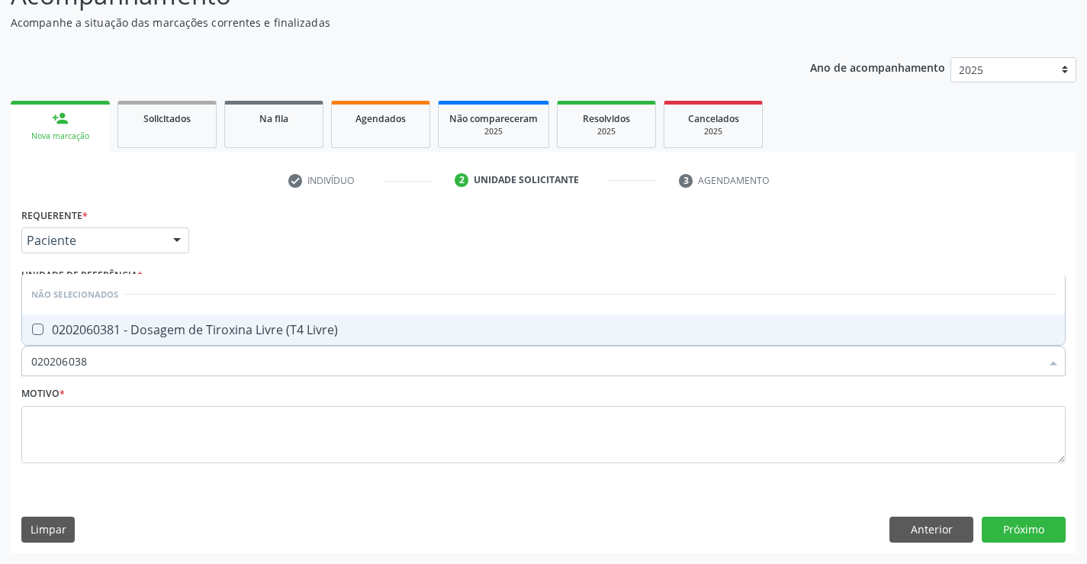
type input "0202060381"
click at [144, 336] on div "0202060381 - Dosagem de Tiroxina Livre (T4 Livre)" at bounding box center [543, 329] width 1025 height 12
checkbox Livre\) "true"
click at [131, 369] on input "0202060381" at bounding box center [535, 361] width 1009 height 31
type input "0"
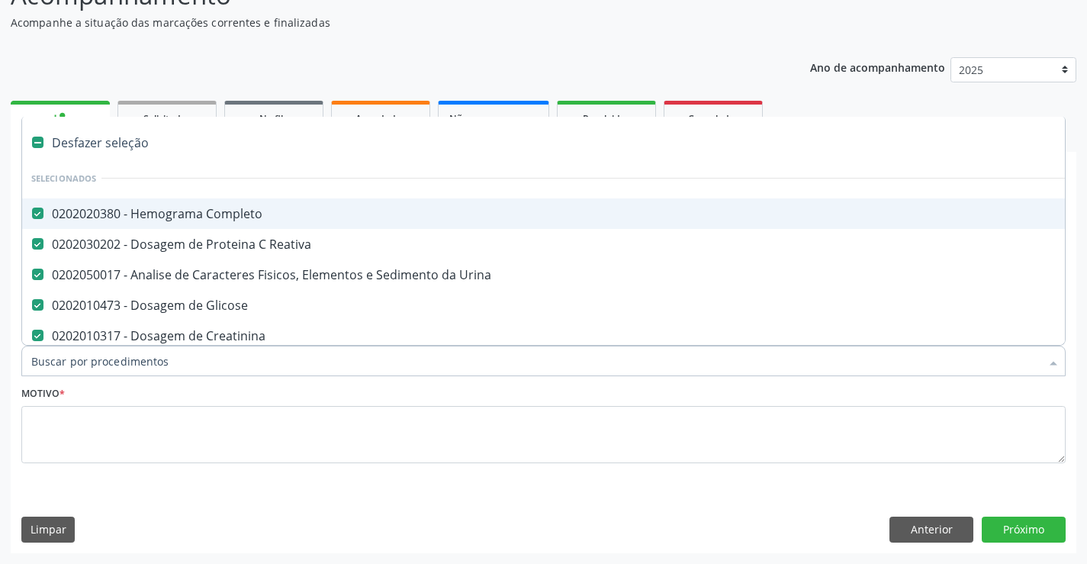
checkbox Completo "true"
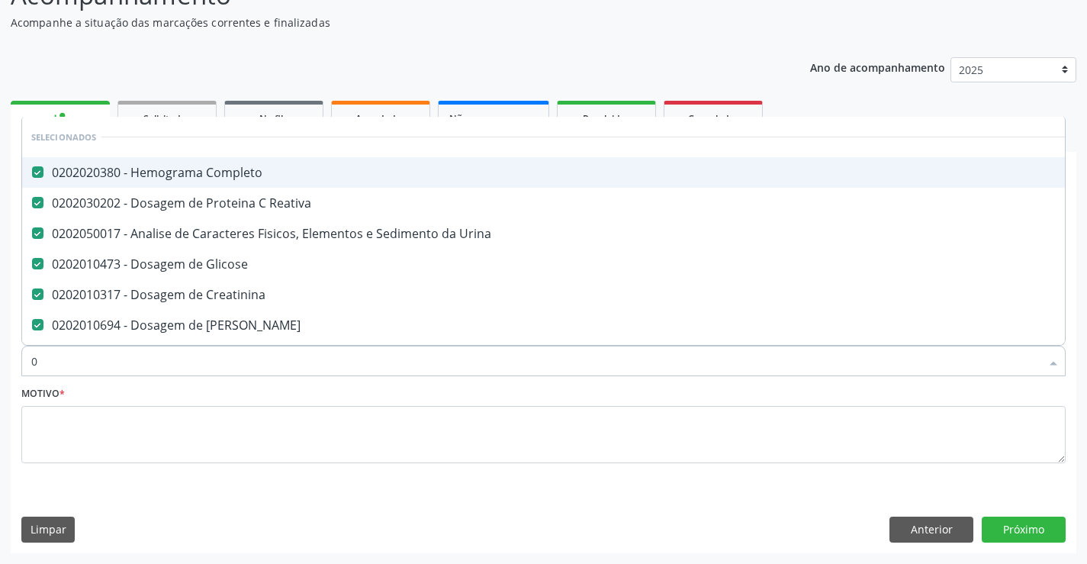
type input "02"
checkbox Oncologia "true"
type input "0202"
checkbox Puncao "true"
type input "02020"
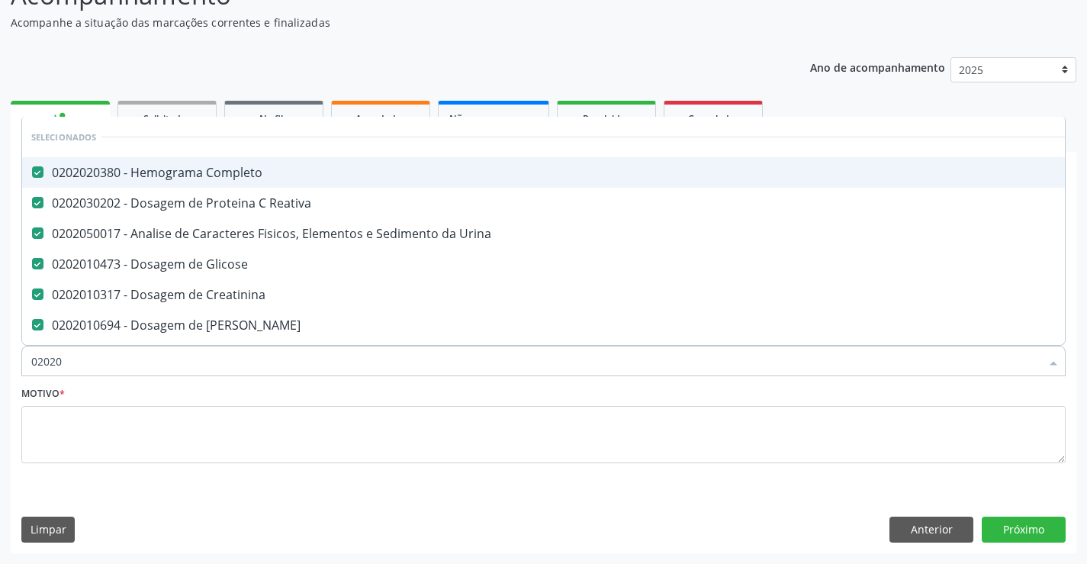
checkbox Potassio "true"
checkbox Livre\) "false"
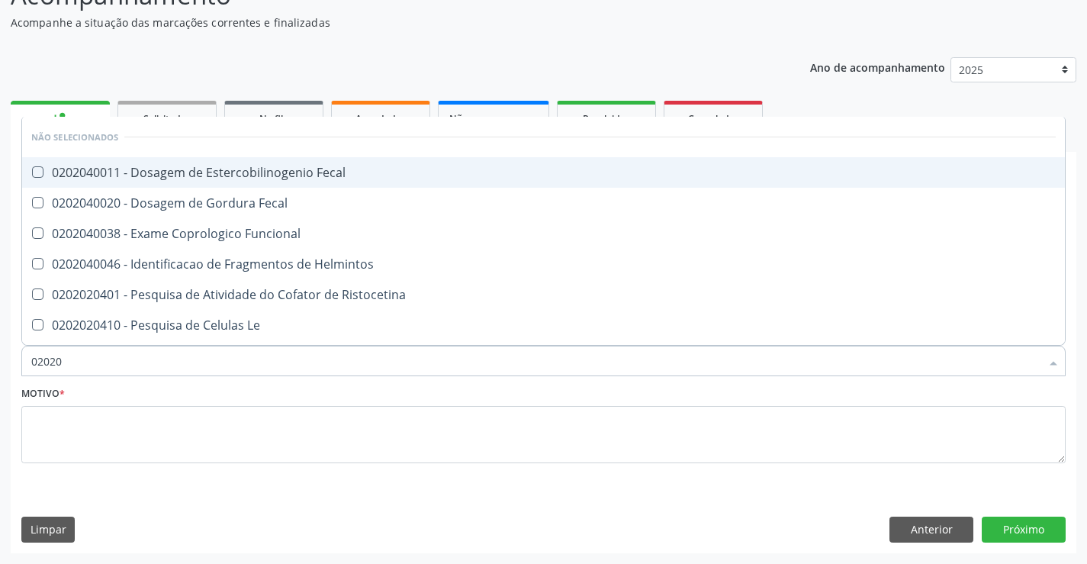
type input "020204"
checkbox Fecal "false"
checkbox Funcional "false"
checkbox Helmintos "false"
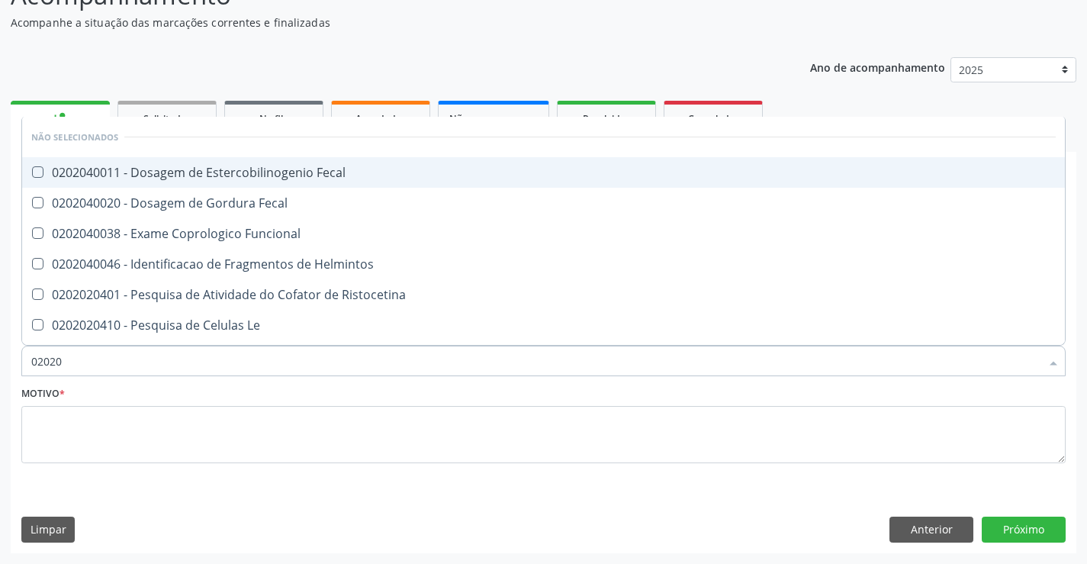
checkbox Ristocetina "false"
checkbox Le "false"
checkbox Heinz "false"
checkbox Oxiura\) "false"
checkbox Eosinofilos "false"
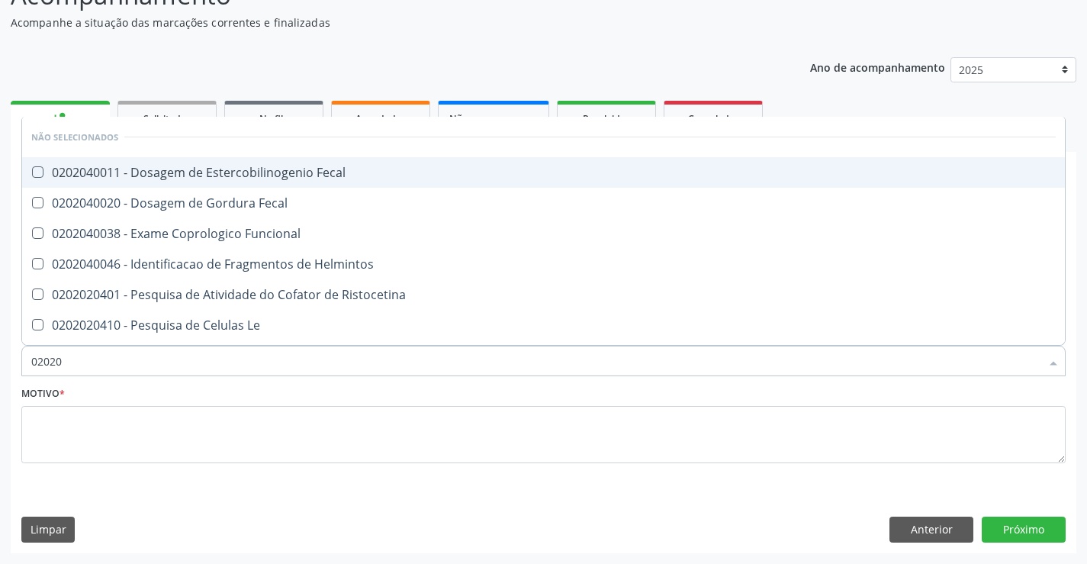
checkbox Filaria "false"
checkbox Fecal "false"
checkbox S "false"
checkbox Fezes "false"
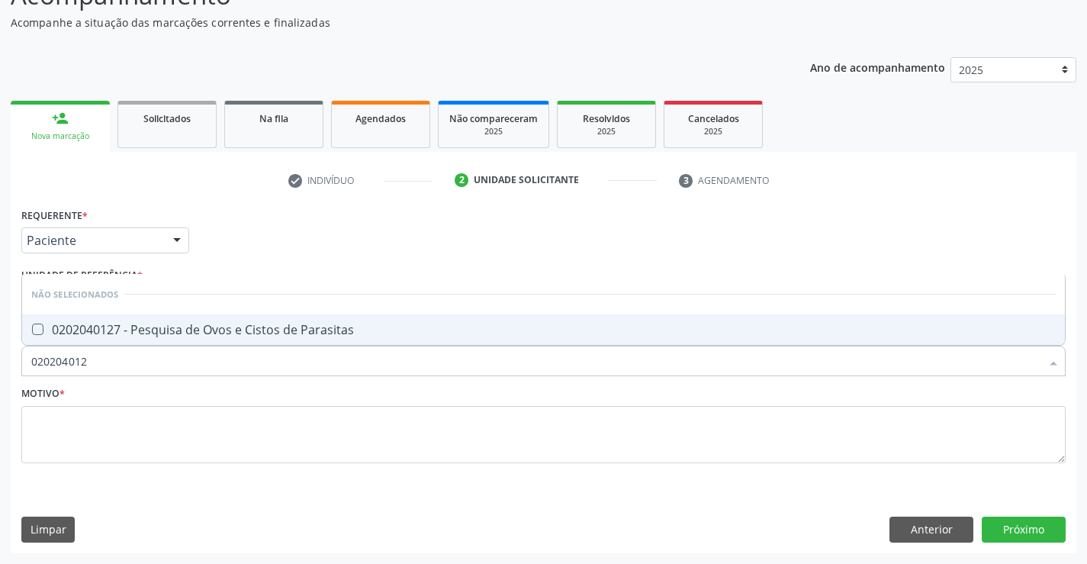
type input "0202040127"
click at [148, 334] on div "0202040127 - Pesquisa de Ovos e Cistos de Parasitas" at bounding box center [543, 329] width 1025 height 12
checkbox Parasitas "true"
click at [55, 410] on textarea at bounding box center [543, 435] width 1044 height 58
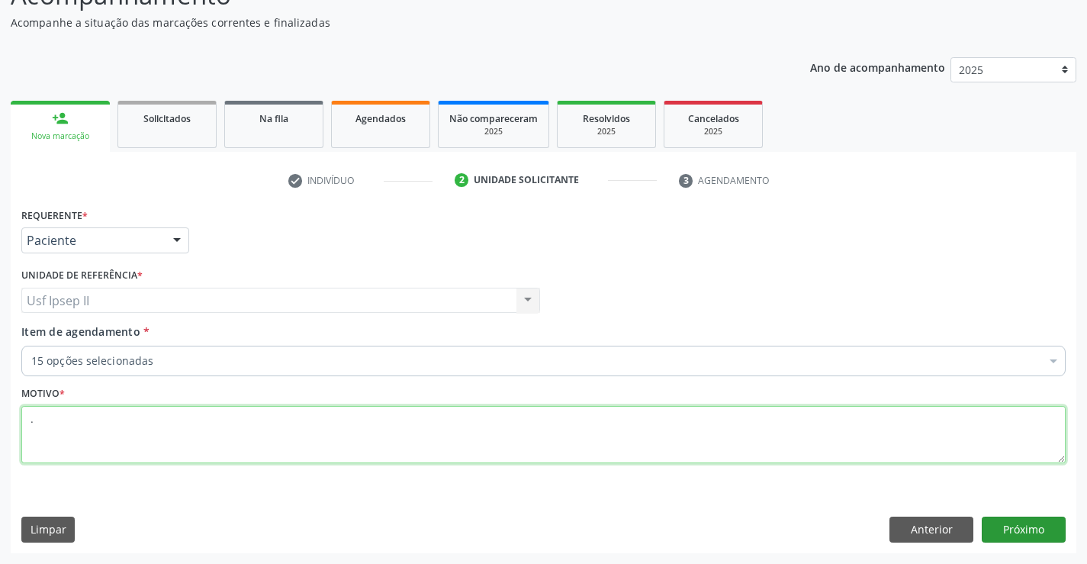
type textarea "."
click at [1038, 529] on button "Próximo" at bounding box center [1024, 529] width 84 height 26
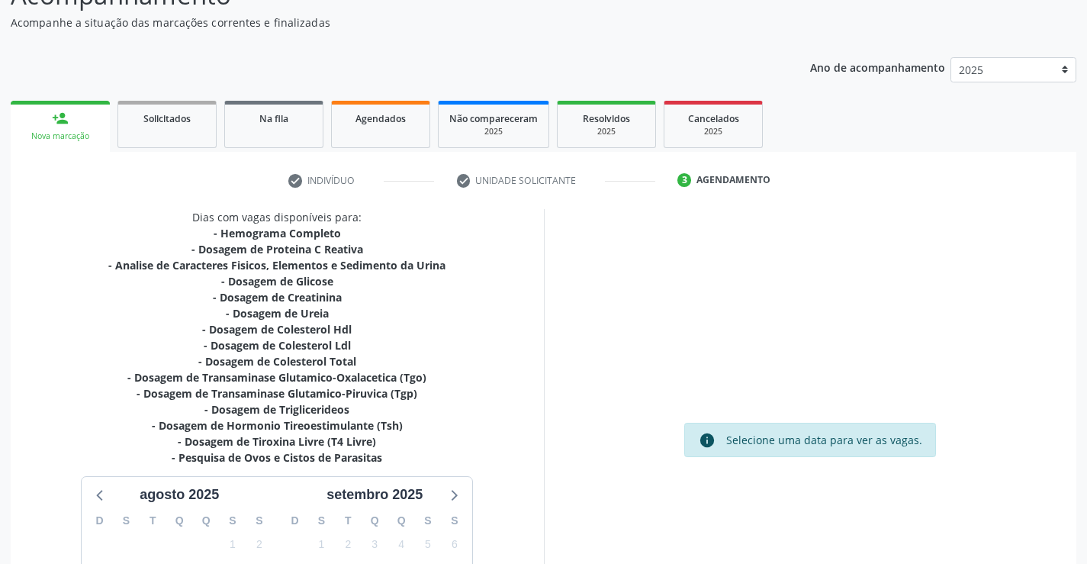
scroll to position [324, 0]
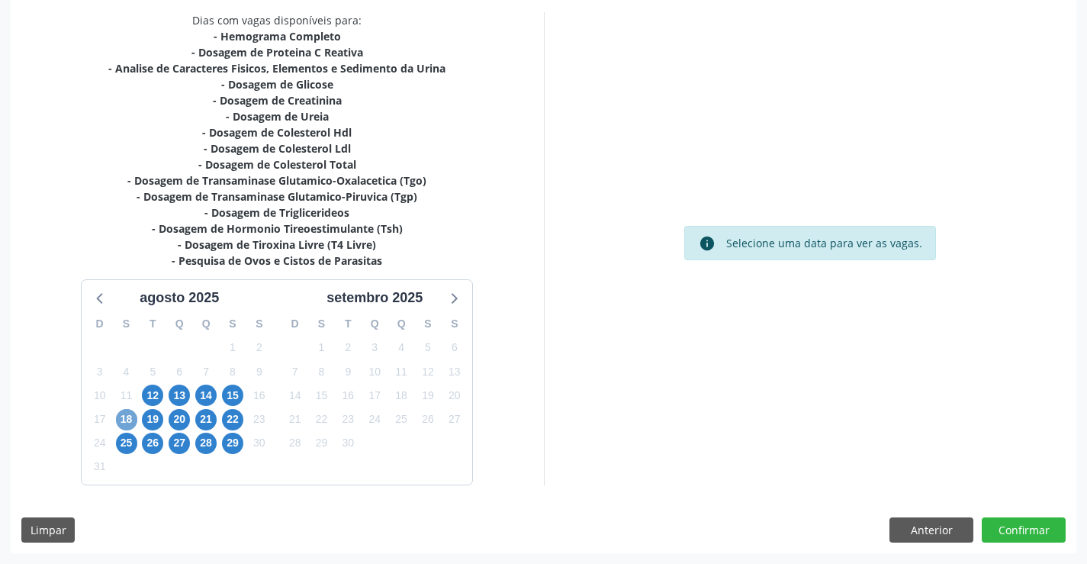
click at [132, 415] on span "18" at bounding box center [126, 419] width 21 height 21
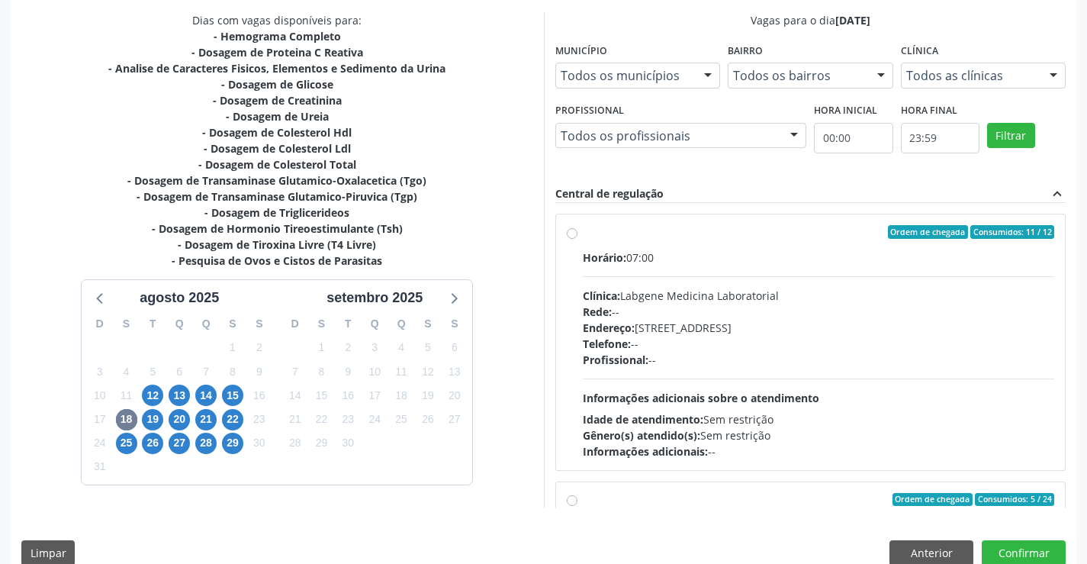
click at [583, 236] on label "Ordem de chegada Consumidos: 11 / 12 Horário: 07:00 Clínica: Labgene Medicina L…" at bounding box center [819, 342] width 472 height 234
click at [575, 236] on input "Ordem de chegada Consumidos: 11 / 12 Horário: 07:00 Clínica: Labgene Medicina L…" at bounding box center [572, 232] width 11 height 14
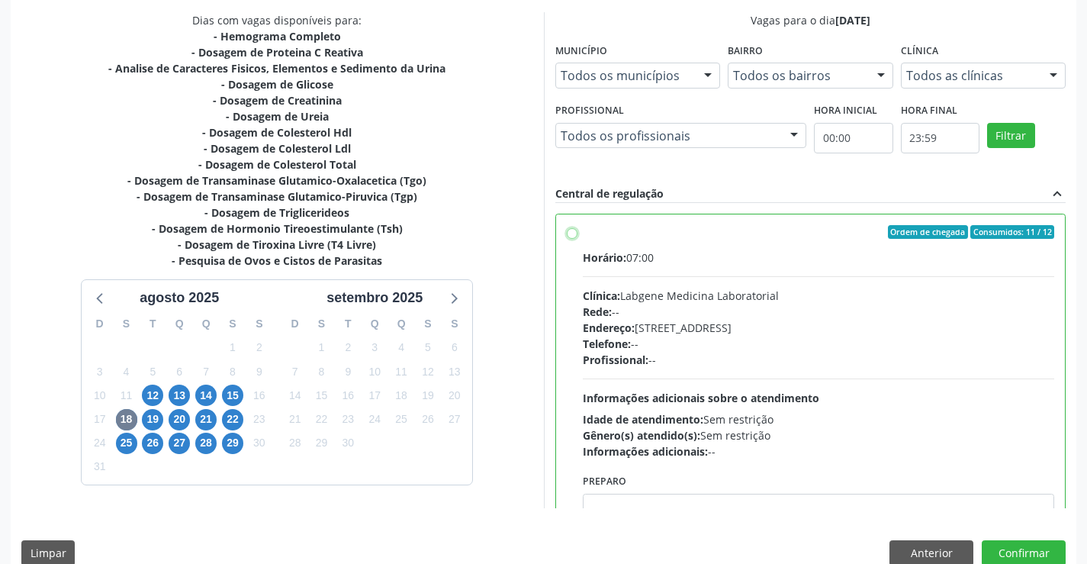
radio input "true"
click at [1040, 543] on button "Confirmar" at bounding box center [1024, 553] width 84 height 26
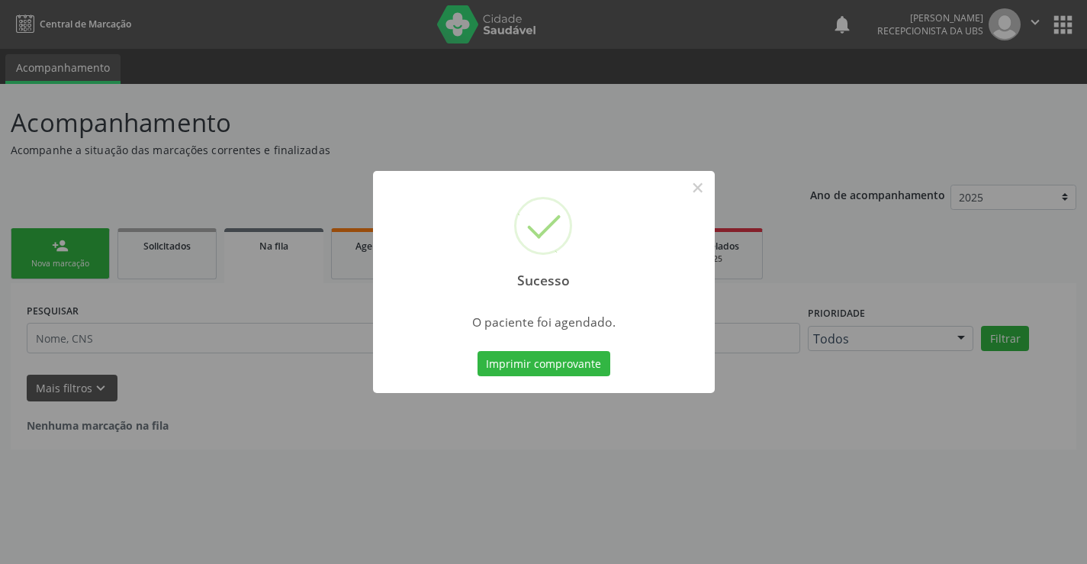
scroll to position [0, 0]
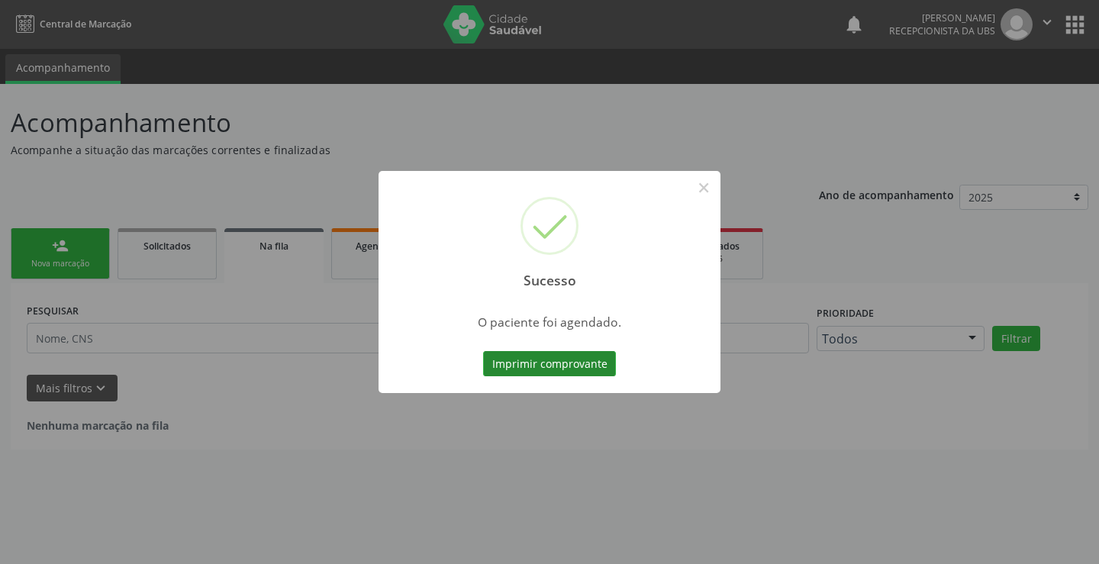
click at [591, 363] on button "Imprimir comprovante" at bounding box center [549, 364] width 133 height 26
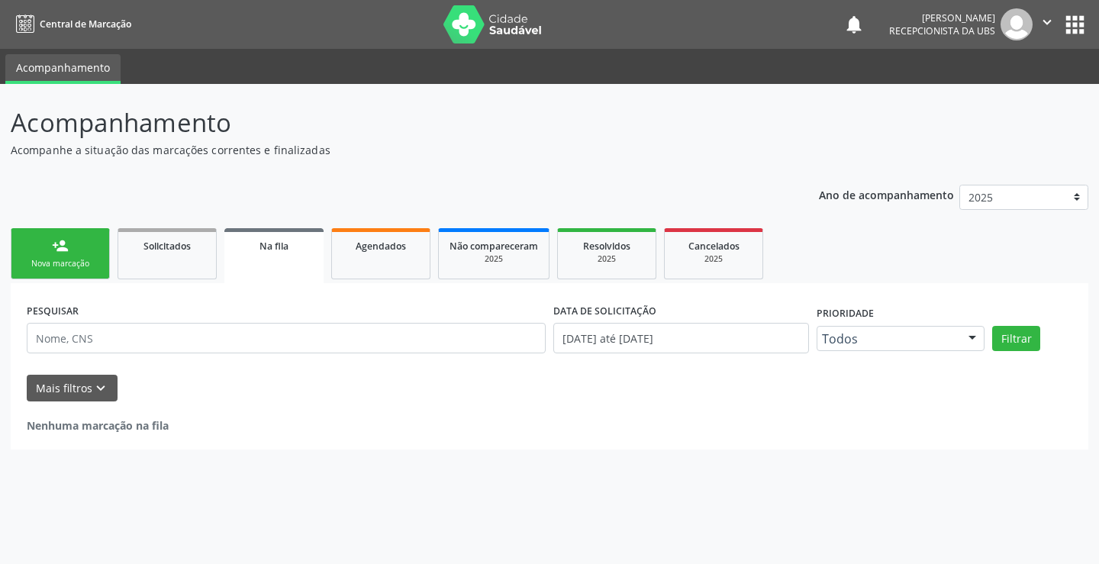
click at [87, 243] on link "person_add Nova marcação" at bounding box center [60, 253] width 99 height 51
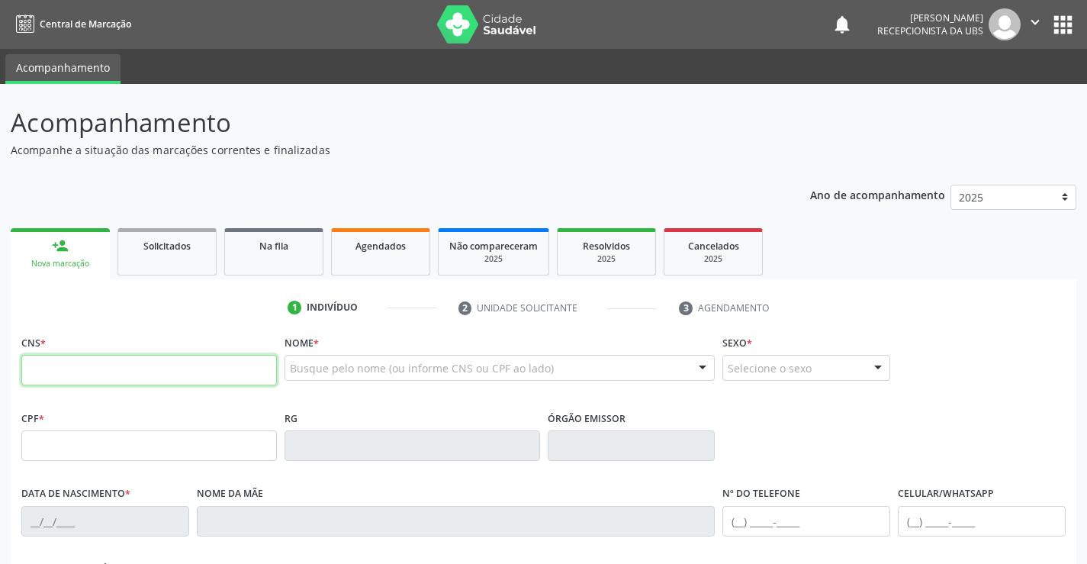
click at [96, 369] on input "text" at bounding box center [149, 370] width 256 height 31
type input "707 6072 8296 4390"
type input "2[DATE]"
type input "Edna Rege de Sa"
type input "[PHONE_NUMBER]"
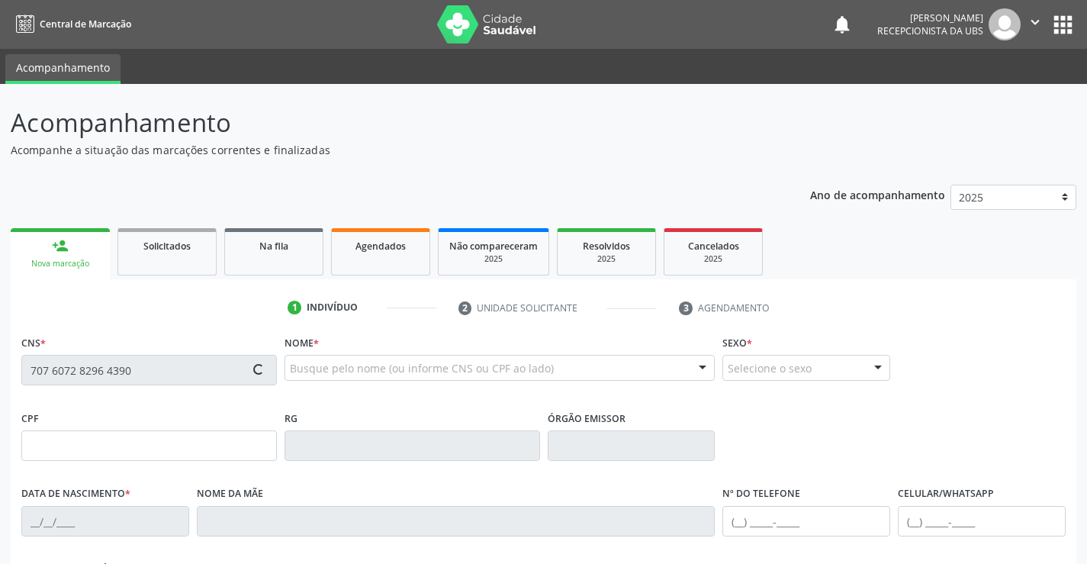
type input "160"
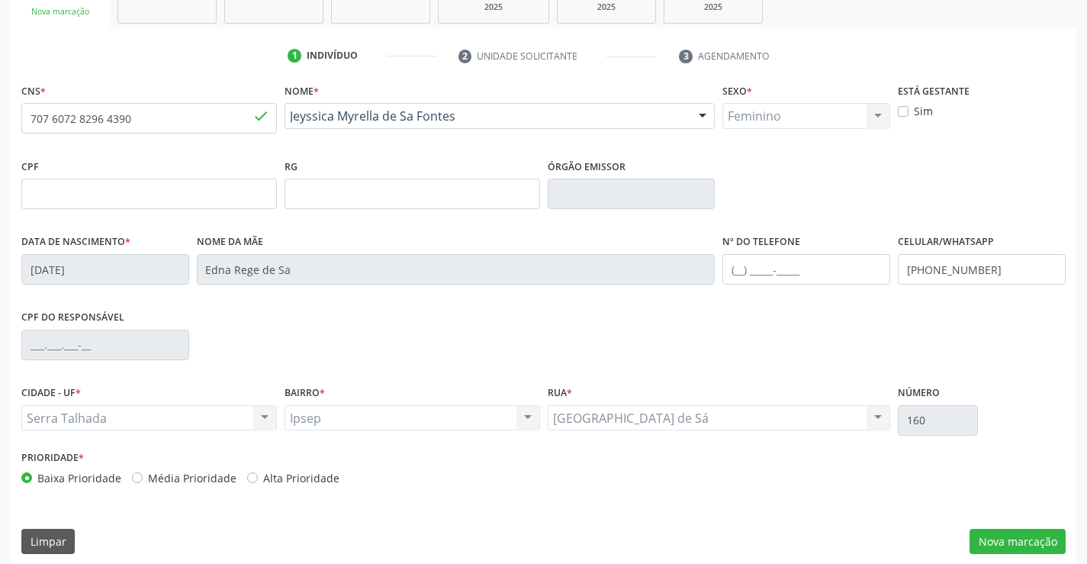
scroll to position [263, 0]
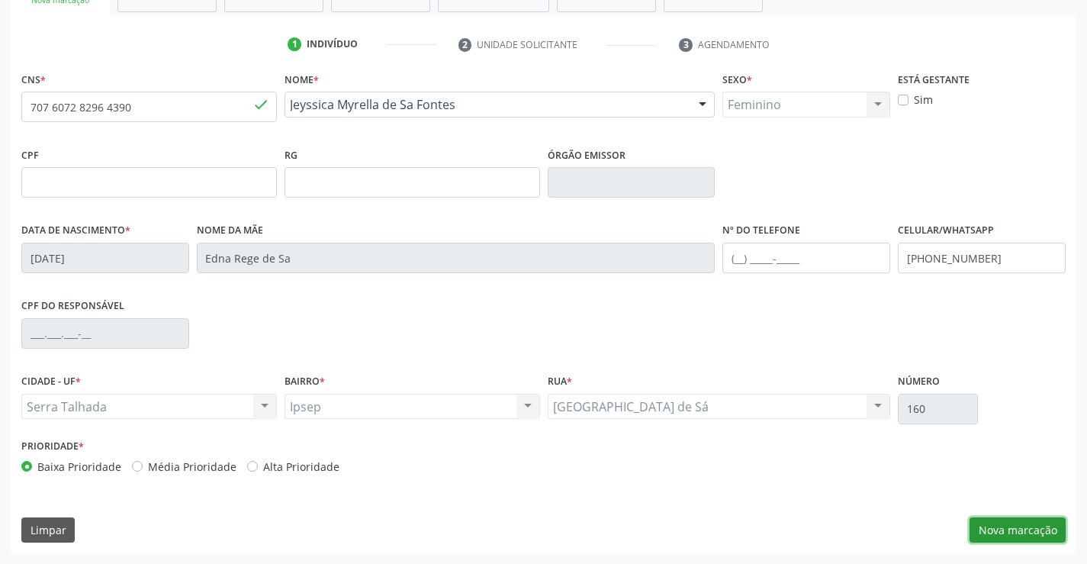
click at [993, 526] on button "Nova marcação" at bounding box center [1018, 530] width 96 height 26
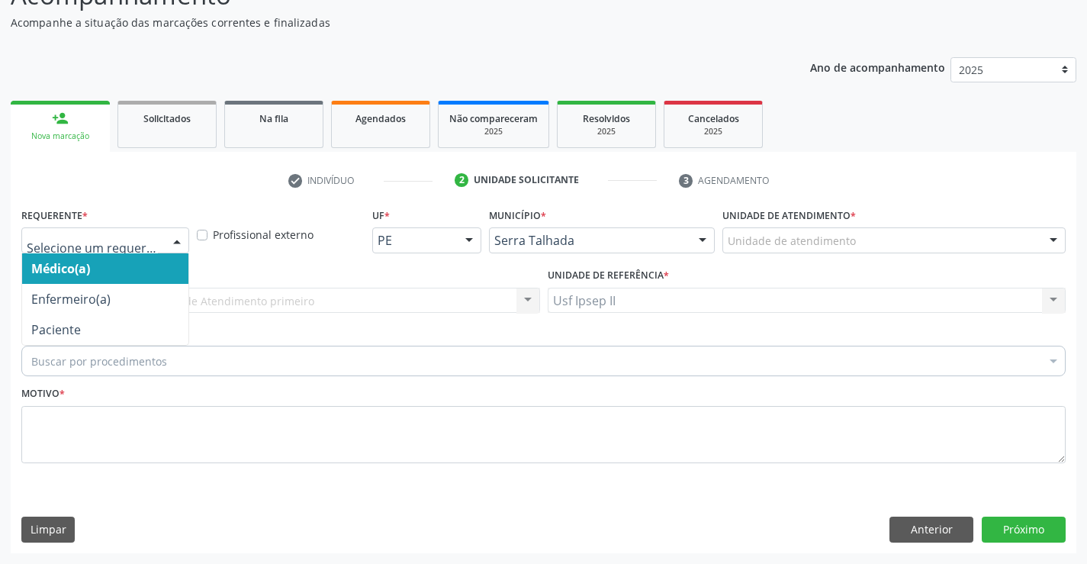
click at [172, 242] on div at bounding box center [177, 241] width 23 height 26
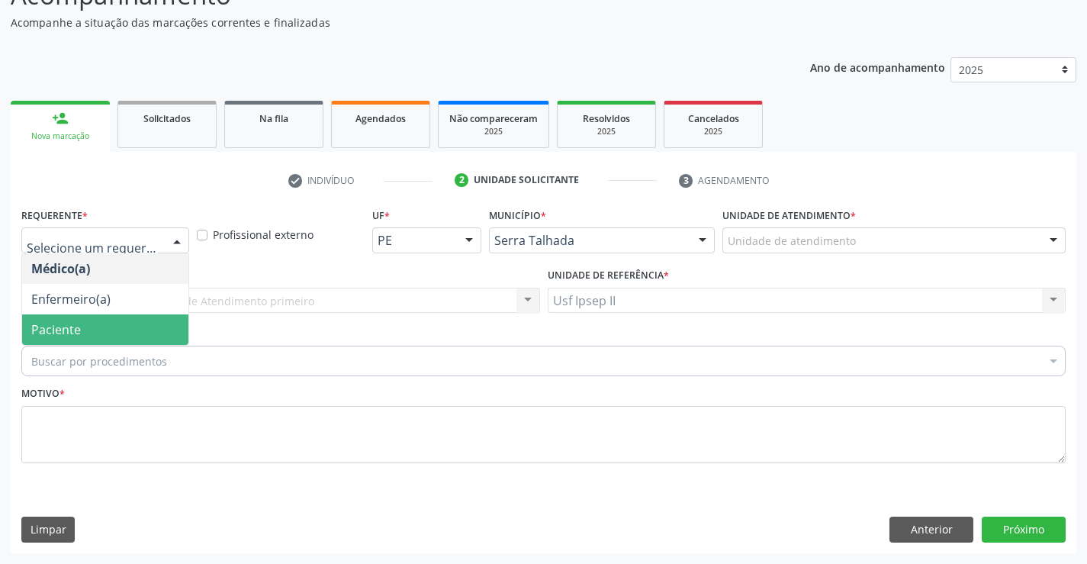
click at [41, 333] on span "Paciente" at bounding box center [56, 329] width 50 height 17
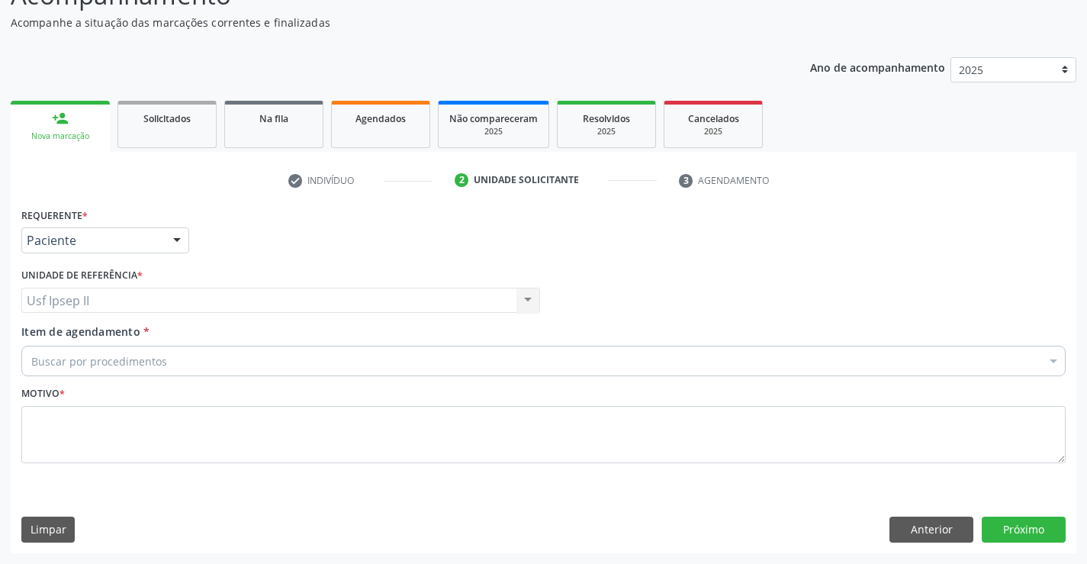
click at [53, 351] on div "Buscar por procedimentos" at bounding box center [543, 361] width 1044 height 31
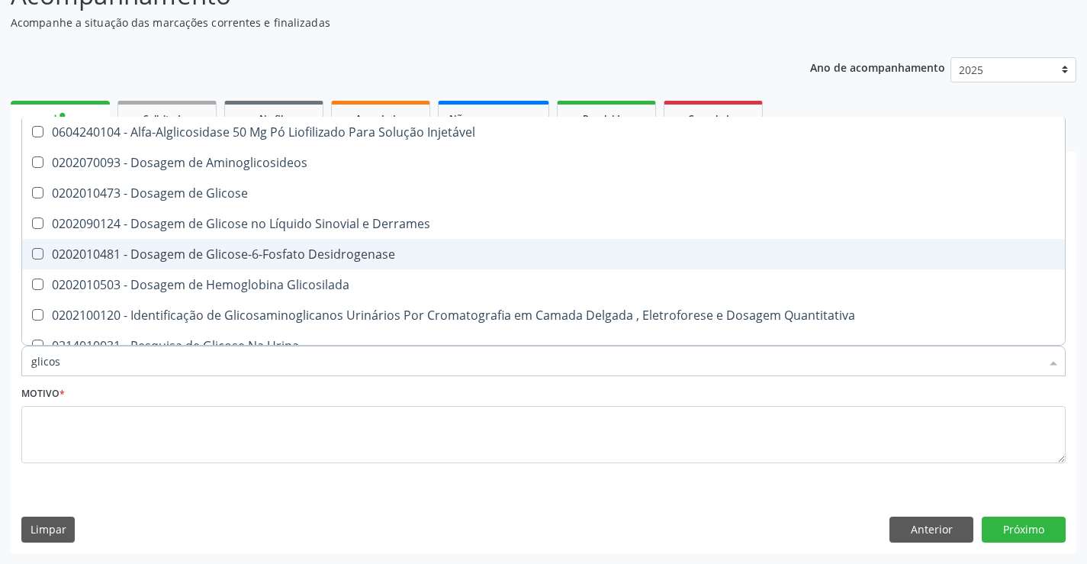
type input "glicose"
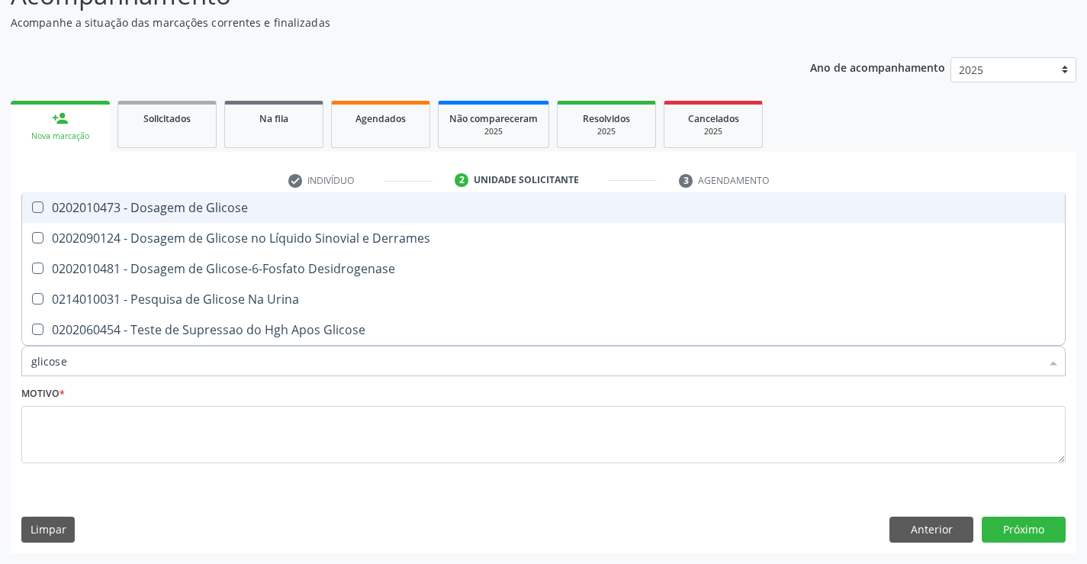
click at [187, 201] on div "0202010473 - Dosagem de Glicose" at bounding box center [543, 207] width 1025 height 12
checkbox Glicose "true"
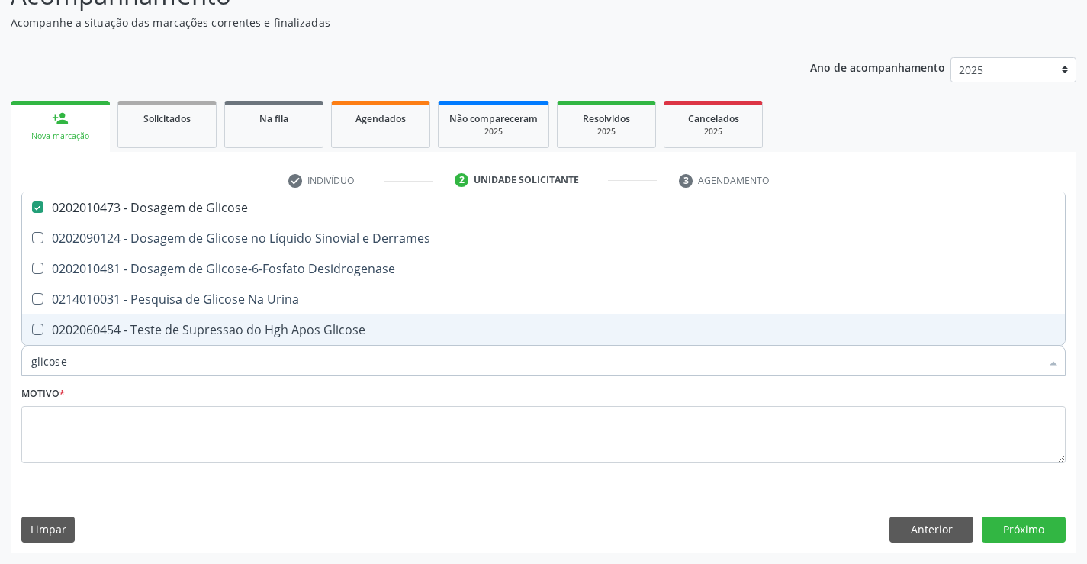
click at [122, 351] on input "glicose" at bounding box center [535, 361] width 1009 height 31
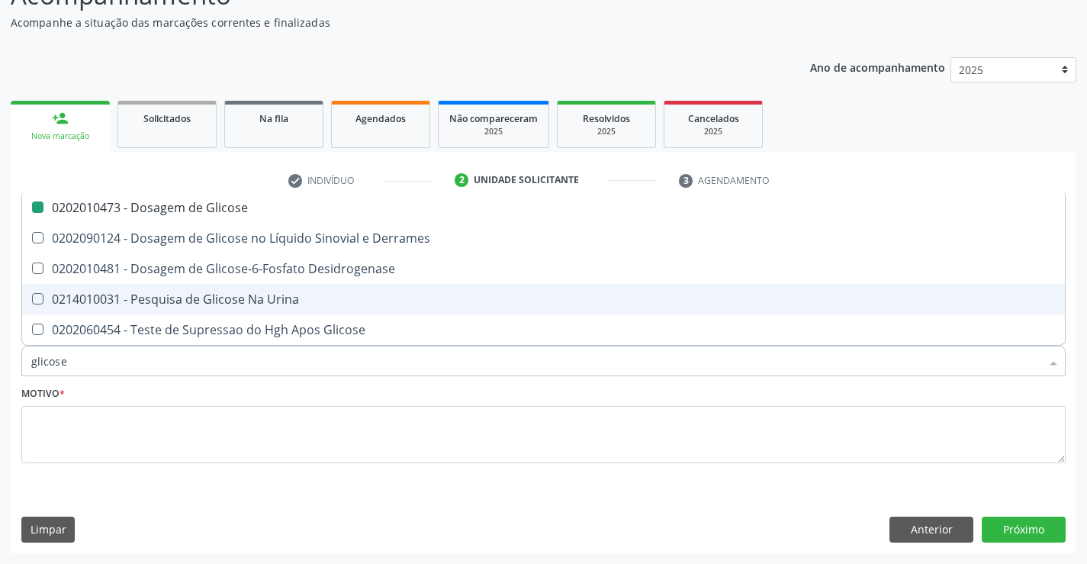
type input "glicos"
checkbox Glicose "false"
checkbox Desidrogenase "true"
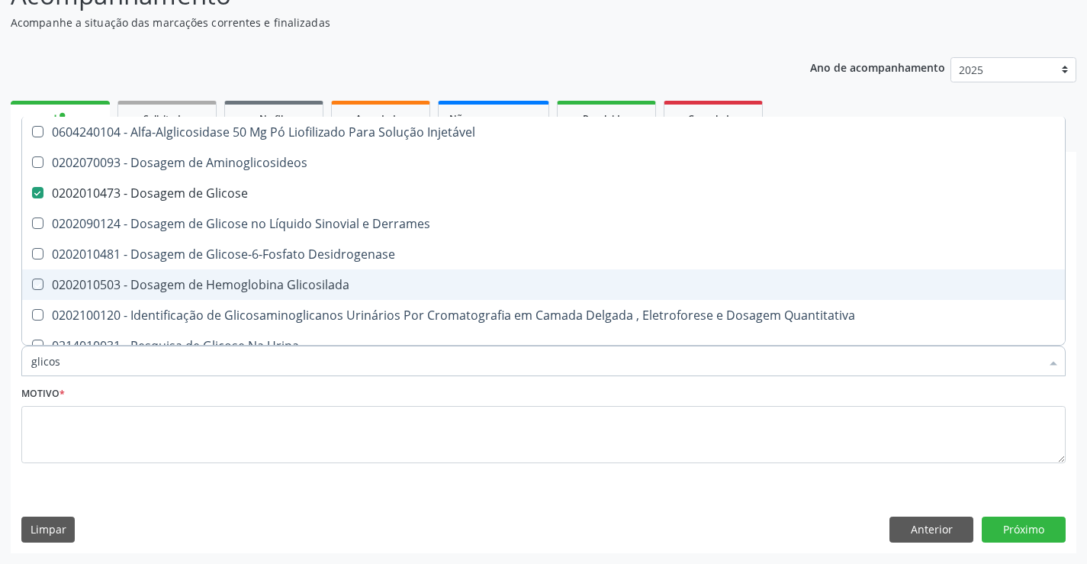
type input "glico"
checkbox Glicose "false"
checkbox Glicosilada "true"
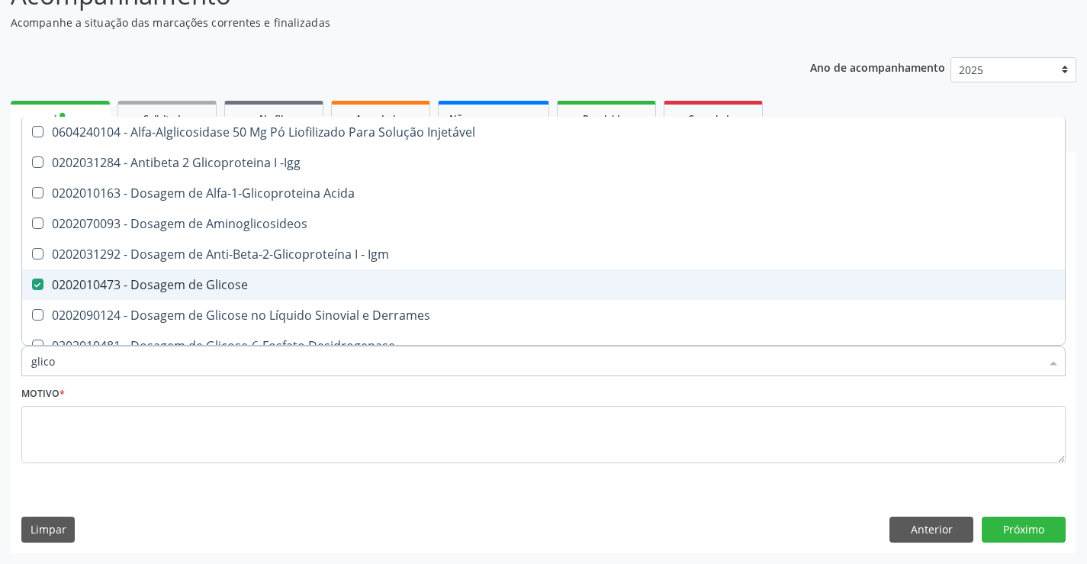
type input "glic"
checkbox Glicose "false"
checkbox Glicose "true"
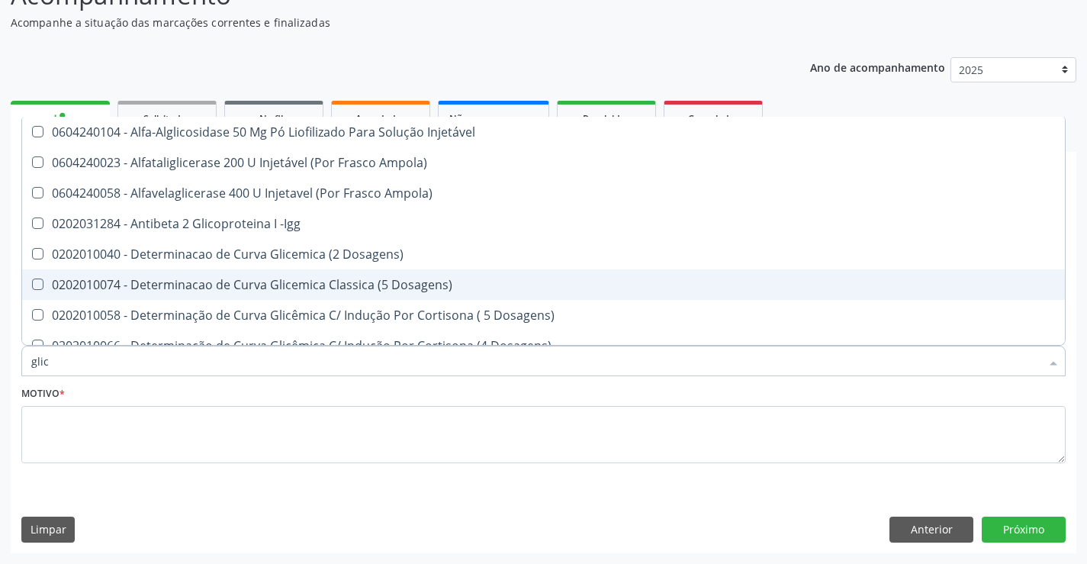
type input "gli"
checkbox Glicose "false"
checkbox Glicosilada "true"
type input "gl"
checkbox Glicose "false"
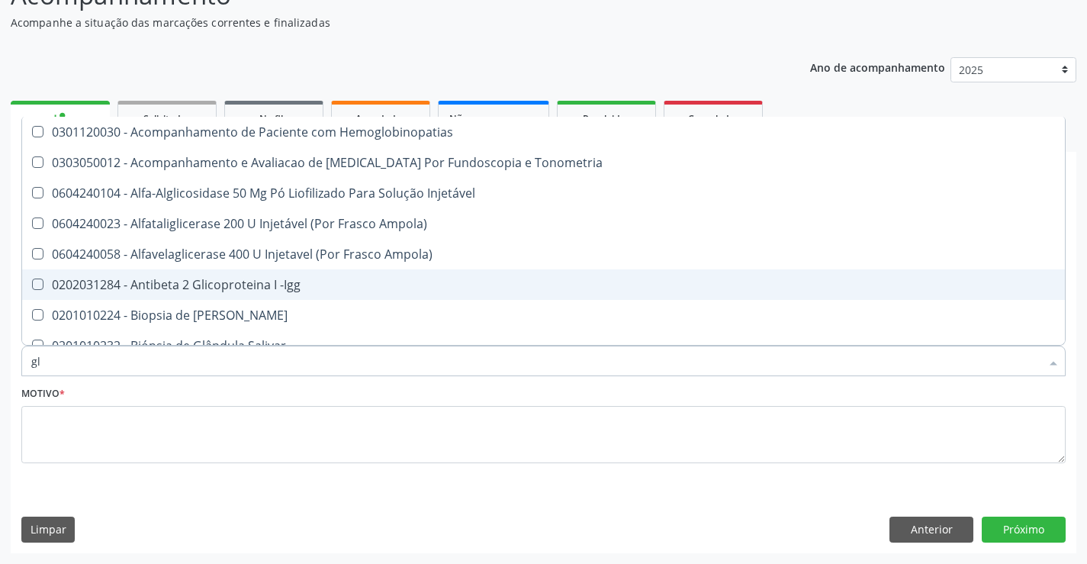
type input "g"
checkbox Glicose "false"
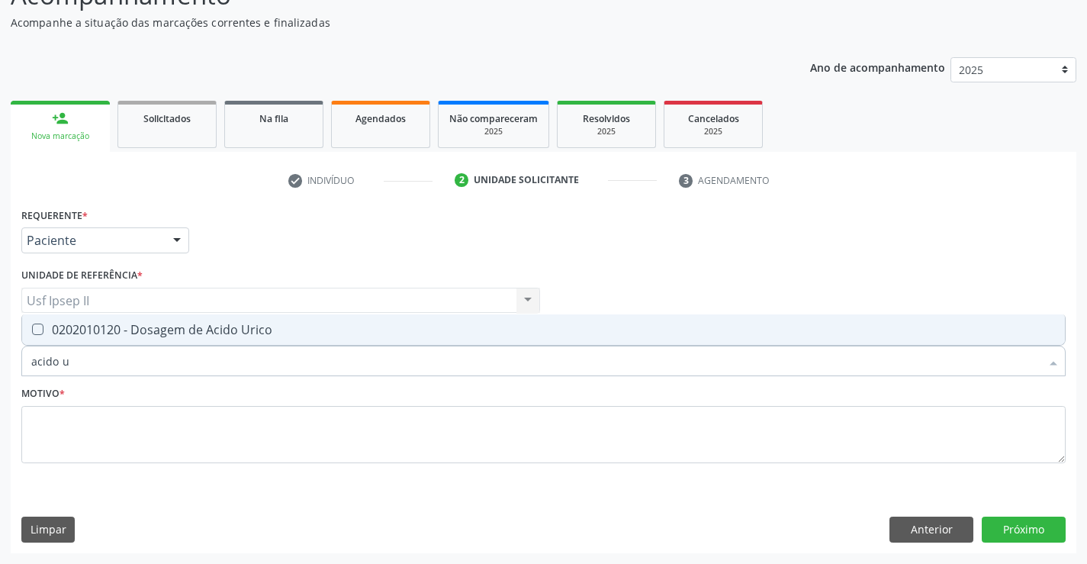
type input "acido ur"
click at [182, 328] on div "0202010120 - Dosagem de Acido Urico" at bounding box center [543, 329] width 1025 height 12
checkbox Urico "true"
click at [116, 364] on input "acido ur" at bounding box center [535, 361] width 1009 height 31
type input "acido"
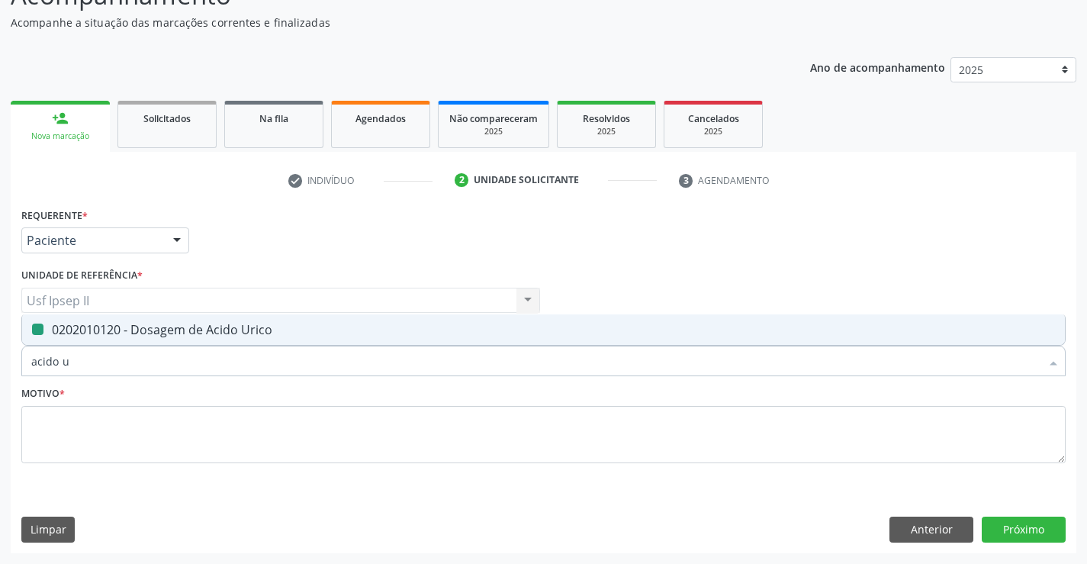
checkbox Urico "false"
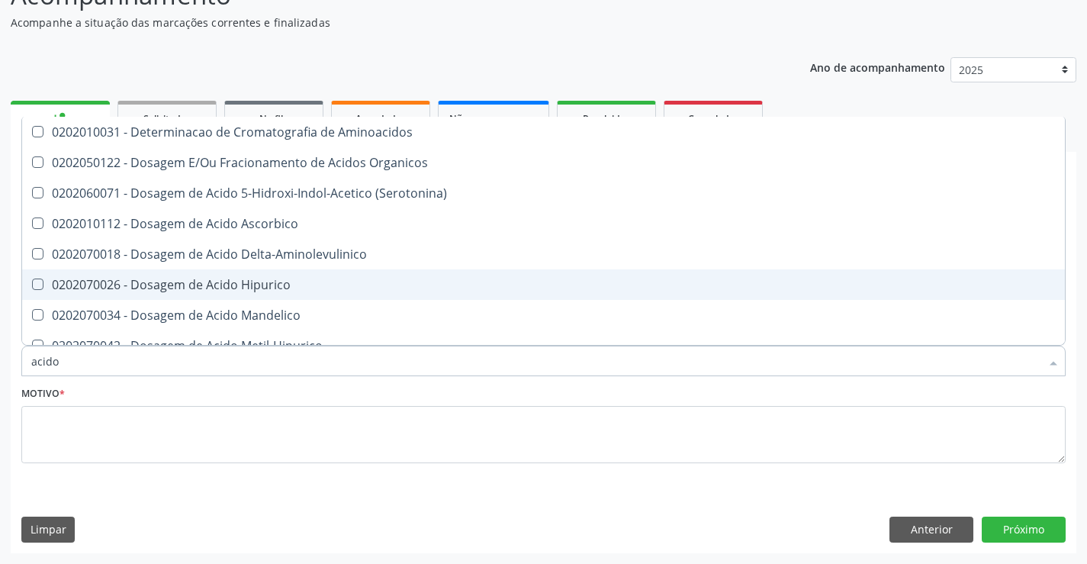
type input "acid"
checkbox Urico "false"
checkbox Cromatografia\) "true"
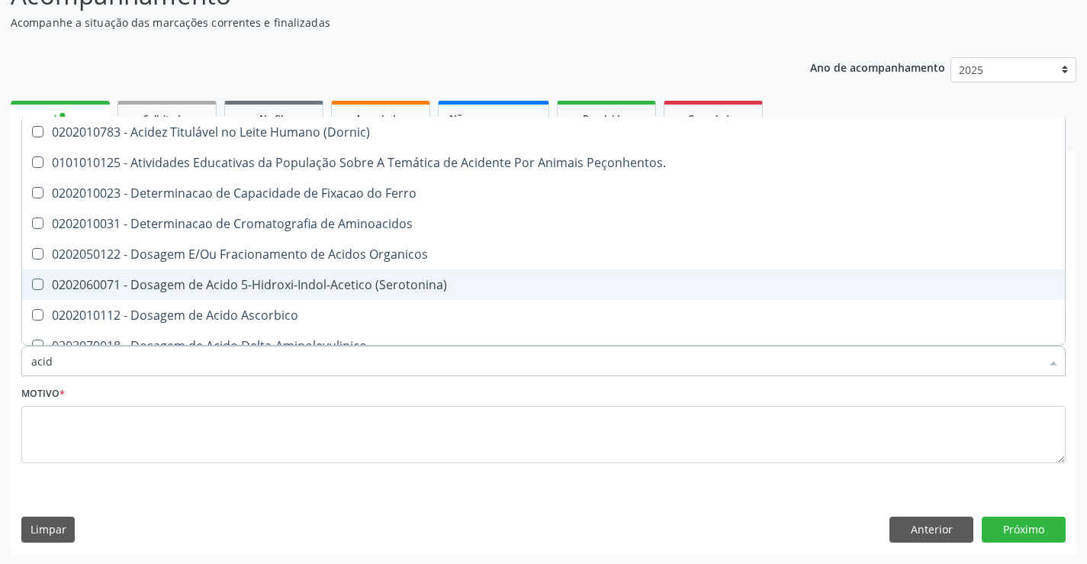
type input "aci"
checkbox Urico "false"
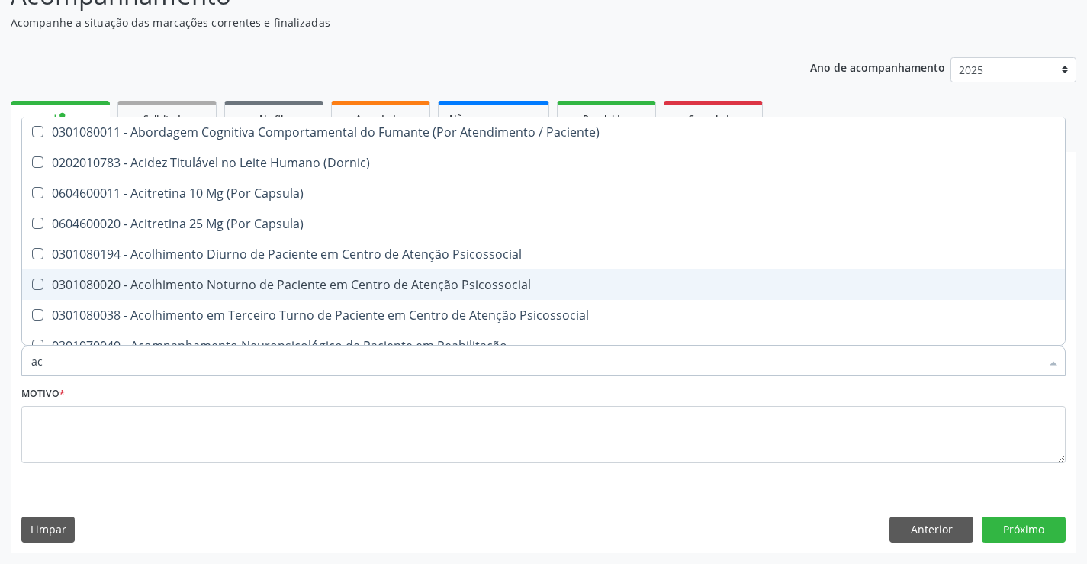
type input "a"
checkbox Urico "false"
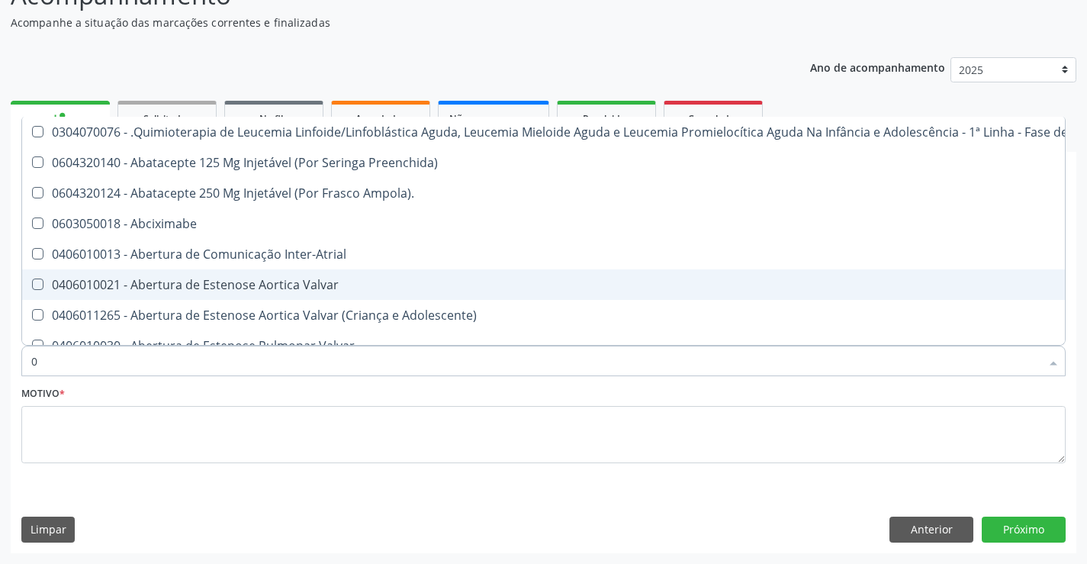
type input "02"
checkbox Hemodialise "true"
checkbox Bilateral "true"
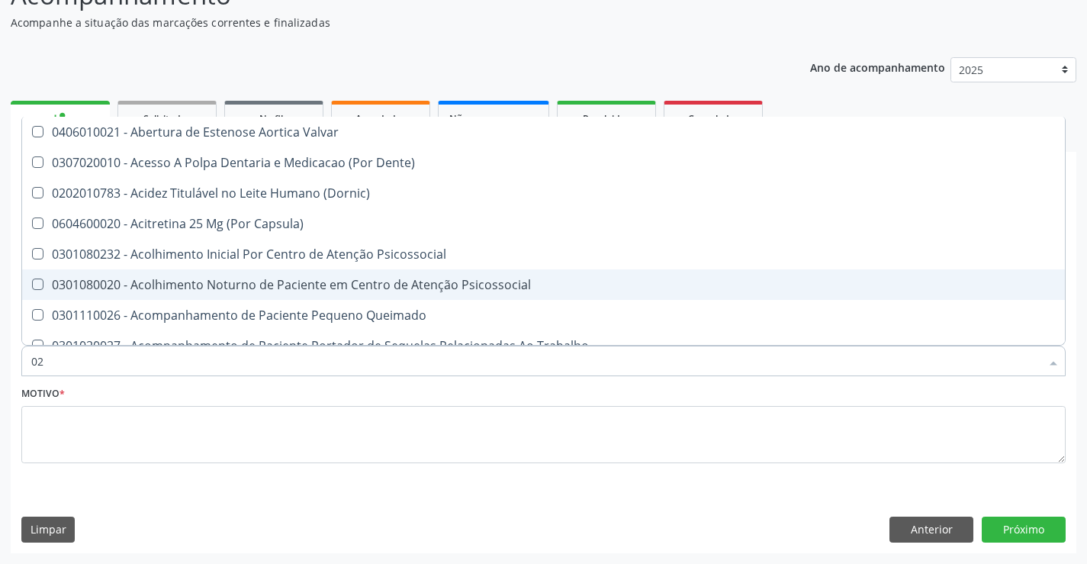
type input "020"
checkbox Intra-Aortico "true"
checkbox \(Qualitativo\) "true"
checkbox Urico "false"
checkbox Glicose "false"
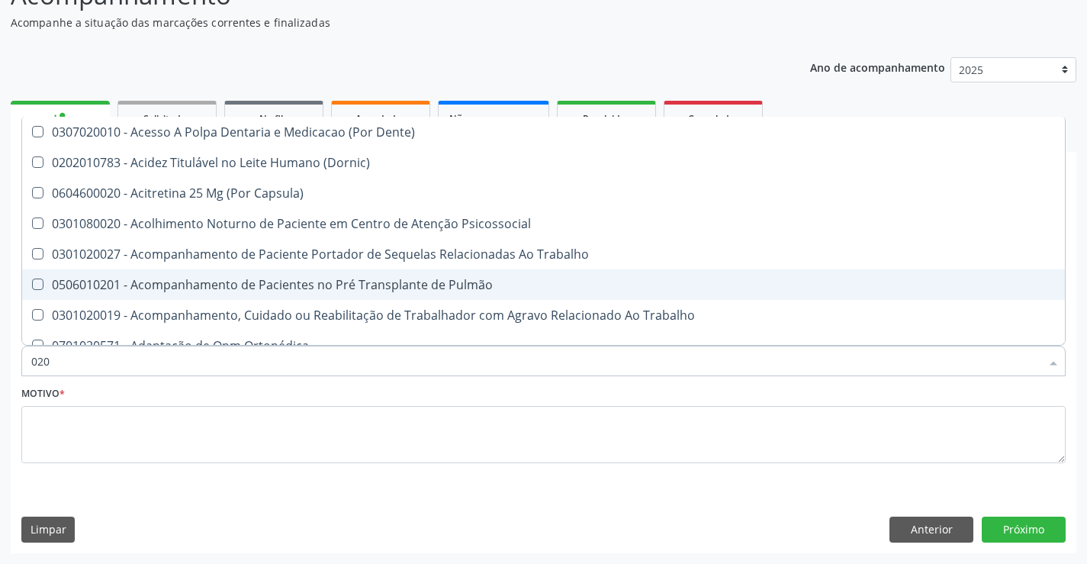
type input "0202"
checkbox População "true"
checkbox Laser "true"
checkbox Urico "false"
checkbox Glicose "false"
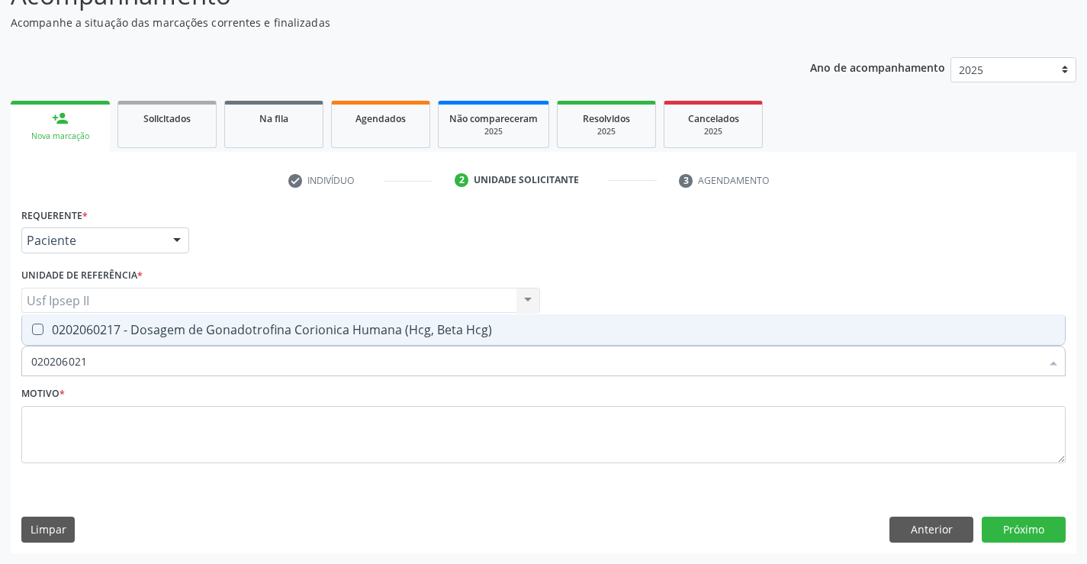
type input "0202060217"
click at [265, 336] on div "0202060217 - Dosagem de Gonadotrofina Corionica Humana (Hcg, Beta Hcg)" at bounding box center [543, 329] width 1025 height 12
checkbox Hcg\) "true"
click at [135, 363] on input "0202060217" at bounding box center [535, 361] width 1009 height 31
type input "02020602"
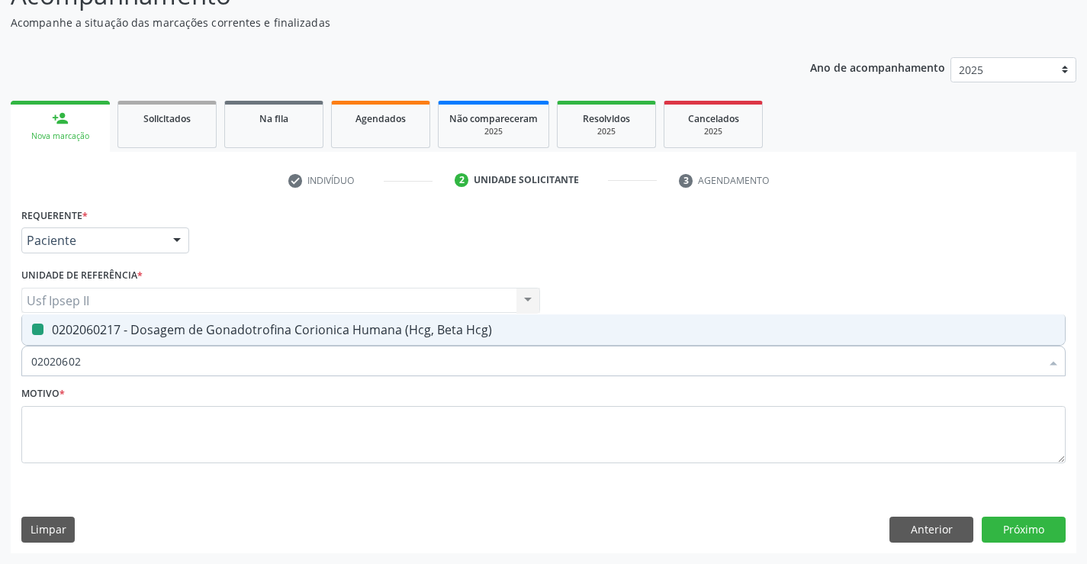
checkbox Hcg\) "false"
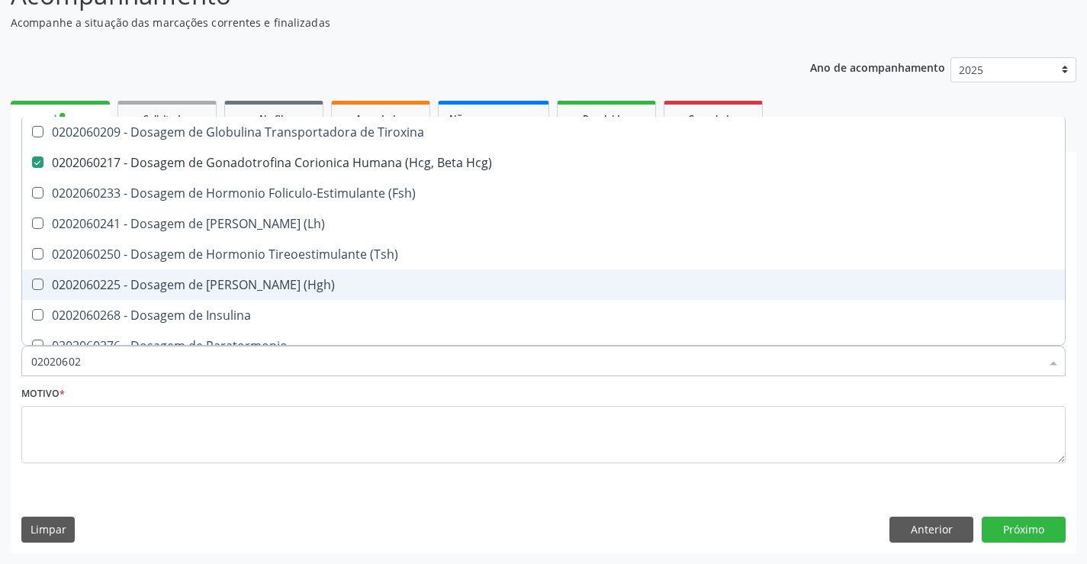
type input "0202060"
checkbox Hcg\) "false"
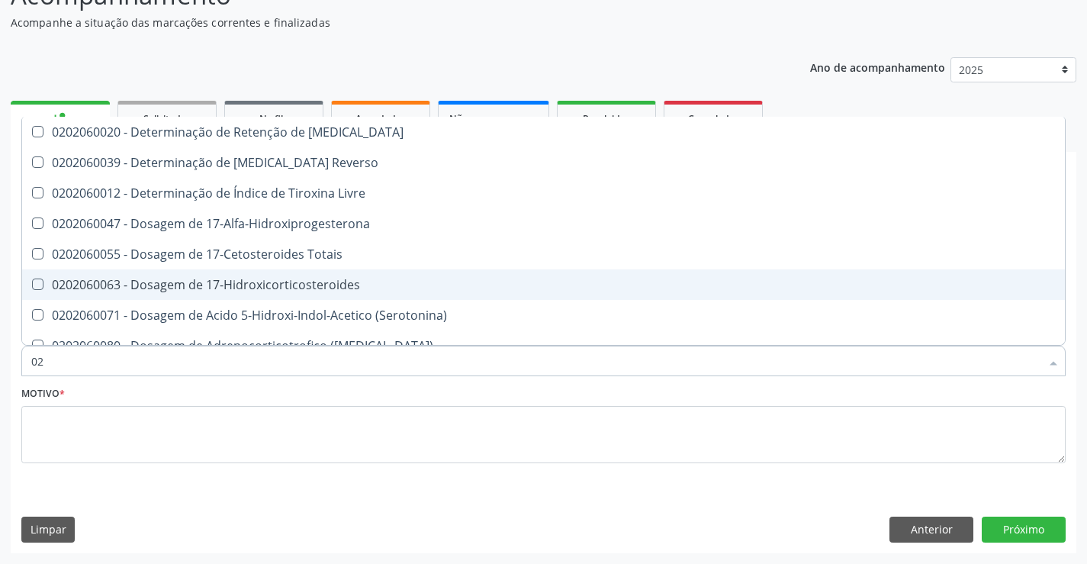
type input "0"
checkbox Hcg\) "false"
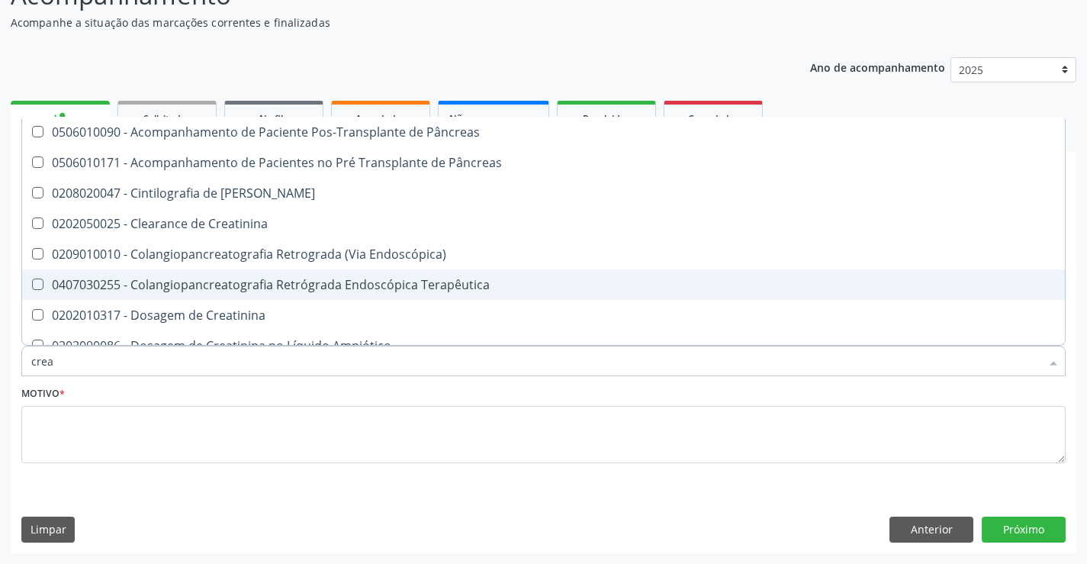
type input "creat"
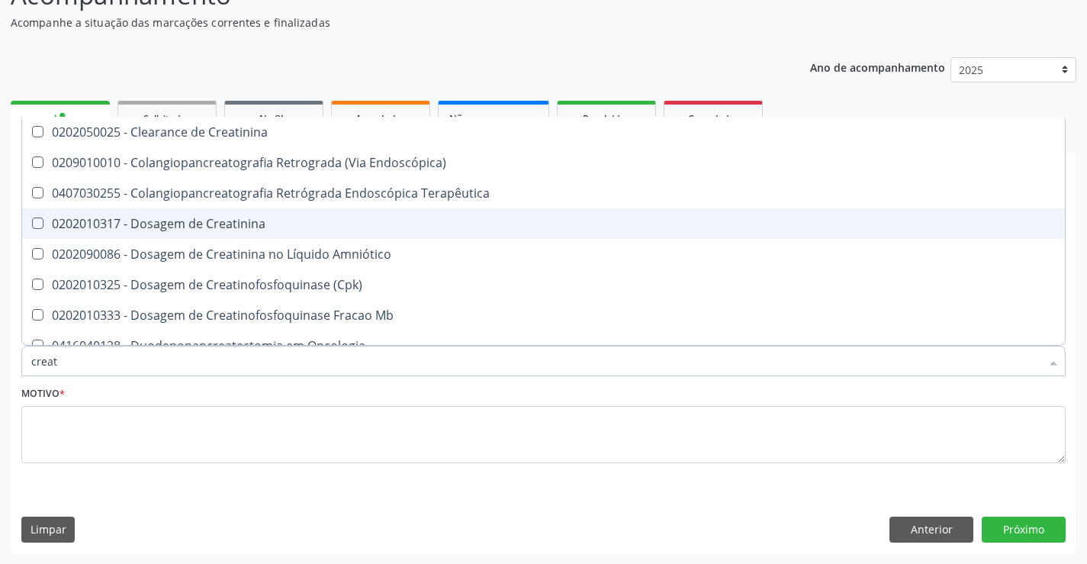
click at [227, 228] on div "0202010317 - Dosagem de Creatinina" at bounding box center [543, 223] width 1025 height 12
checkbox Creatinina "true"
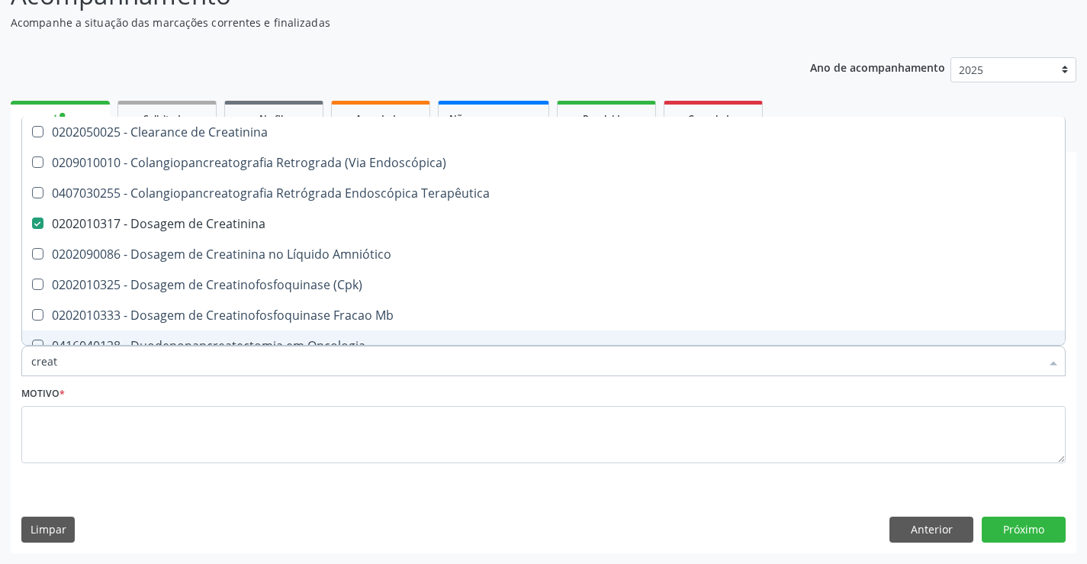
click at [137, 365] on input "creat" at bounding box center [535, 361] width 1009 height 31
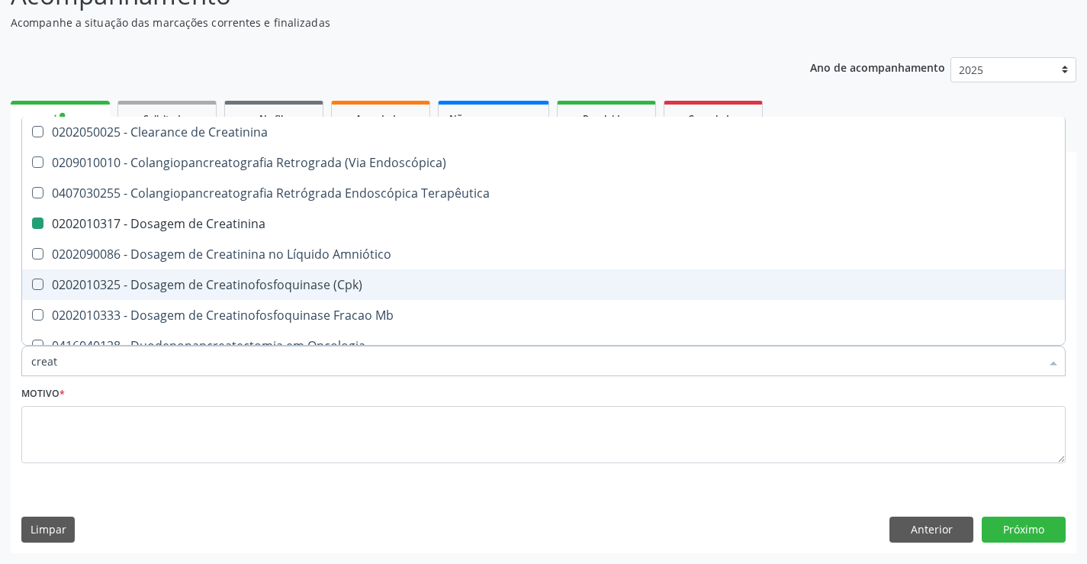
type input "crea"
checkbox Creatinina "false"
checkbox Mb "true"
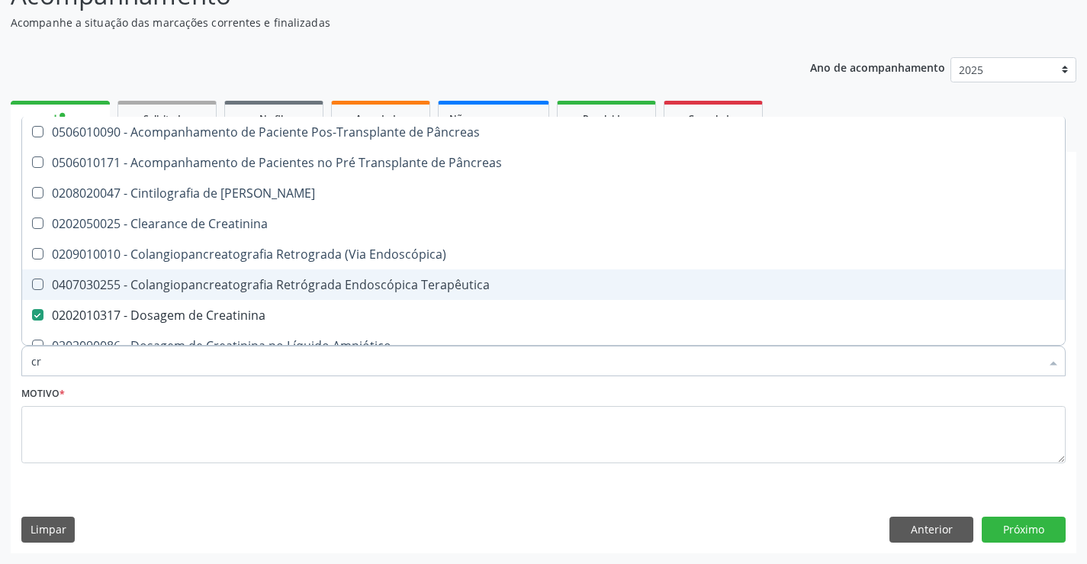
type input "c"
checkbox Creatinina "false"
checkbox Oncologia "false"
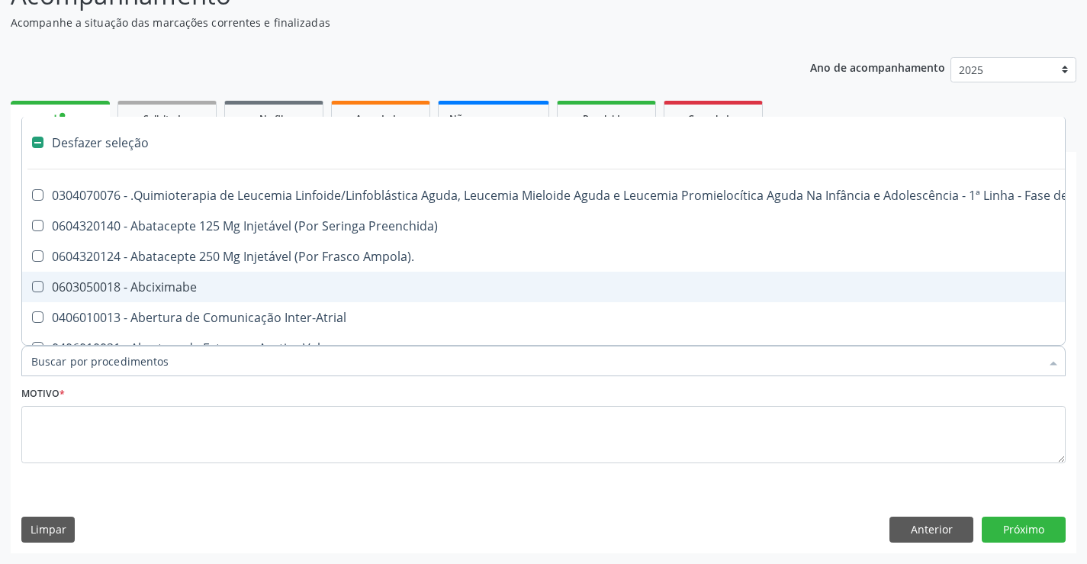
type input "u"
checkbox Cistorrafia "true"
checkbox Comprimido\) "true"
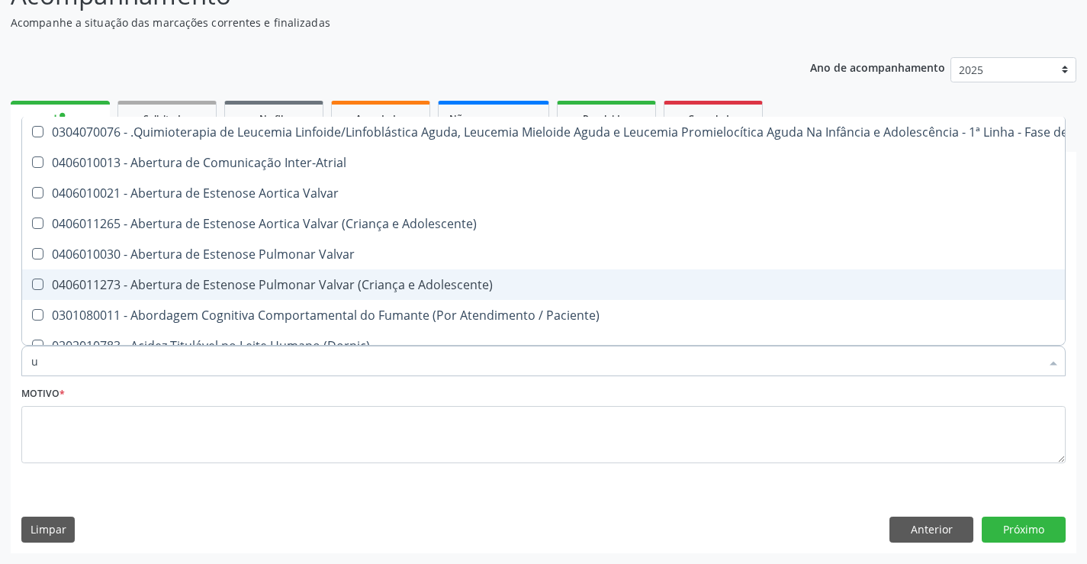
type input "ur"
checkbox B "true"
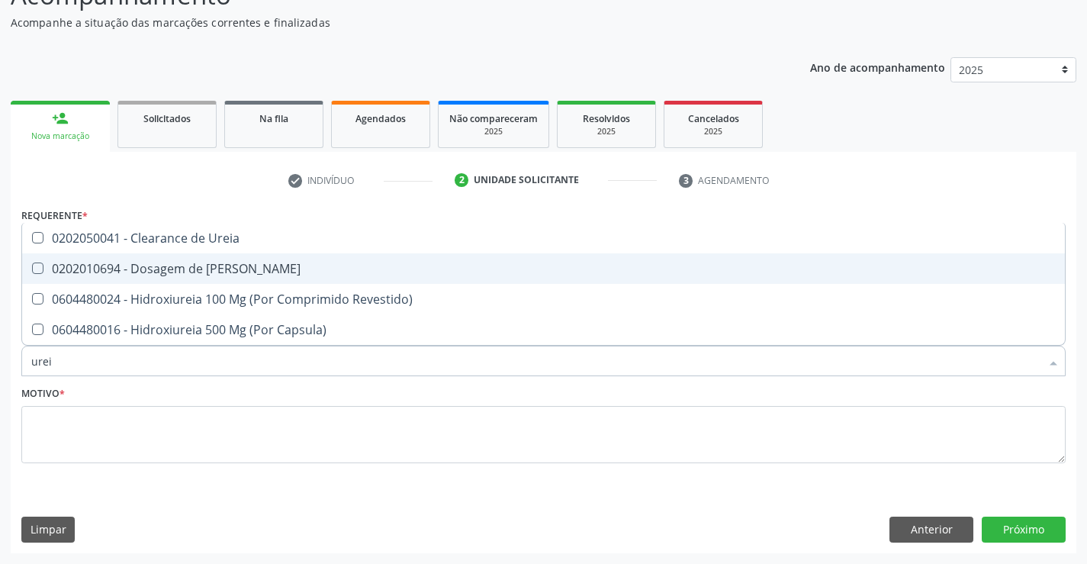
type input "ureia"
click at [190, 265] on div "0202010694 - Dosagem de Ureia" at bounding box center [543, 268] width 1025 height 12
checkbox Ureia "true"
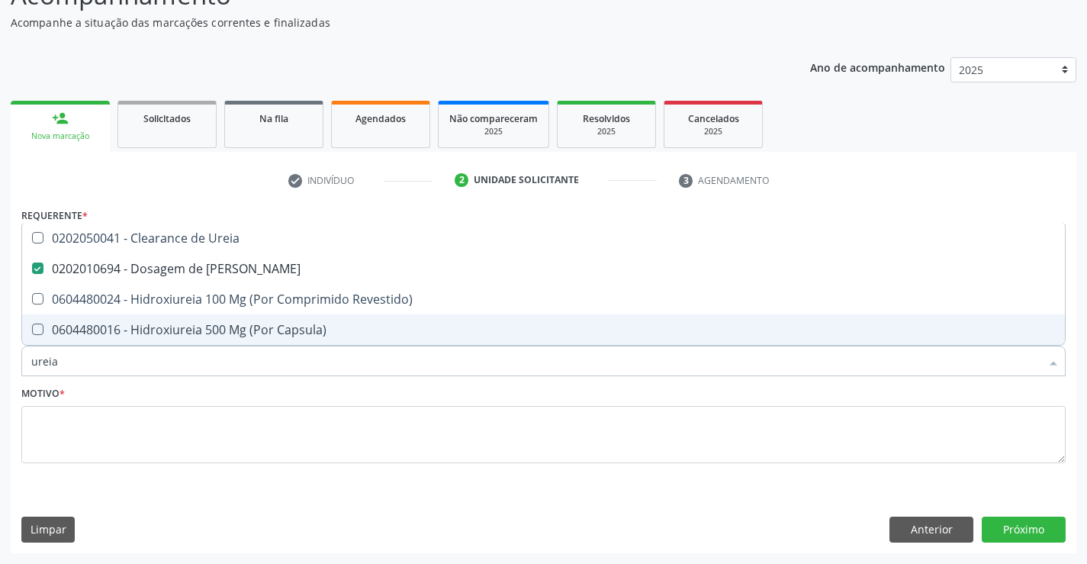
click at [95, 355] on input "ureia" at bounding box center [535, 361] width 1009 height 31
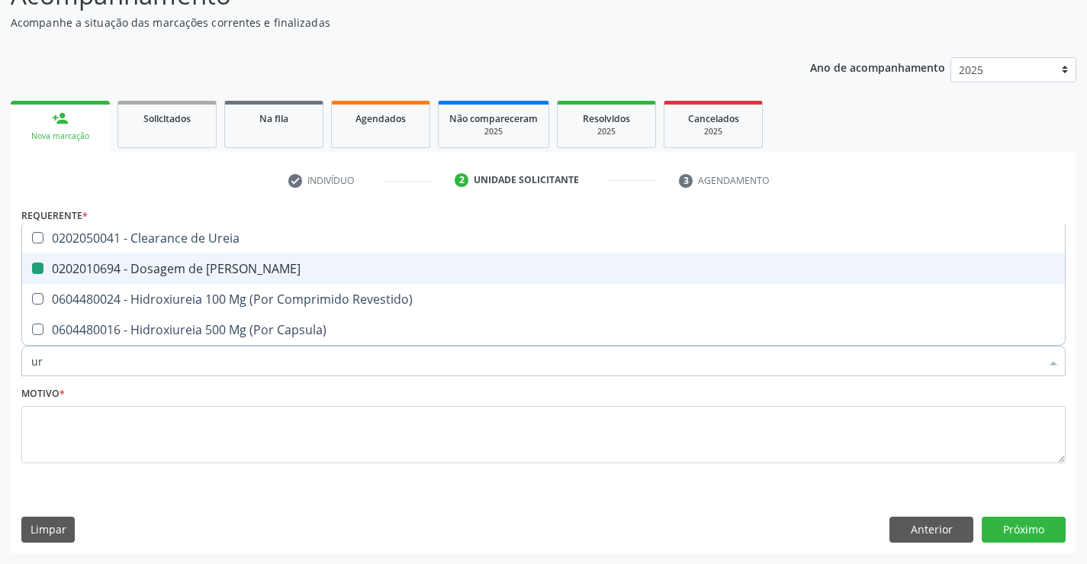
type input "u"
checkbox Ureia "false"
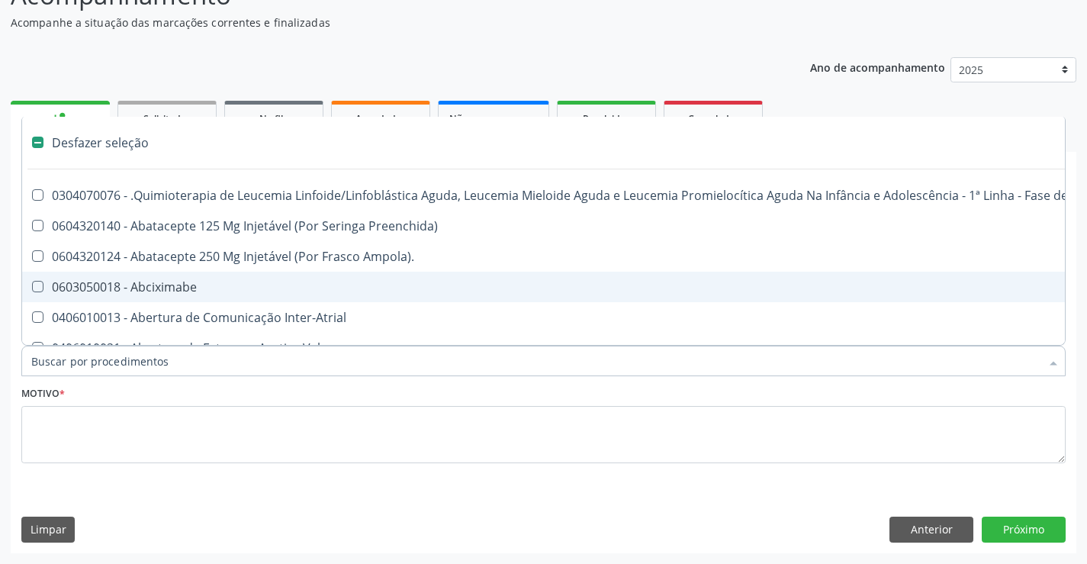
type input "c"
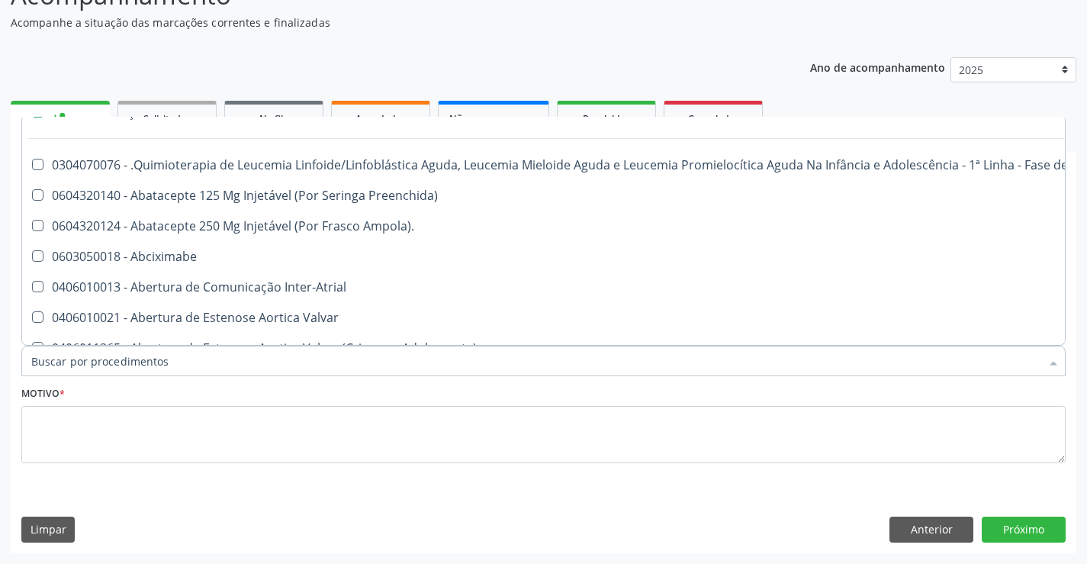
scroll to position [259, 0]
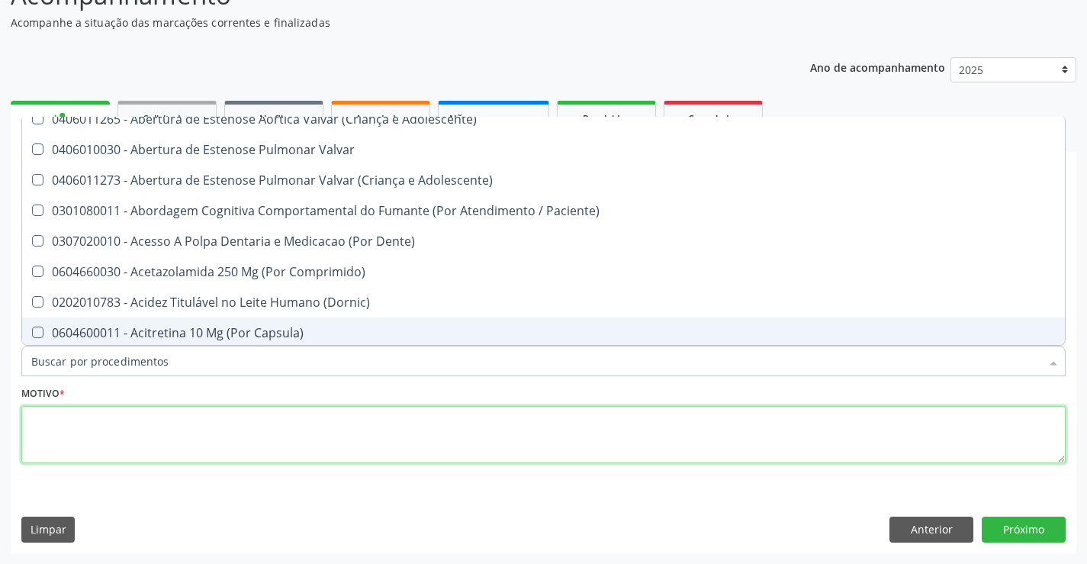
click at [505, 435] on textarea at bounding box center [543, 435] width 1044 height 58
checkbox Preenchida\) "true"
checkbox Ampola\)\ "true"
checkbox Abciximabe "true"
checkbox Inter-Atrial "true"
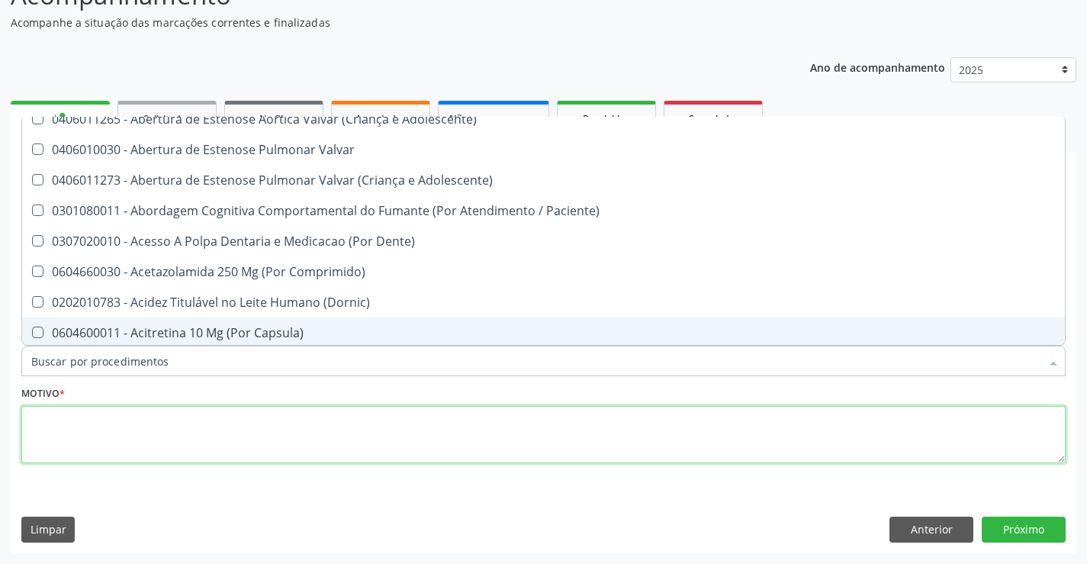
checkbox Valvar "true"
checkbox Adolescente\) "true"
checkbox Valvar "true"
checkbox Adolescente\) "true"
checkbox Paciente\) "true"
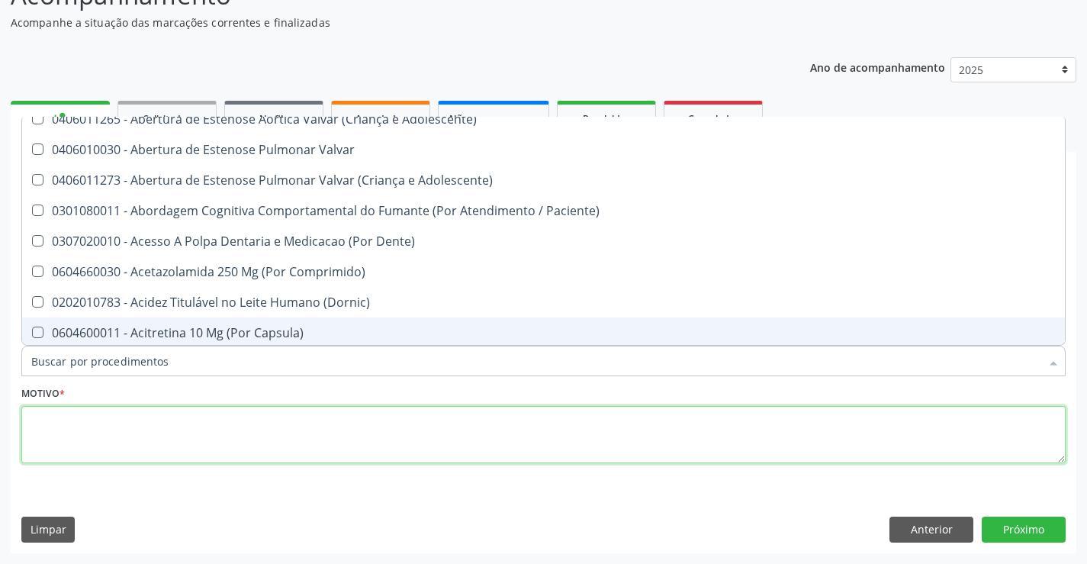
checkbox Dente\) "true"
checkbox Comprimido\) "true"
checkbox \(Dornic\) "true"
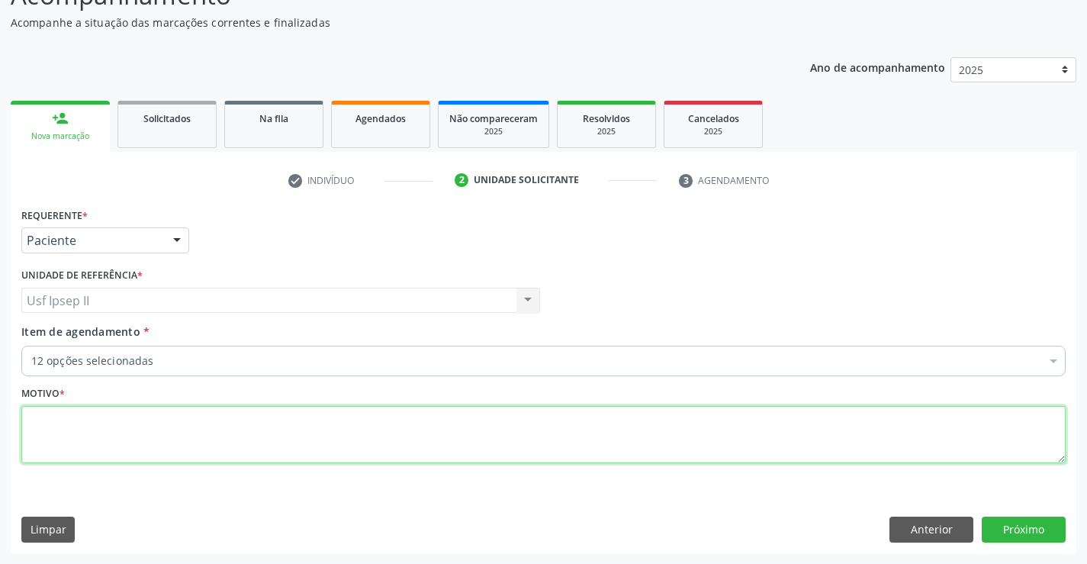
scroll to position [217, 0]
click at [195, 372] on div "12 opções selecionadas" at bounding box center [543, 361] width 1044 height 31
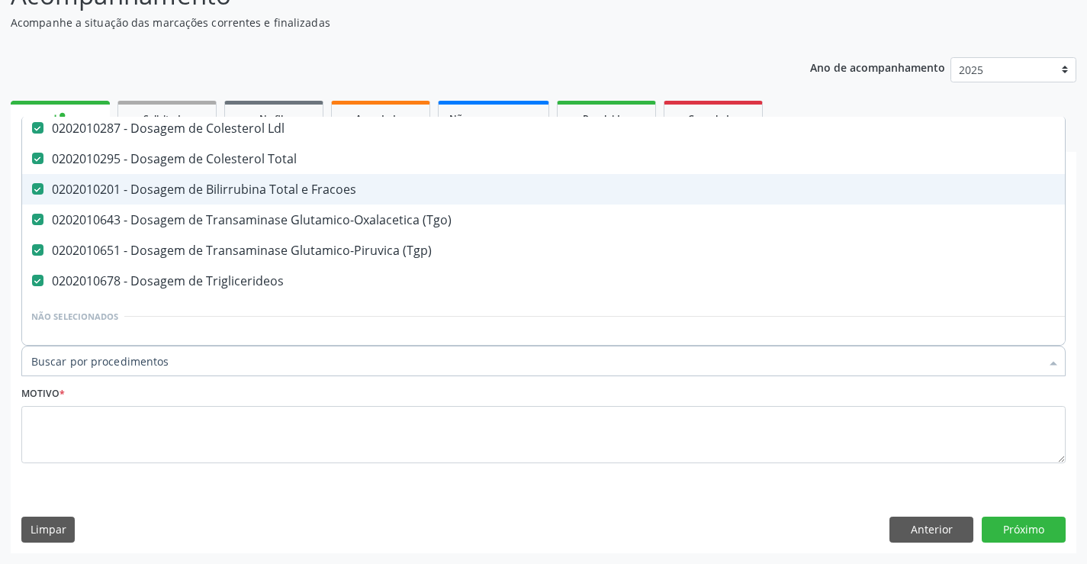
scroll to position [293, 0]
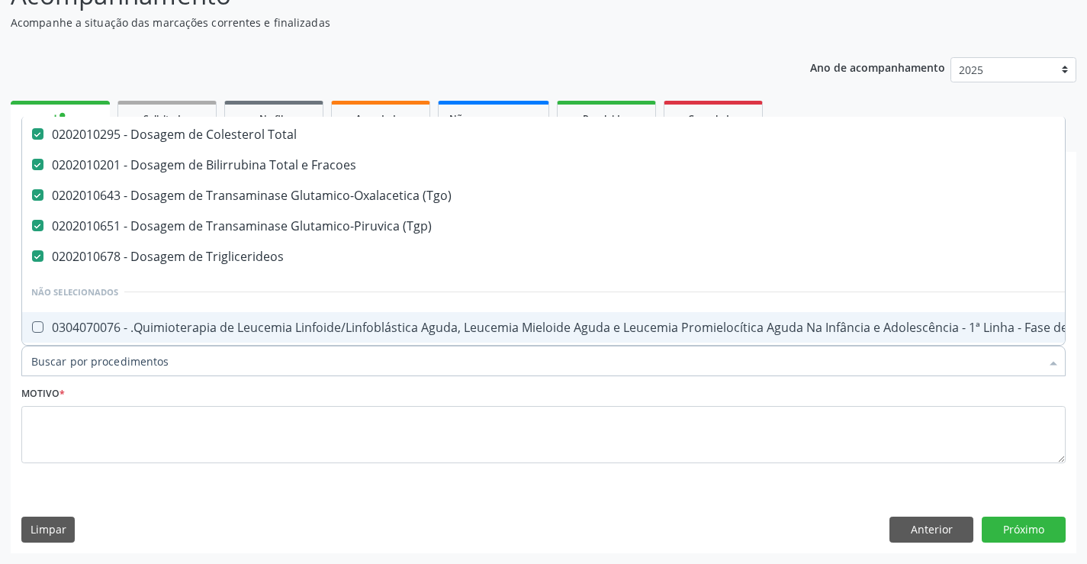
click at [160, 366] on input "Item de agendamento *" at bounding box center [535, 361] width 1009 height 31
type input "hem"
checkbox Glicose "false"
checkbox Urico "false"
checkbox Creatinina "false"
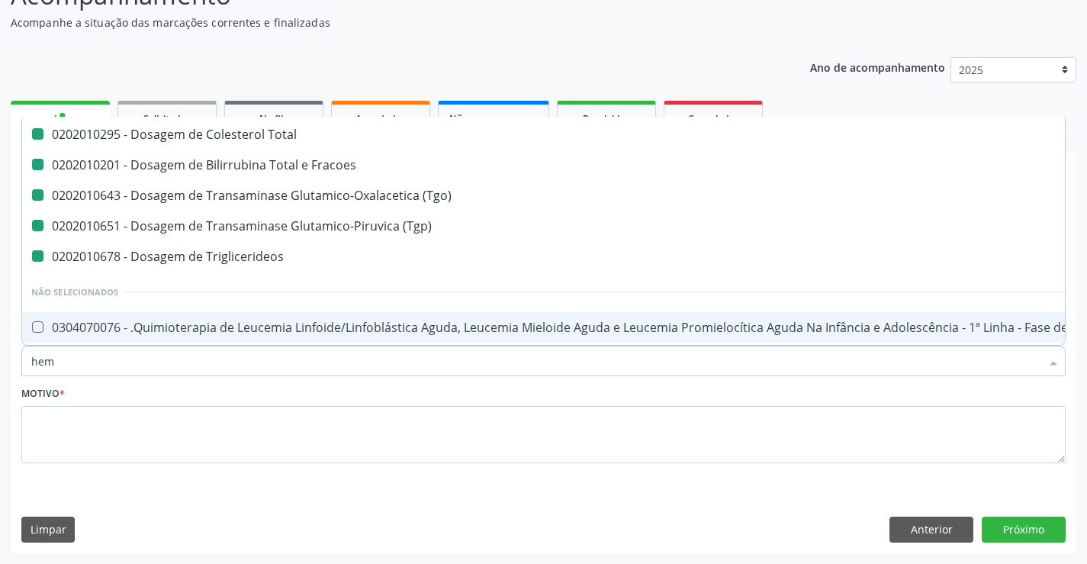
checkbox Ureia "false"
checkbox Hdl "false"
checkbox Ldl "false"
checkbox Total "false"
checkbox Fracoes "false"
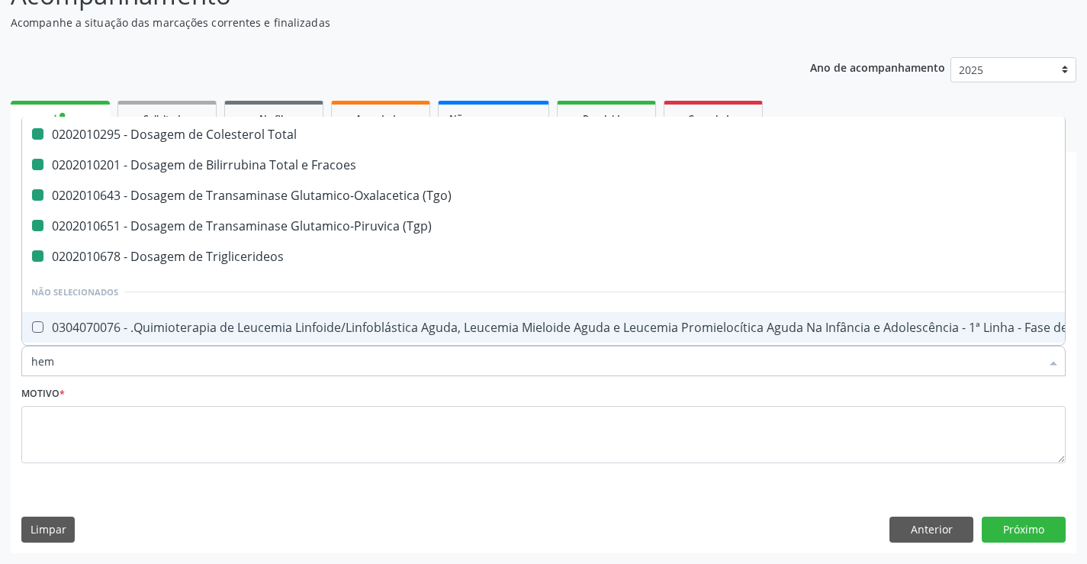
checkbox \(Tgo\) "false"
checkbox \(Tgp\) "false"
checkbox Triglicerideos "false"
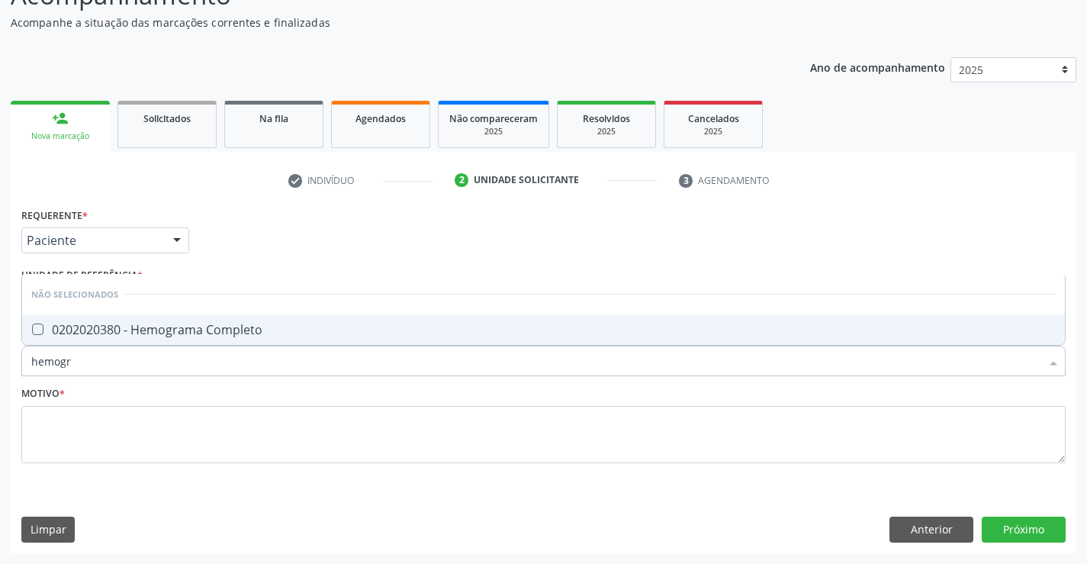
scroll to position [0, 0]
type input "hemogra"
click at [146, 340] on span "0202020380 - Hemograma Completo" at bounding box center [543, 329] width 1043 height 31
checkbox Completo "true"
click at [146, 375] on input "hemogra" at bounding box center [535, 361] width 1009 height 31
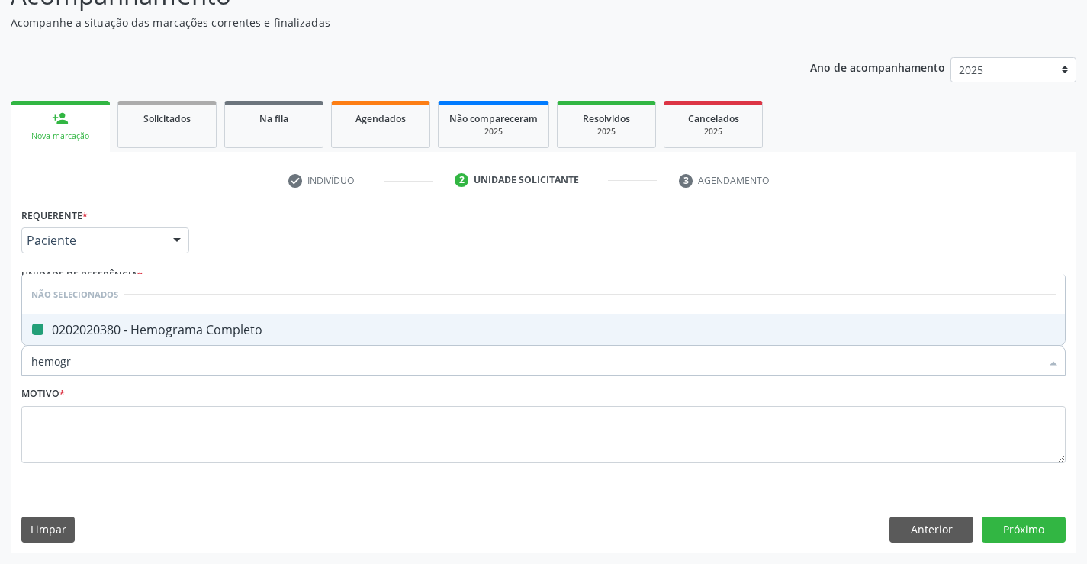
type input "hemog"
checkbox Completo "false"
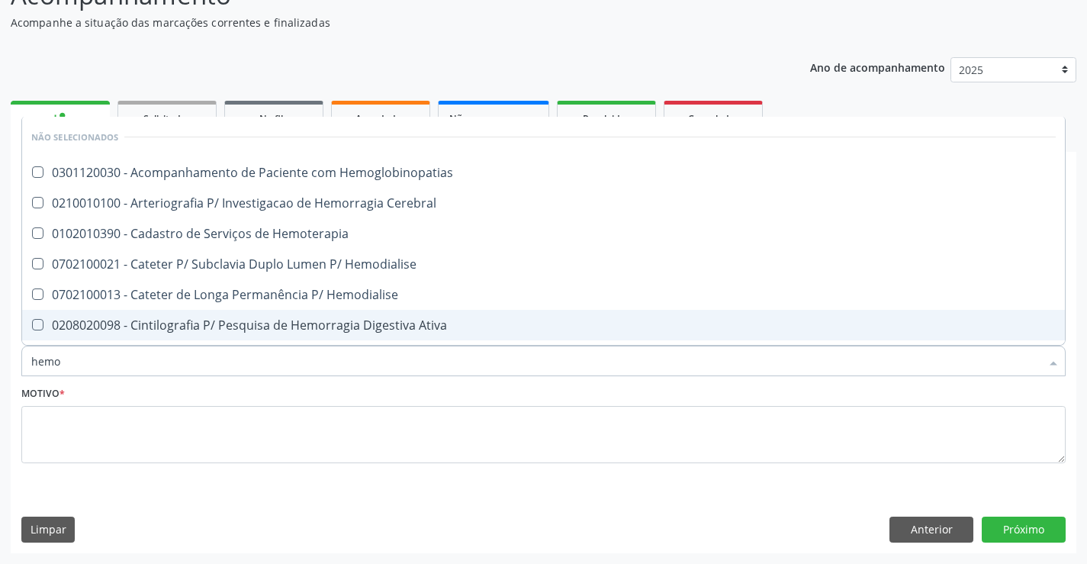
type input "hem"
checkbox Completo "false"
checkbox Elástica "true"
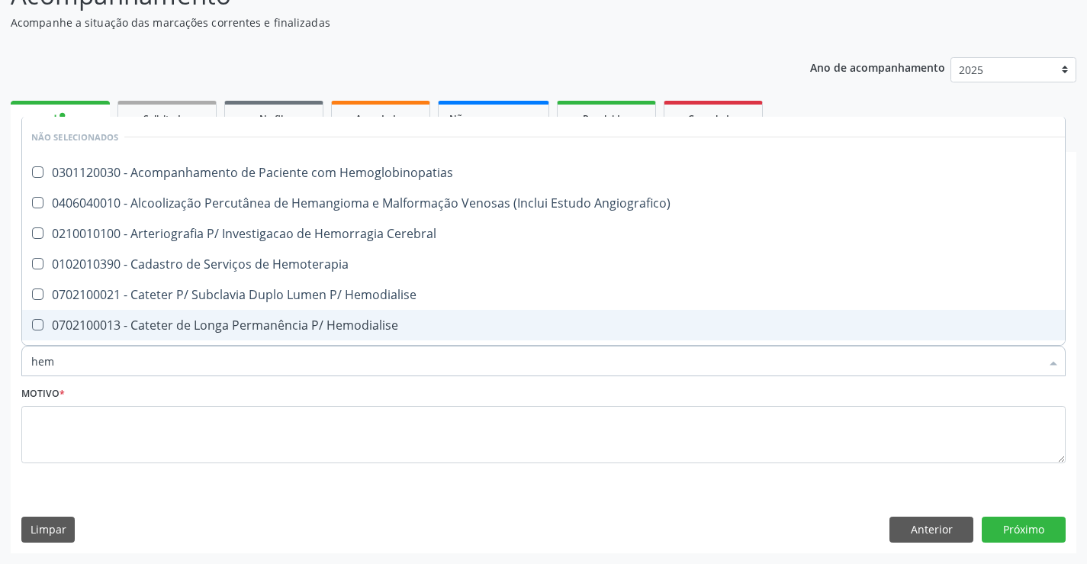
type input "he"
checkbox Completo "false"
checkbox Orgaos "true"
type input "h"
checkbox Hemoglobinopatias "true"
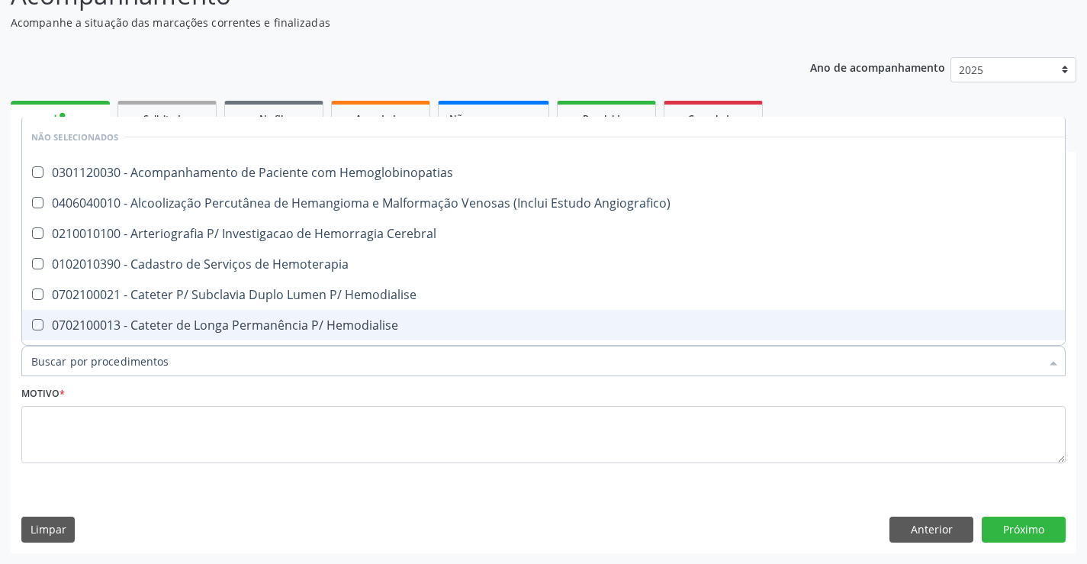
checkbox Angiografico\) "true"
checkbox Hemoterapia "true"
checkbox Hemodialise "true"
checkbox Ativa "true"
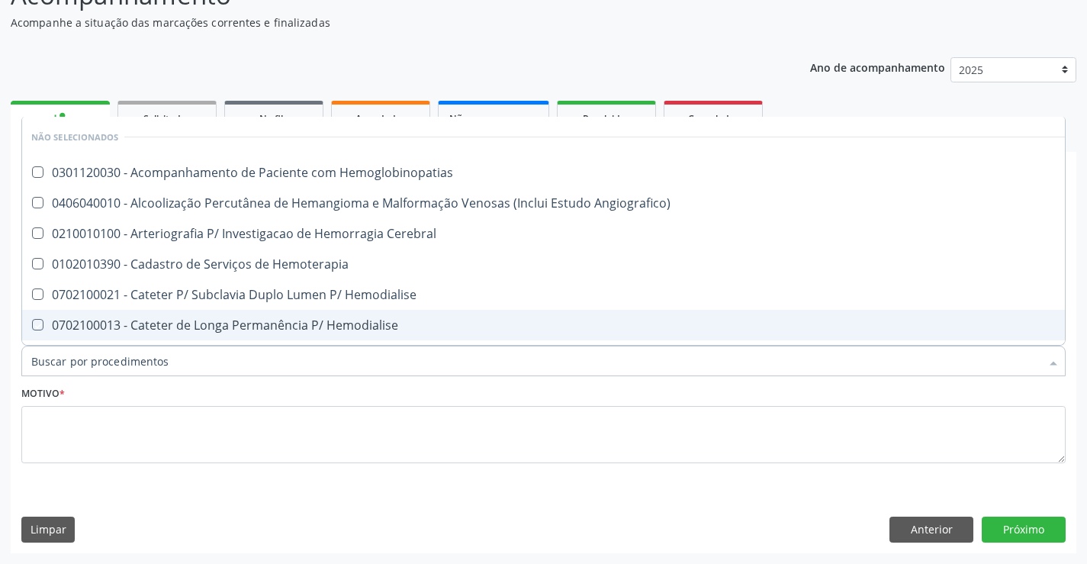
checkbox Ativa "true"
checkbox Hematologica "true"
checkbox \(Hemicolectomia\) "true"
checkbox Oncologia "true"
checkbox Redome\) "true"
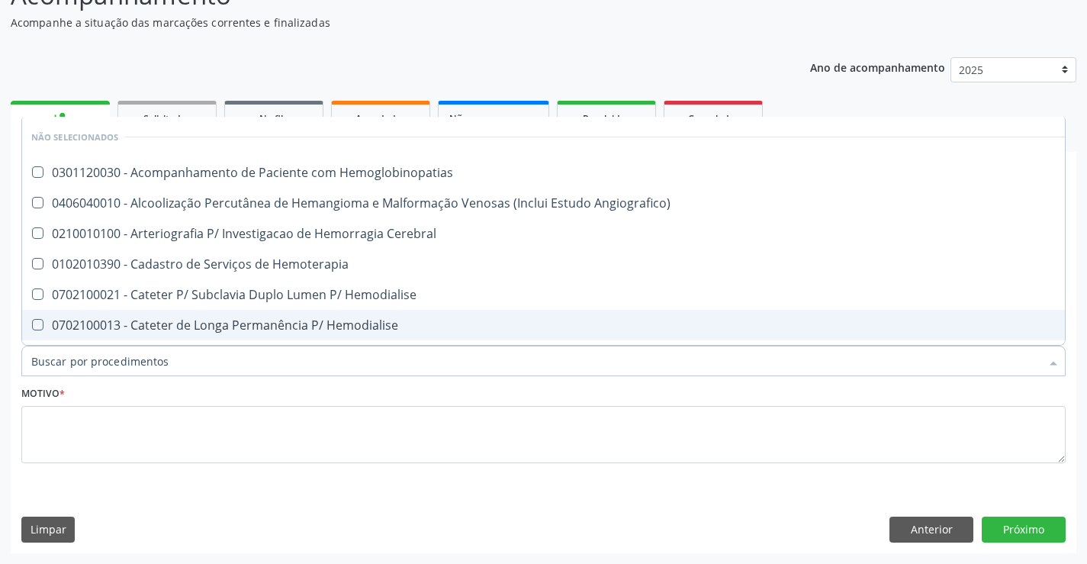
checkbox Orgaos "false"
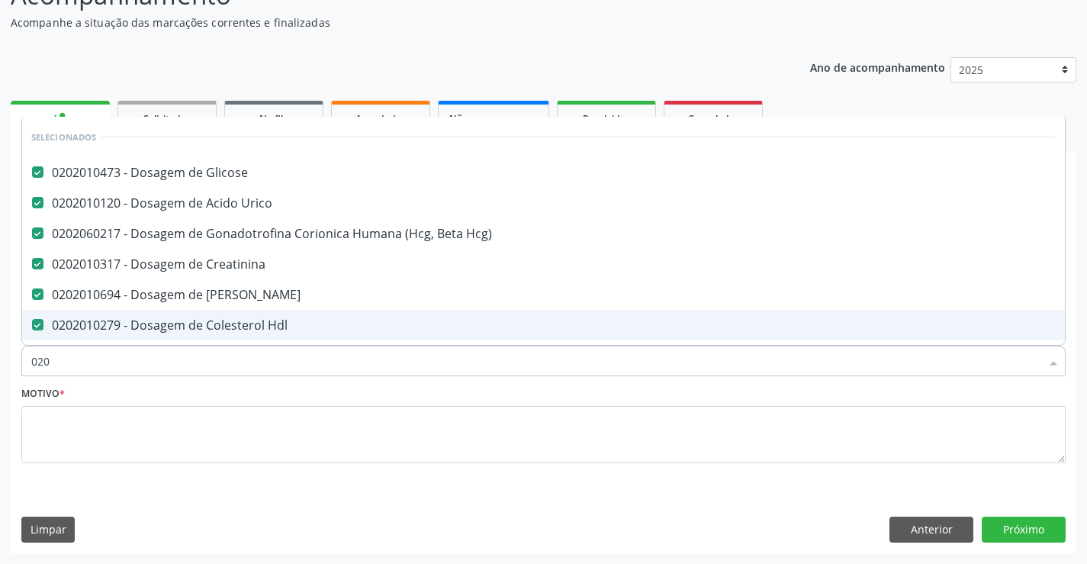
type input "0202"
checkbox Completo "true"
type input "02020"
checkbox Zinco "true"
checkbox Completo "false"
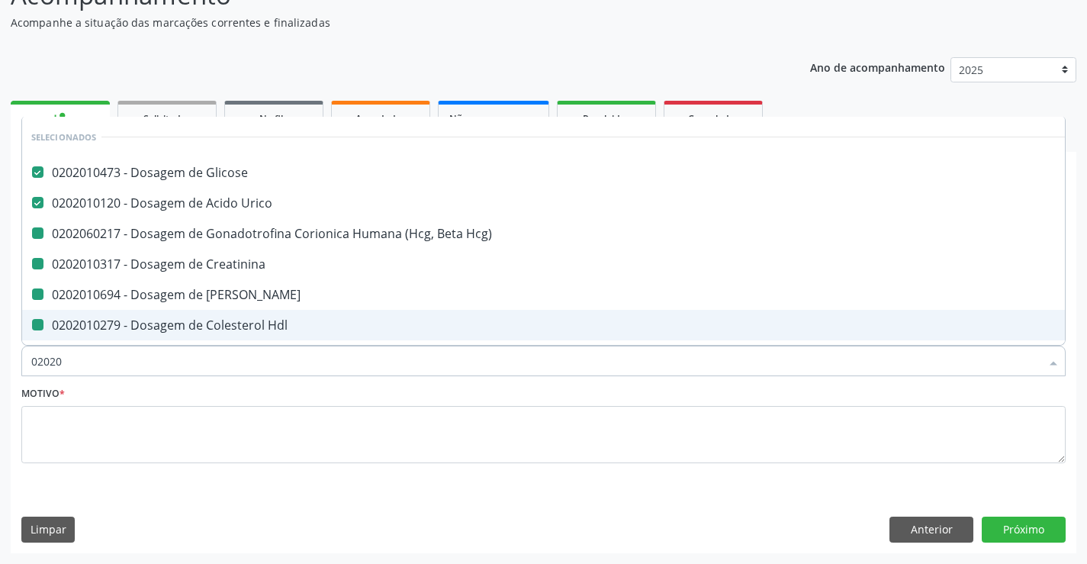
type input "020206"
checkbox Creatinina "false"
checkbox Ureia "false"
checkbox Hdl "false"
checkbox Ldl "false"
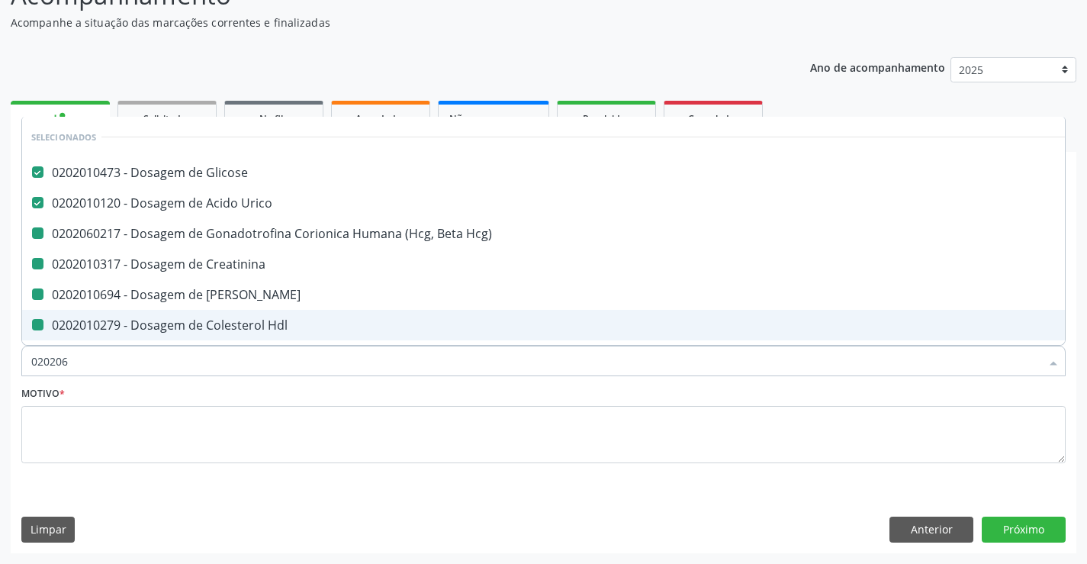
checkbox Total "false"
checkbox Fracoes "false"
checkbox \(Tgo\) "false"
checkbox \(Tgp\) "false"
checkbox Triglicerideos "false"
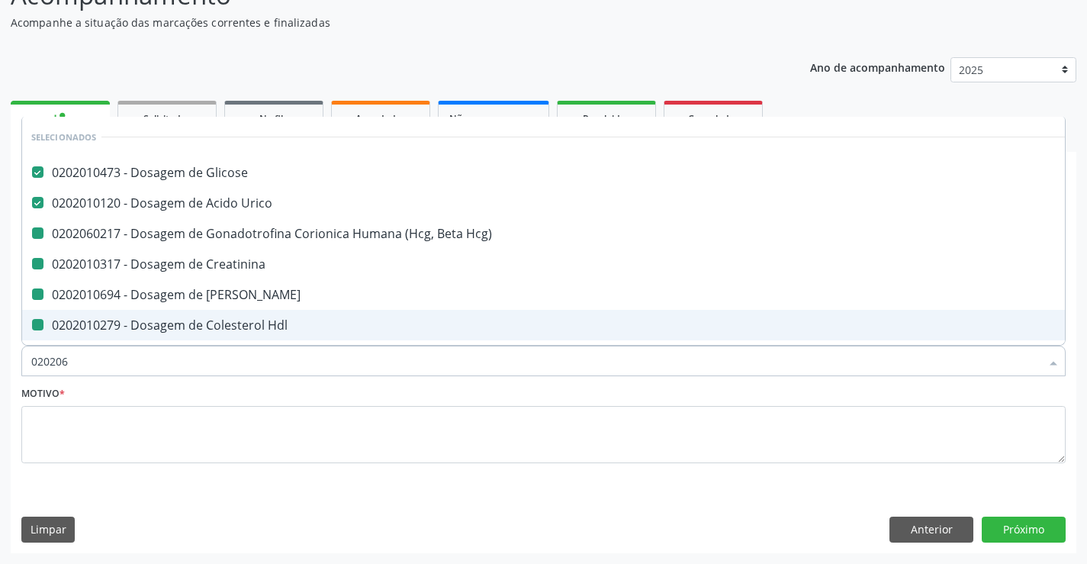
checkbox Hcg\) "false"
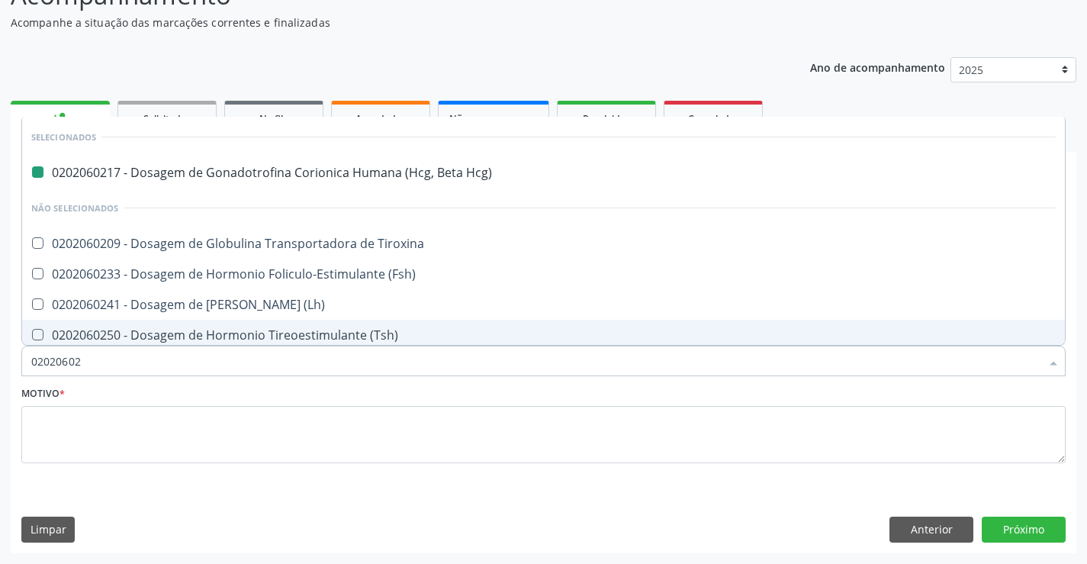
type input "020206025"
checkbox Hcg\) "false"
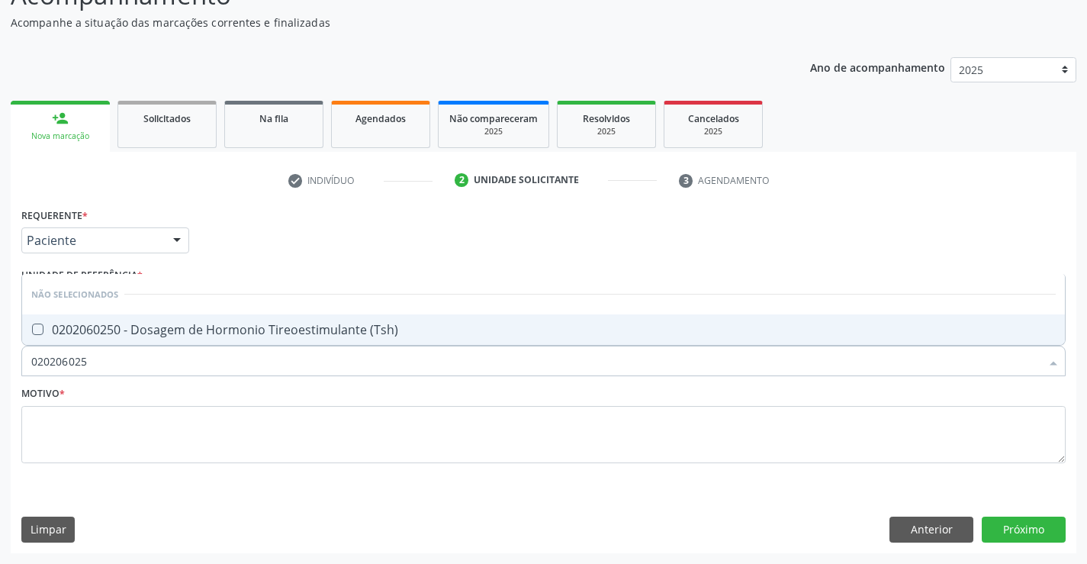
type input "0202060250"
click at [201, 330] on div "0202060250 - Dosagem de Hormonio Tireoestimulante (Tsh)" at bounding box center [543, 329] width 1025 height 12
checkbox \(Tsh\) "true"
click at [163, 359] on input "0202060250" at bounding box center [535, 361] width 1009 height 31
type input "0"
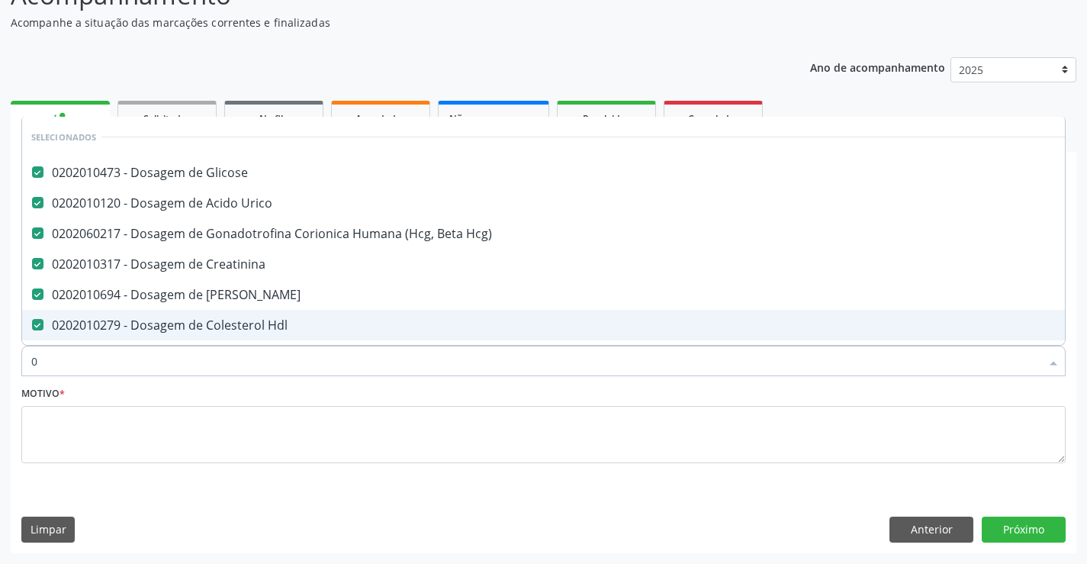
type input "02"
checkbox Oncologia "true"
type input "020"
checkbox Aminoacidos "true"
checkbox \(Tsh\) "false"
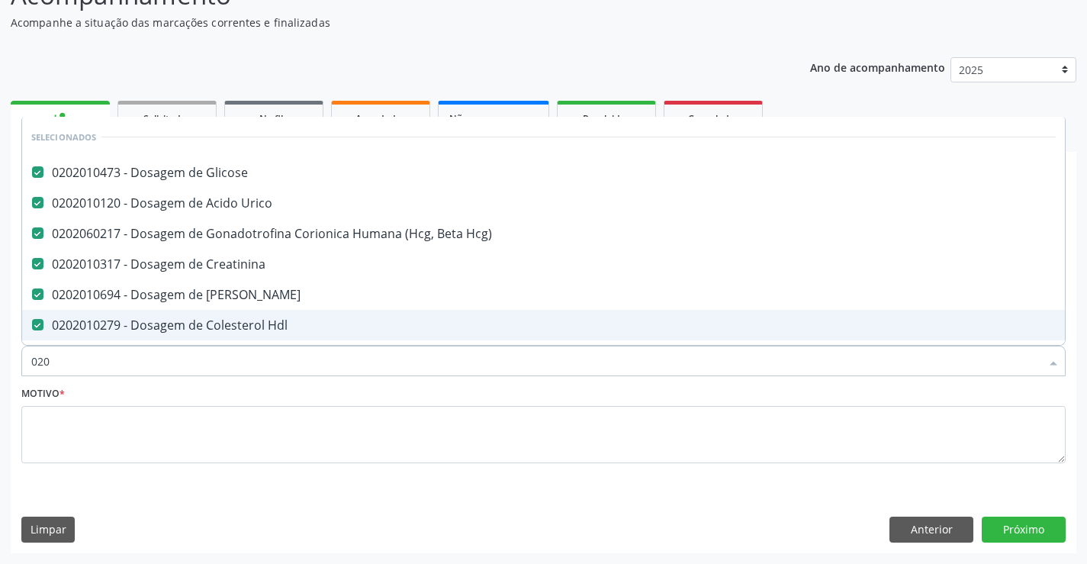
checkbox Transferrina "true"
type input "0202"
checkbox Periferica "true"
checkbox Laboratorial "true"
type input "02020"
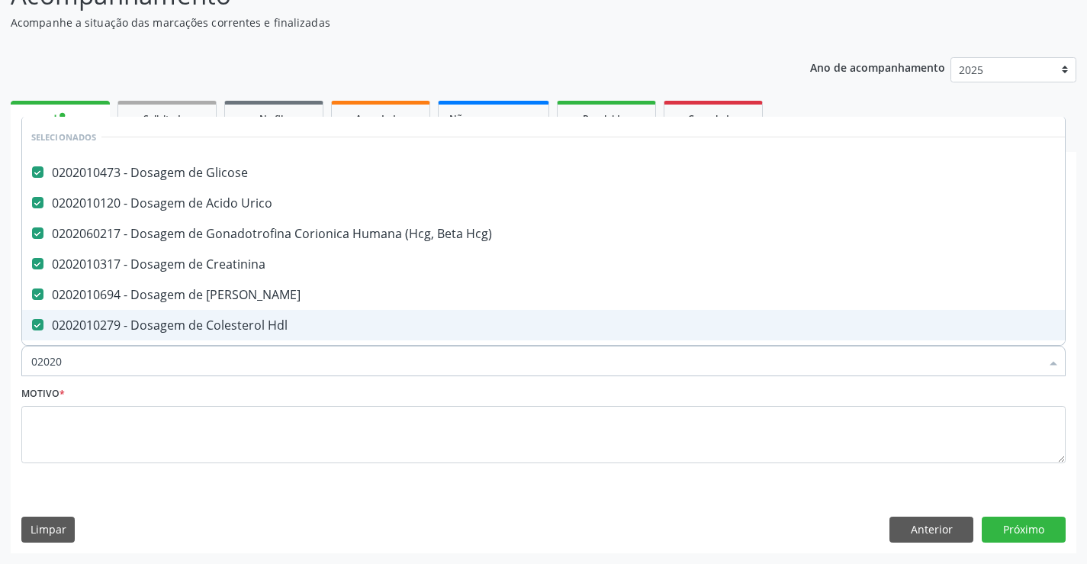
checkbox \(Tsh\) "true"
checkbox Piruvato "false"
checkbox Completo "true"
checkbox Pylori "false"
type input "020206"
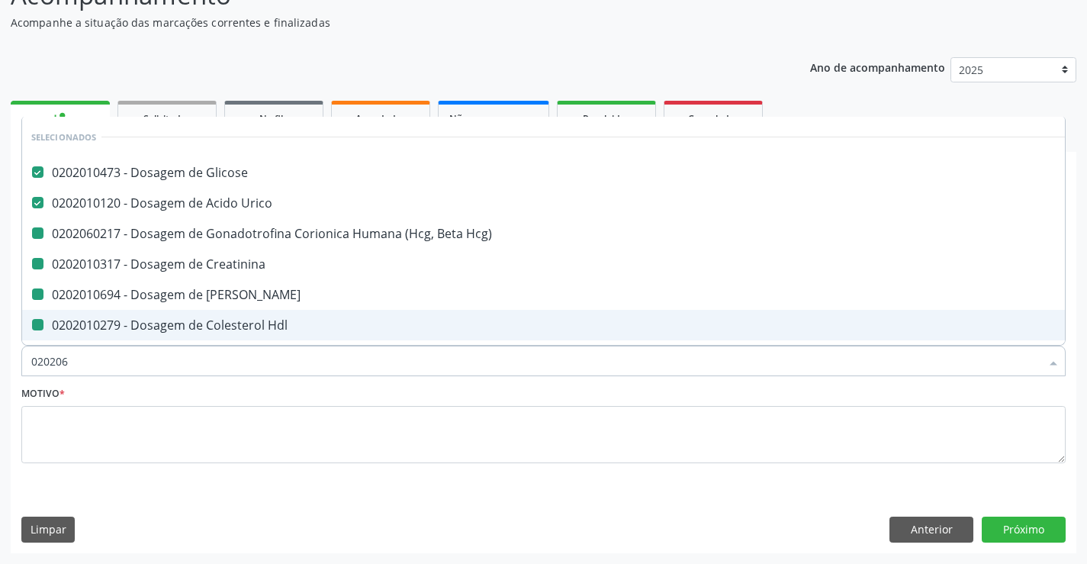
checkbox Hcg\) "false"
checkbox Creatinina "false"
checkbox Ureia "false"
checkbox Hdl "false"
checkbox Ldl "false"
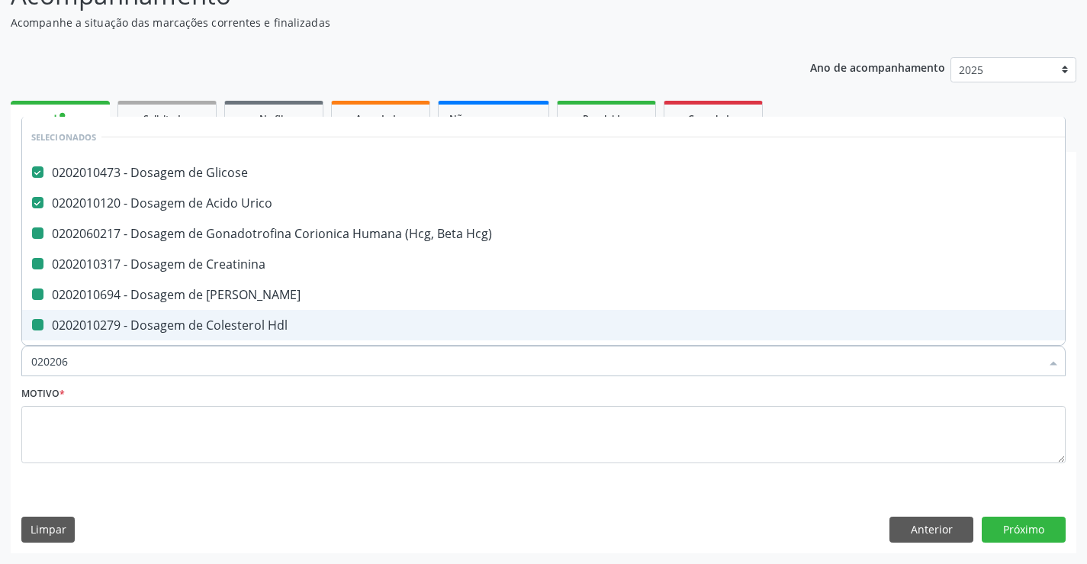
checkbox Total "false"
checkbox Fracoes "false"
checkbox \(Tgo\) "false"
checkbox \(Tgp\) "false"
checkbox Triglicerideos "false"
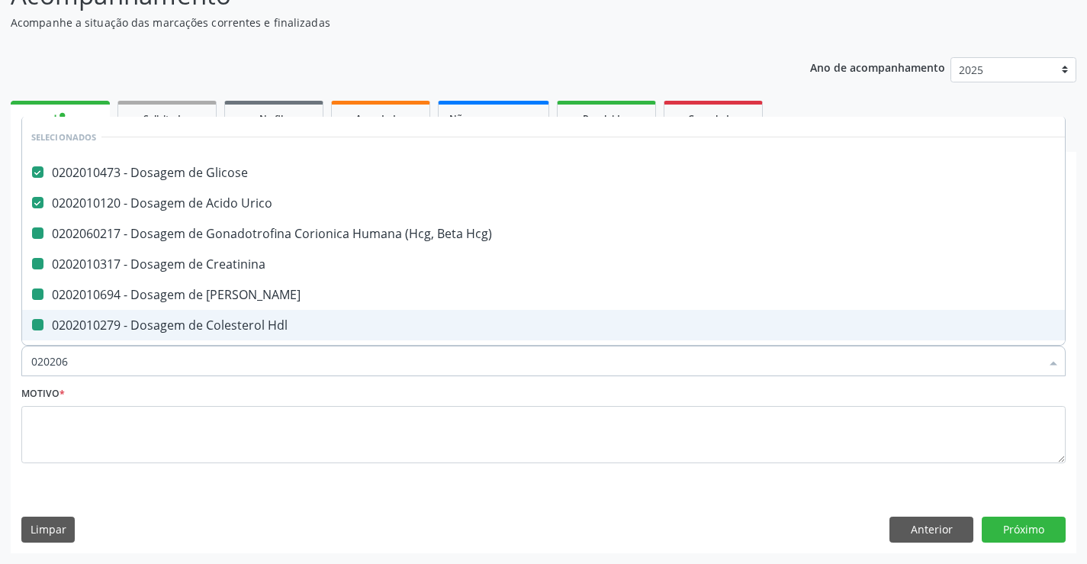
checkbox Trabalhador "true"
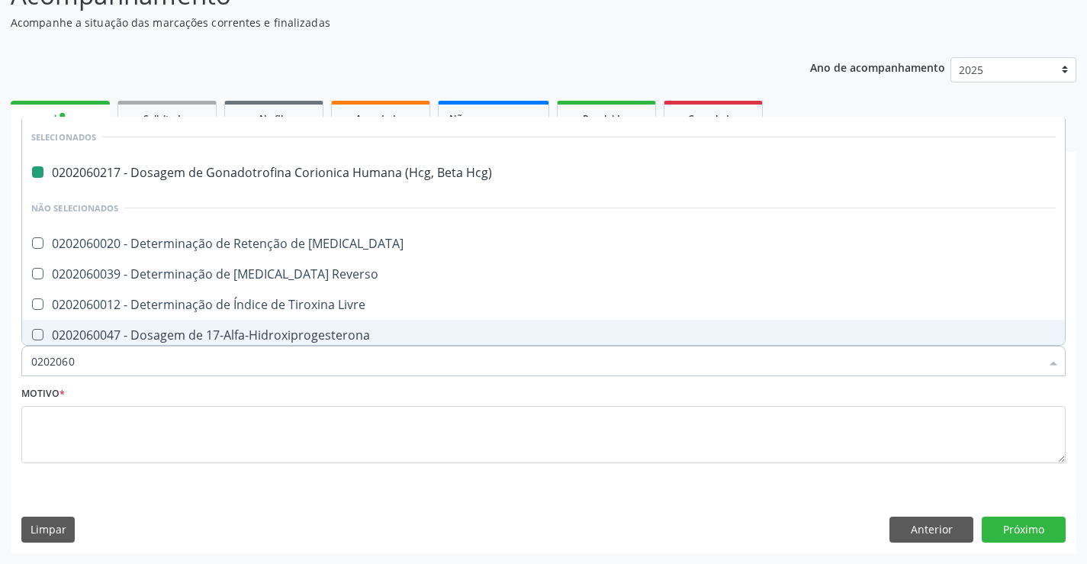
type input "02020603"
checkbox Hcg\) "false"
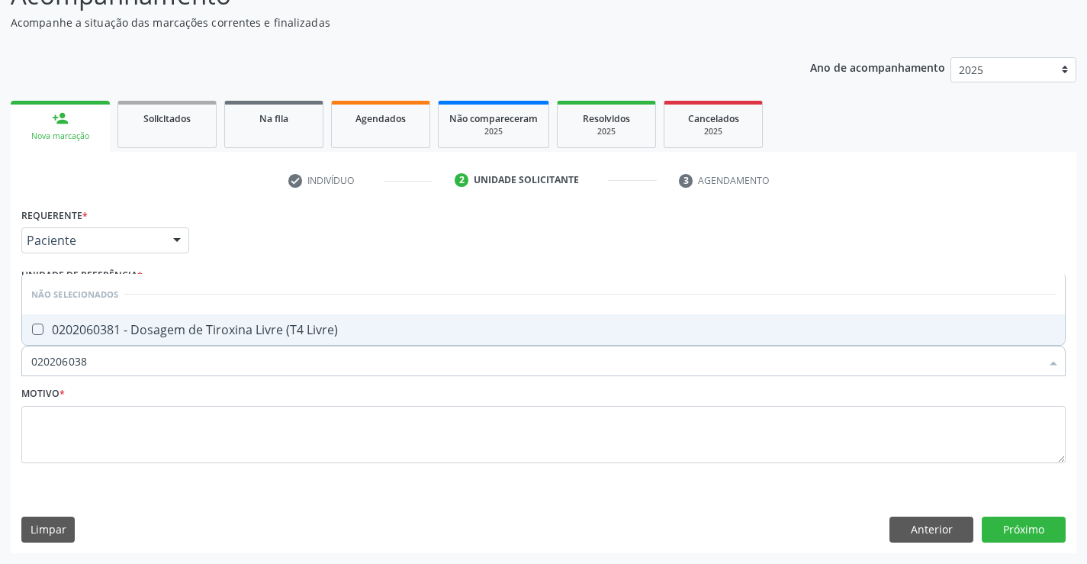
type input "0202060381"
click at [186, 332] on div "0202060381 - Dosagem de Tiroxina Livre (T4 Livre)" at bounding box center [543, 329] width 1025 height 12
checkbox Livre\) "true"
click at [147, 429] on textarea at bounding box center [543, 435] width 1044 height 58
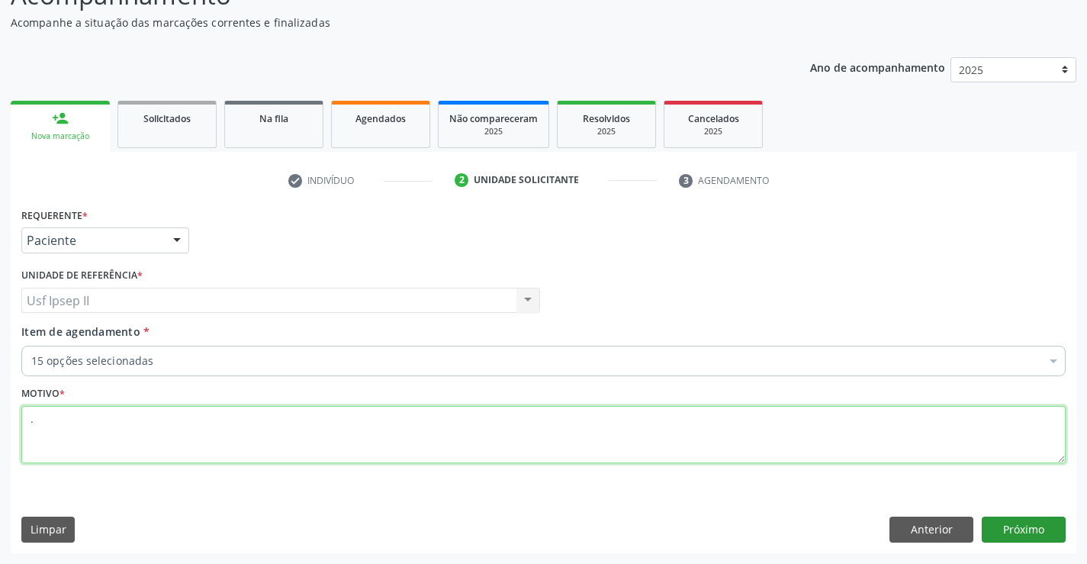
type textarea "."
click at [1017, 532] on button "Próximo" at bounding box center [1024, 529] width 84 height 26
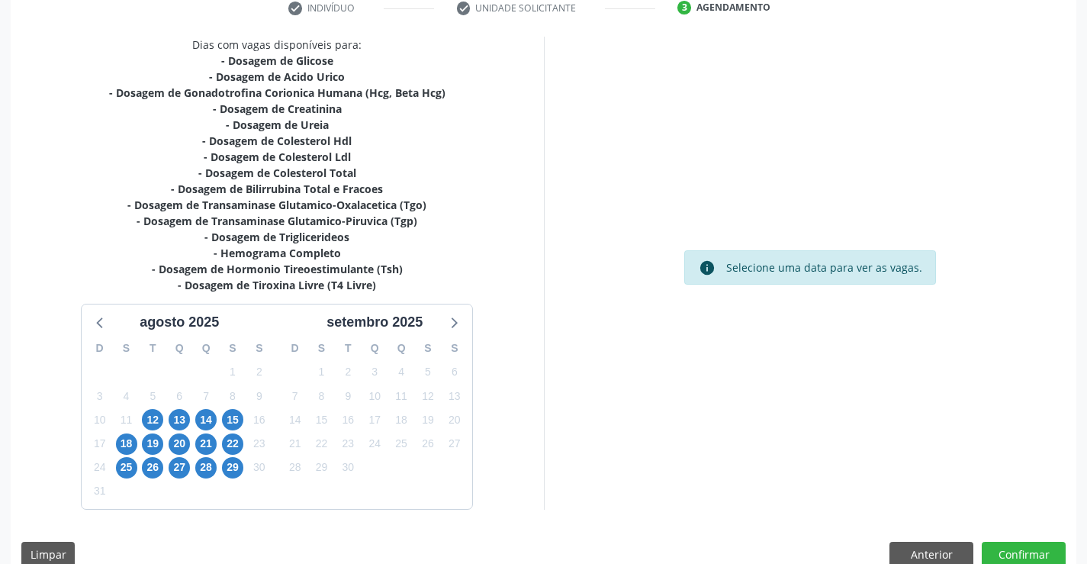
scroll to position [324, 0]
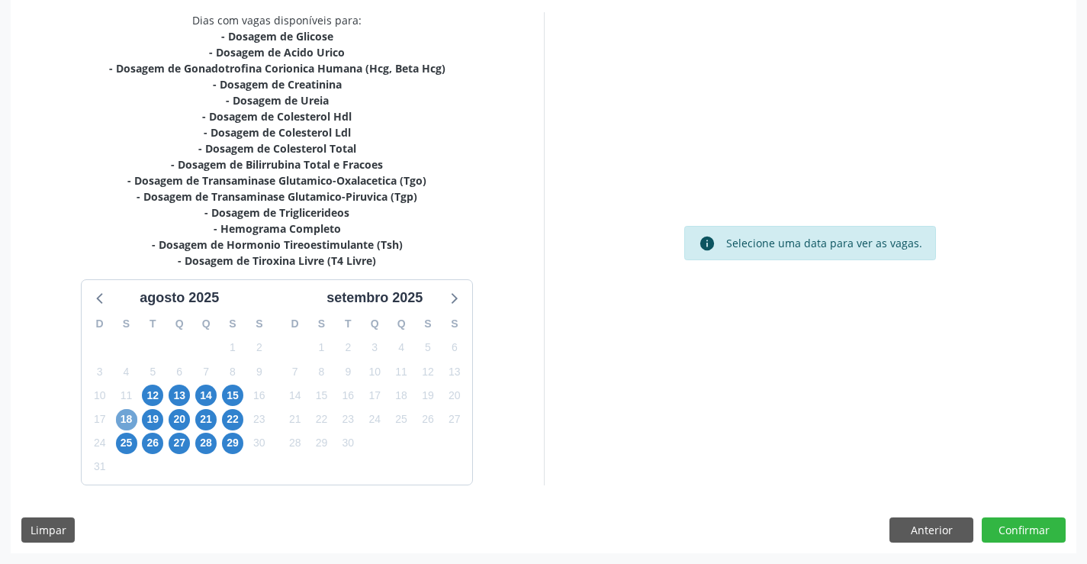
click at [122, 416] on span "18" at bounding box center [126, 419] width 21 height 21
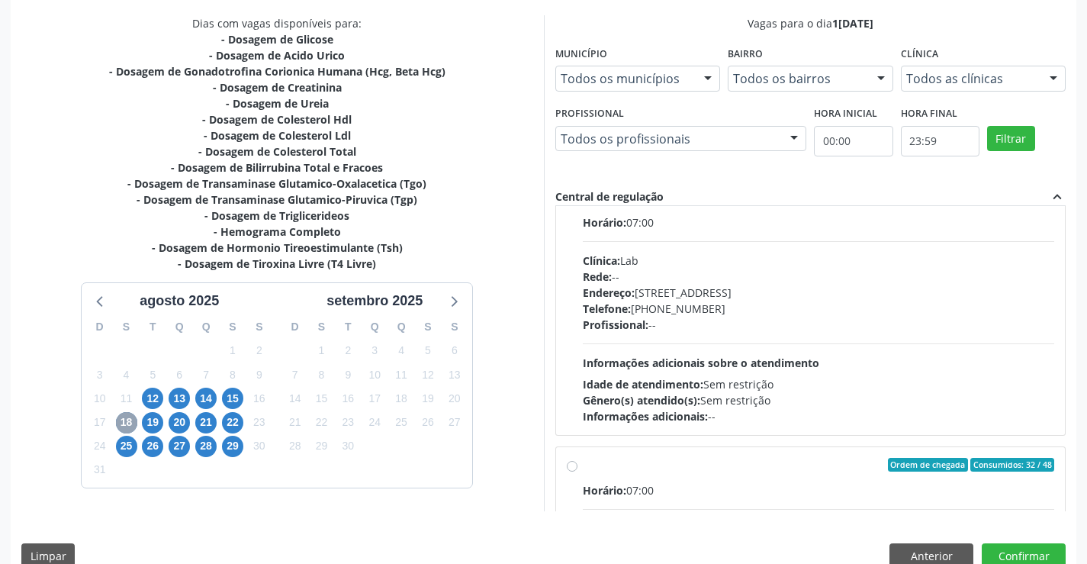
scroll to position [348, 0]
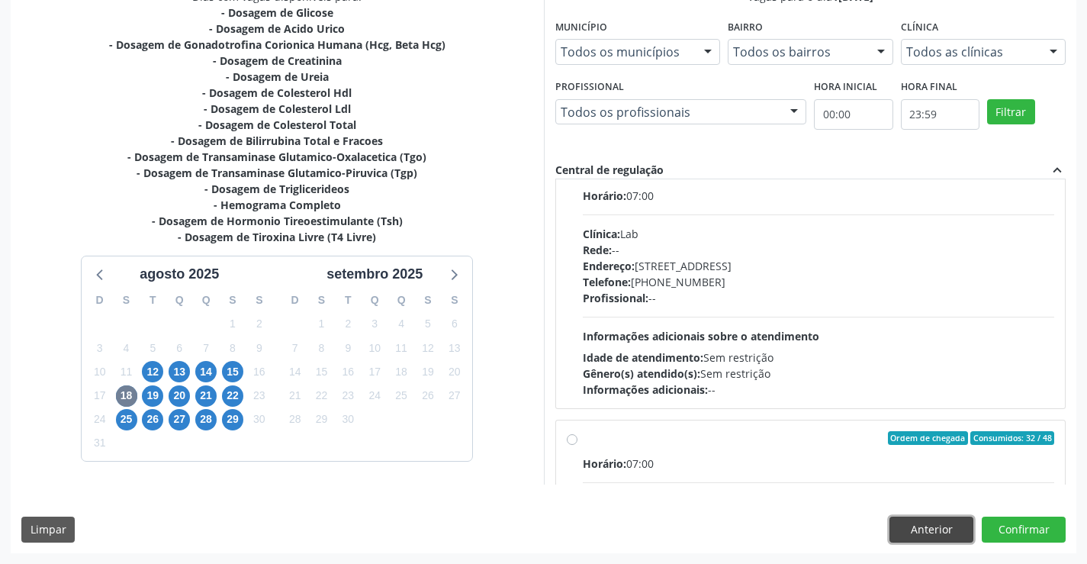
click at [938, 536] on button "Anterior" at bounding box center [932, 529] width 84 height 26
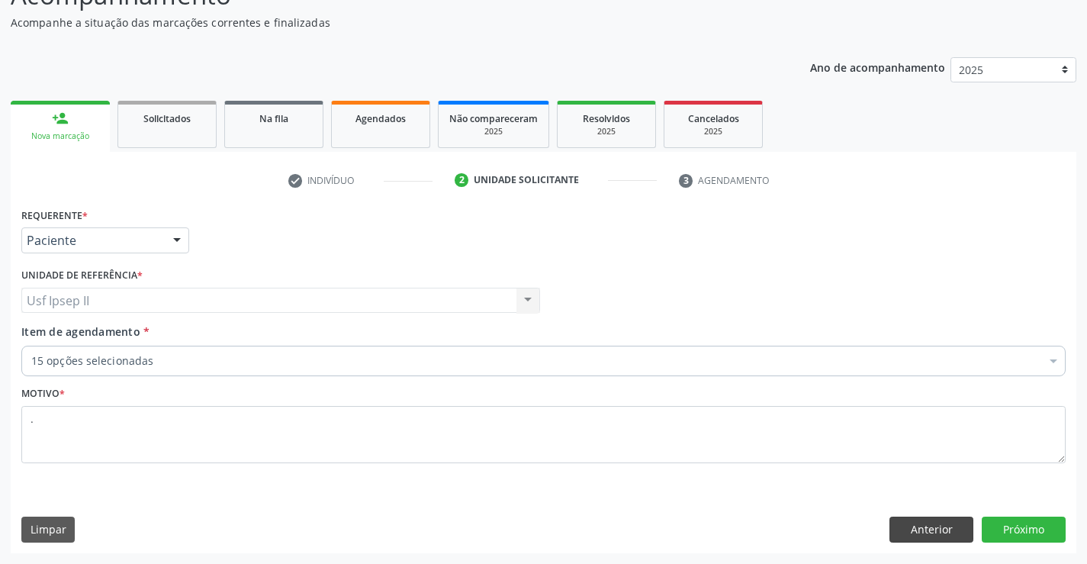
scroll to position [127, 0]
click at [1050, 365] on div at bounding box center [1053, 362] width 23 height 26
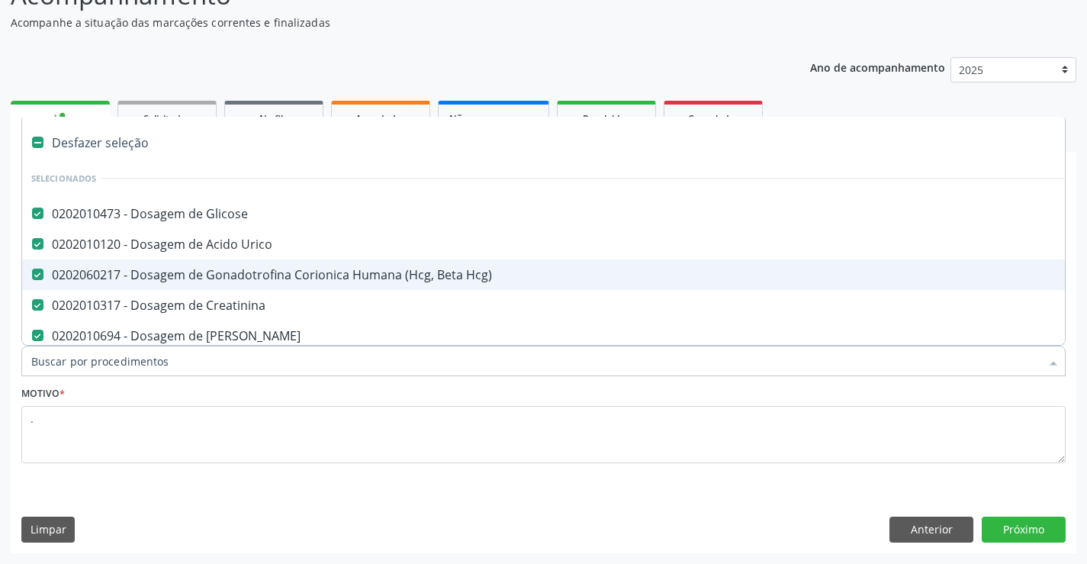
click at [42, 273] on Hcg\) at bounding box center [37, 274] width 11 height 11
click at [32, 273] on Hcg\) "checkbox" at bounding box center [27, 274] width 10 height 10
checkbox Hcg\) "false"
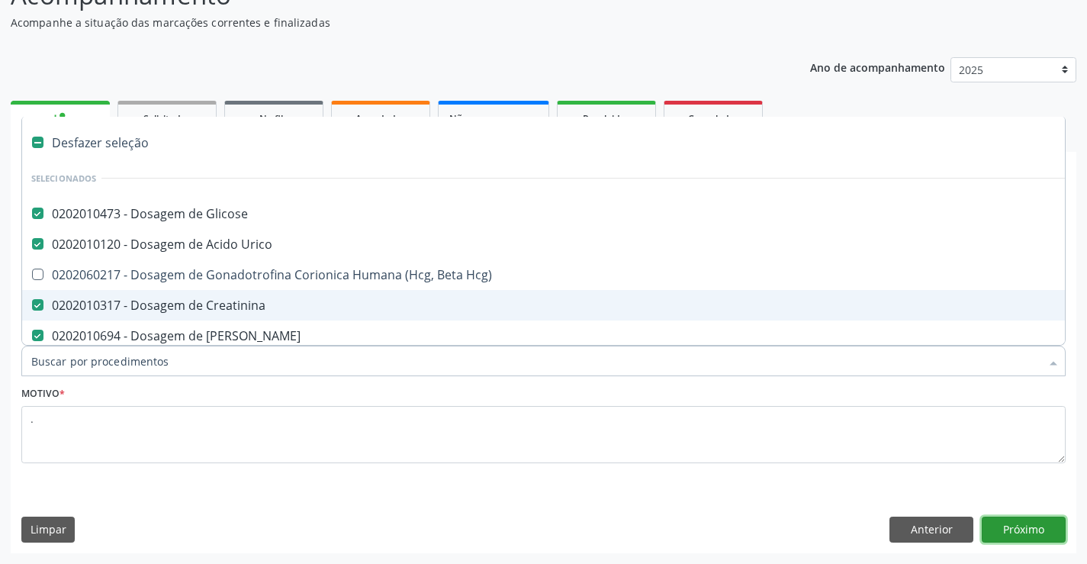
click at [1031, 529] on button "Próximo" at bounding box center [1024, 529] width 84 height 26
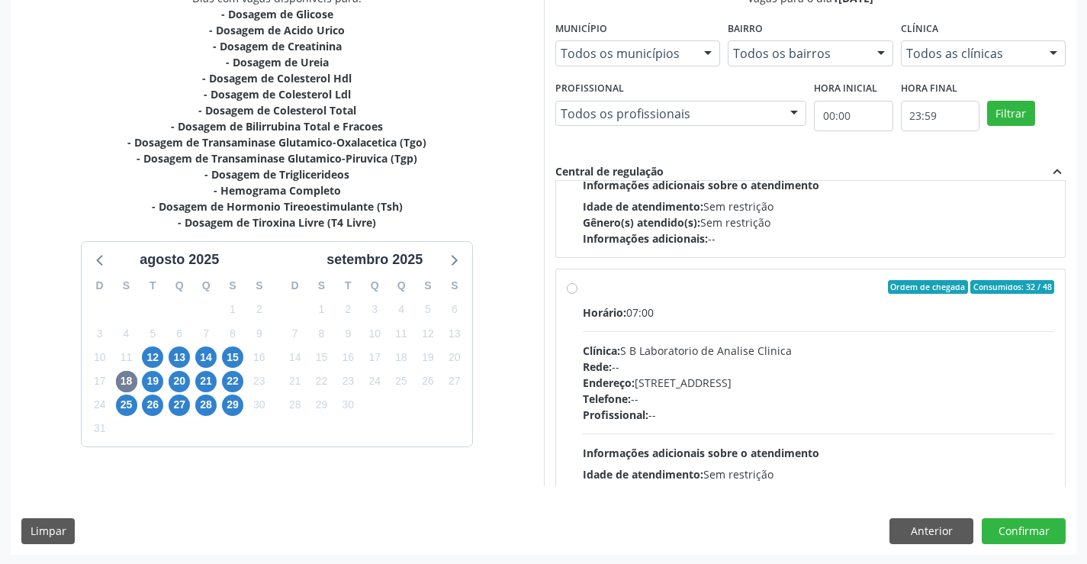
scroll to position [348, 0]
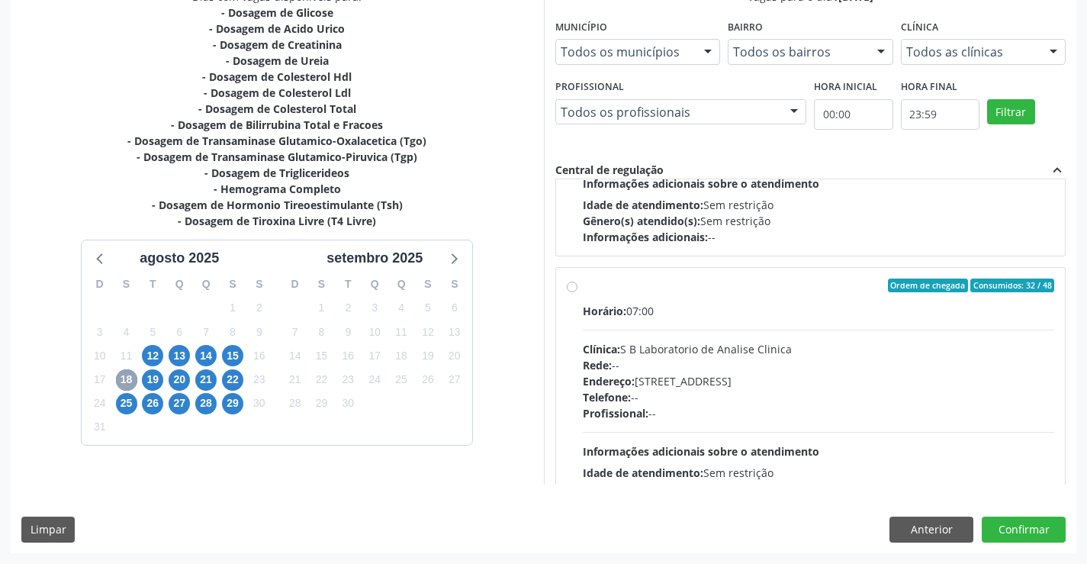
click at [127, 378] on span "18" at bounding box center [126, 379] width 21 height 21
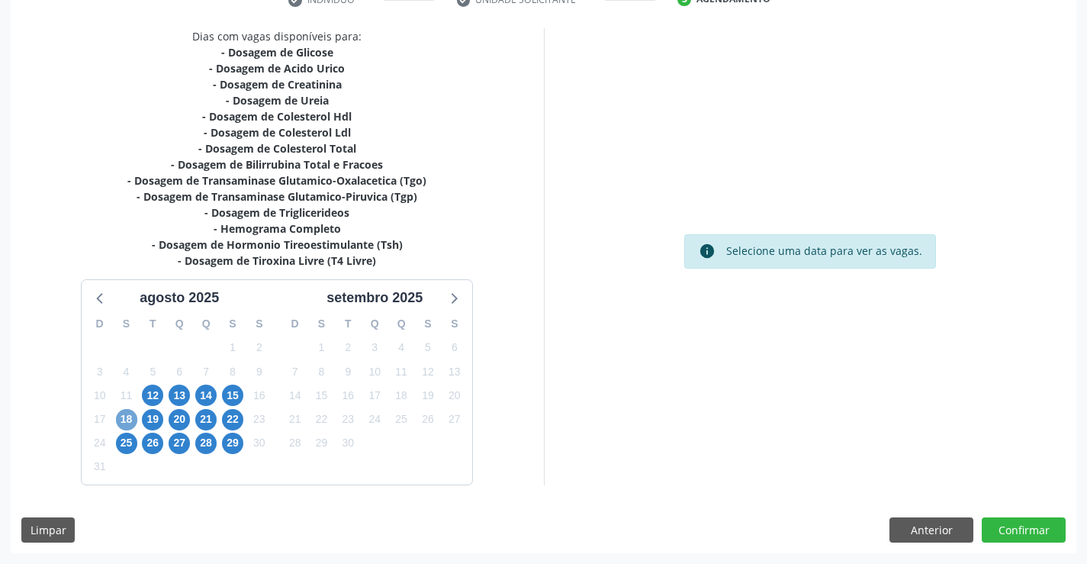
scroll to position [308, 0]
click at [132, 417] on span "18" at bounding box center [126, 419] width 21 height 21
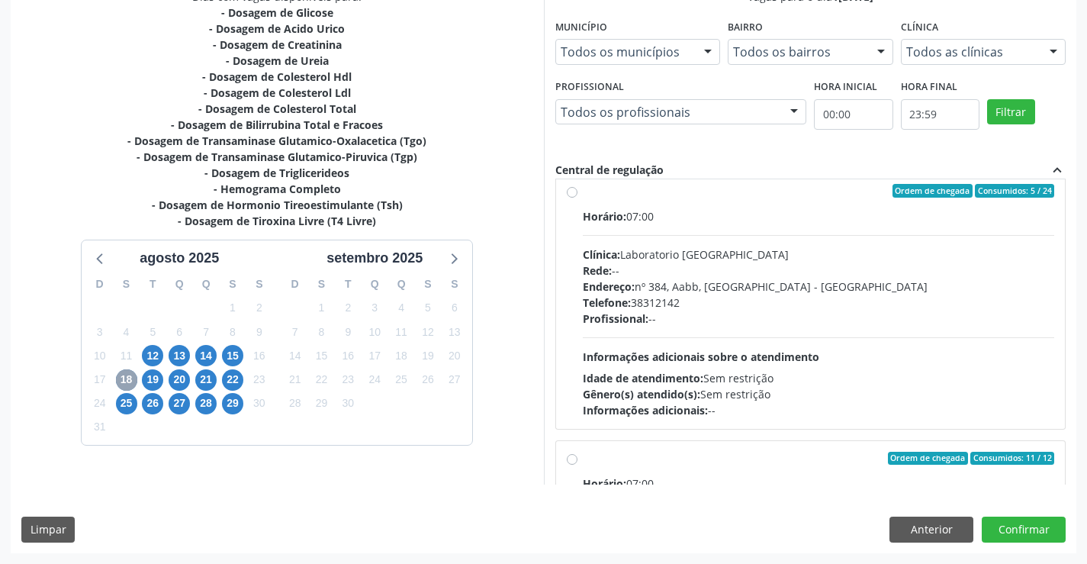
scroll to position [0, 0]
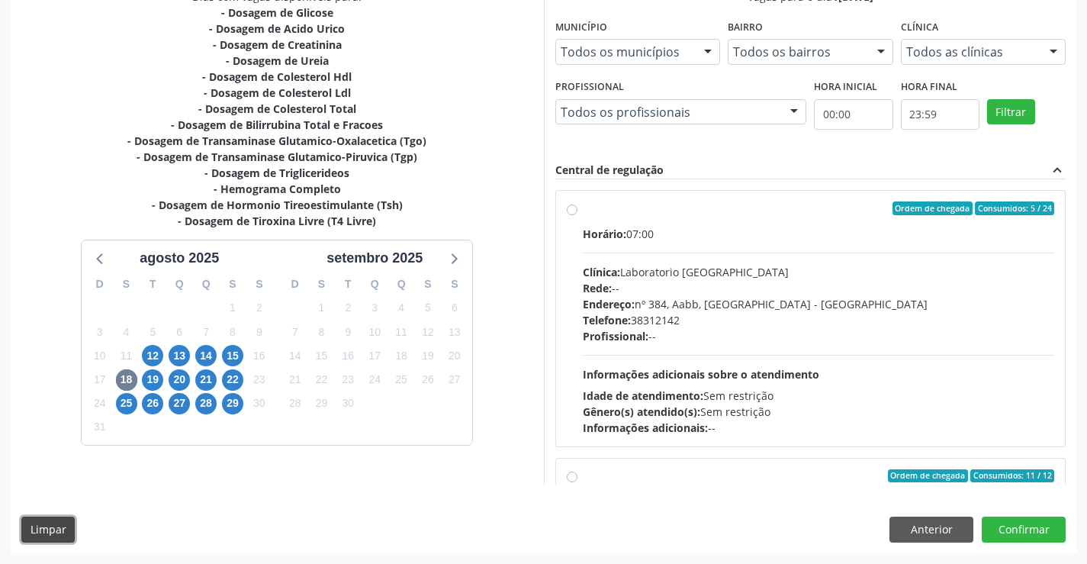
click at [70, 532] on button "Limpar" at bounding box center [47, 529] width 53 height 26
click at [146, 378] on span "19" at bounding box center [152, 379] width 21 height 21
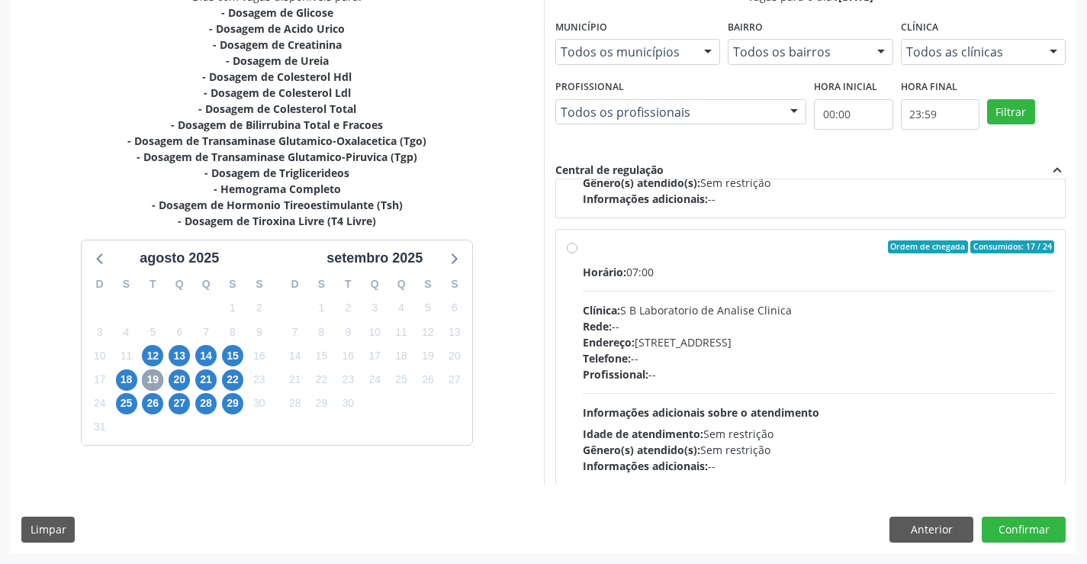
scroll to position [240, 0]
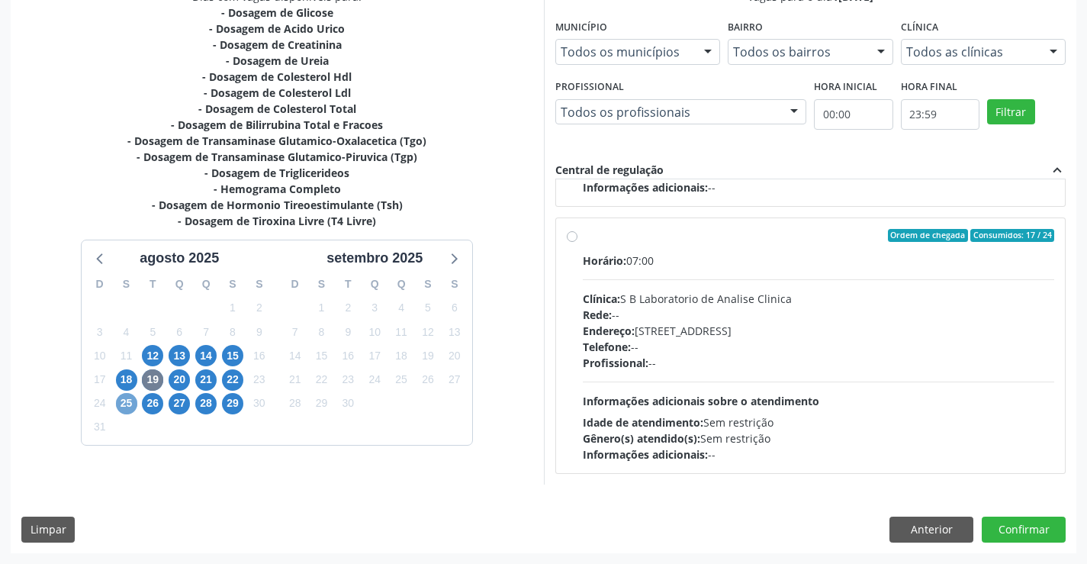
click at [122, 402] on span "25" at bounding box center [126, 403] width 21 height 21
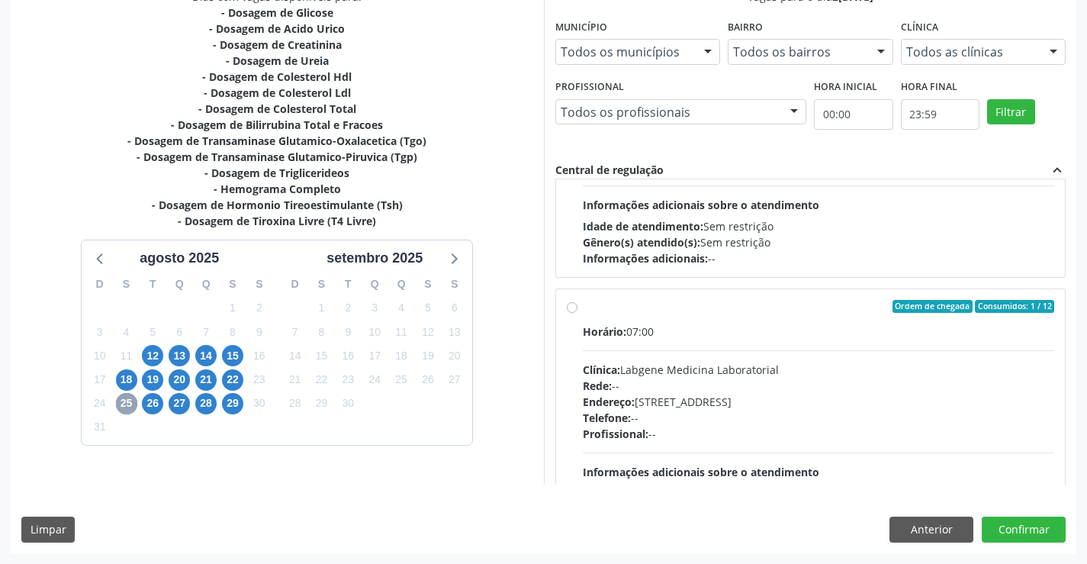
scroll to position [153, 0]
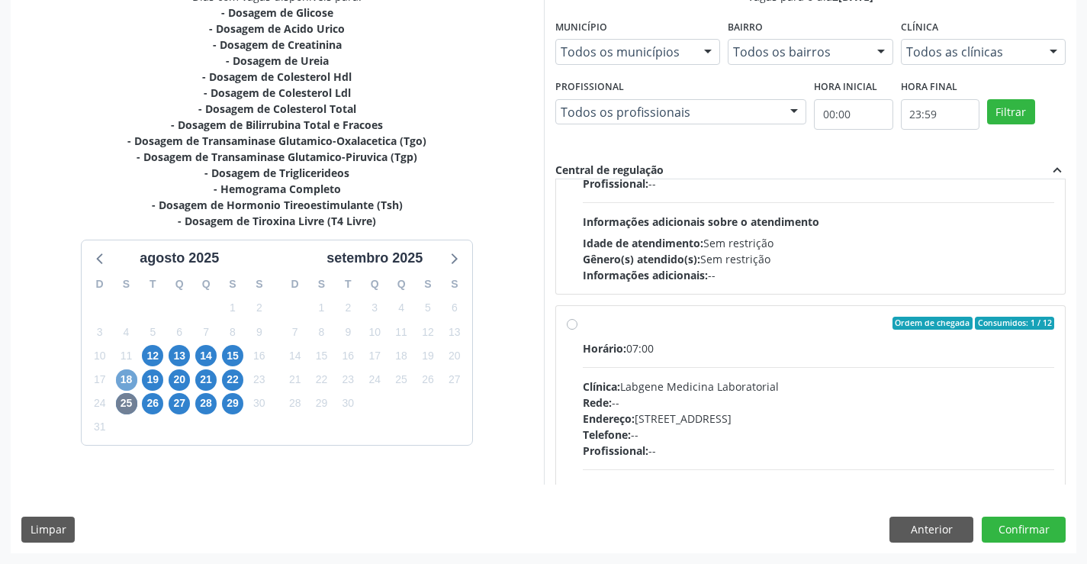
click at [119, 378] on span "18" at bounding box center [126, 379] width 21 height 21
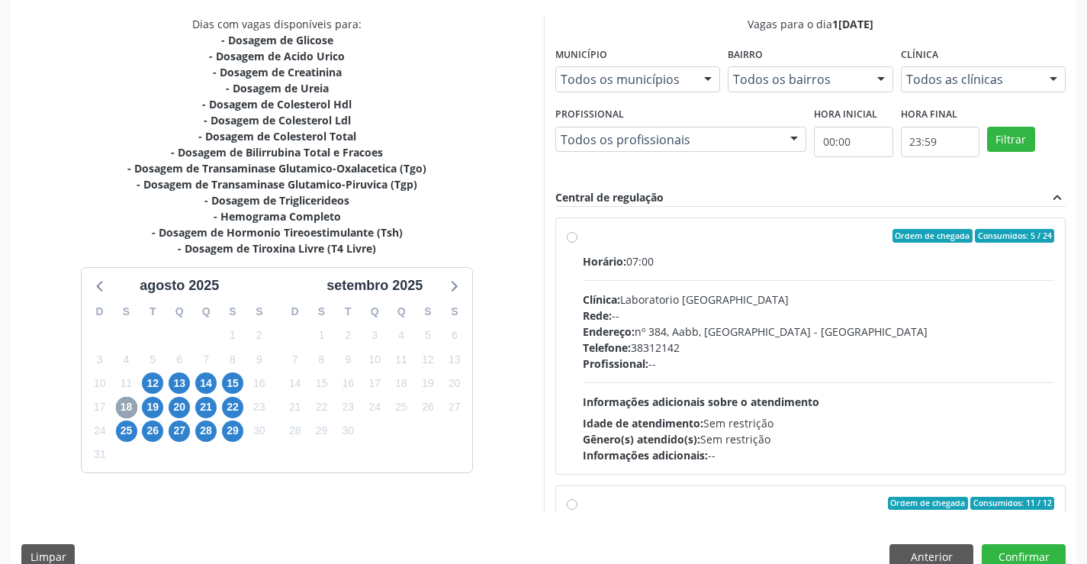
scroll to position [348, 0]
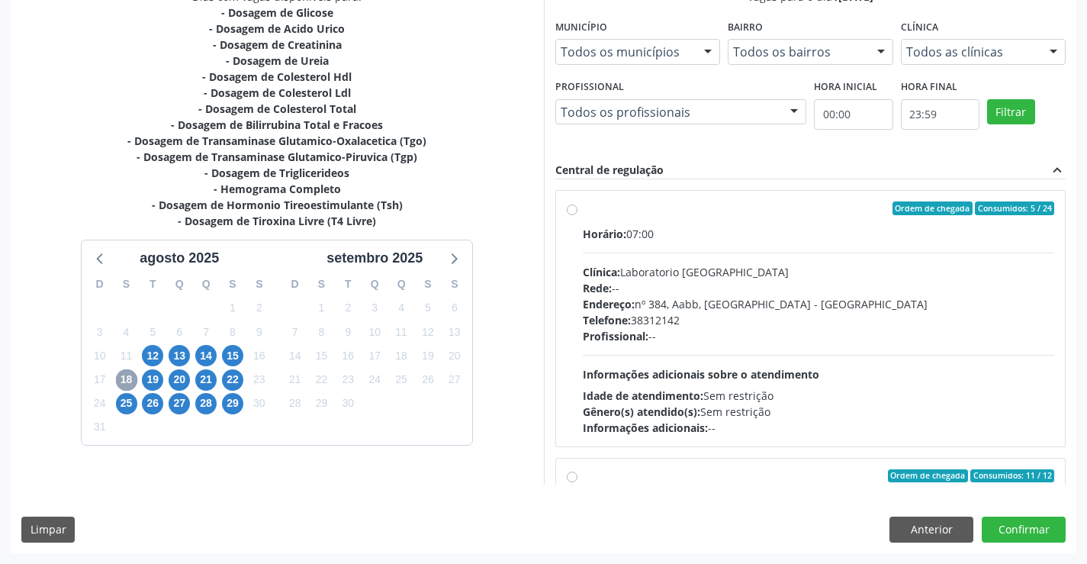
click at [133, 375] on span "18" at bounding box center [126, 379] width 21 height 21
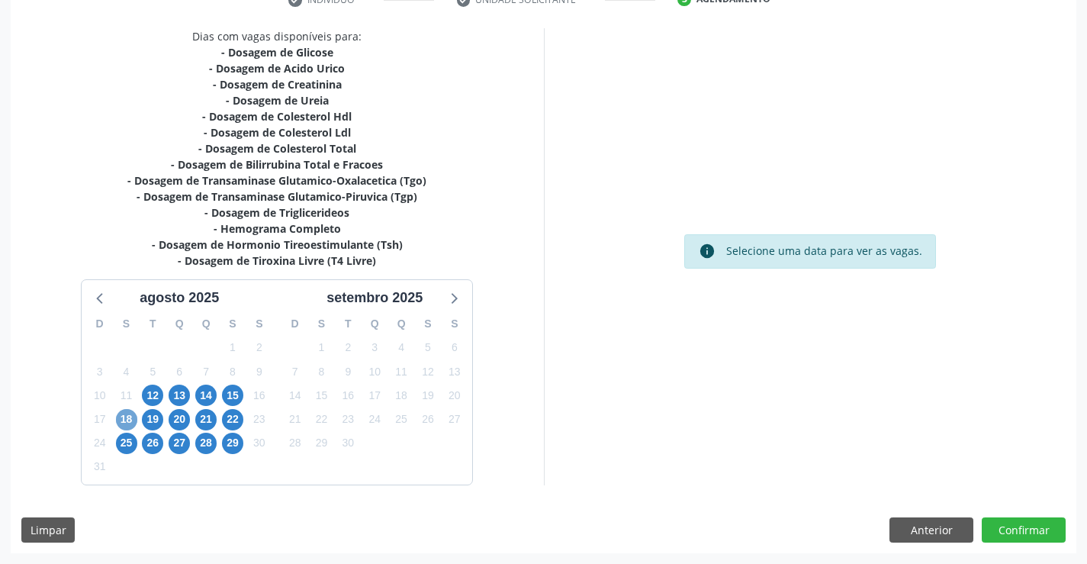
scroll to position [308, 0]
click at [123, 415] on span "18" at bounding box center [126, 419] width 21 height 21
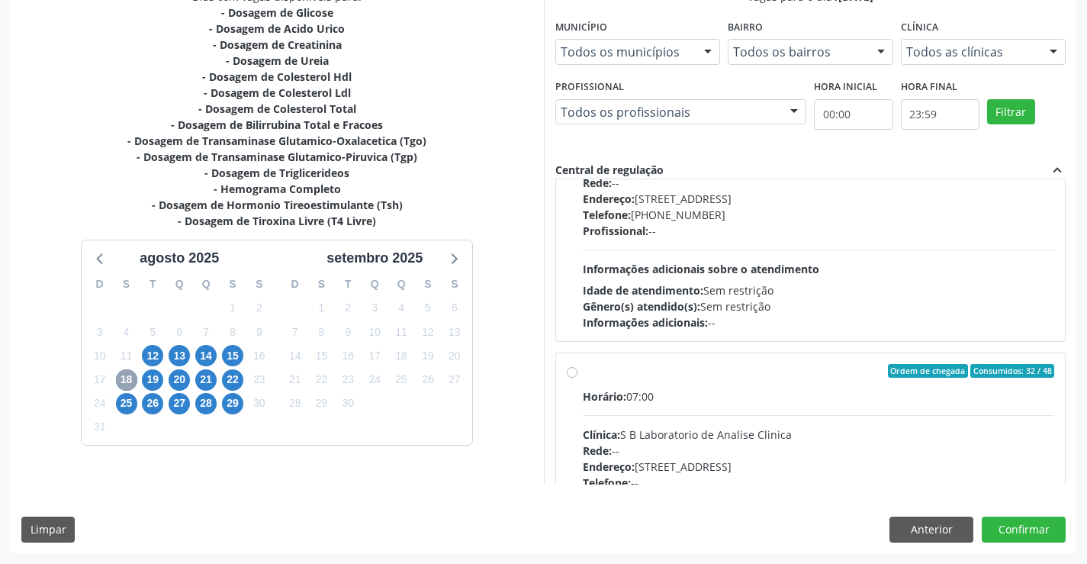
scroll to position [508, 0]
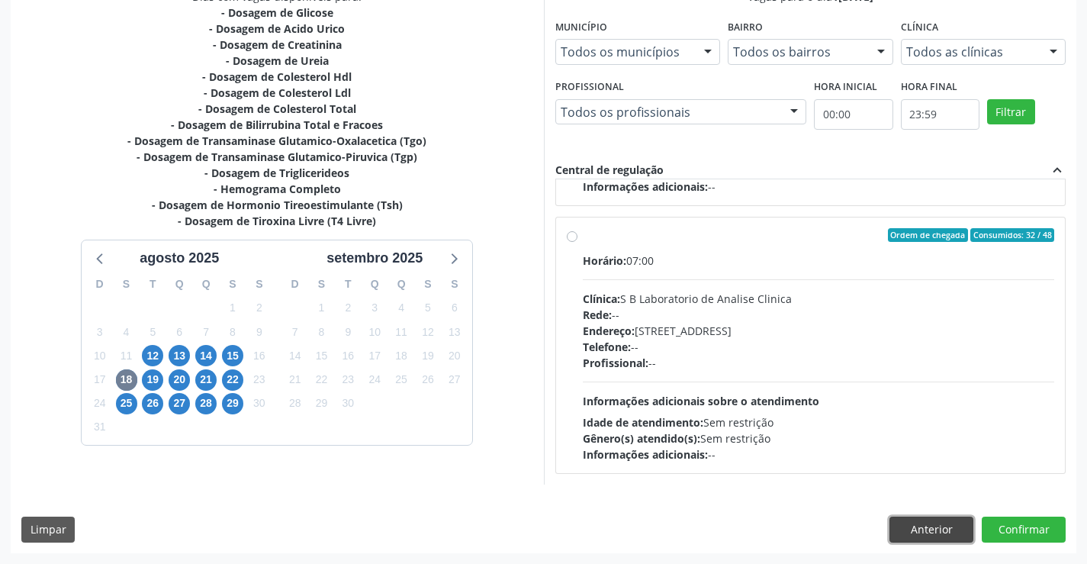
click at [904, 536] on button "Anterior" at bounding box center [932, 529] width 84 height 26
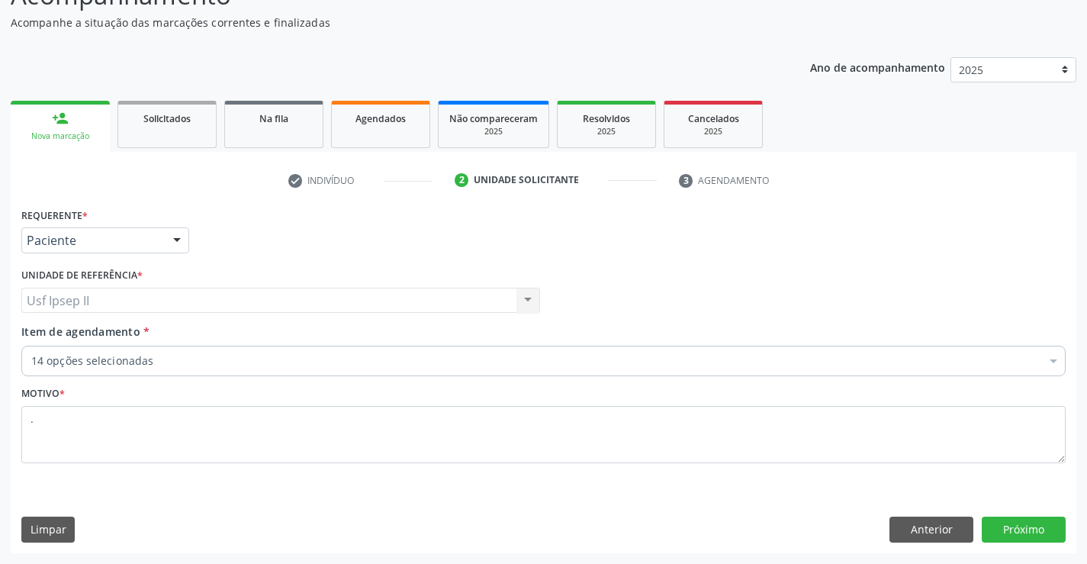
scroll to position [127, 0]
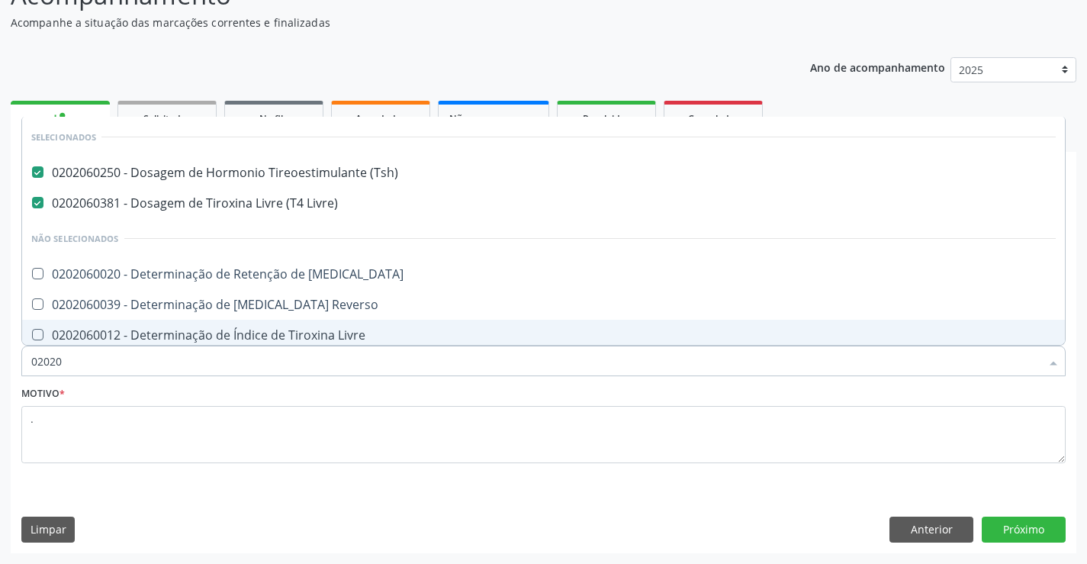
type input "020206"
checkbox T3 "false"
checkbox Reverso "false"
checkbox Livre "false"
checkbox 17-Alfa-Hidroxiprogesterona "false"
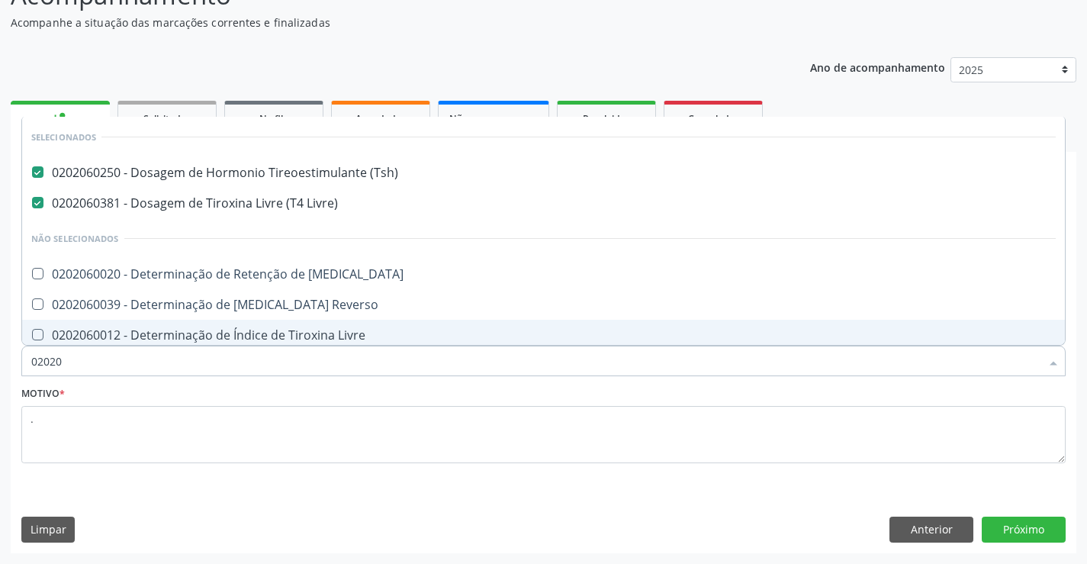
checkbox Totais "false"
checkbox 17-Hidroxicorticosteroides "false"
checkbox \(Serotonina\) "false"
checkbox \(Acth\) "false"
checkbox Aldosterona "false"
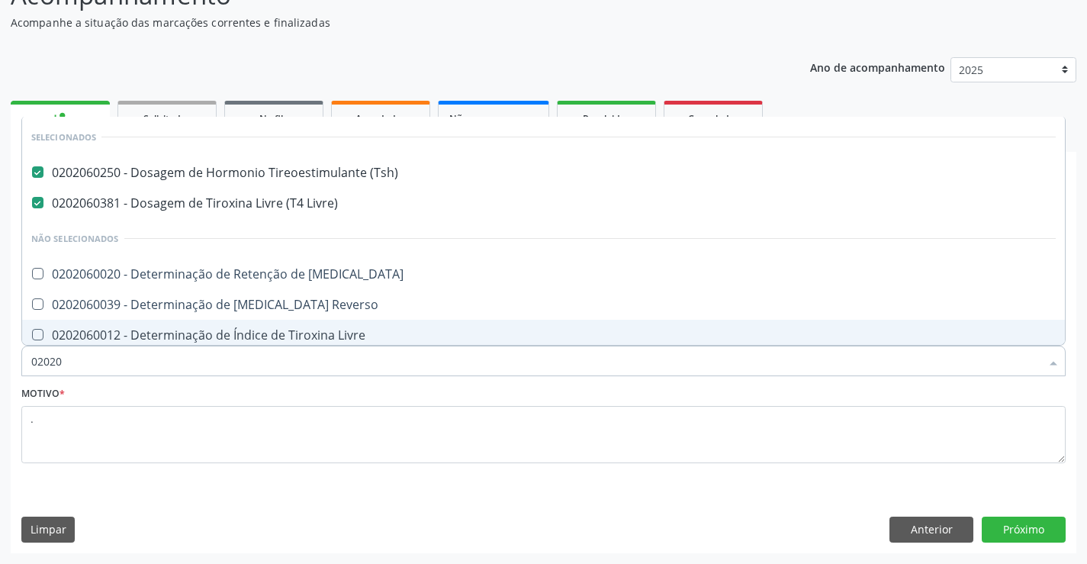
checkbox Ciclico "false"
checkbox Androstenediona "false"
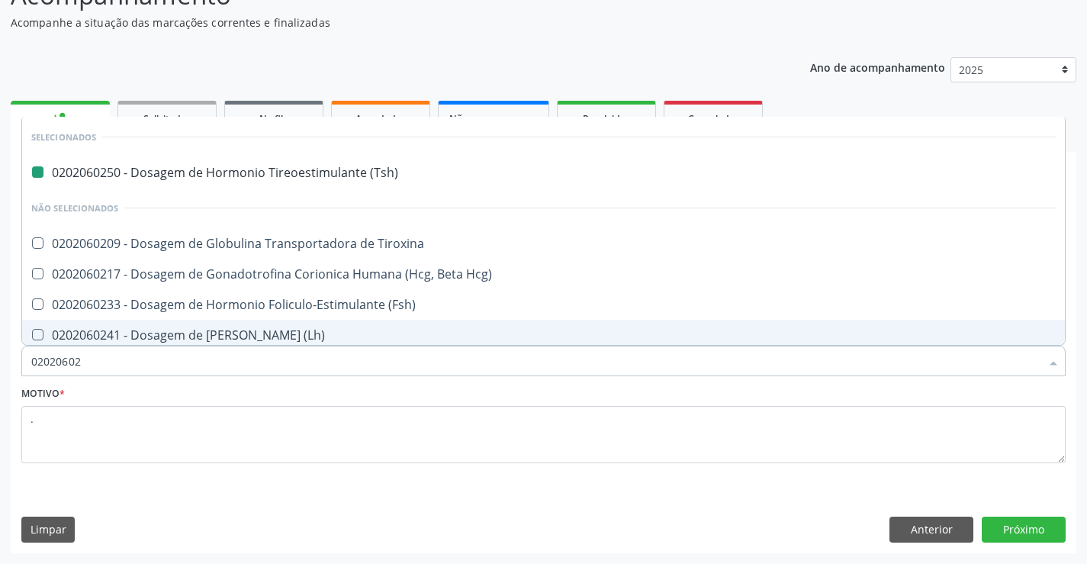
type input "020206021"
checkbox \(Tsh\) "false"
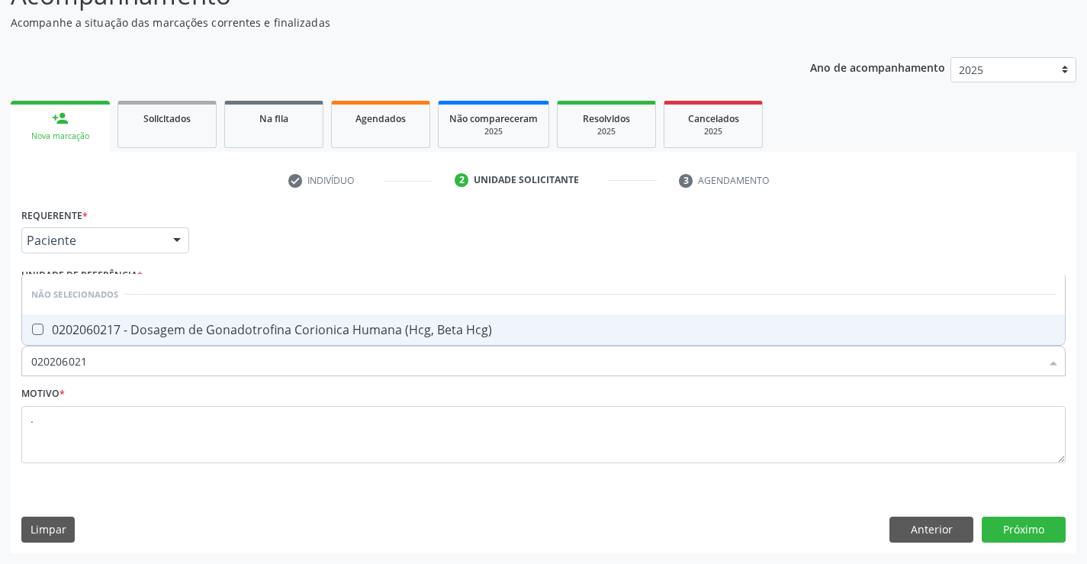
type input "0202060217"
click at [219, 323] on div "0202060217 - Dosagem de Gonadotrofina Corionica Humana (Hcg, Beta Hcg)" at bounding box center [543, 329] width 1025 height 12
checkbox Hcg\) "true"
click at [168, 452] on textarea "." at bounding box center [543, 435] width 1044 height 58
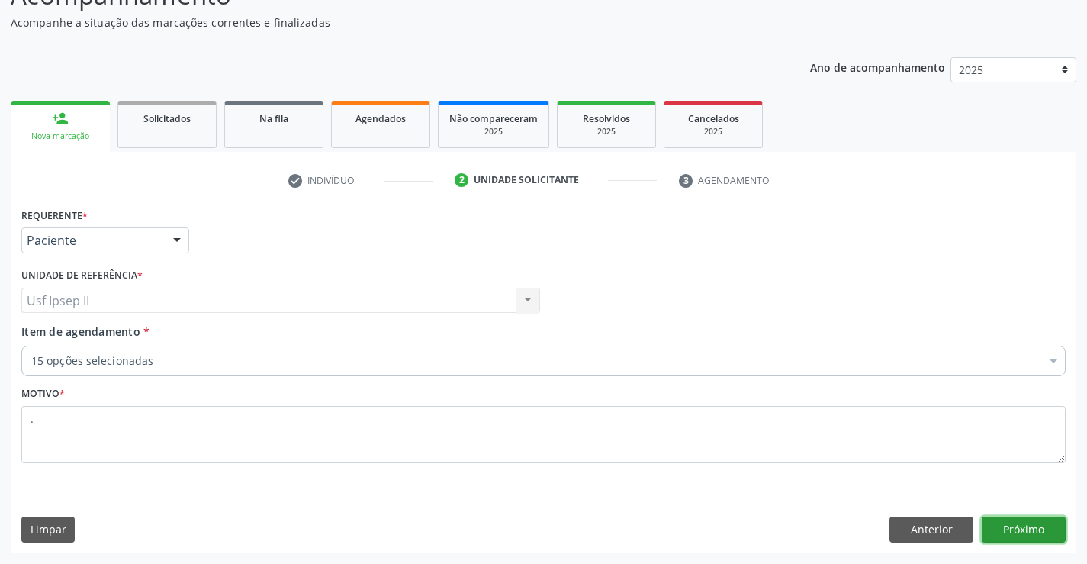
click at [1006, 520] on button "Próximo" at bounding box center [1024, 529] width 84 height 26
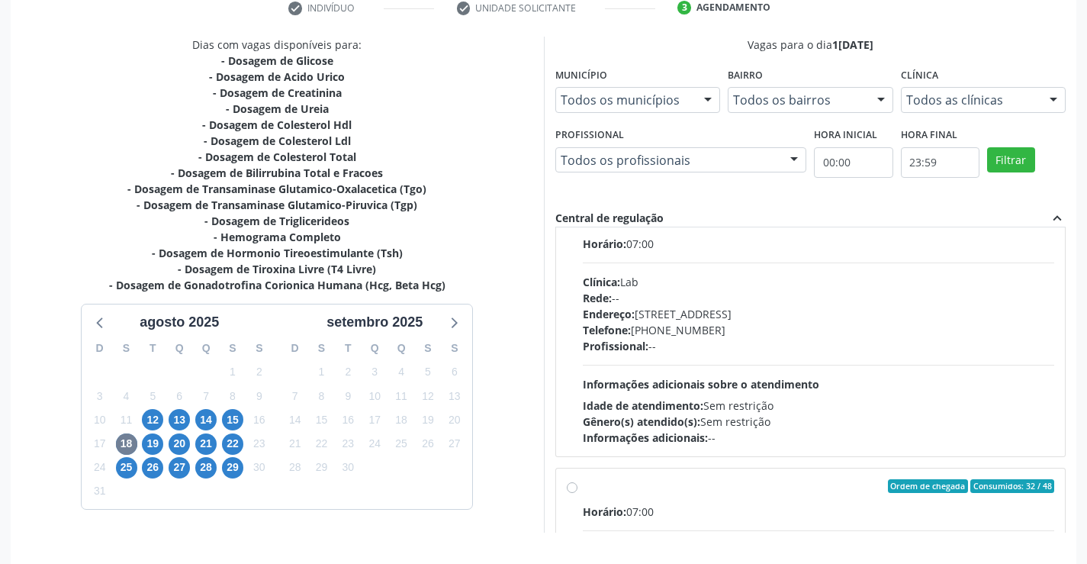
scroll to position [348, 0]
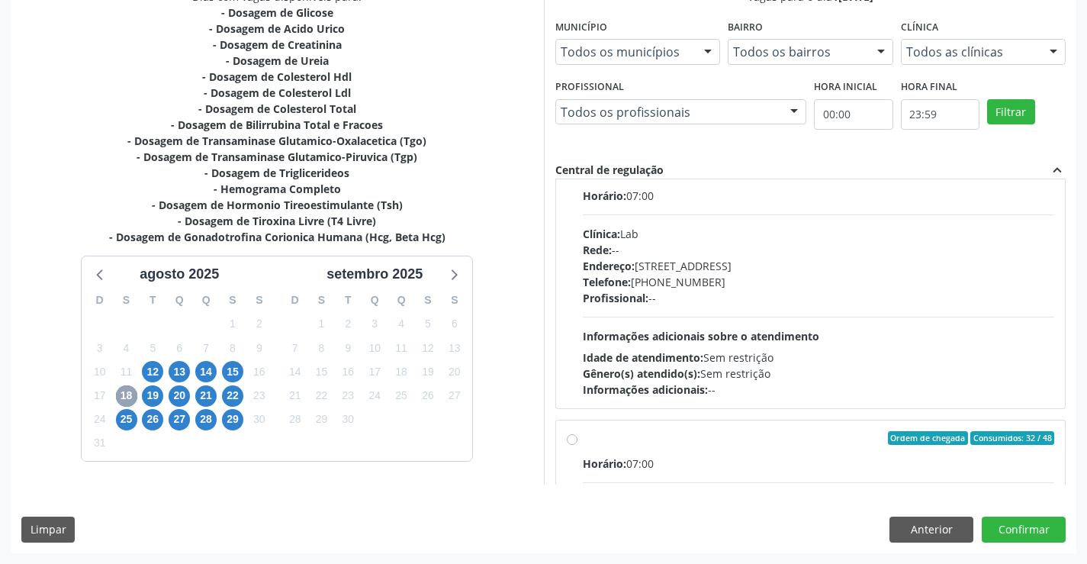
click at [130, 387] on span "18" at bounding box center [126, 395] width 21 height 21
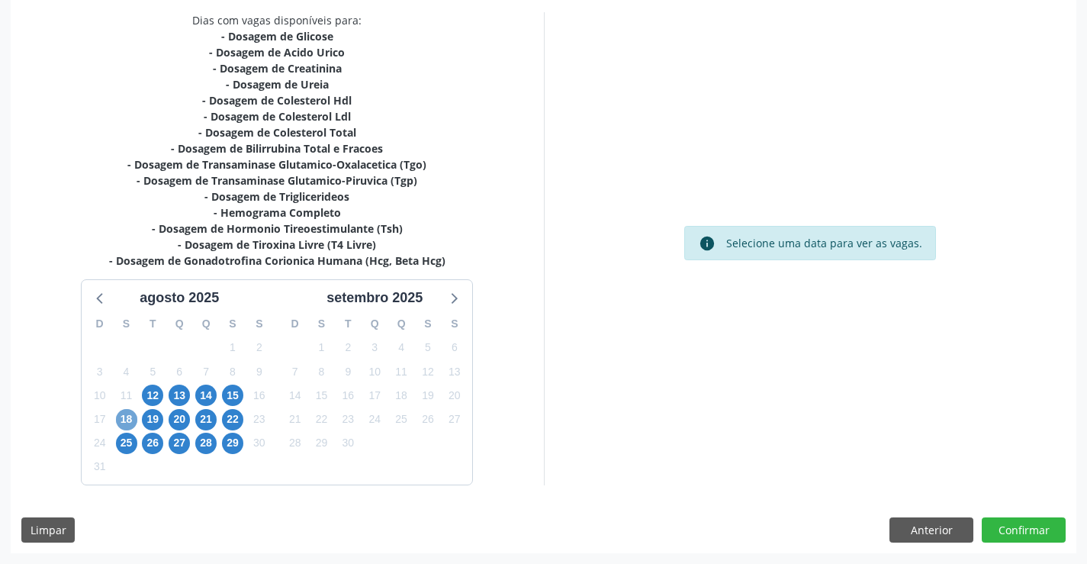
click at [130, 418] on span "18" at bounding box center [126, 419] width 21 height 21
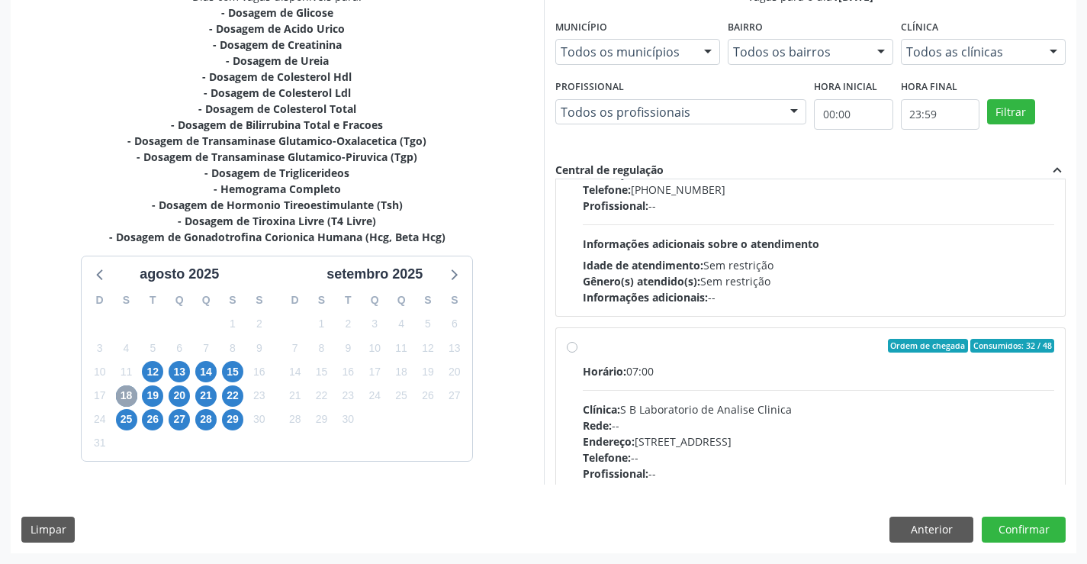
scroll to position [203, 0]
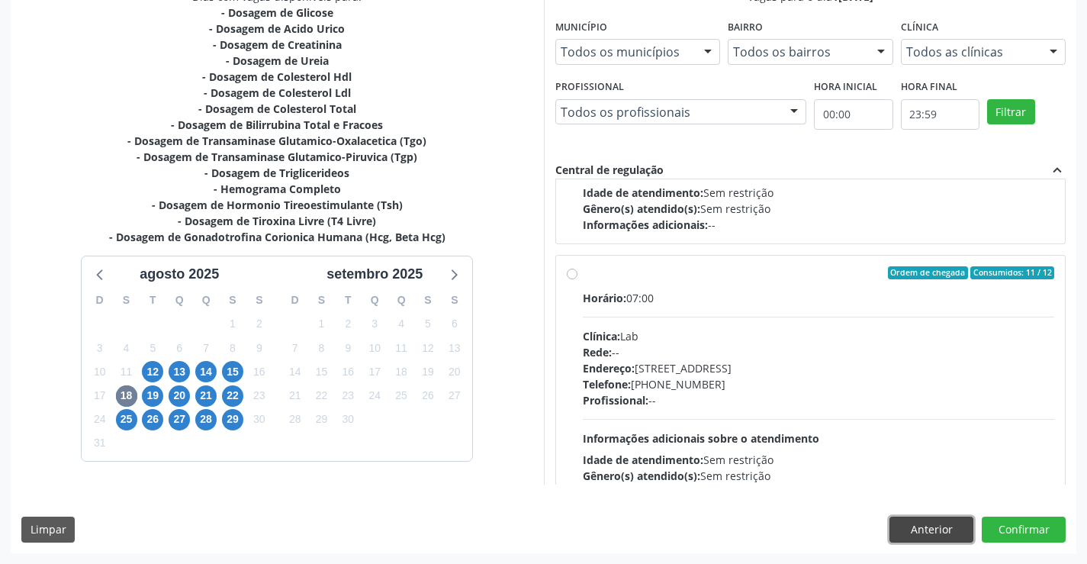
click at [956, 530] on button "Anterior" at bounding box center [932, 529] width 84 height 26
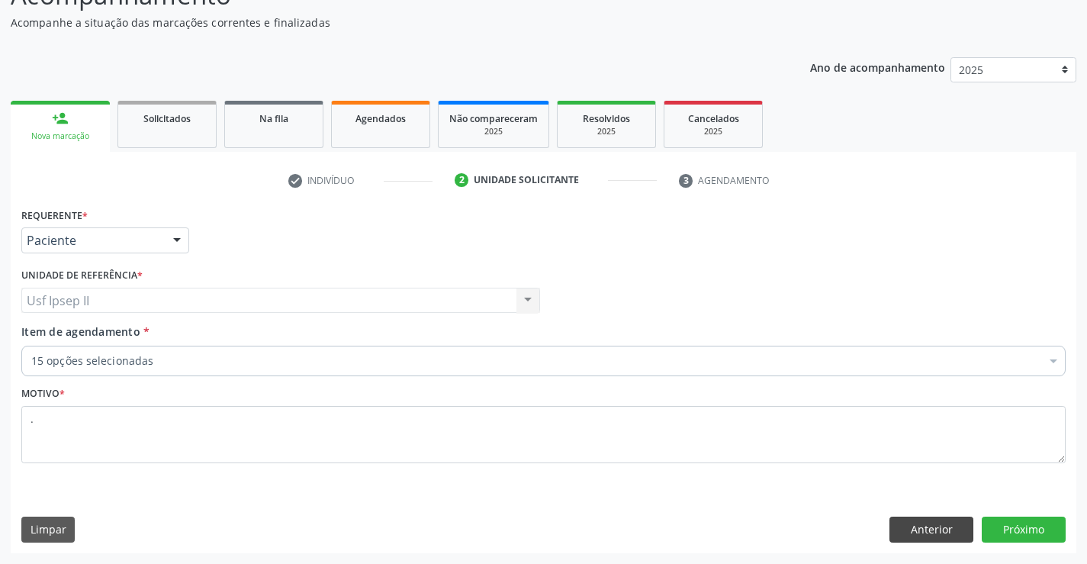
scroll to position [127, 0]
click at [1012, 529] on button "Próximo" at bounding box center [1024, 529] width 84 height 26
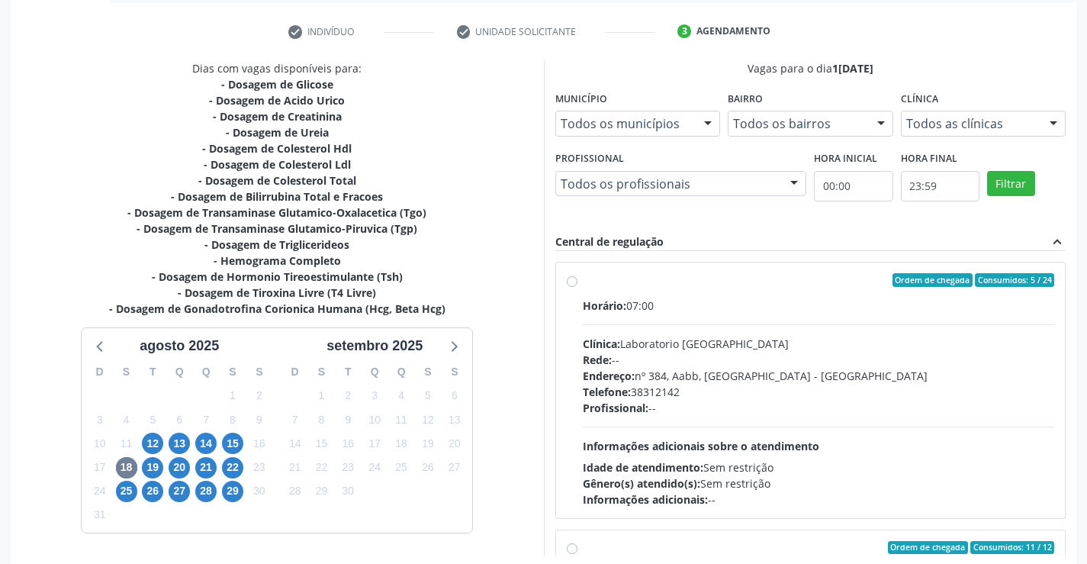
scroll to position [280, 0]
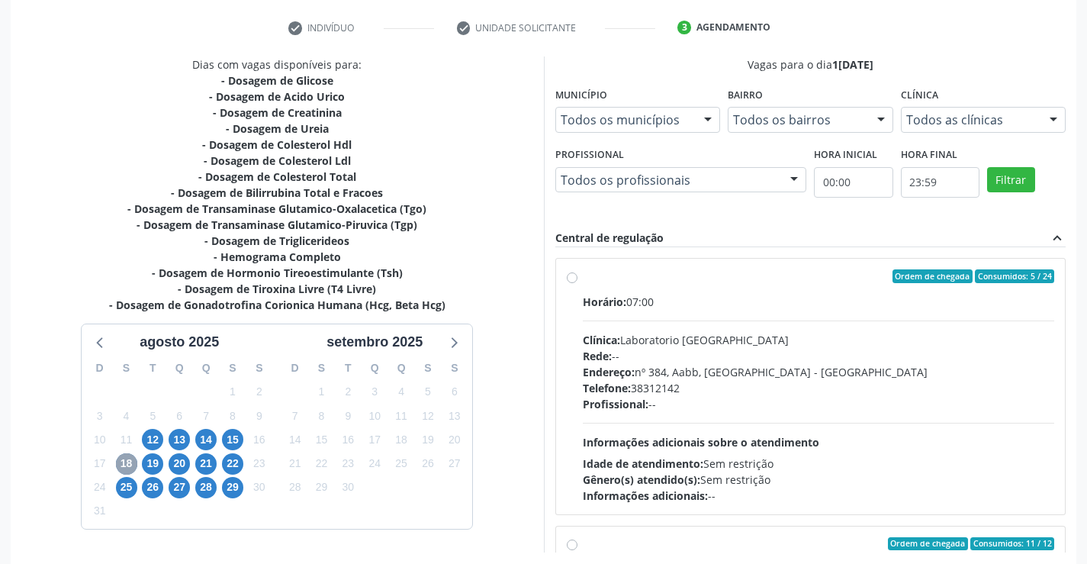
click at [130, 464] on span "18" at bounding box center [126, 463] width 21 height 21
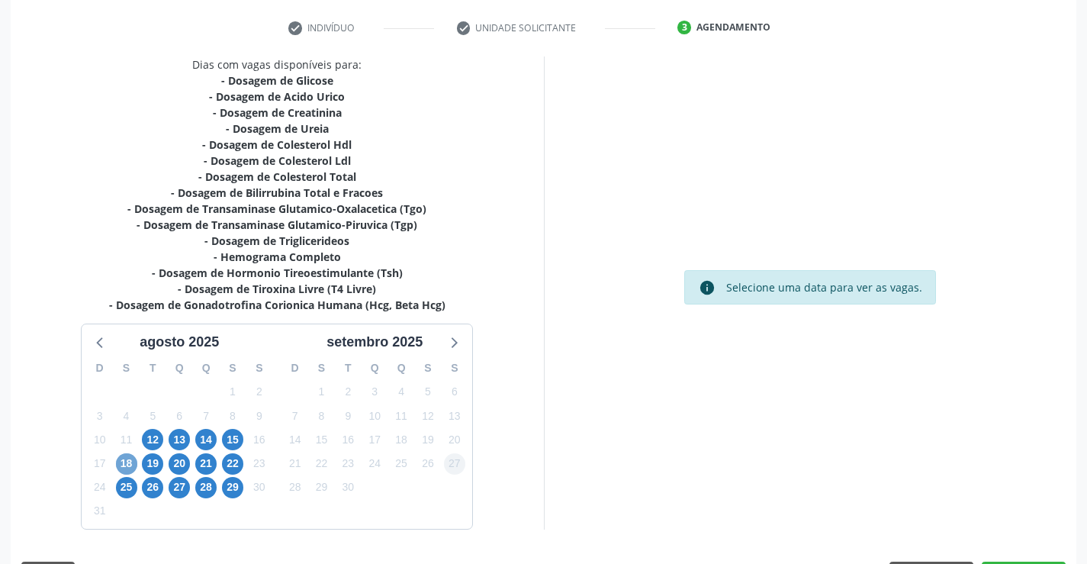
scroll to position [324, 0]
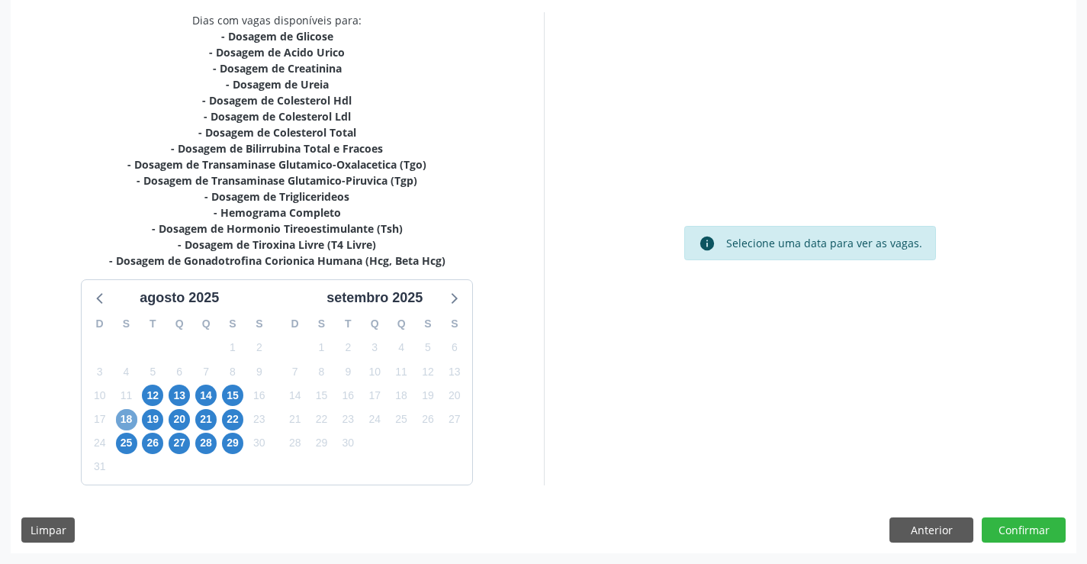
click at [122, 412] on span "18" at bounding box center [126, 419] width 21 height 21
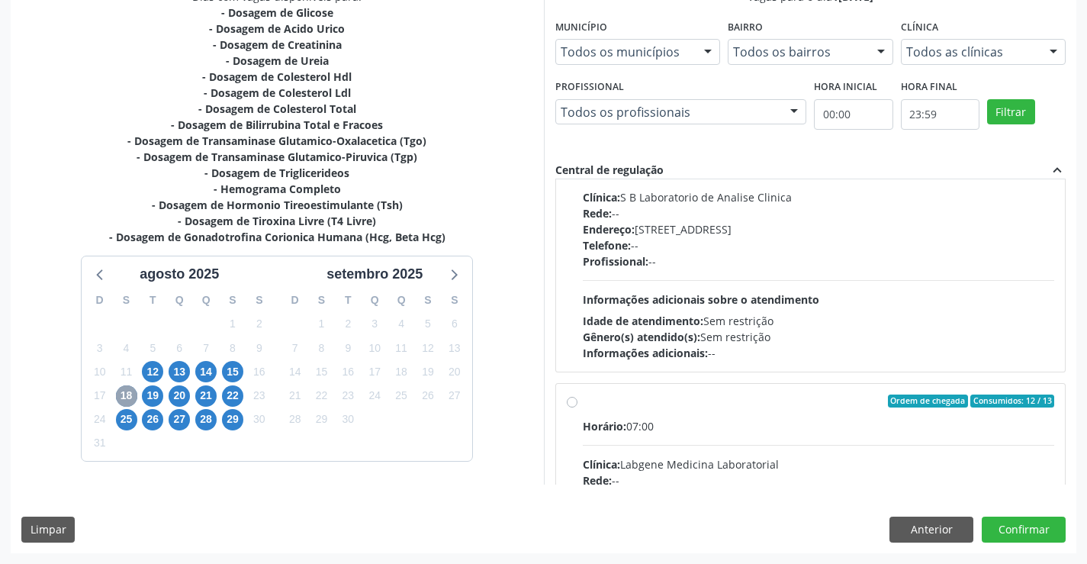
scroll to position [610, 0]
click at [583, 402] on label "Ordem de chegada Consumidos: 12 / 13 Horário: 07:00 Clínica: Labgene Medicina L…" at bounding box center [819, 511] width 472 height 234
click at [573, 402] on input "Ordem de chegada Consumidos: 12 / 13 Horário: 07:00 Clínica: Labgene Medicina L…" at bounding box center [572, 401] width 11 height 14
radio input "true"
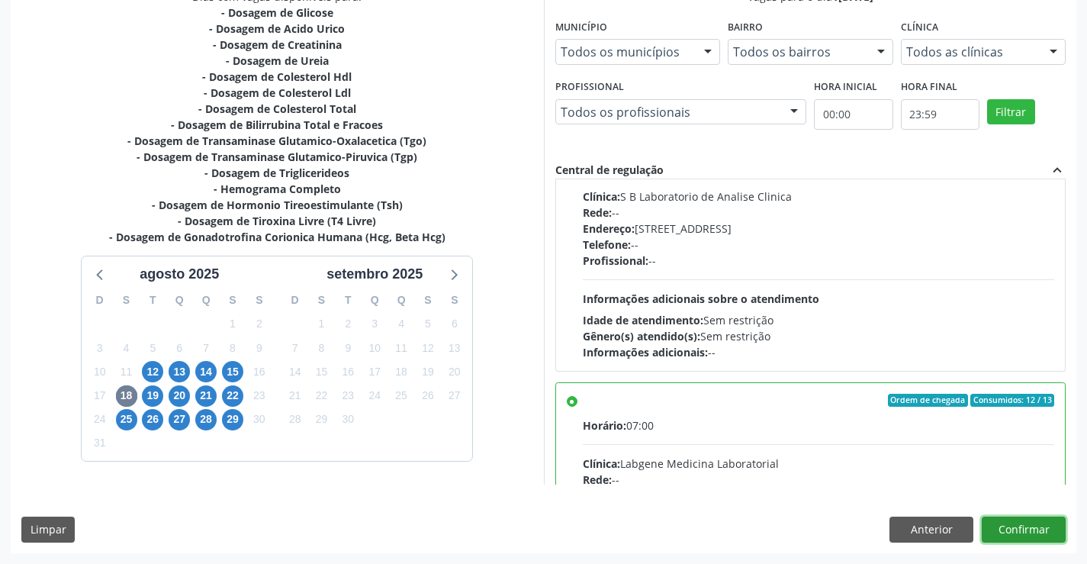
click at [1013, 525] on button "Confirmar" at bounding box center [1024, 529] width 84 height 26
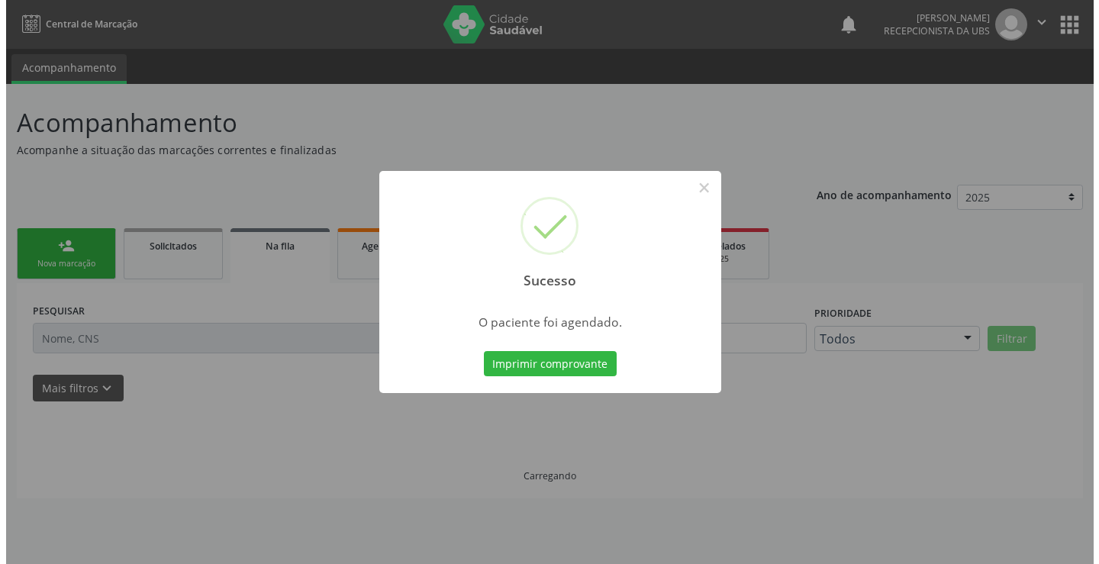
scroll to position [0, 0]
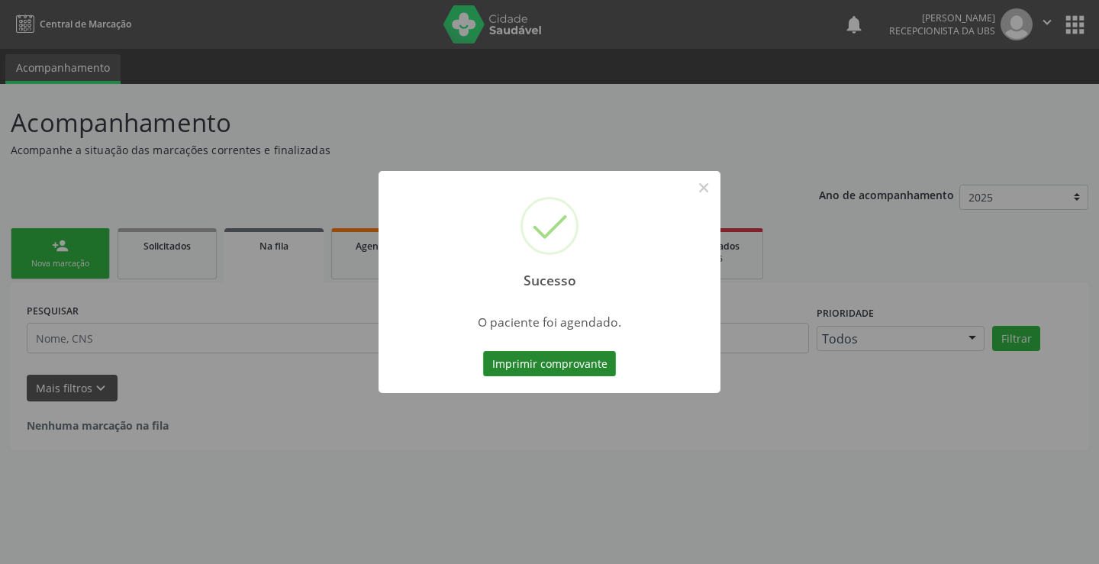
click at [586, 355] on button "Imprimir comprovante" at bounding box center [549, 364] width 133 height 26
